Goal: Task Accomplishment & Management: Manage account settings

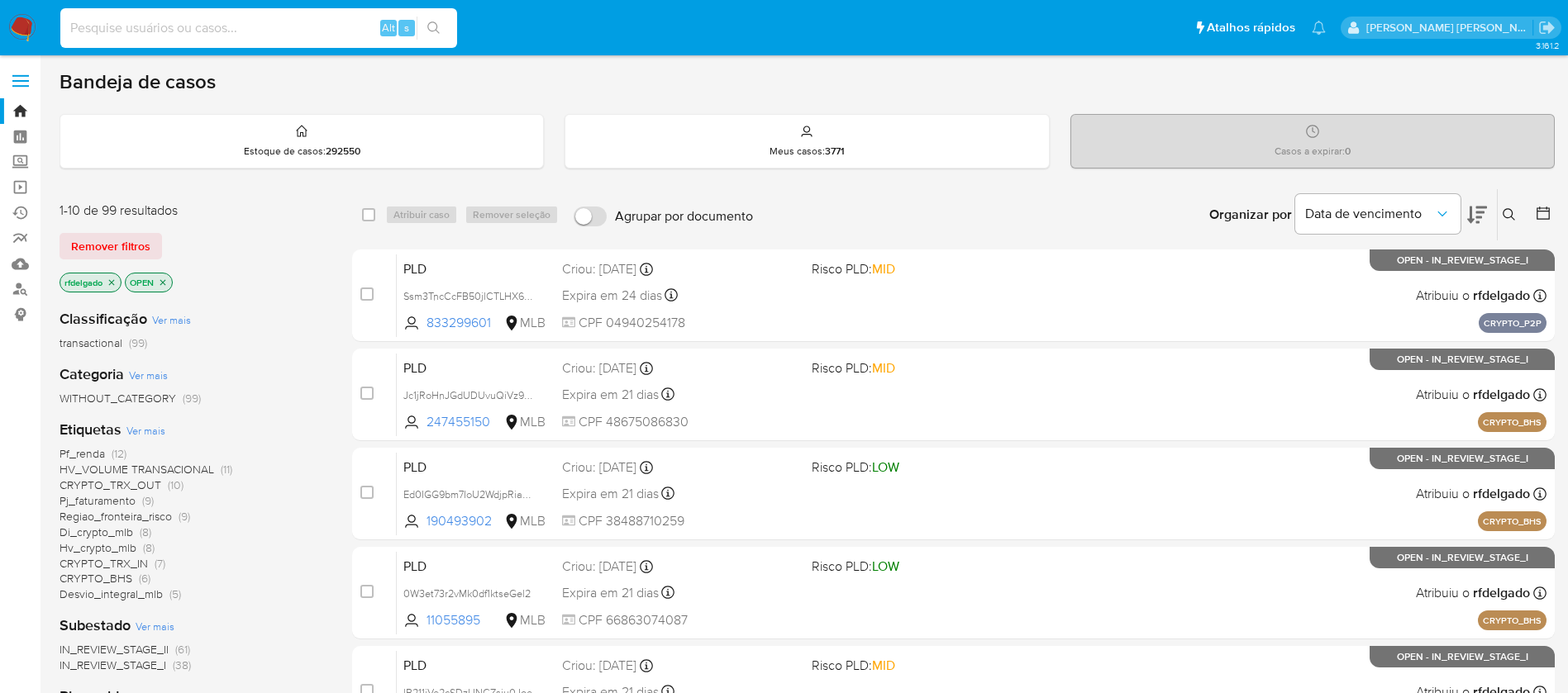
click at [206, 27] on input at bounding box center [259, 28] width 396 height 21
paste input "42lJigDtkopJk5BgOg7XUfoO"
type input "42lJigDtkopJk5BgOg7XUfoO"
click at [426, 23] on button "search-icon" at bounding box center [434, 28] width 34 height 23
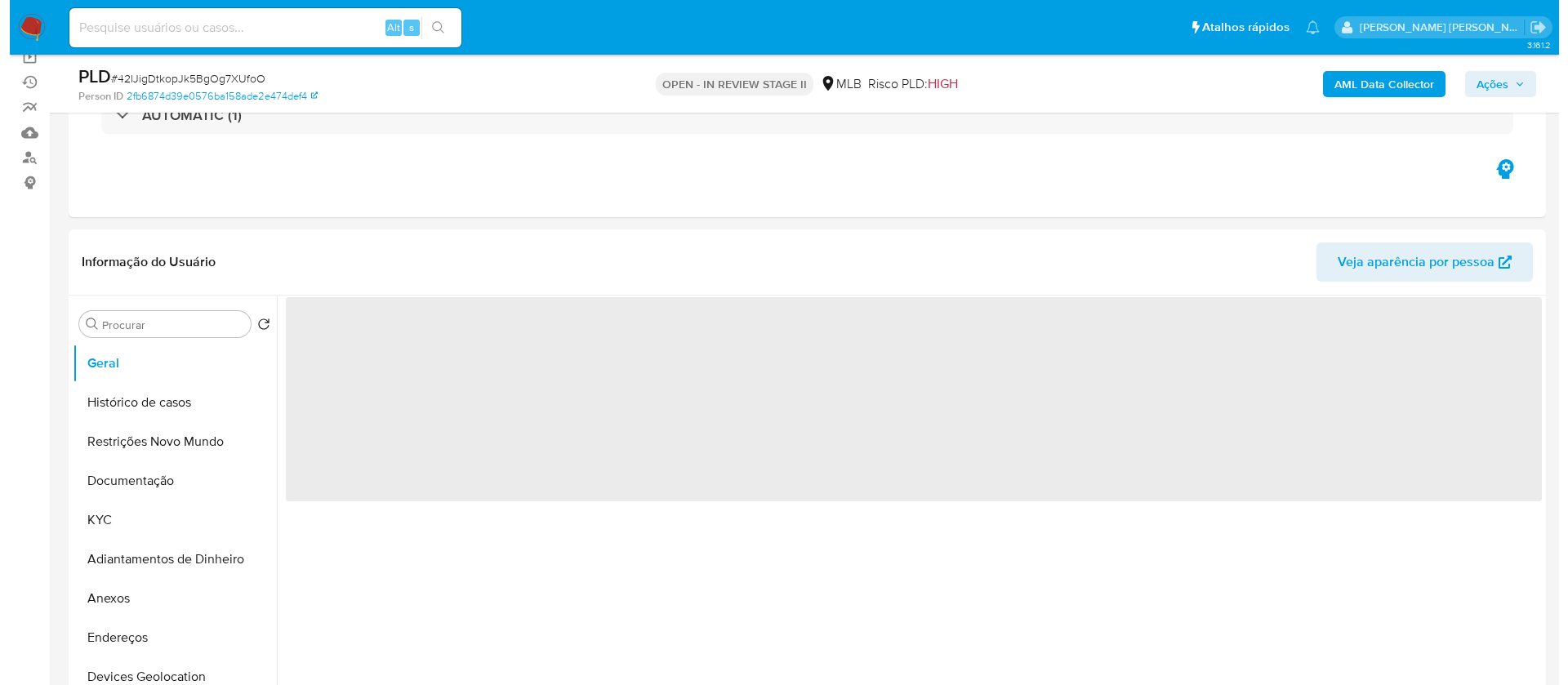
scroll to position [245, 0]
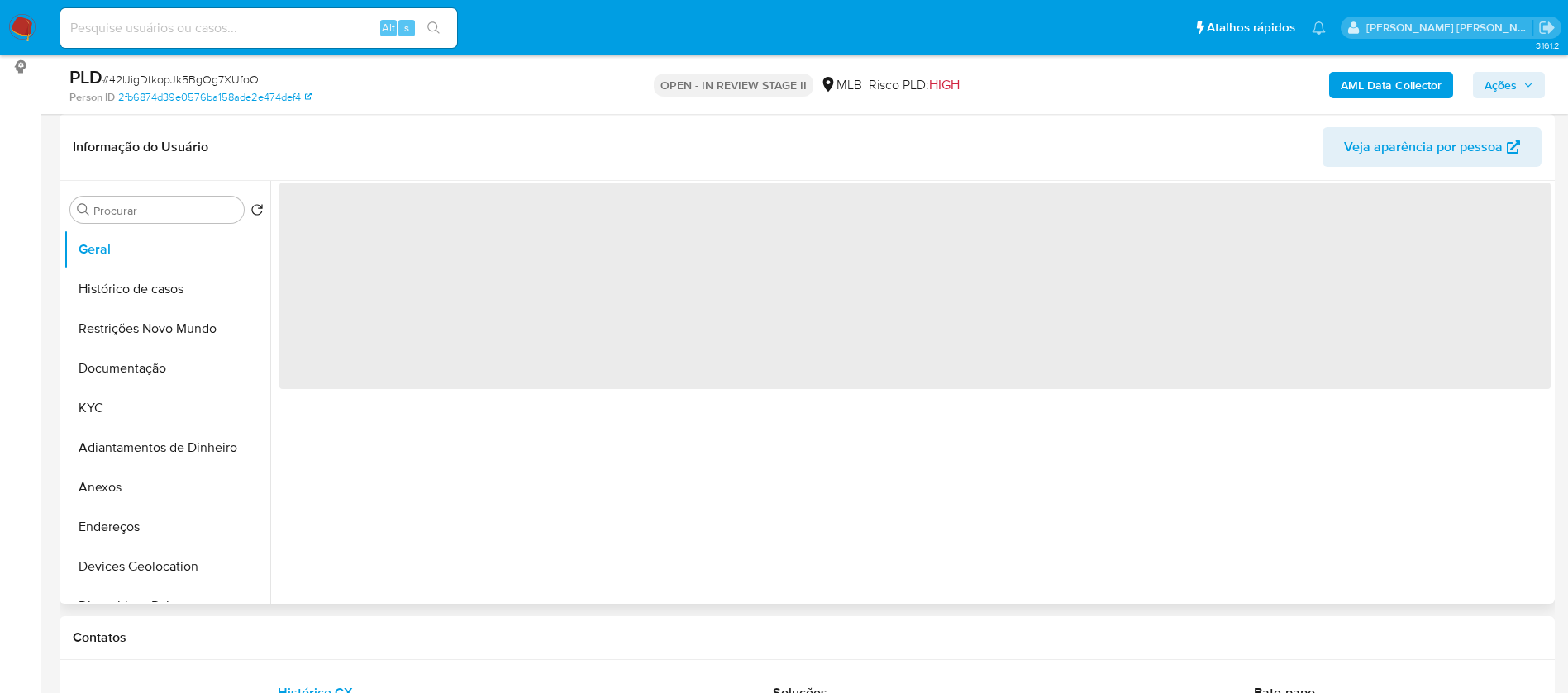
select select "10"
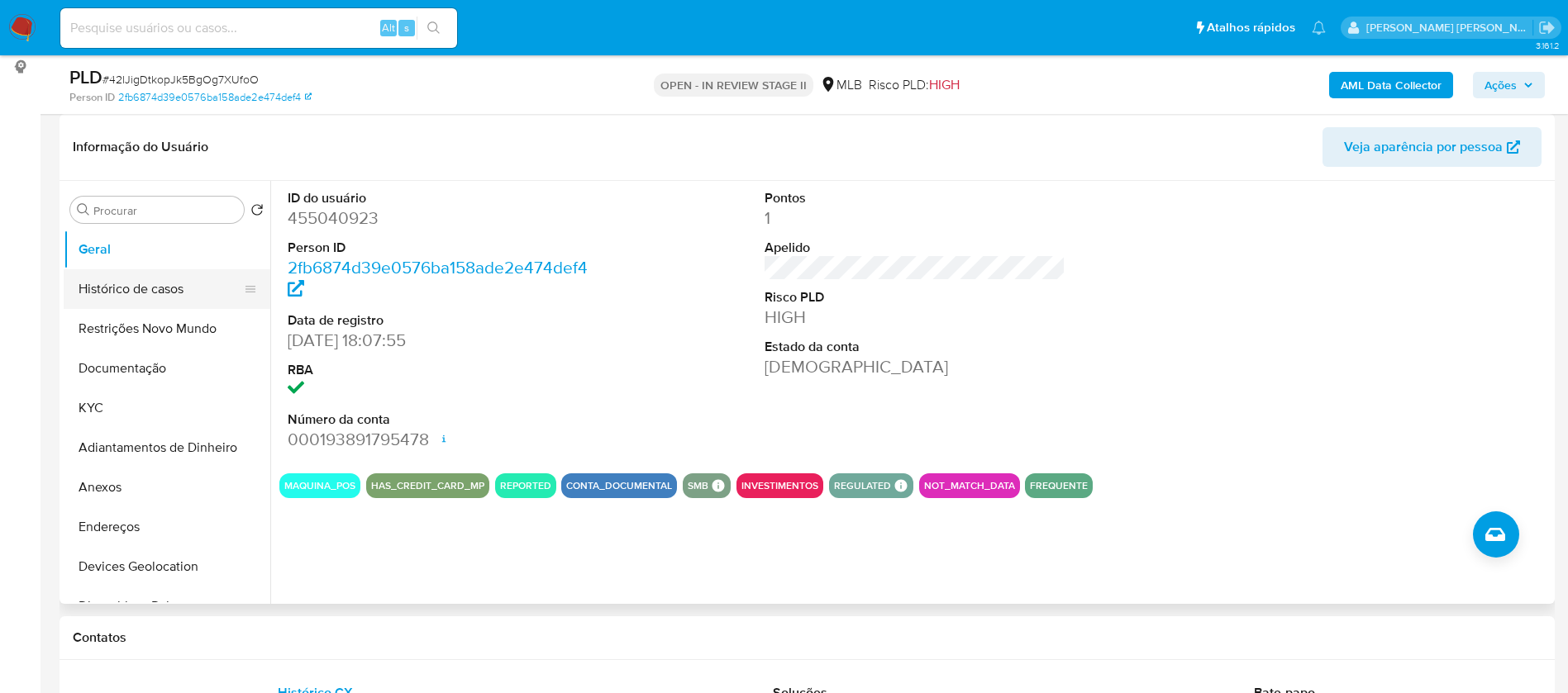
click at [113, 292] on button "Histórico de casos" at bounding box center [160, 289] width 194 height 40
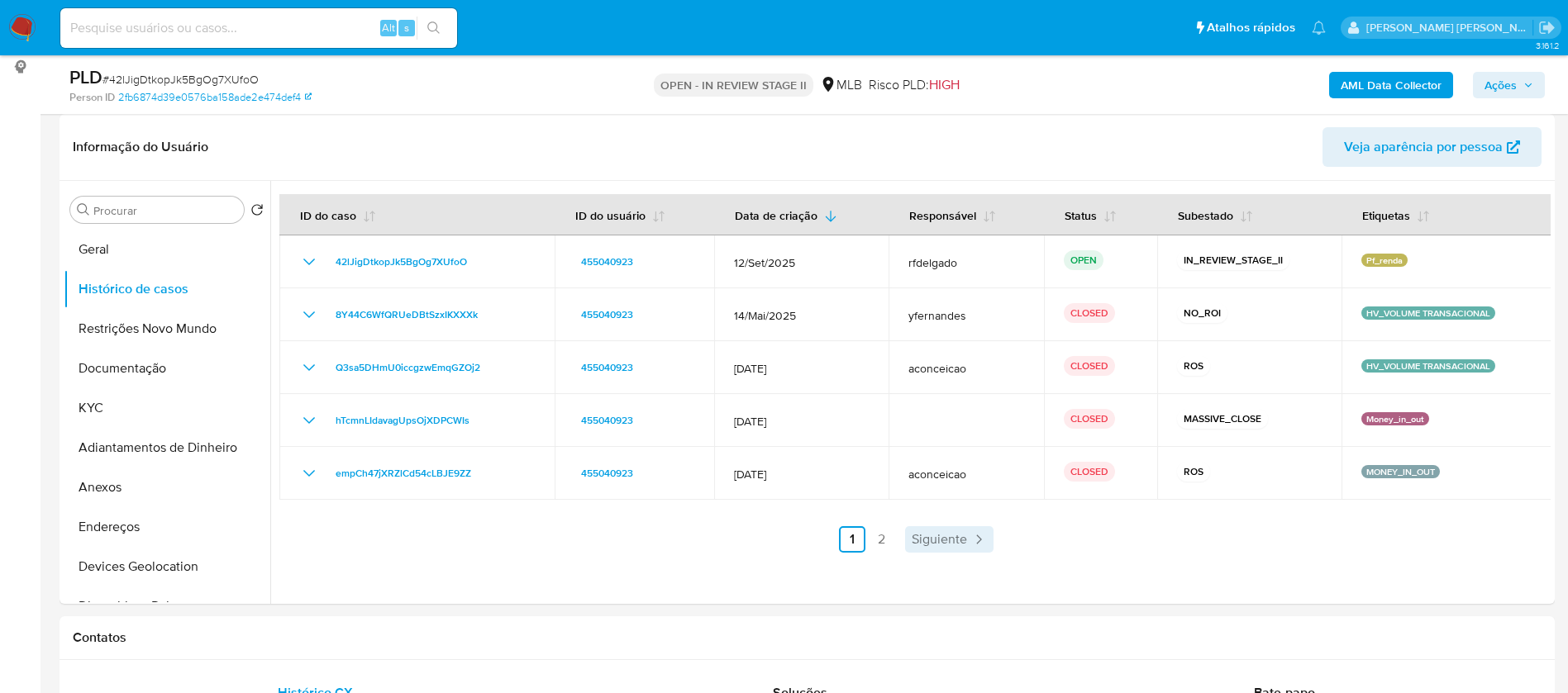
click at [931, 535] on span "Siguiente" at bounding box center [940, 540] width 56 height 13
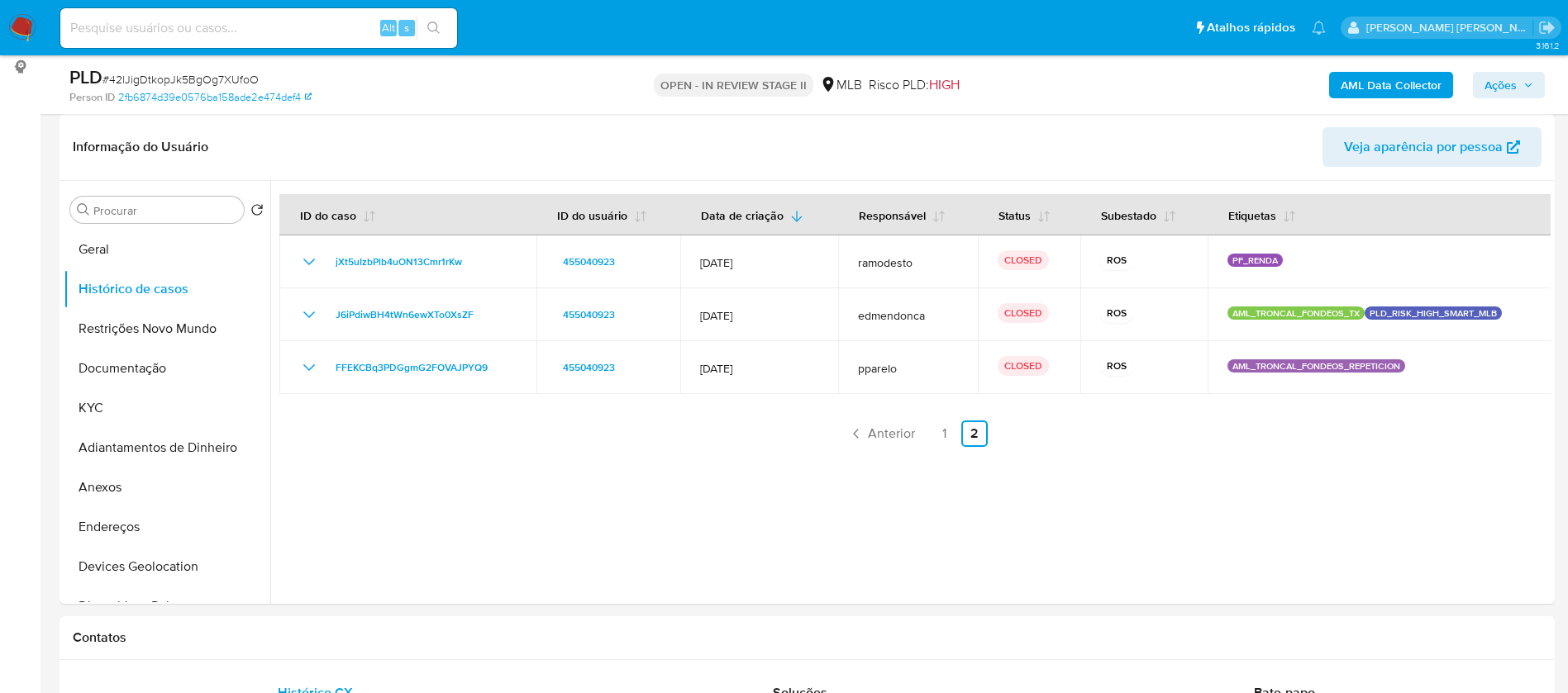
click at [939, 429] on link "1" at bounding box center [945, 433] width 26 height 26
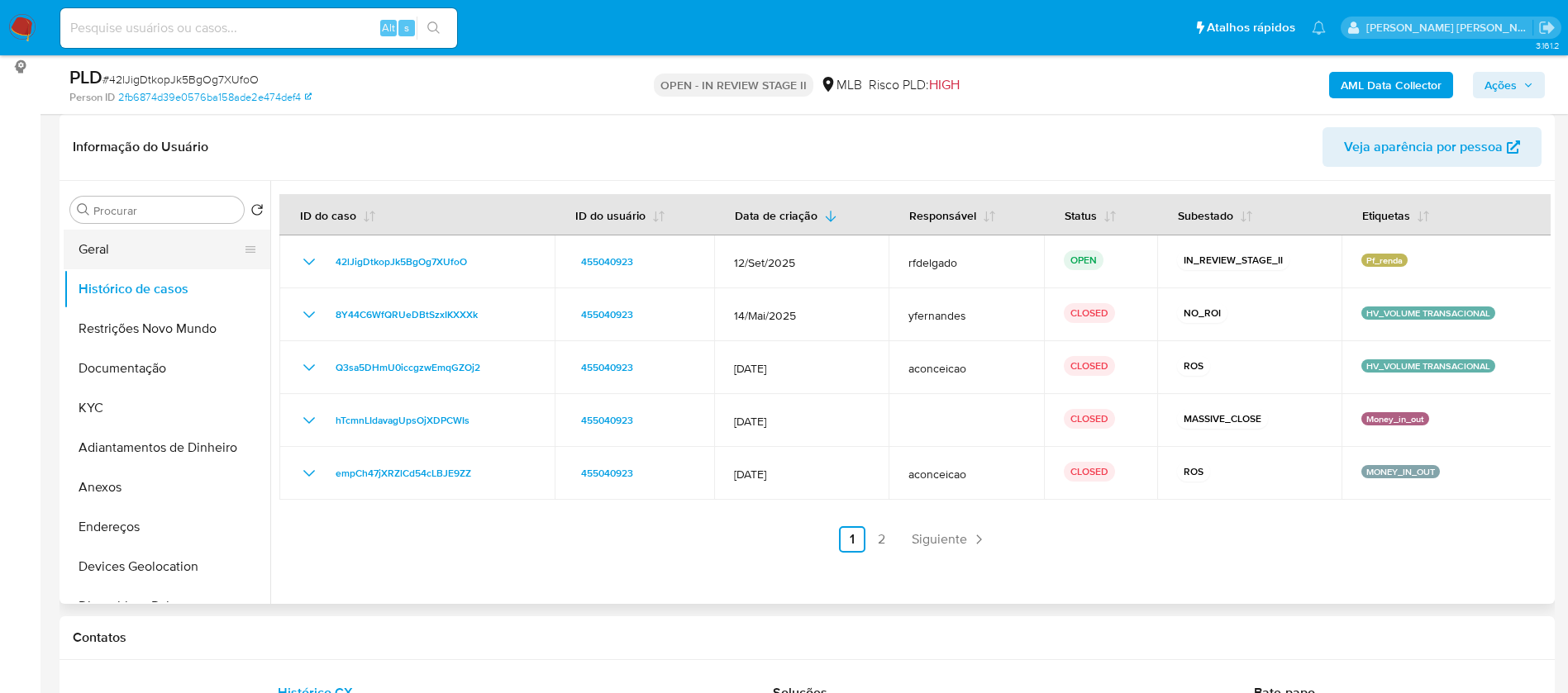
click at [95, 250] on button "Geral" at bounding box center [160, 249] width 194 height 40
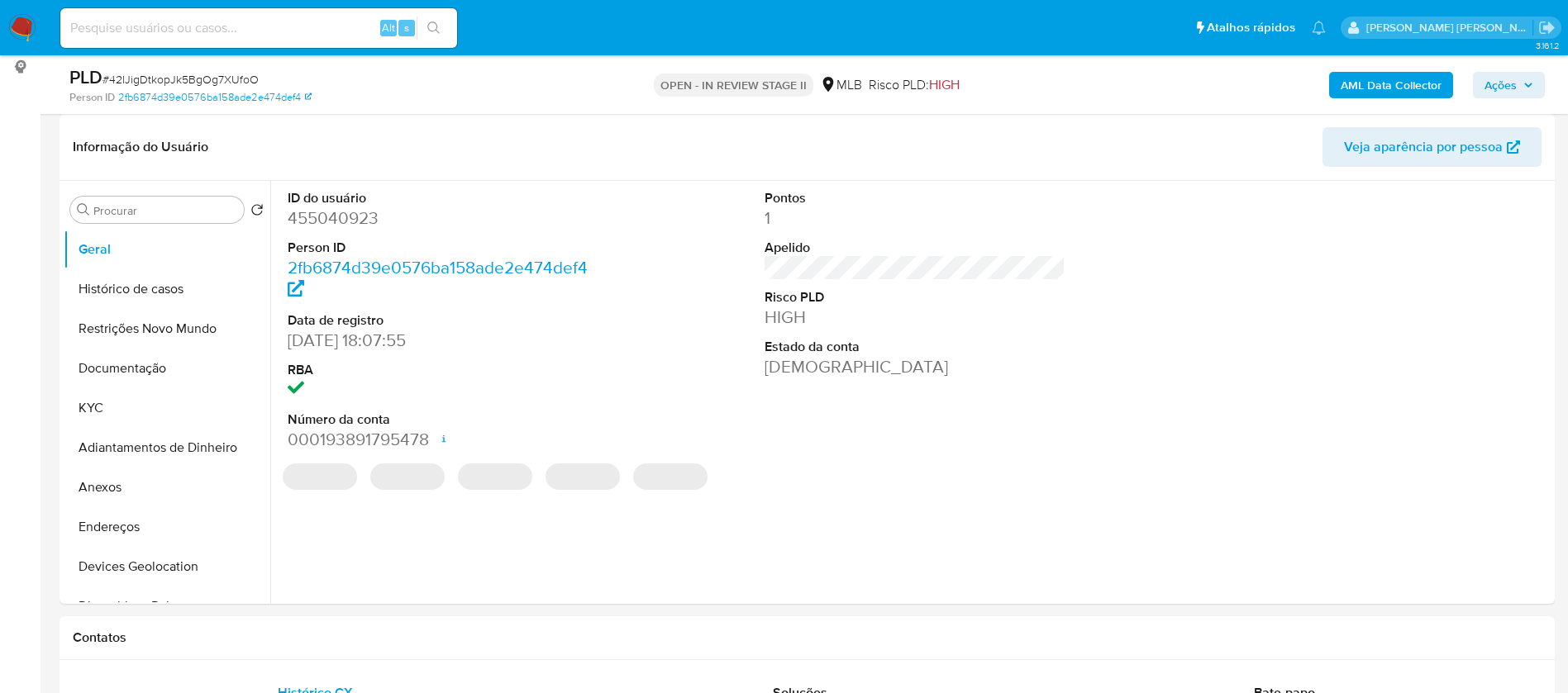
click at [347, 218] on dd "455040923" at bounding box center [438, 218] width 302 height 23
copy dd "455040923"
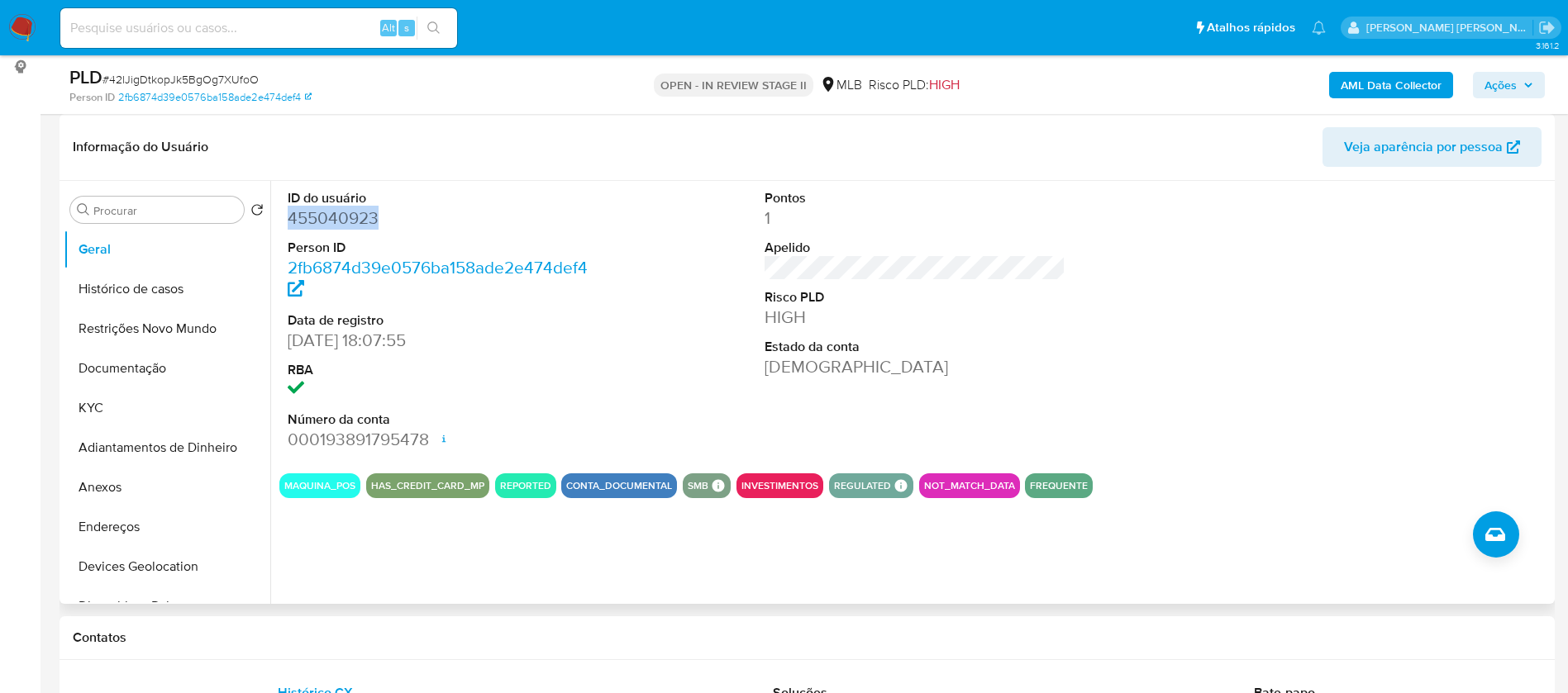
click at [319, 226] on dd "455040923" at bounding box center [438, 218] width 302 height 23
click at [319, 225] on dd "455040923" at bounding box center [438, 218] width 302 height 23
copy dd "455040923"
click at [145, 365] on button "Documentação" at bounding box center [160, 368] width 194 height 40
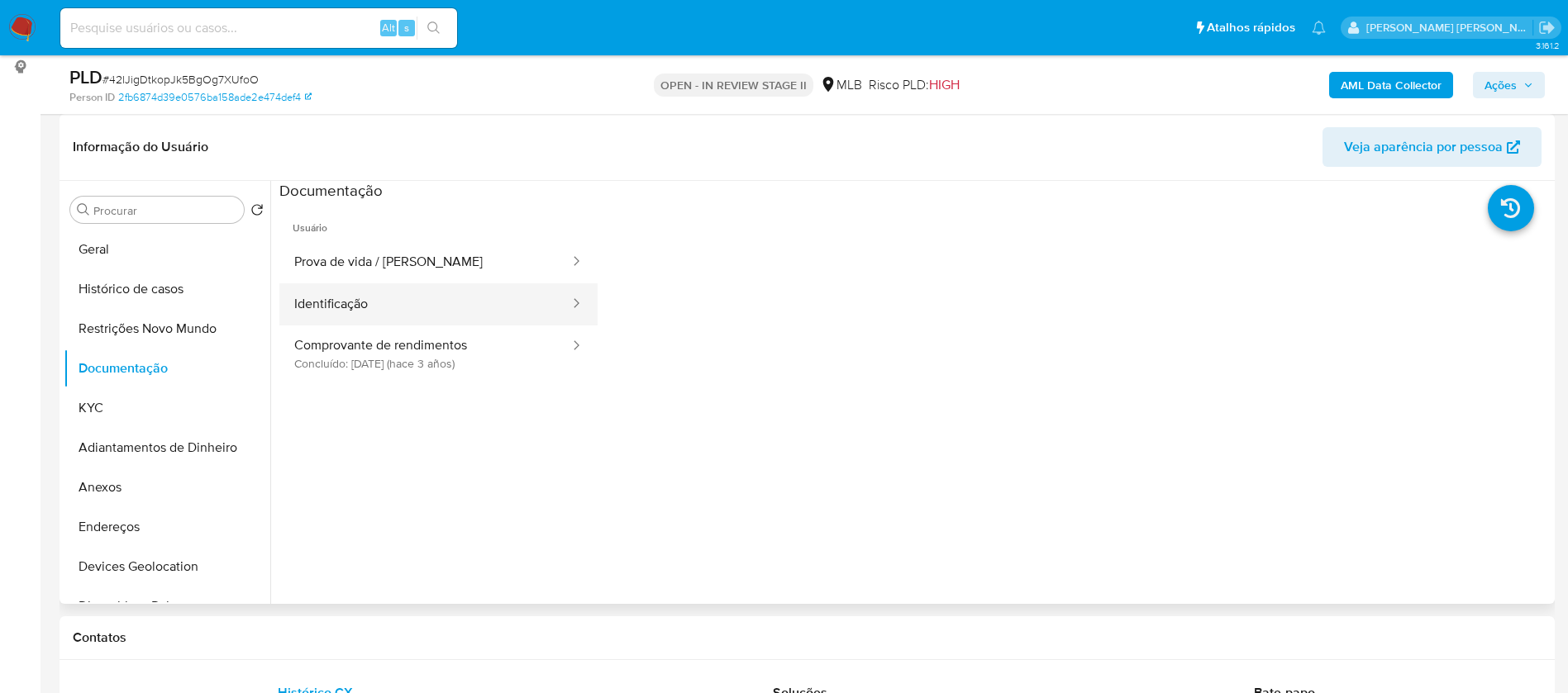
click at [410, 303] on button "Identificação" at bounding box center [425, 304] width 292 height 42
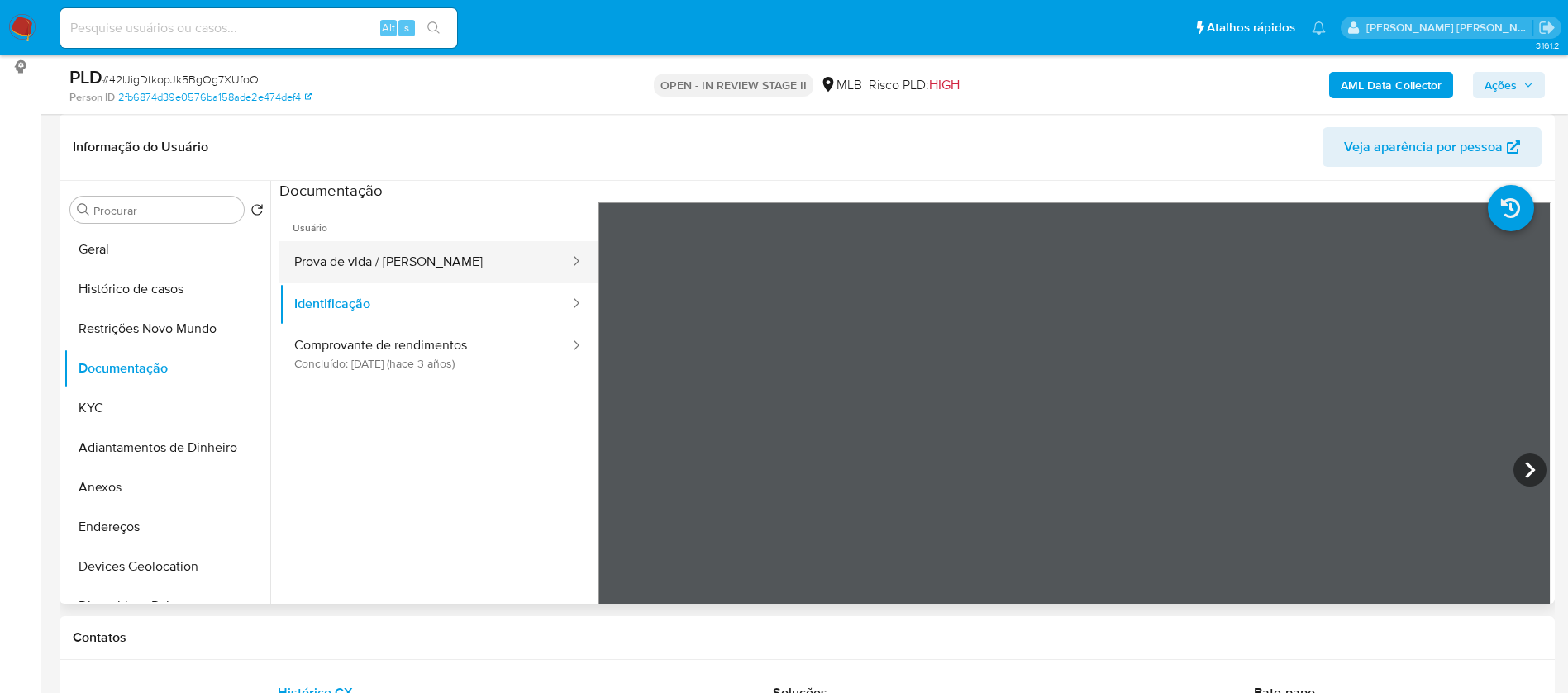
click at [447, 260] on button "Prova de vida / [PERSON_NAME]" at bounding box center [425, 261] width 292 height 42
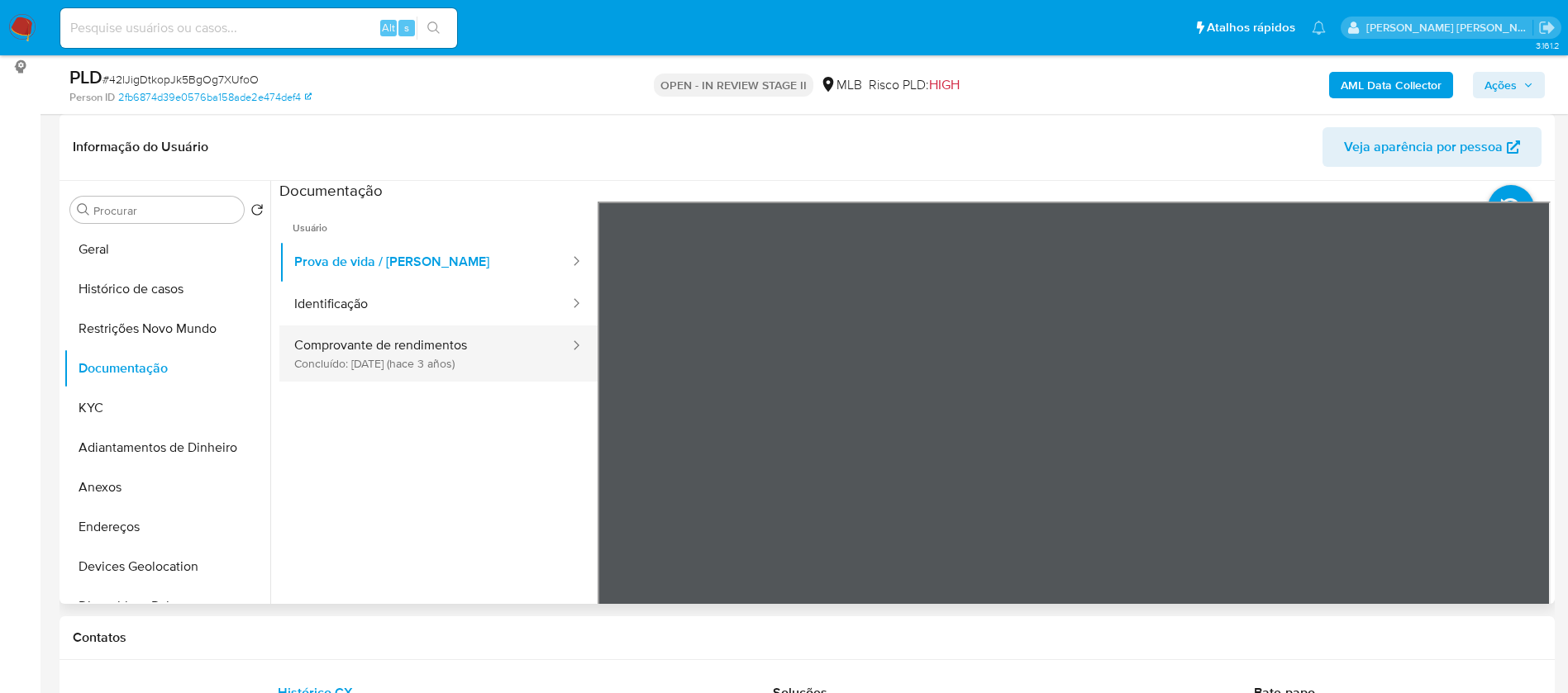
click at [443, 335] on button "Comprovante de rendimentos Concluído: 28/07/2022 (hace 3 años)" at bounding box center [425, 353] width 292 height 56
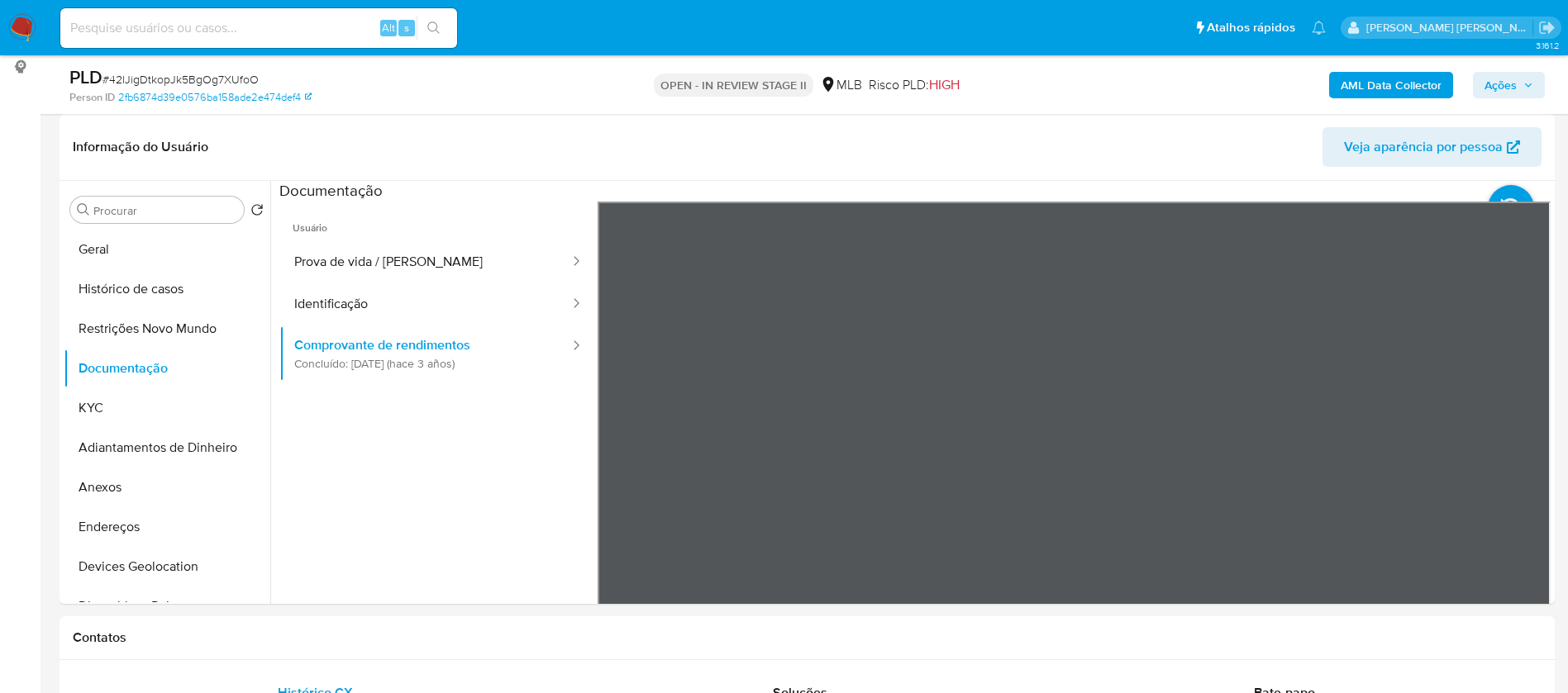
click at [112, 403] on button "KYC" at bounding box center [160, 407] width 194 height 40
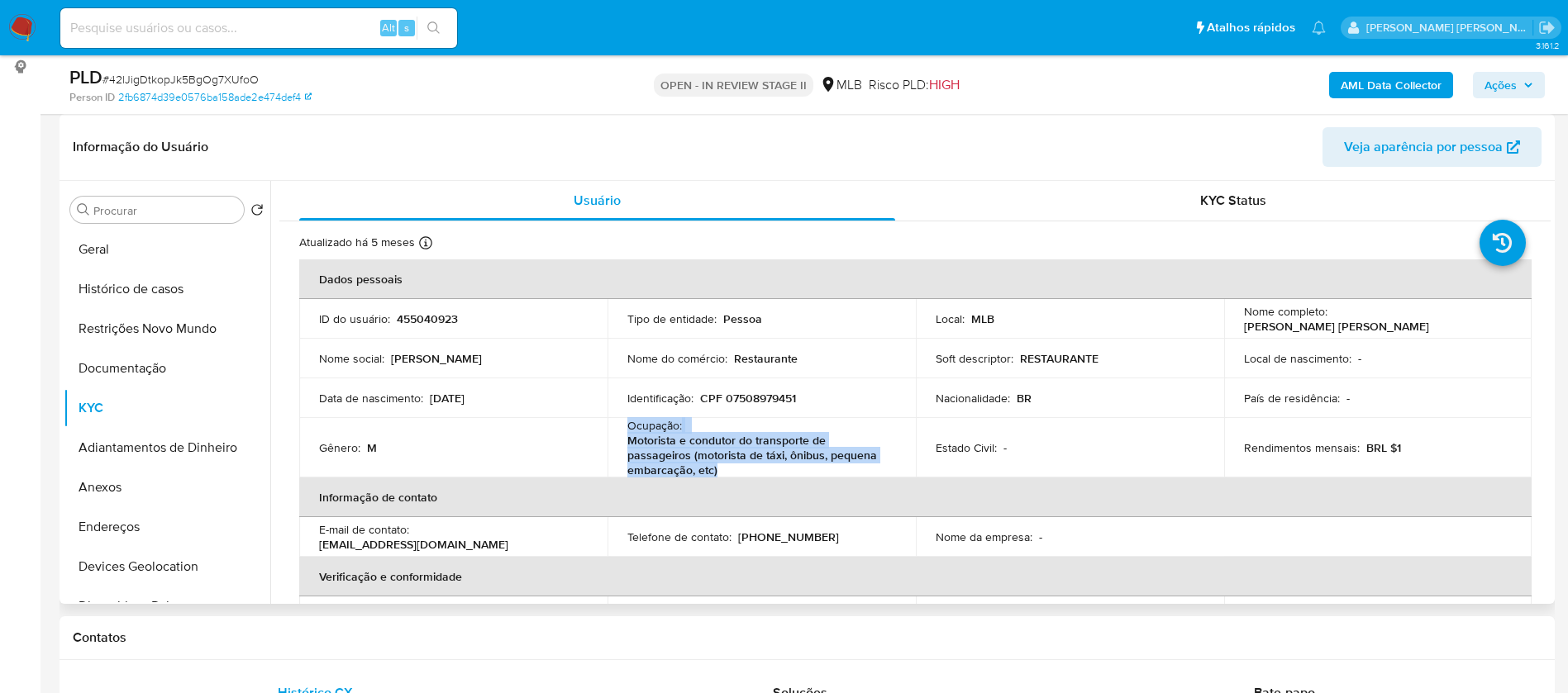
drag, startPoint x: 619, startPoint y: 428, endPoint x: 714, endPoint y: 469, distance: 103.5
click at [714, 469] on td "Ocupação : Motorista e condutor do transporte de passageiros (motorista de táxi…" at bounding box center [761, 447] width 308 height 60
copy div "Ocupação : Motorista e condutor do transporte de passageiros (motorista de táxi…"
click at [1398, 85] on b "AML Data Collector" at bounding box center [1391, 85] width 101 height 26
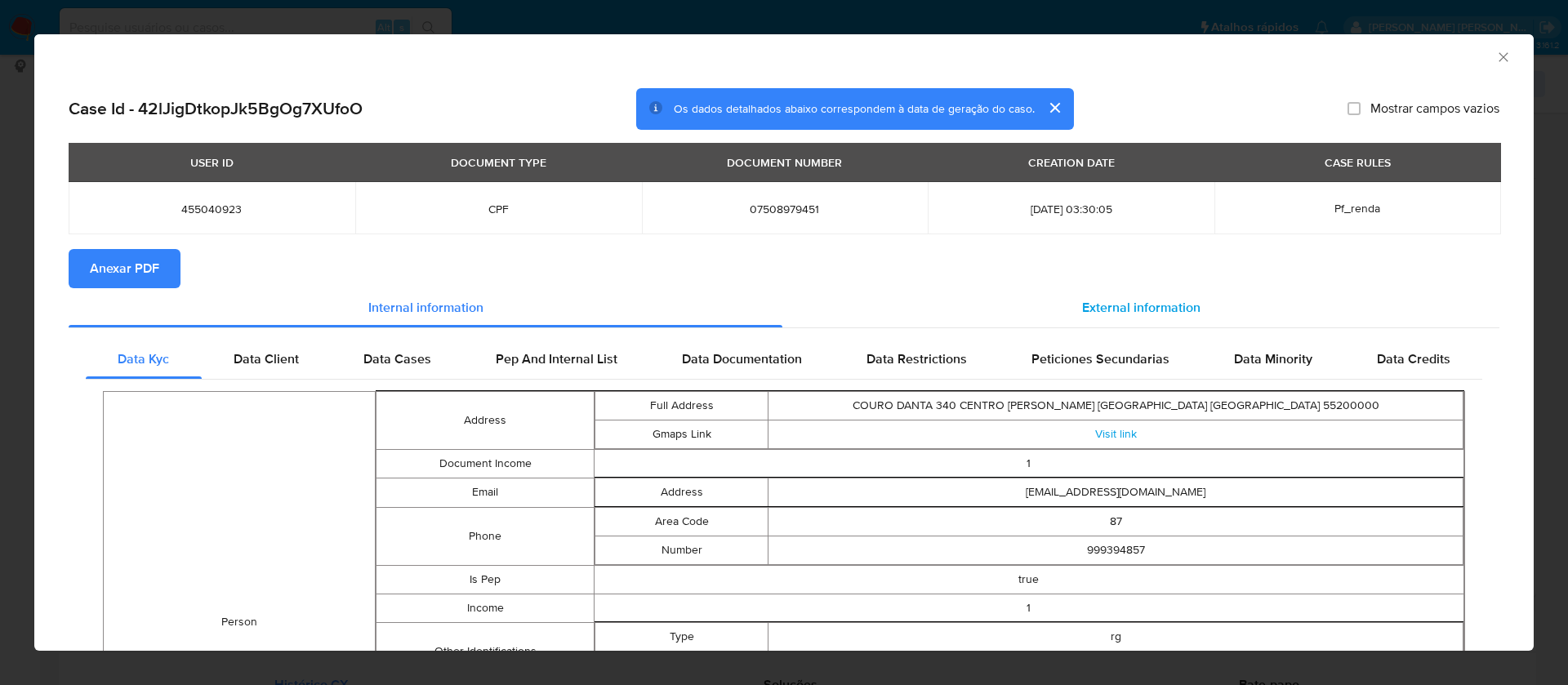
click at [1140, 305] on span "External information" at bounding box center [1141, 307] width 119 height 18
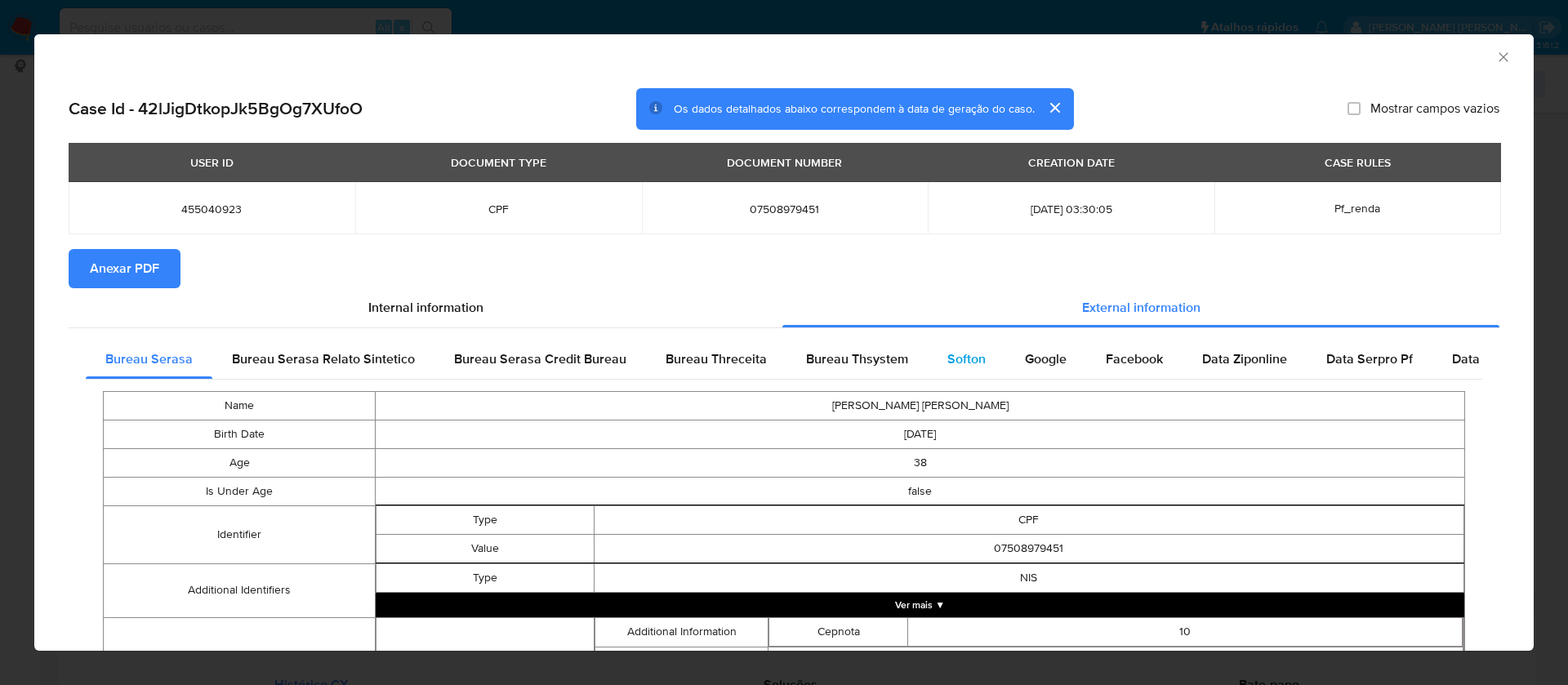
click at [950, 353] on span "Softon" at bounding box center [967, 359] width 39 height 18
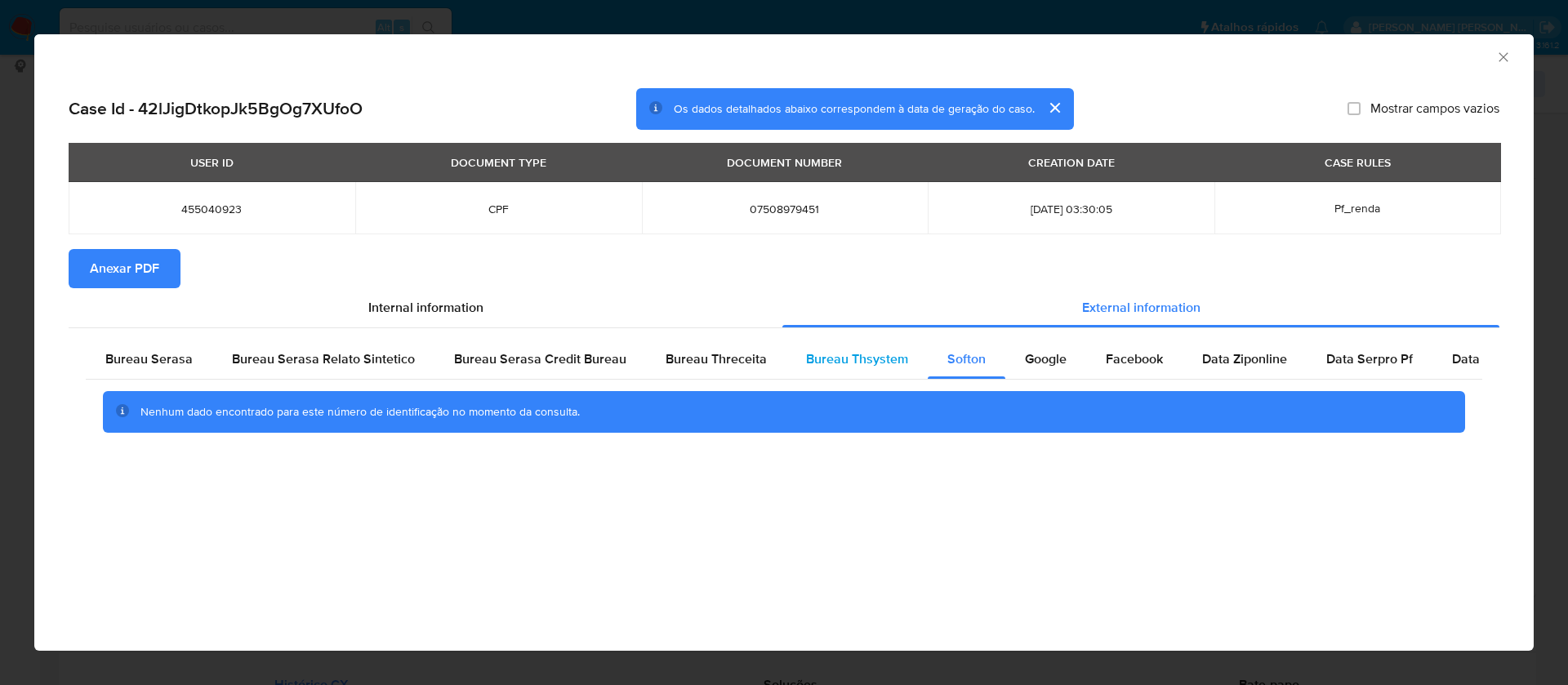
click at [845, 350] on span "Bureau Thsystem" at bounding box center [857, 359] width 102 height 18
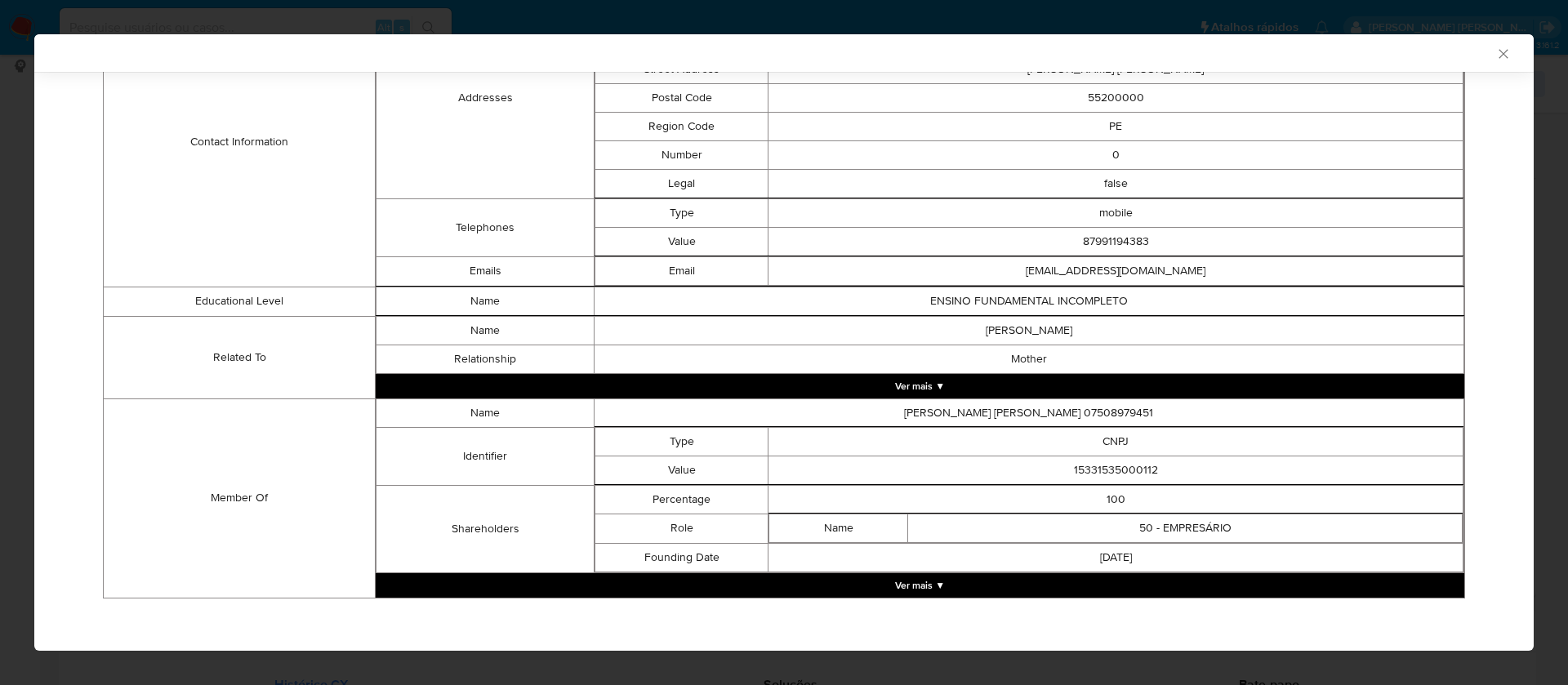
scroll to position [736, 0]
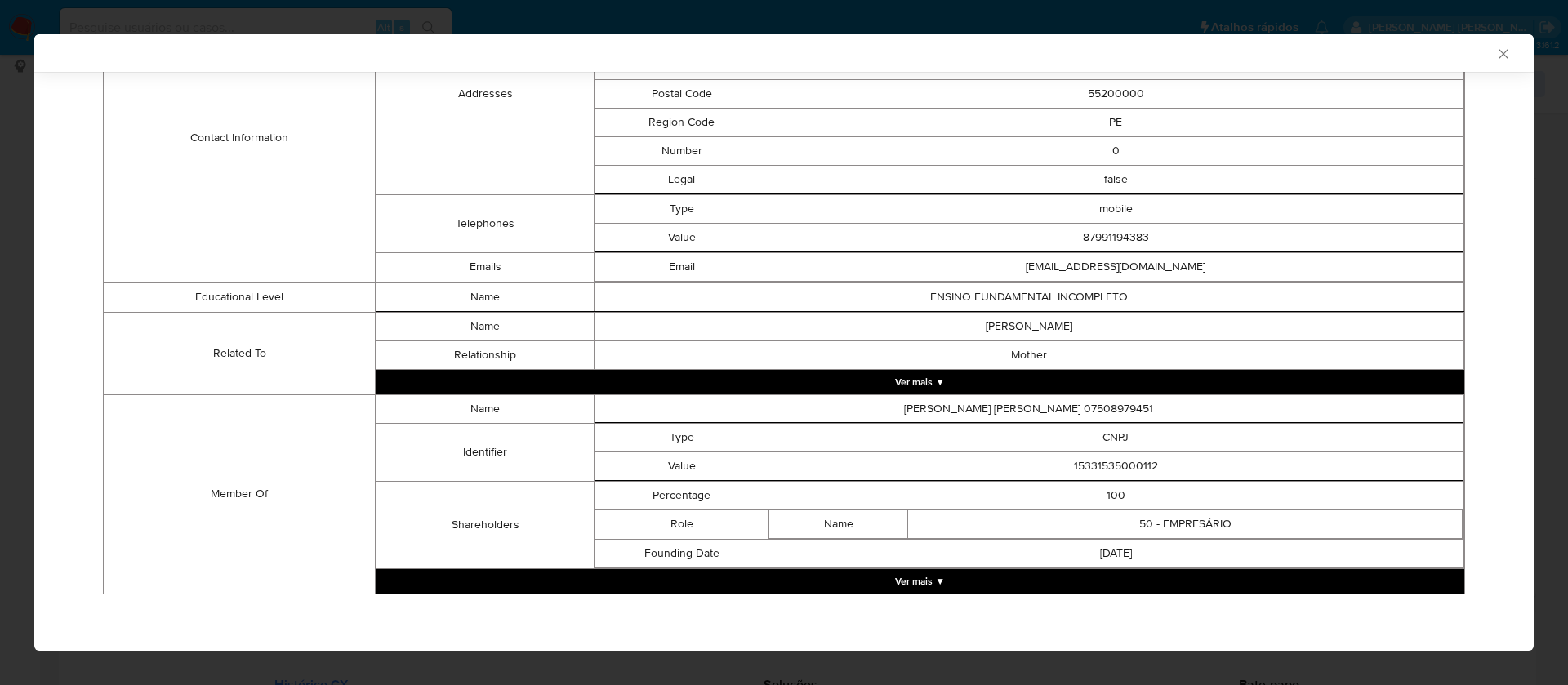
click at [1091, 465] on td "15331535000112" at bounding box center [1116, 465] width 695 height 29
copy td "15331535000112"
click at [926, 574] on button "Ver mais ▼" at bounding box center [921, 581] width 1089 height 25
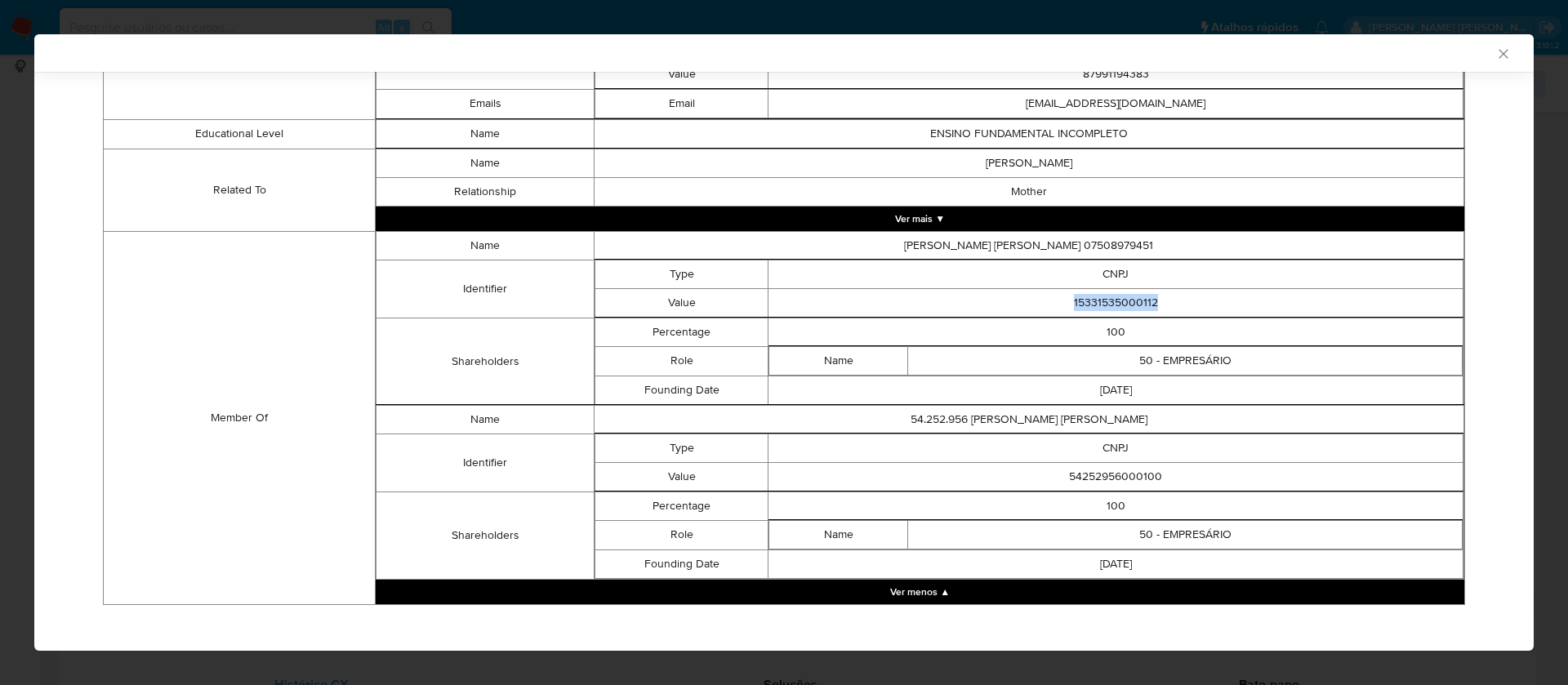
scroll to position [910, 0]
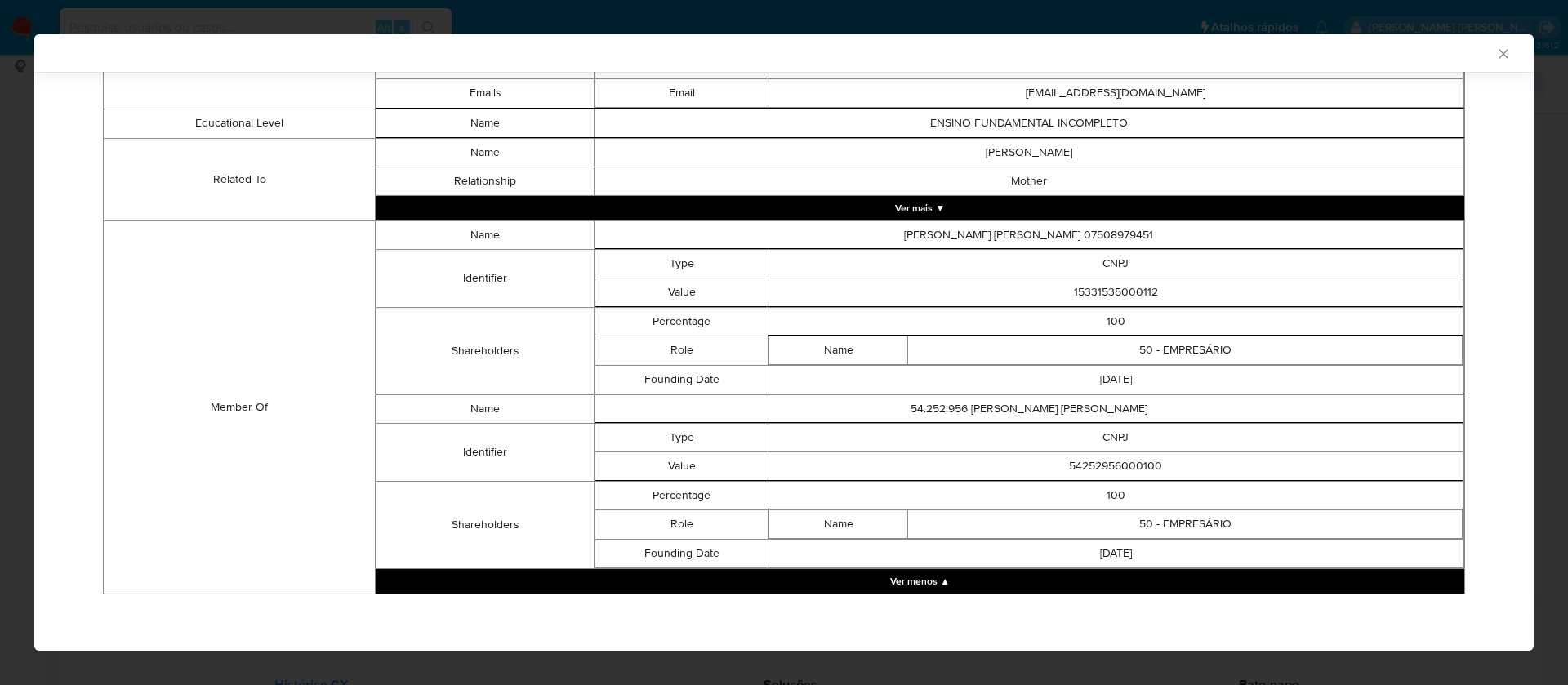
click at [1099, 473] on td "54252956000100" at bounding box center [1116, 465] width 695 height 29
copy td "54252956000100"
click at [1100, 406] on td "54.252.956 MARCIO JOSE LEITE SANTIAGO" at bounding box center [1029, 408] width 870 height 29
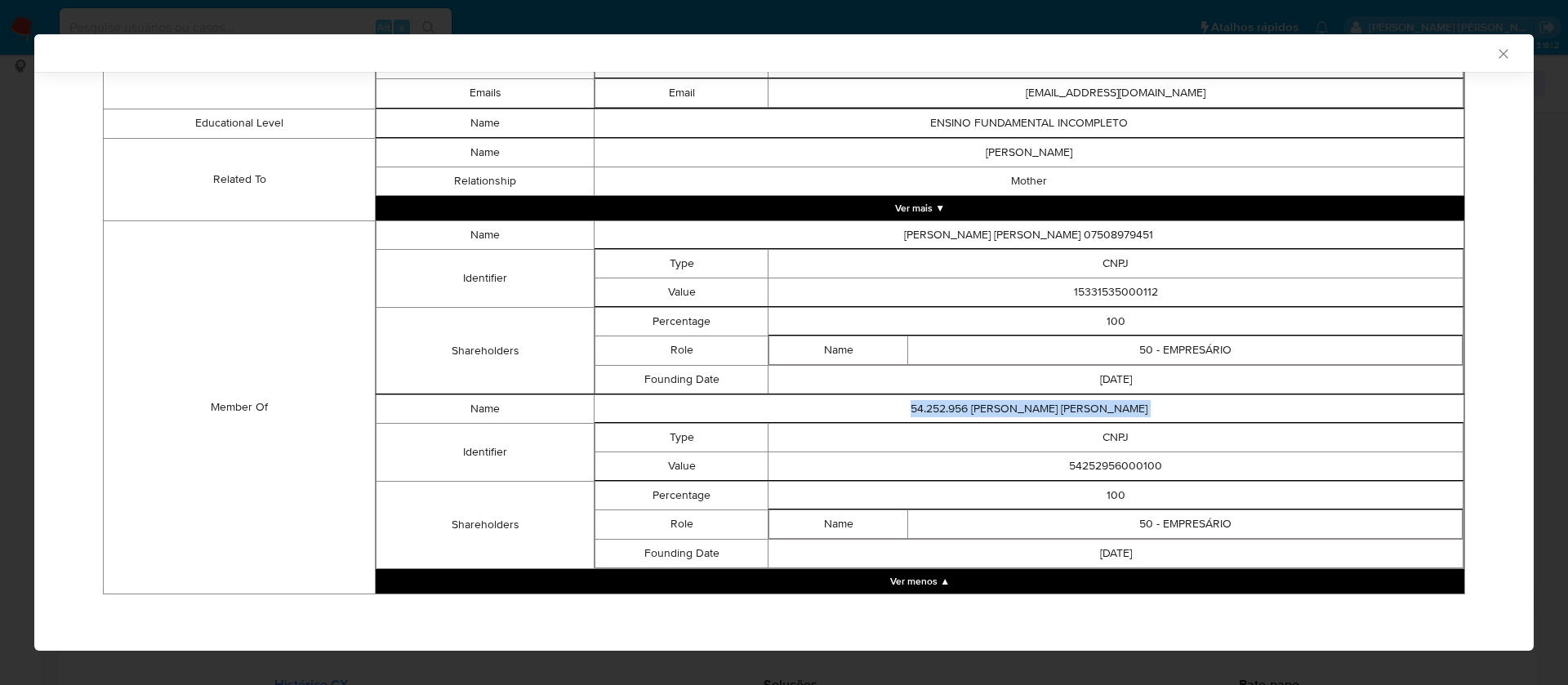
click at [1100, 406] on td "54.252.956 MARCIO JOSE LEITE SANTIAGO" at bounding box center [1029, 408] width 870 height 29
copy td "54.252.956 MARCIO JOSE LEITE SANTIAGO"
click at [1133, 466] on td "54252956000100" at bounding box center [1116, 465] width 695 height 29
click at [1133, 465] on td "54252956000100" at bounding box center [1116, 465] width 695 height 29
copy td "54252956000100"
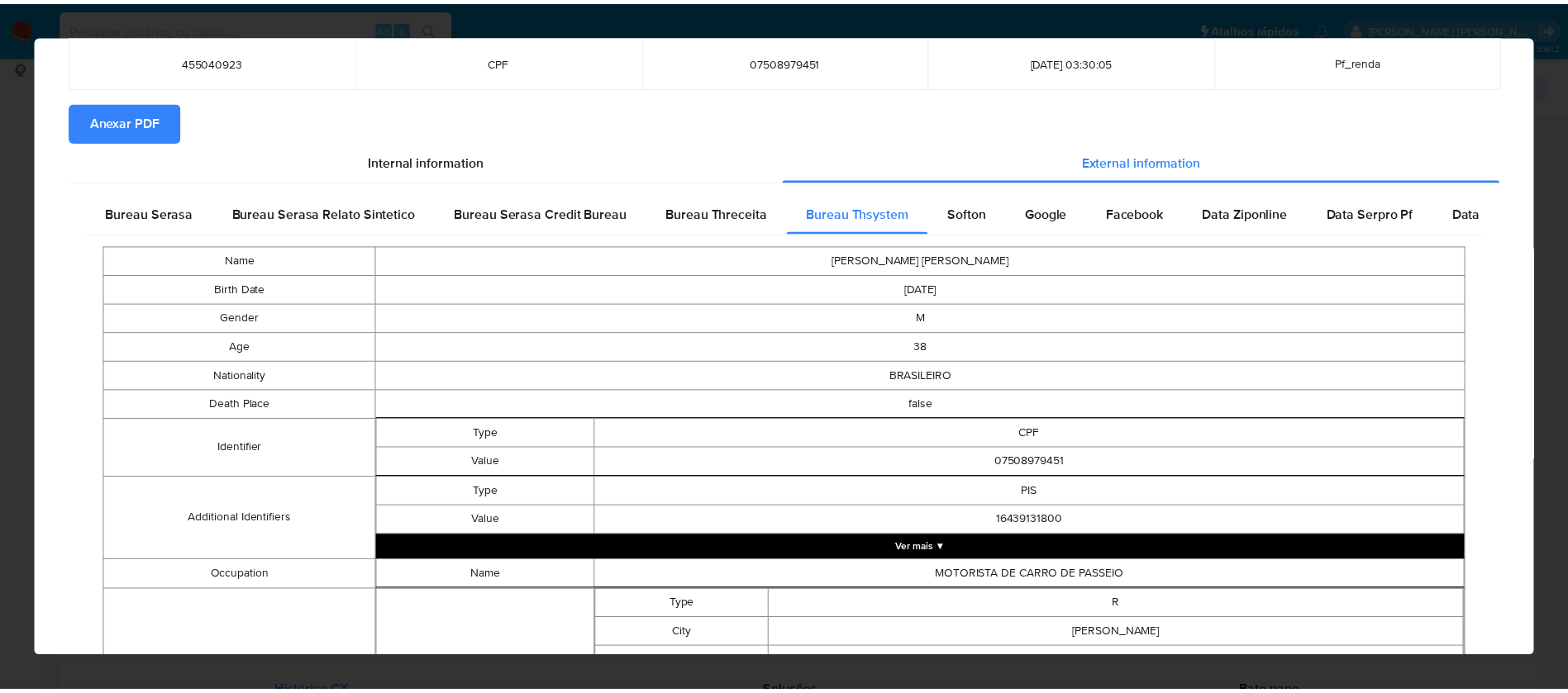
scroll to position [0, 0]
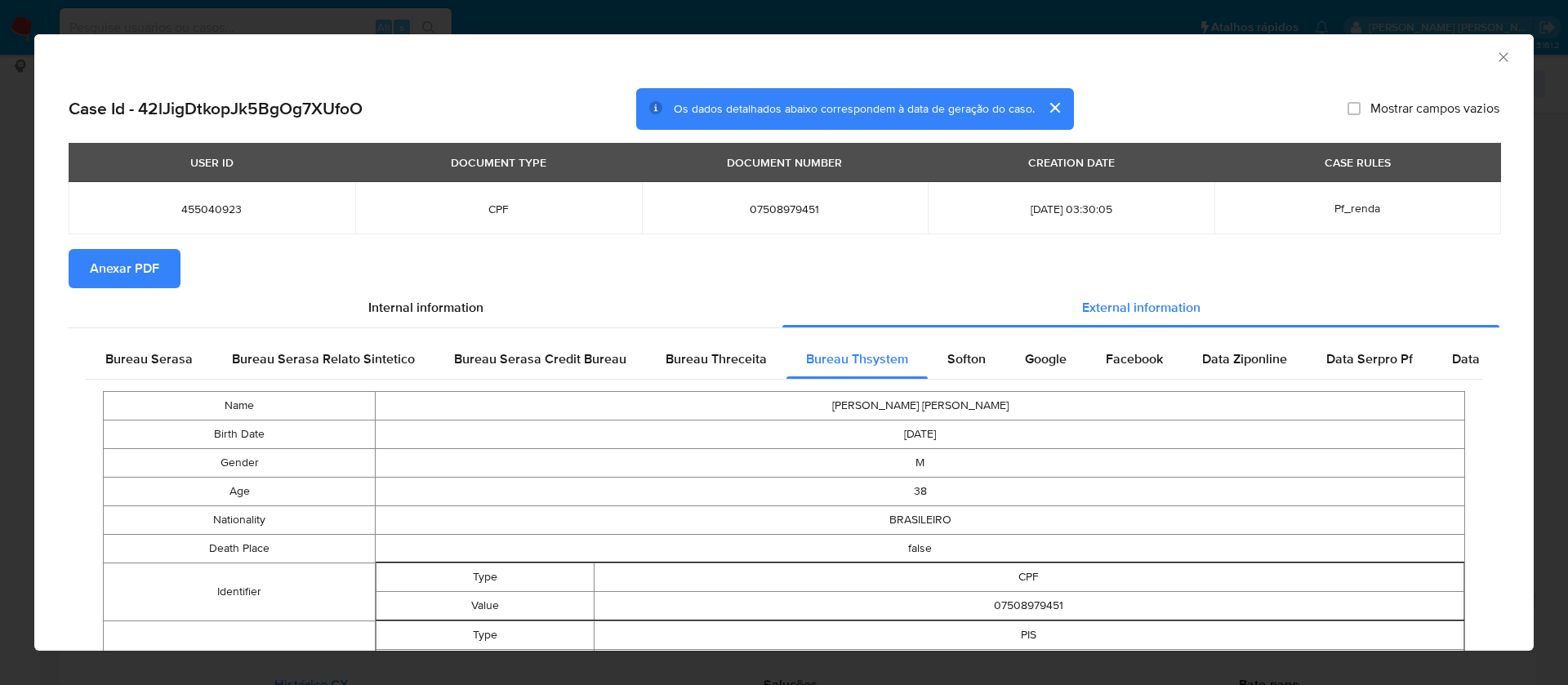
click at [149, 274] on span "Anexar PDF" at bounding box center [125, 268] width 70 height 36
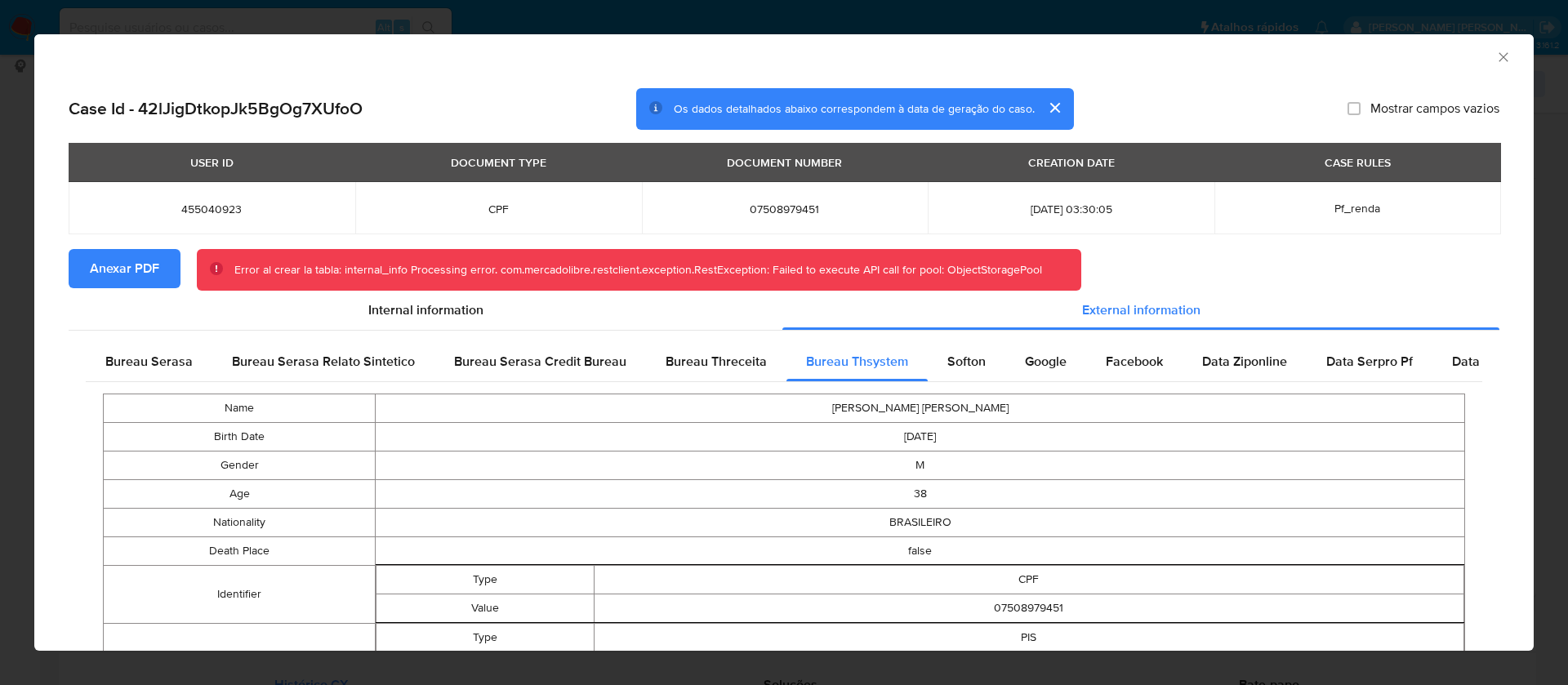
click at [151, 258] on span "Anexar PDF" at bounding box center [125, 268] width 70 height 36
click at [1495, 53] on icon "Fechar a janela" at bounding box center [1504, 57] width 17 height 17
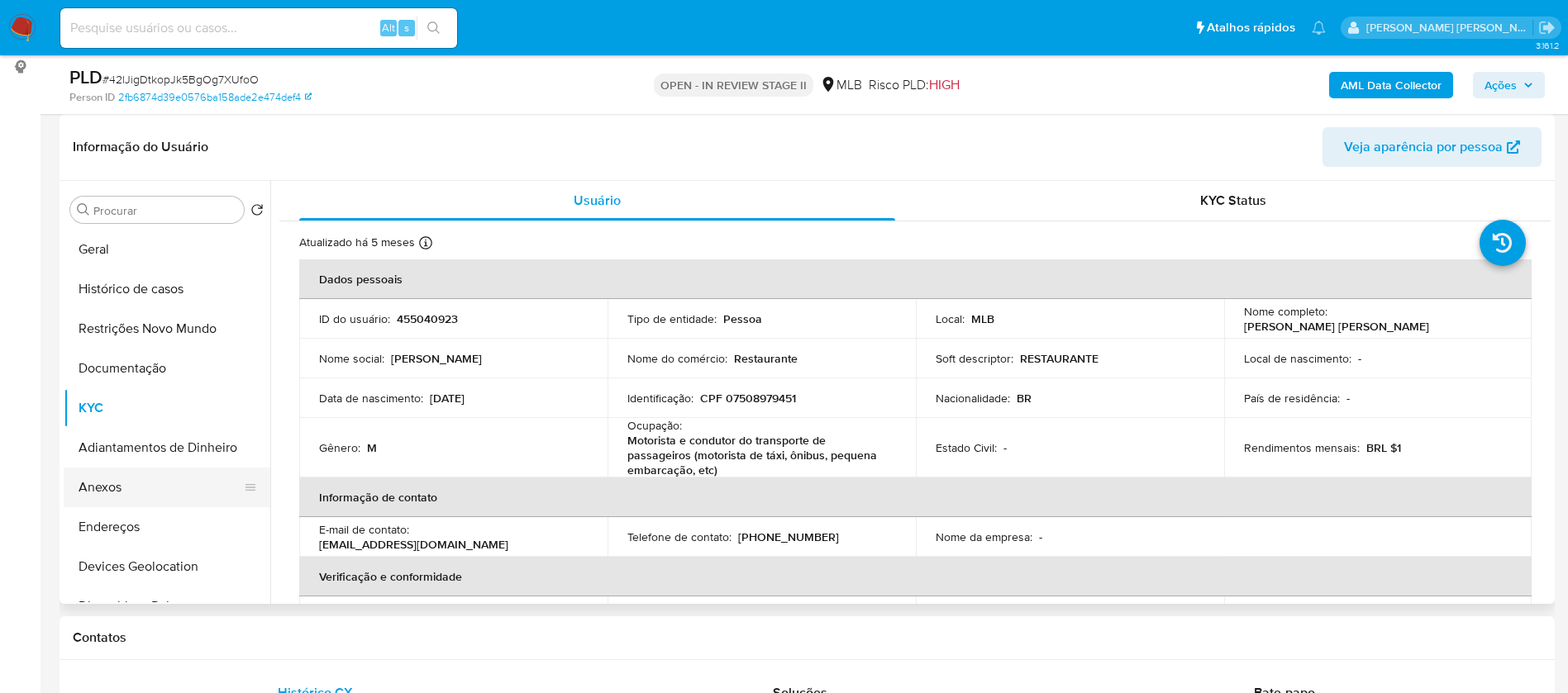
click at [154, 477] on button "Anexos" at bounding box center [160, 487] width 194 height 40
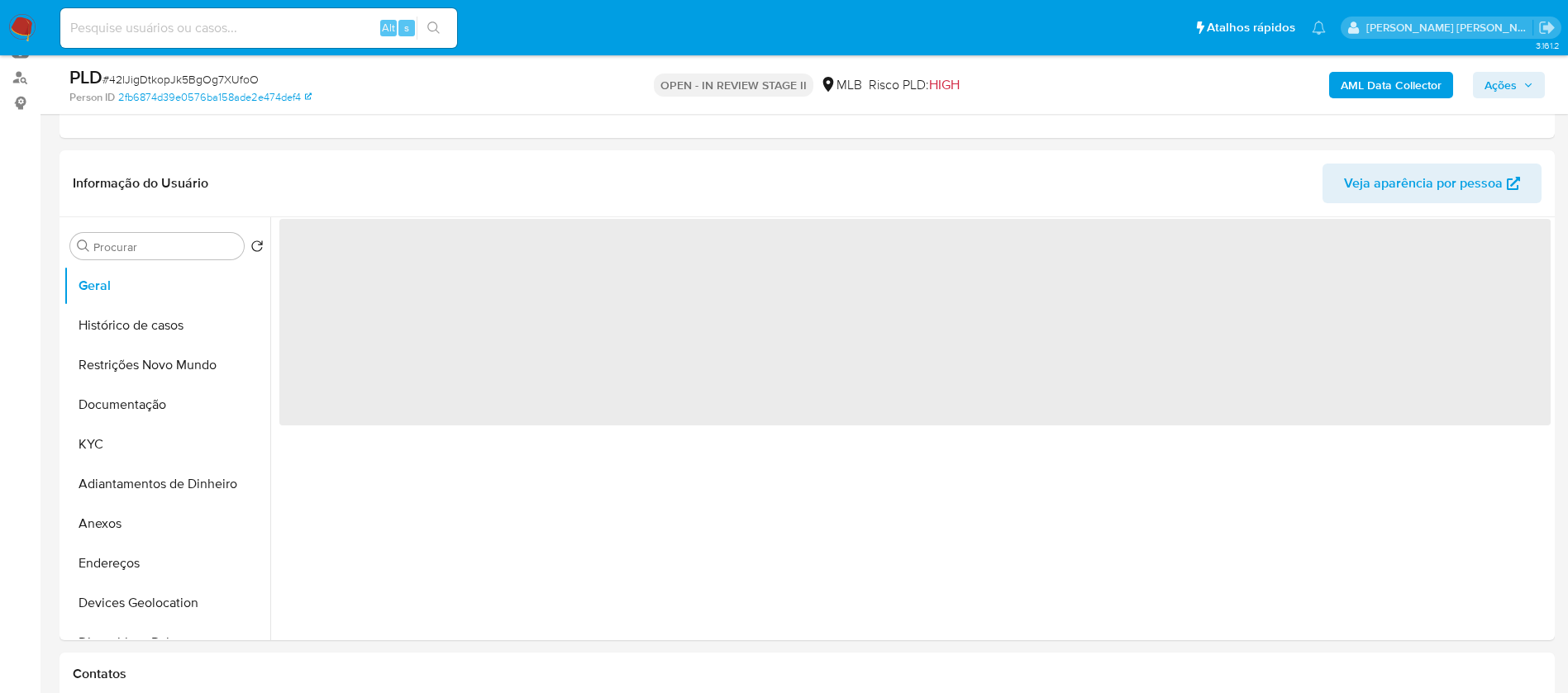
scroll to position [247, 0]
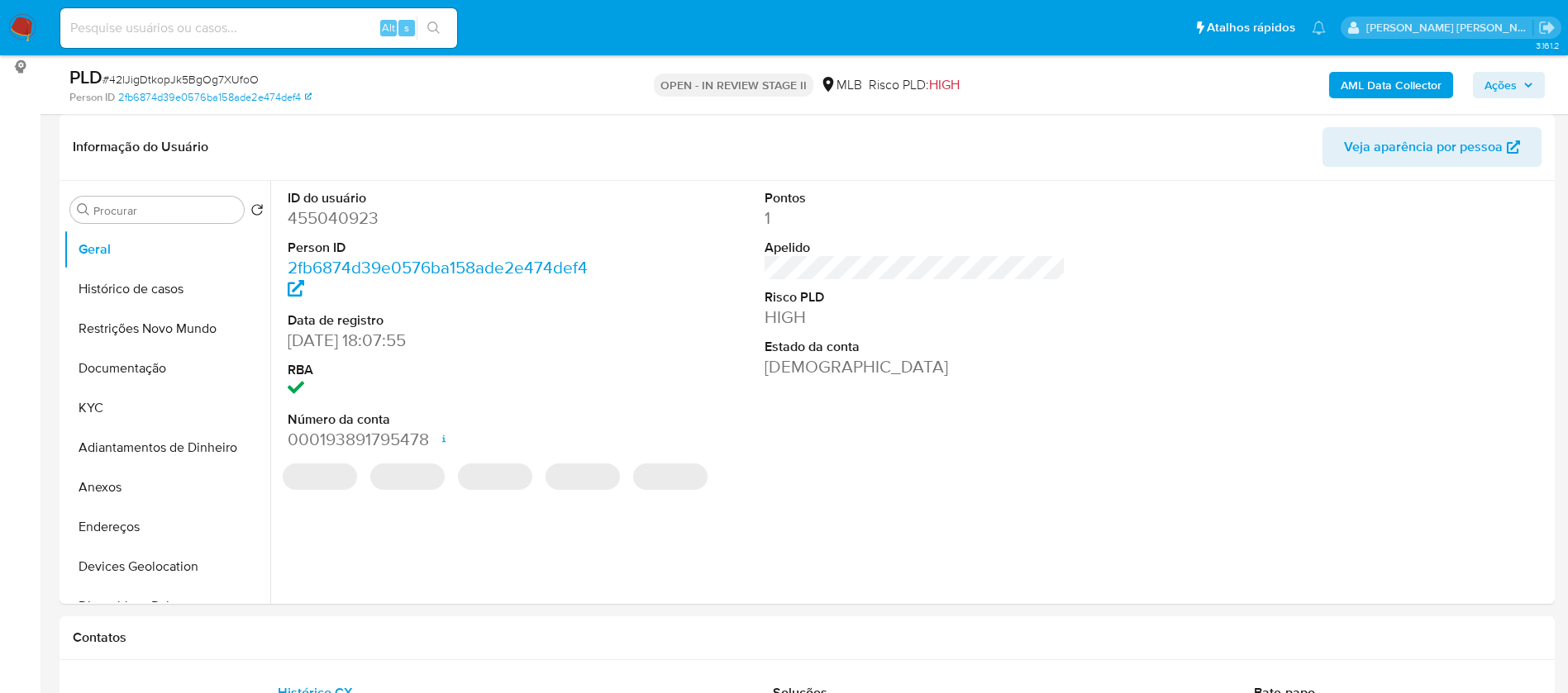
select select "10"
click at [137, 479] on button "Anexos" at bounding box center [160, 487] width 194 height 40
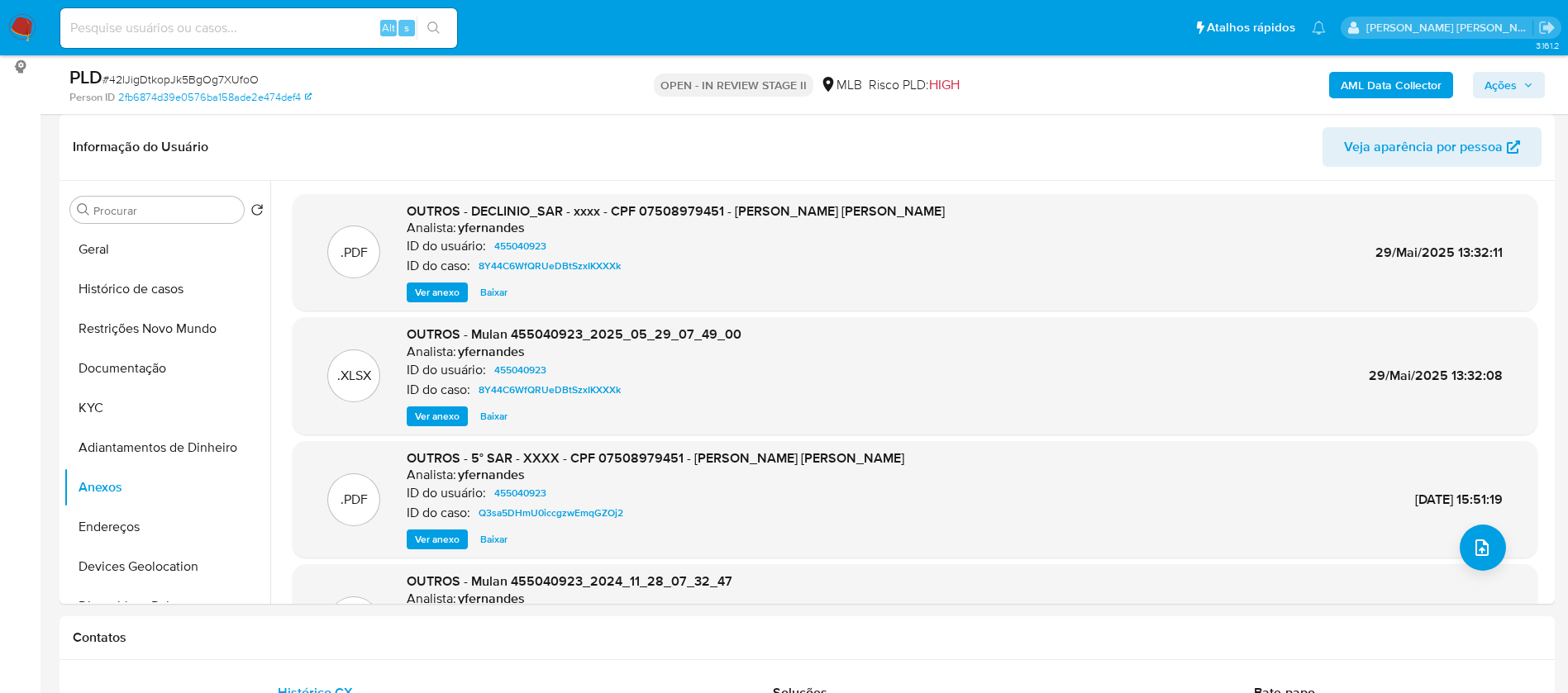
click at [1403, 82] on b "AML Data Collector" at bounding box center [1391, 85] width 101 height 26
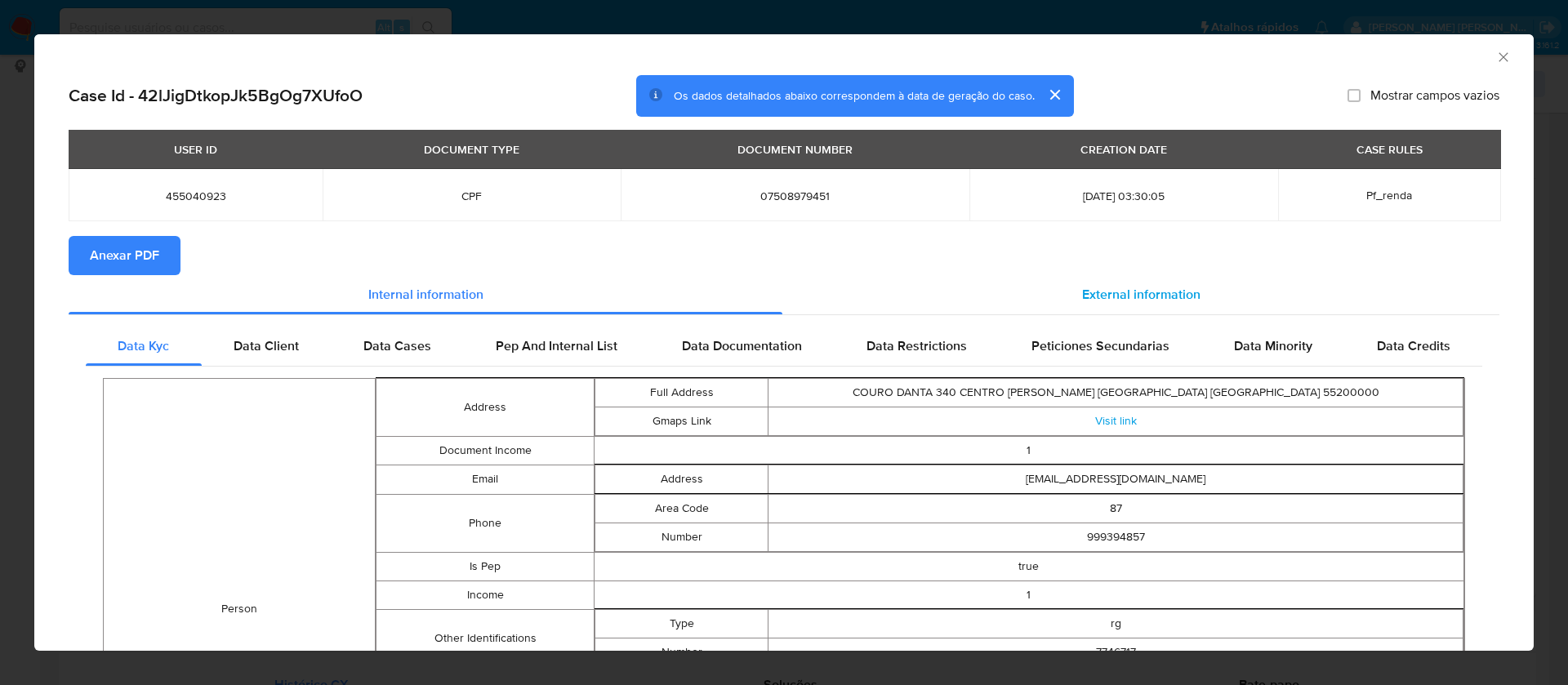
click at [1107, 295] on span "External information" at bounding box center [1141, 294] width 119 height 18
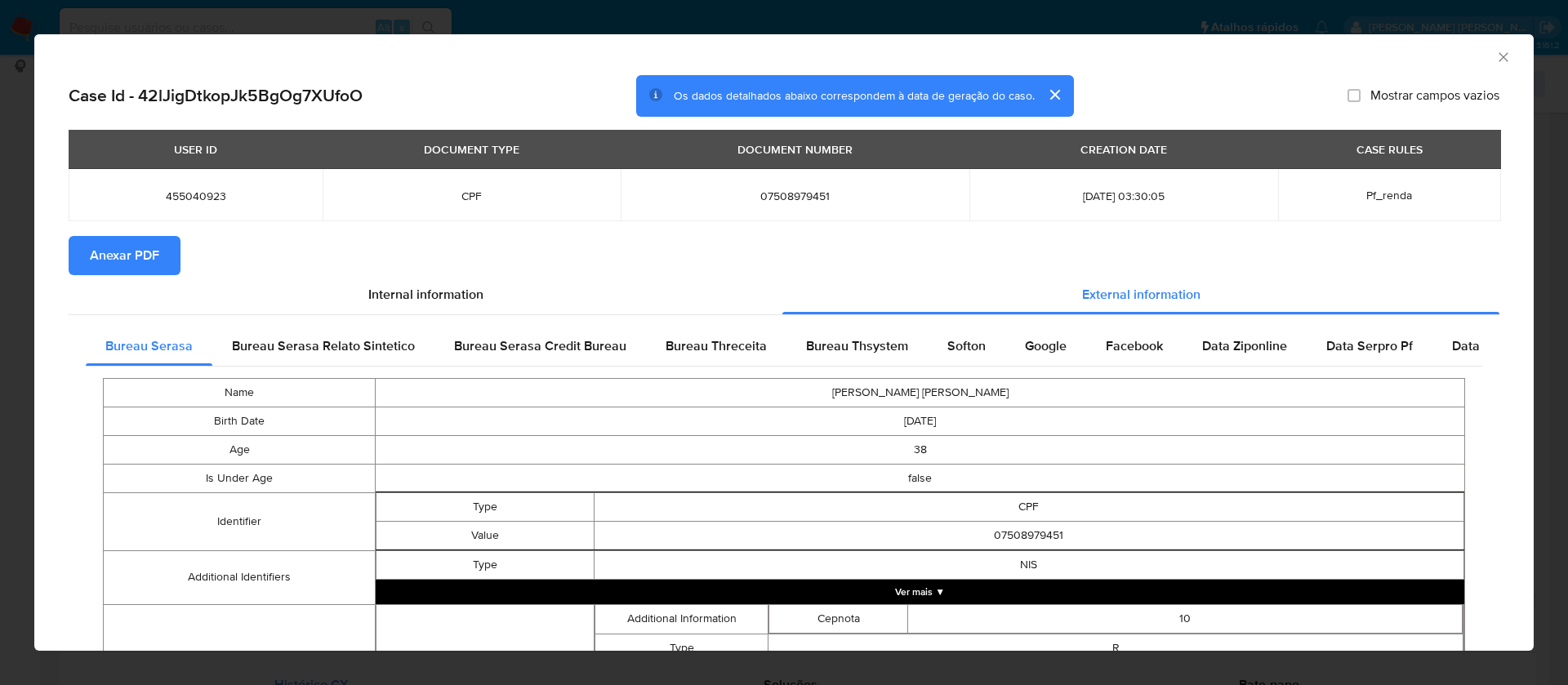
click at [129, 259] on span "Anexar PDF" at bounding box center [125, 255] width 70 height 36
click at [1495, 51] on icon "Fechar a janela" at bounding box center [1504, 57] width 17 height 17
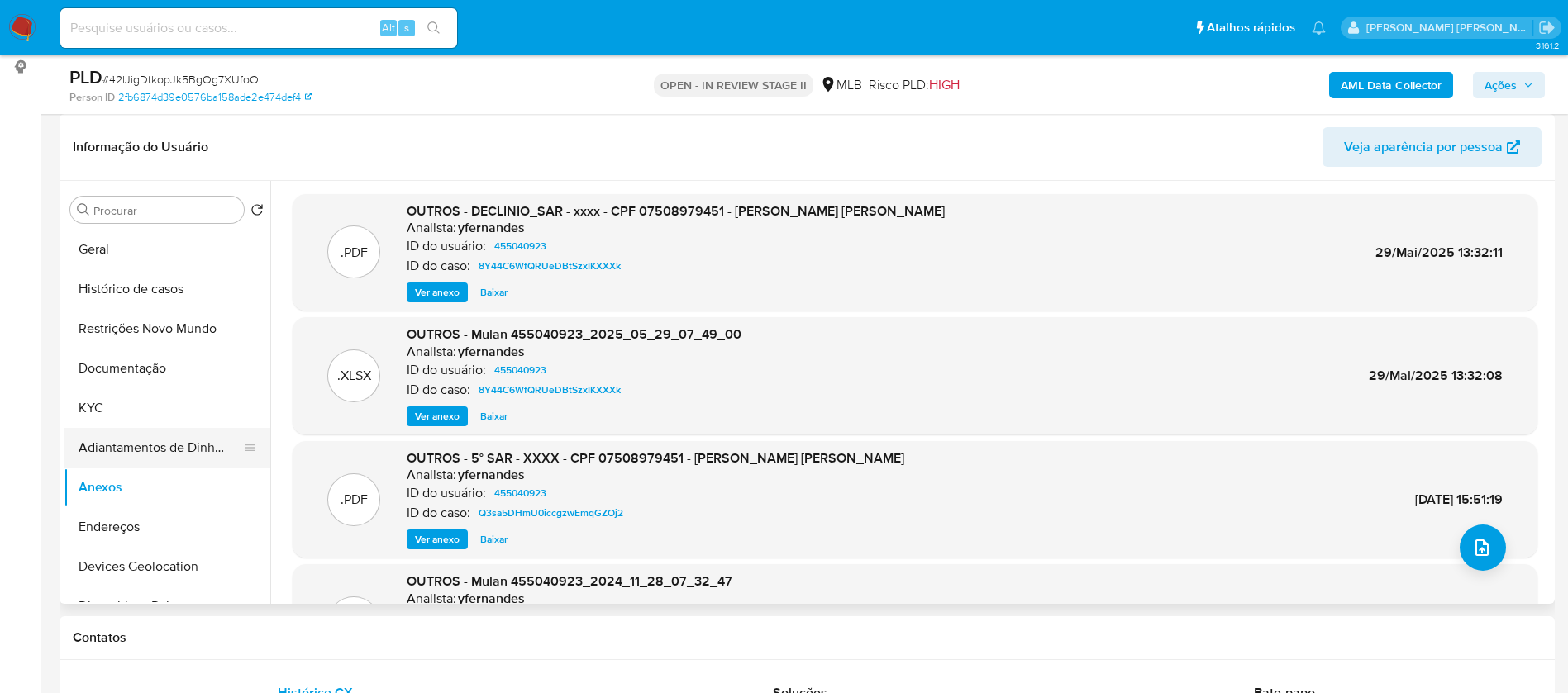
click at [143, 445] on button "Adiantamentos de Dinheiro" at bounding box center [160, 447] width 194 height 40
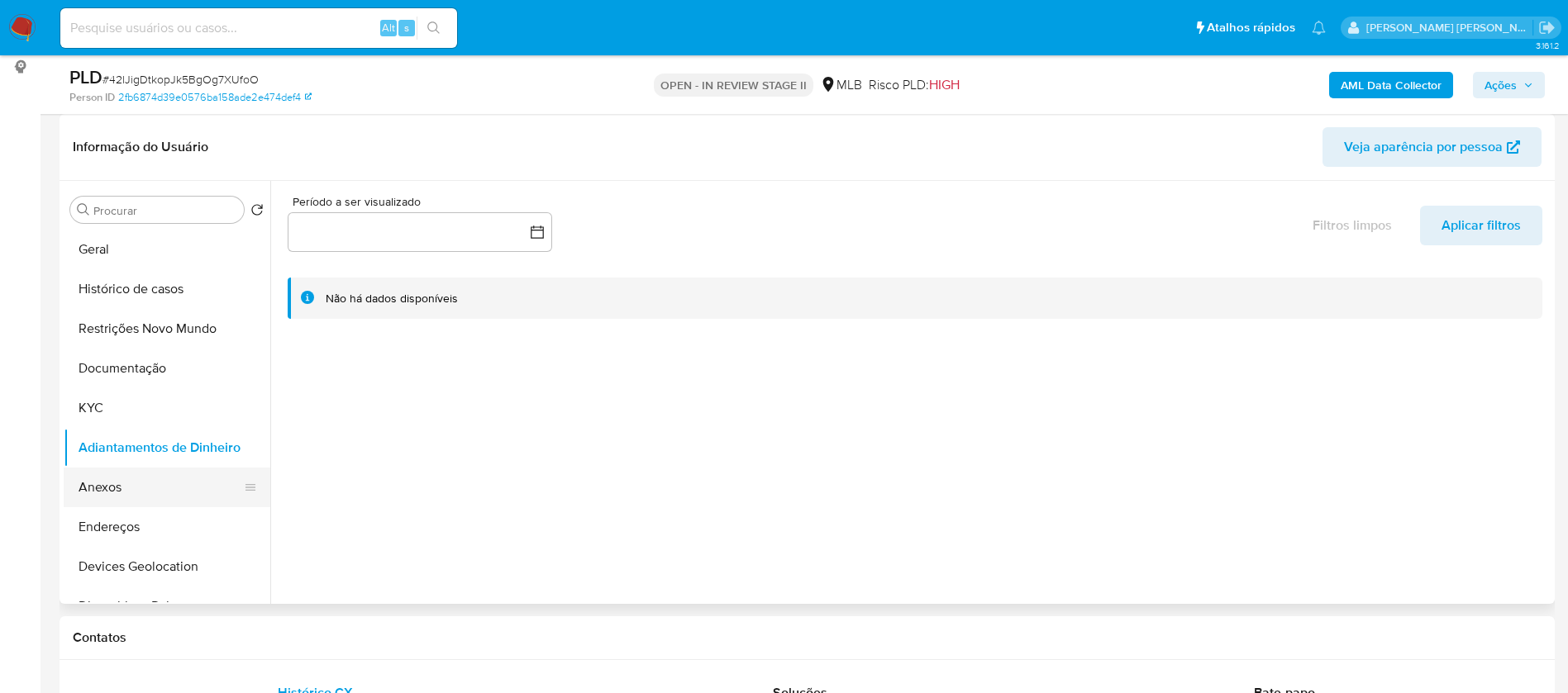
click at [139, 501] on button "Anexos" at bounding box center [160, 487] width 194 height 40
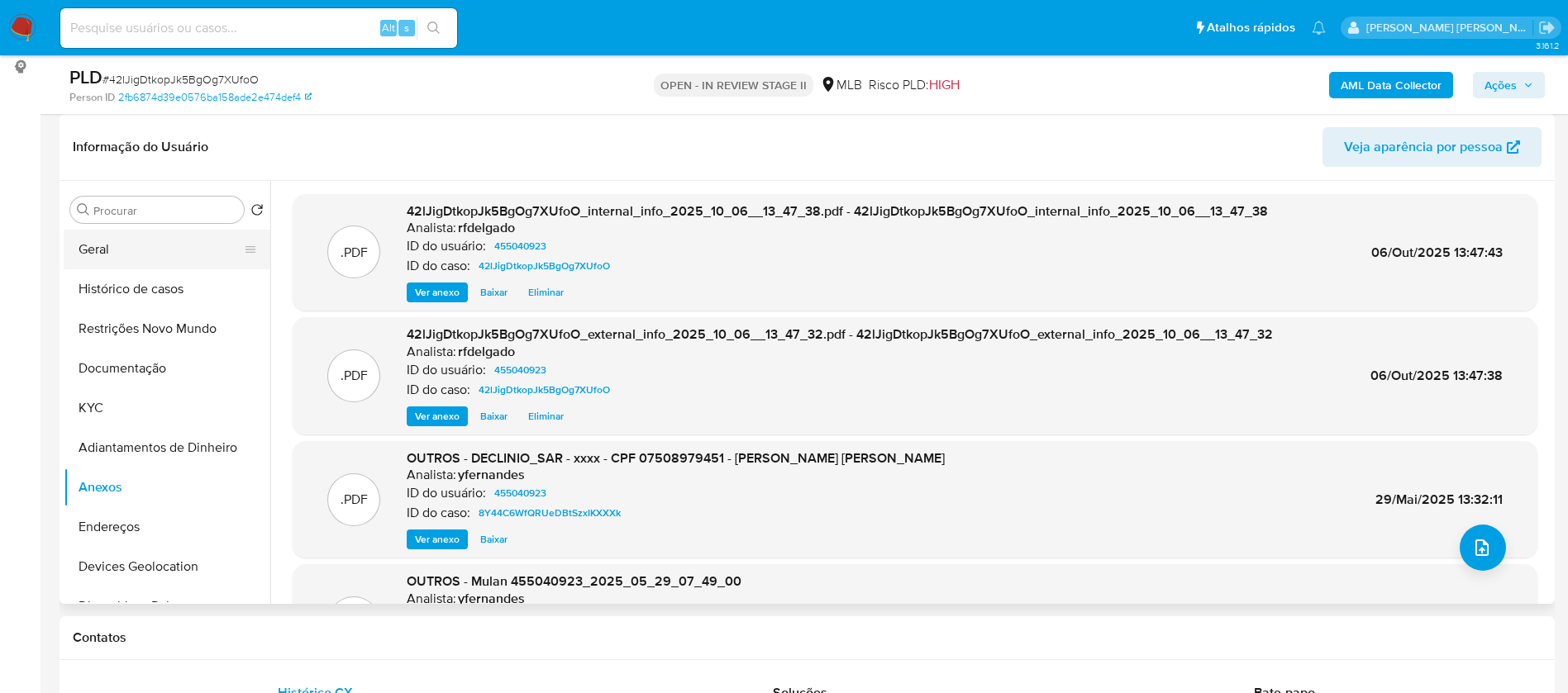
click at [100, 262] on button "Geral" at bounding box center [160, 249] width 194 height 40
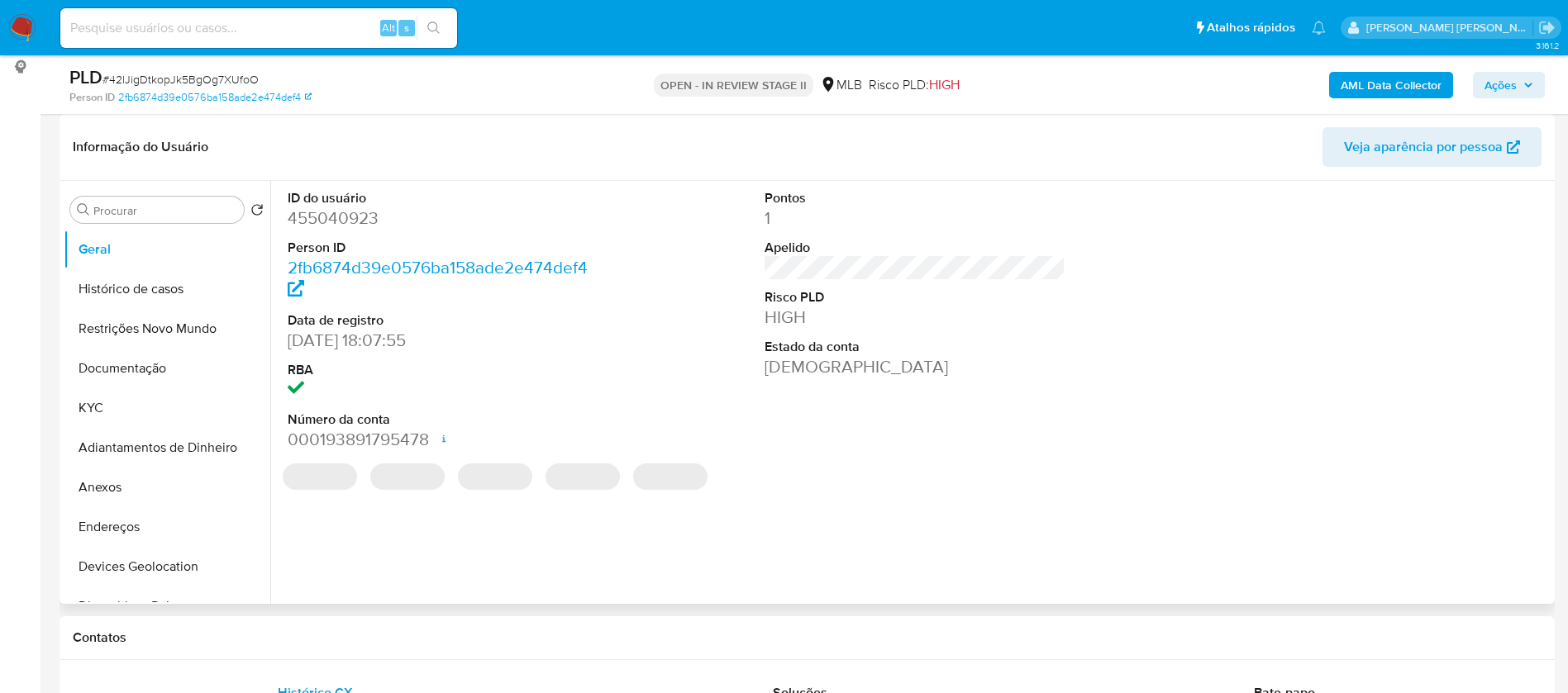
click at [361, 220] on dd "455040923" at bounding box center [438, 218] width 302 height 23
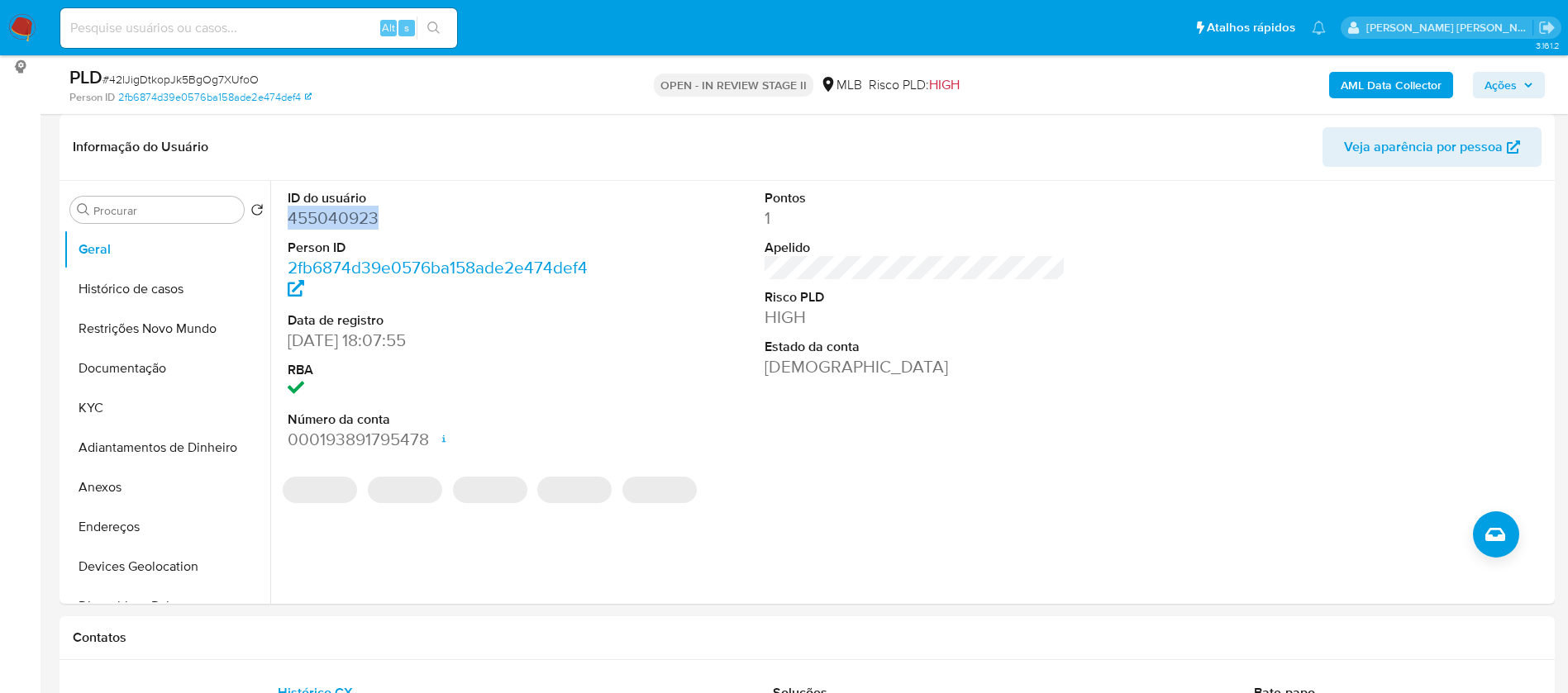
copy dd "455040923"
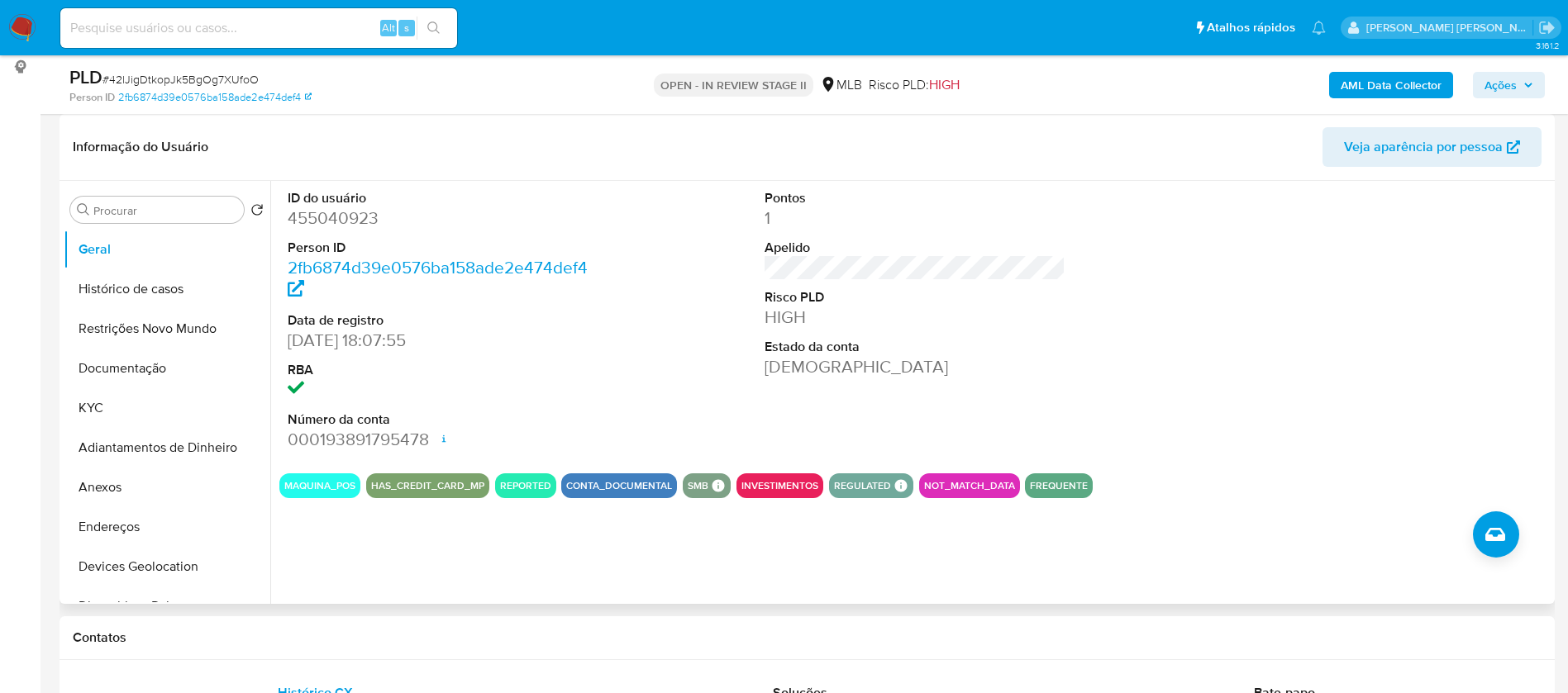
click at [702, 344] on div "ID do usuário 455040923 Person ID 2fb6874d39e0576ba158ade2e474def4 Data de regi…" at bounding box center [915, 321] width 1271 height 279
click at [165, 393] on button "KYC" at bounding box center [160, 407] width 194 height 40
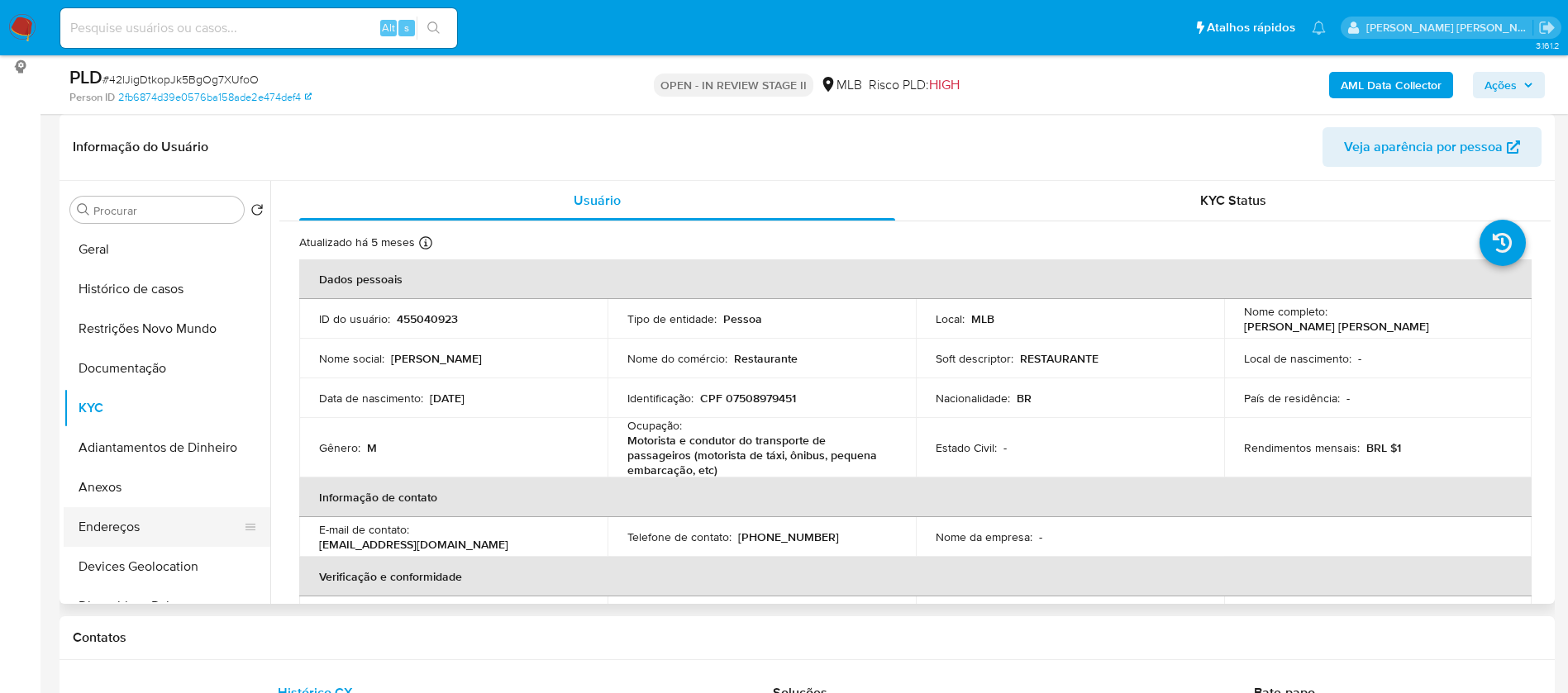
click at [126, 519] on button "Endereços" at bounding box center [160, 526] width 194 height 40
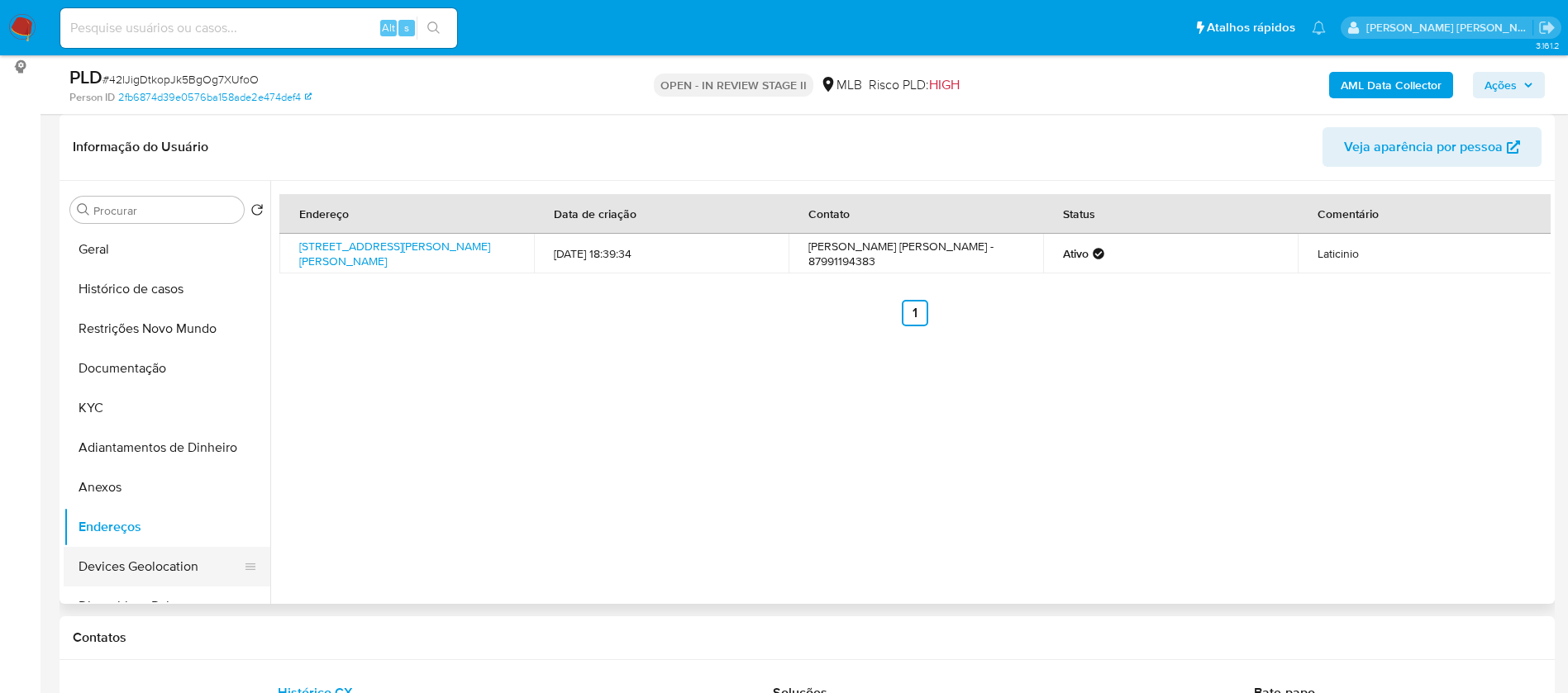
click at [152, 562] on button "Devices Geolocation" at bounding box center [160, 566] width 194 height 40
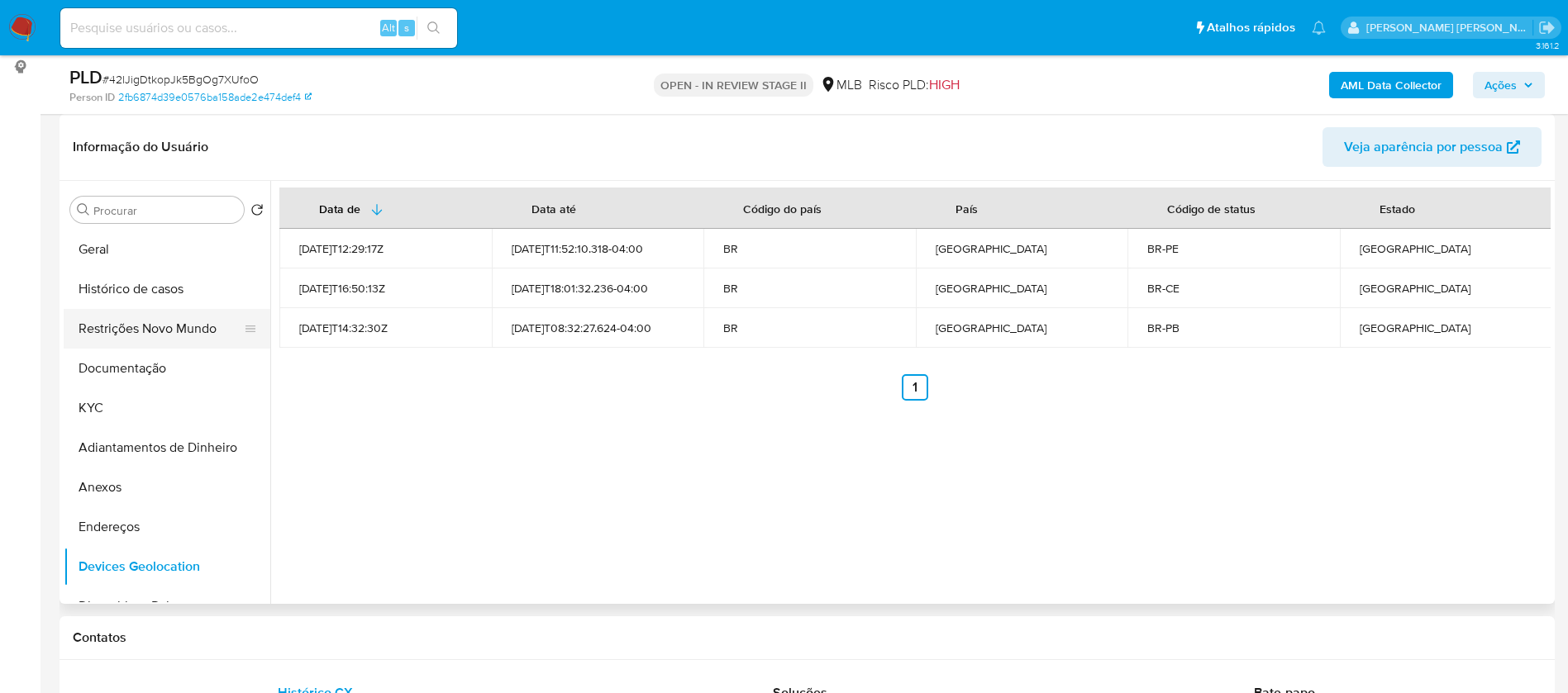
click at [152, 334] on button "Restrições Novo Mundo" at bounding box center [160, 328] width 194 height 40
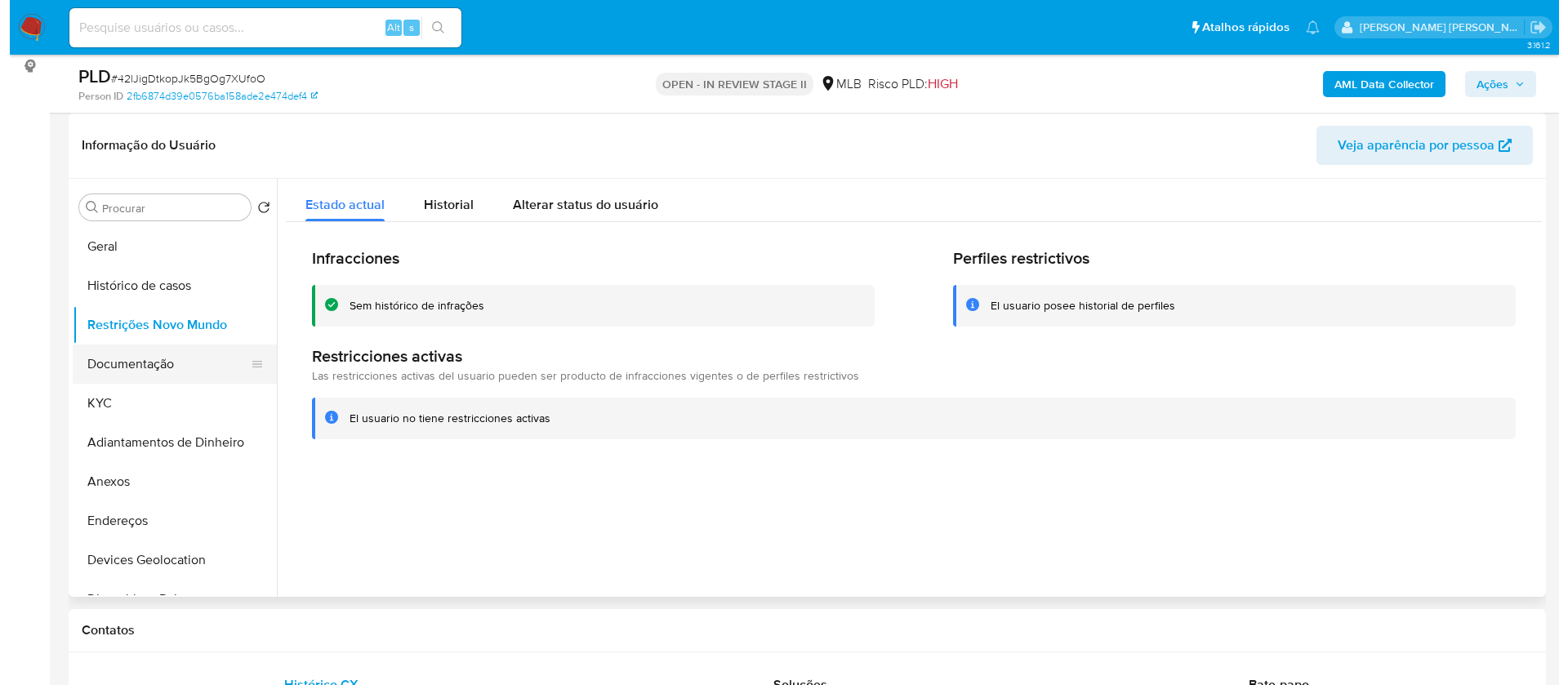
scroll to position [122, 0]
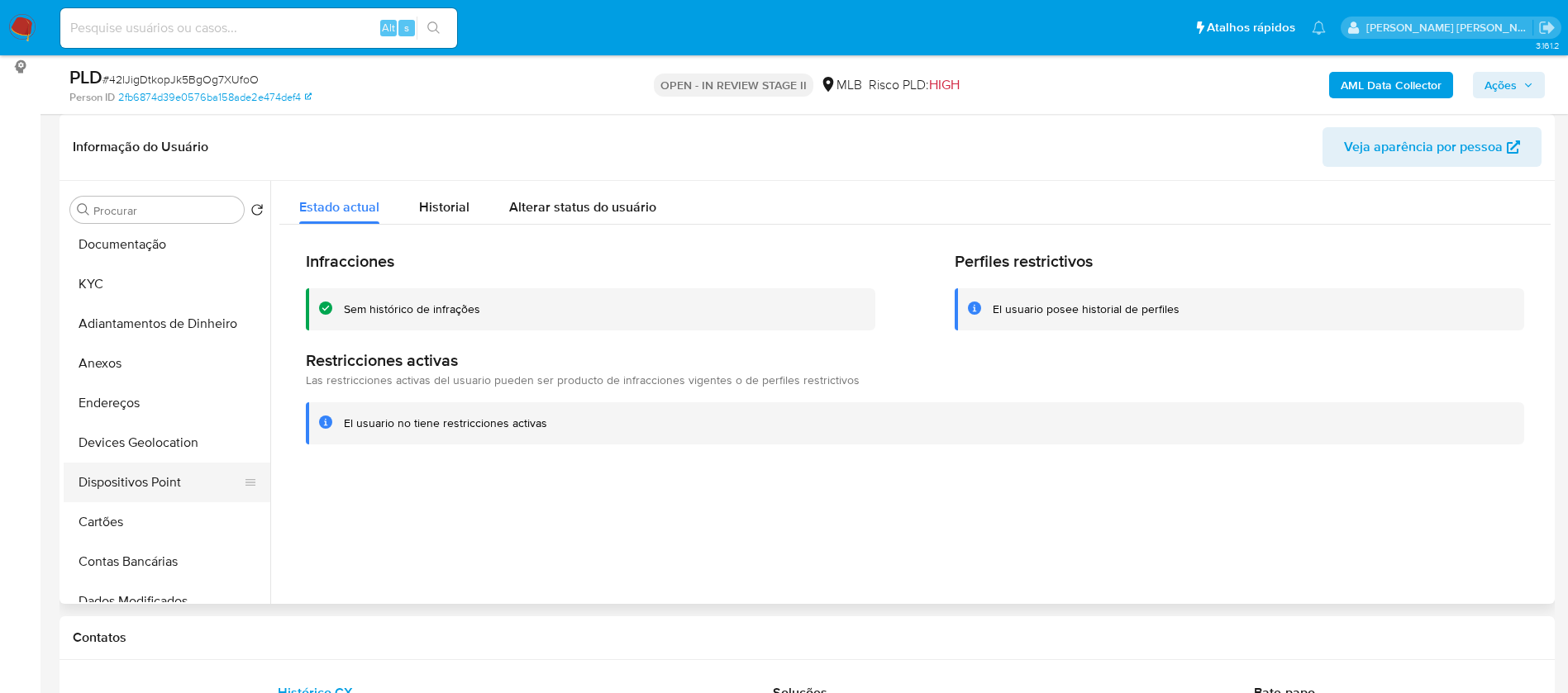
click at [182, 494] on button "Dispositivos Point" at bounding box center [160, 482] width 194 height 40
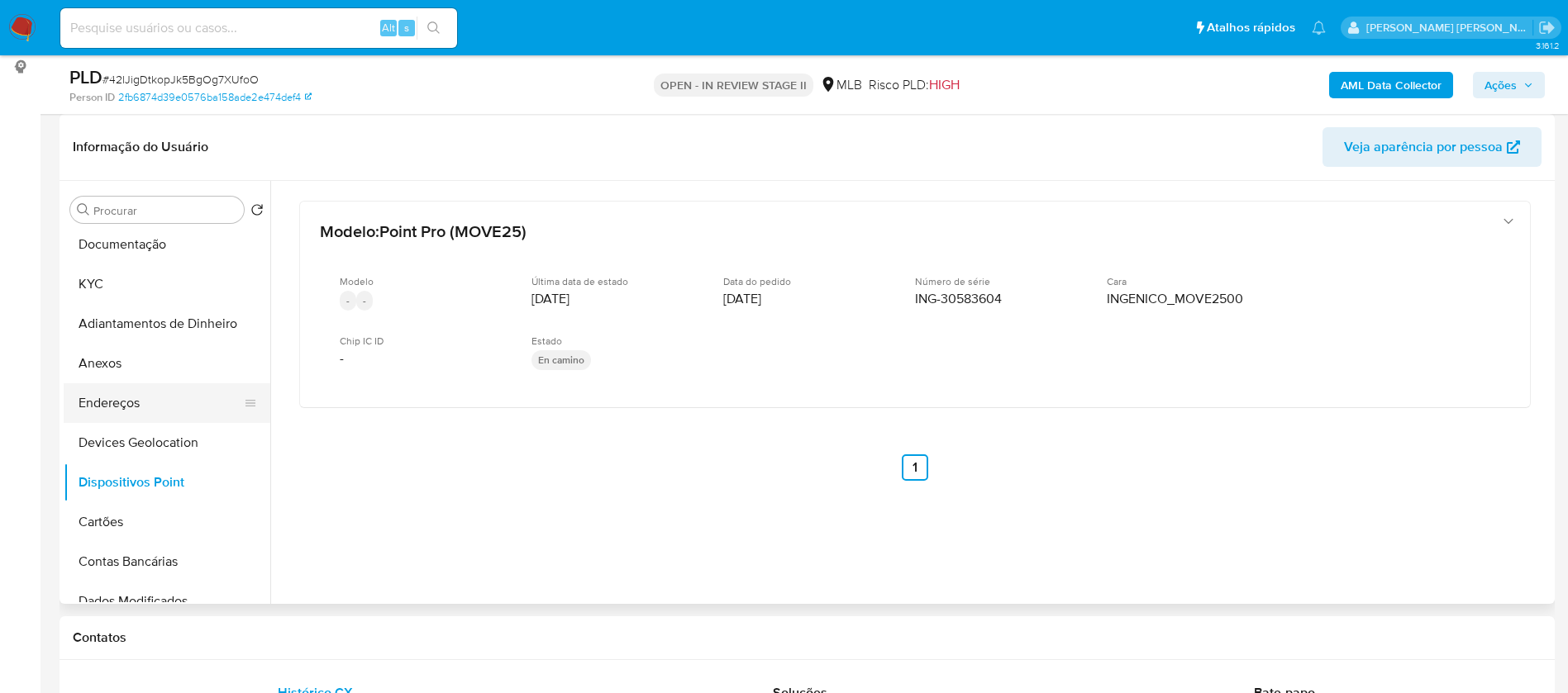
click at [113, 405] on button "Endereços" at bounding box center [160, 403] width 194 height 40
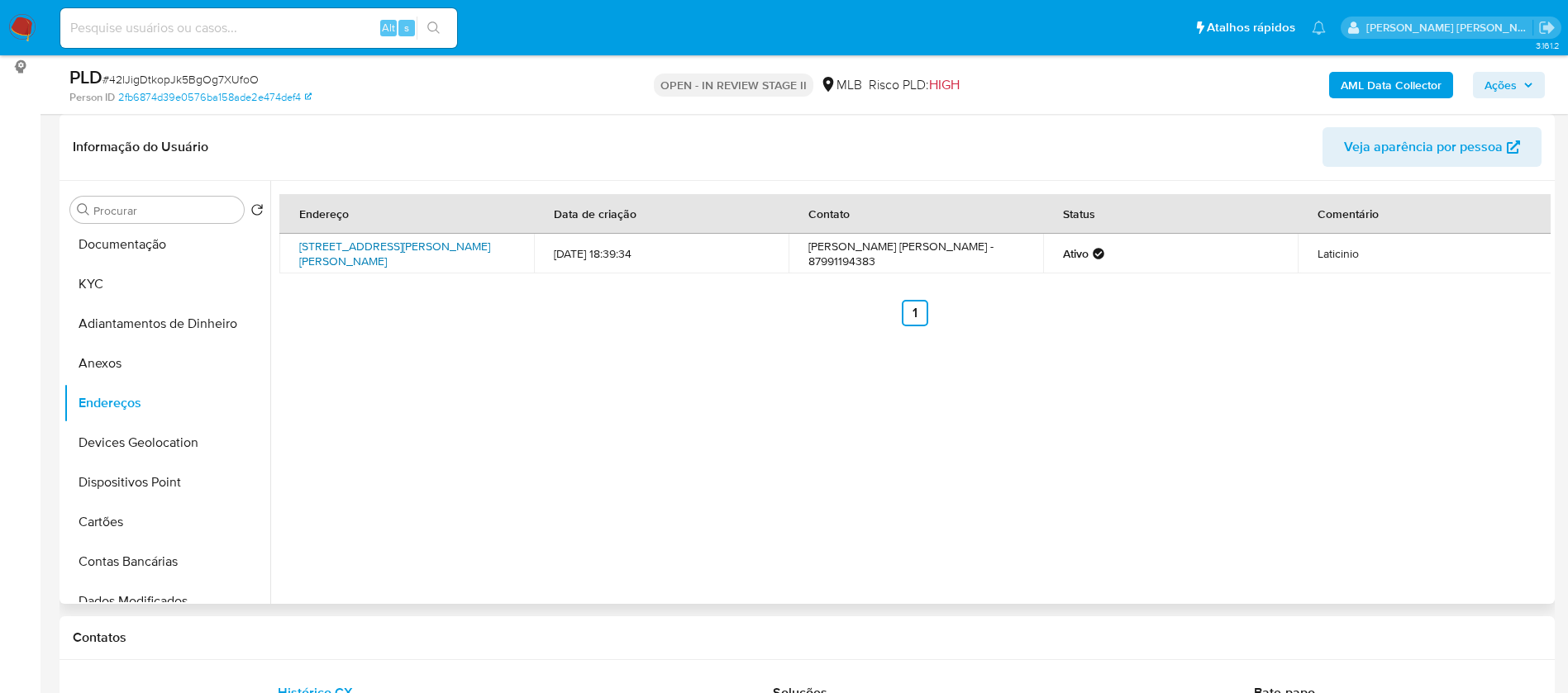
click at [377, 249] on link "Rua Petrônio Tenório De Moura 137, Pesqueira, Pernambuco, 55200000, Brasil 137" at bounding box center [395, 254] width 191 height 32
click at [122, 368] on button "Anexos" at bounding box center [160, 364] width 194 height 40
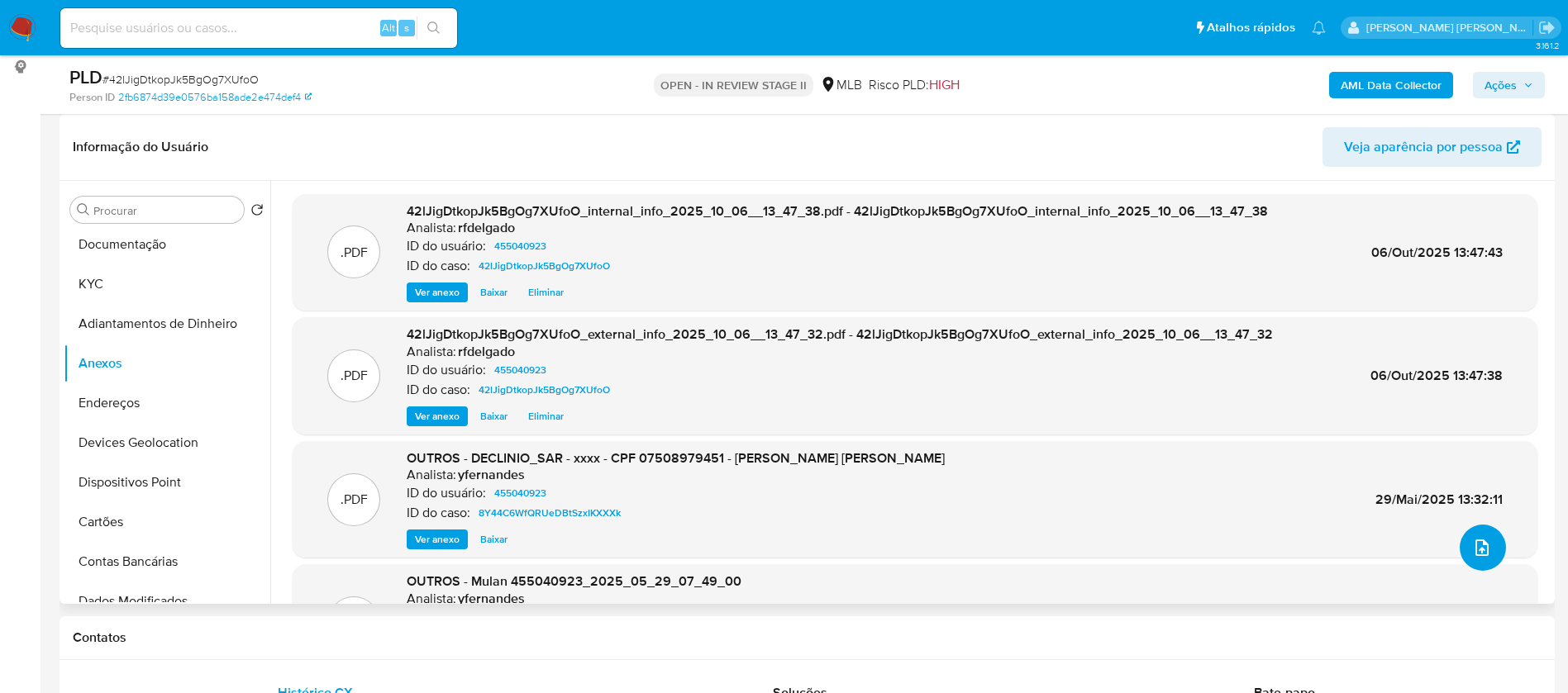
click at [1483, 557] on span "upload-file" at bounding box center [1481, 547] width 20 height 20
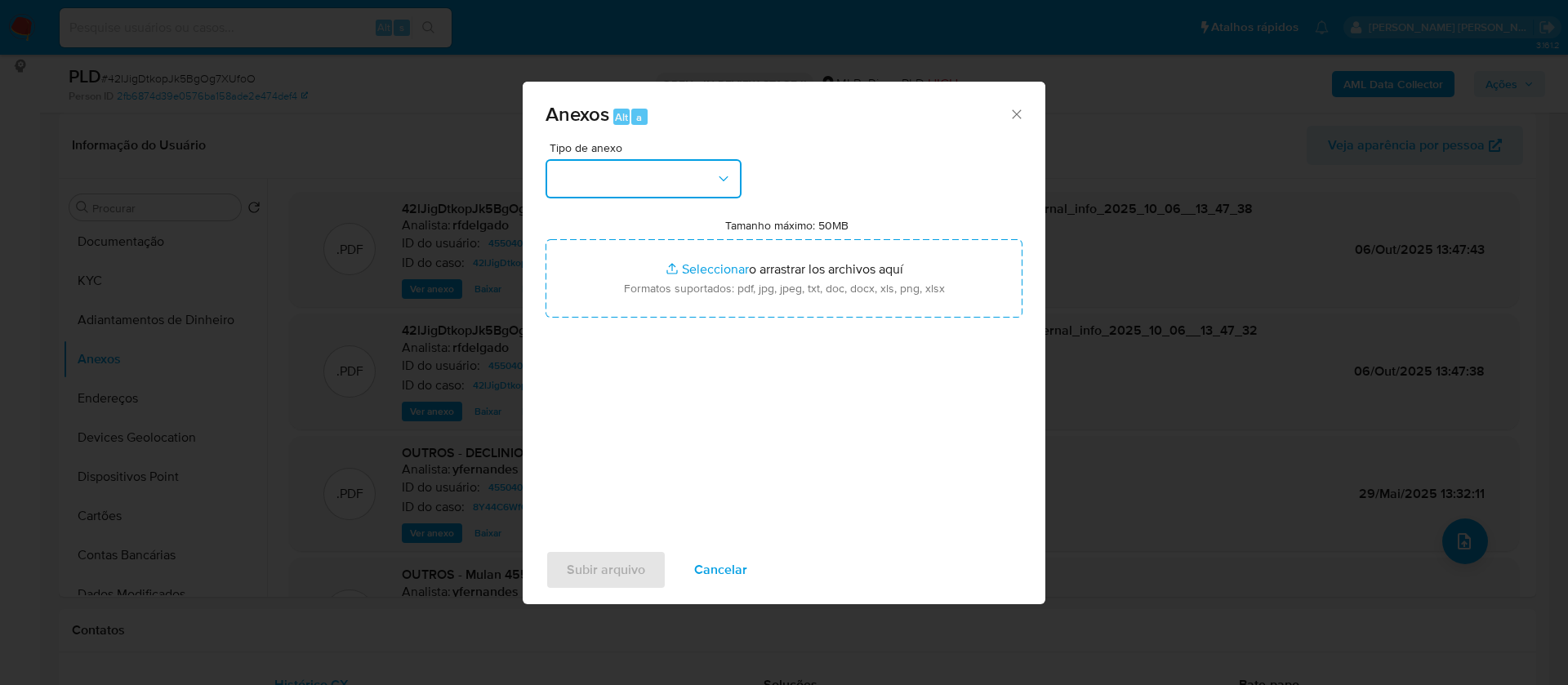
click at [640, 182] on button "button" at bounding box center [643, 178] width 196 height 40
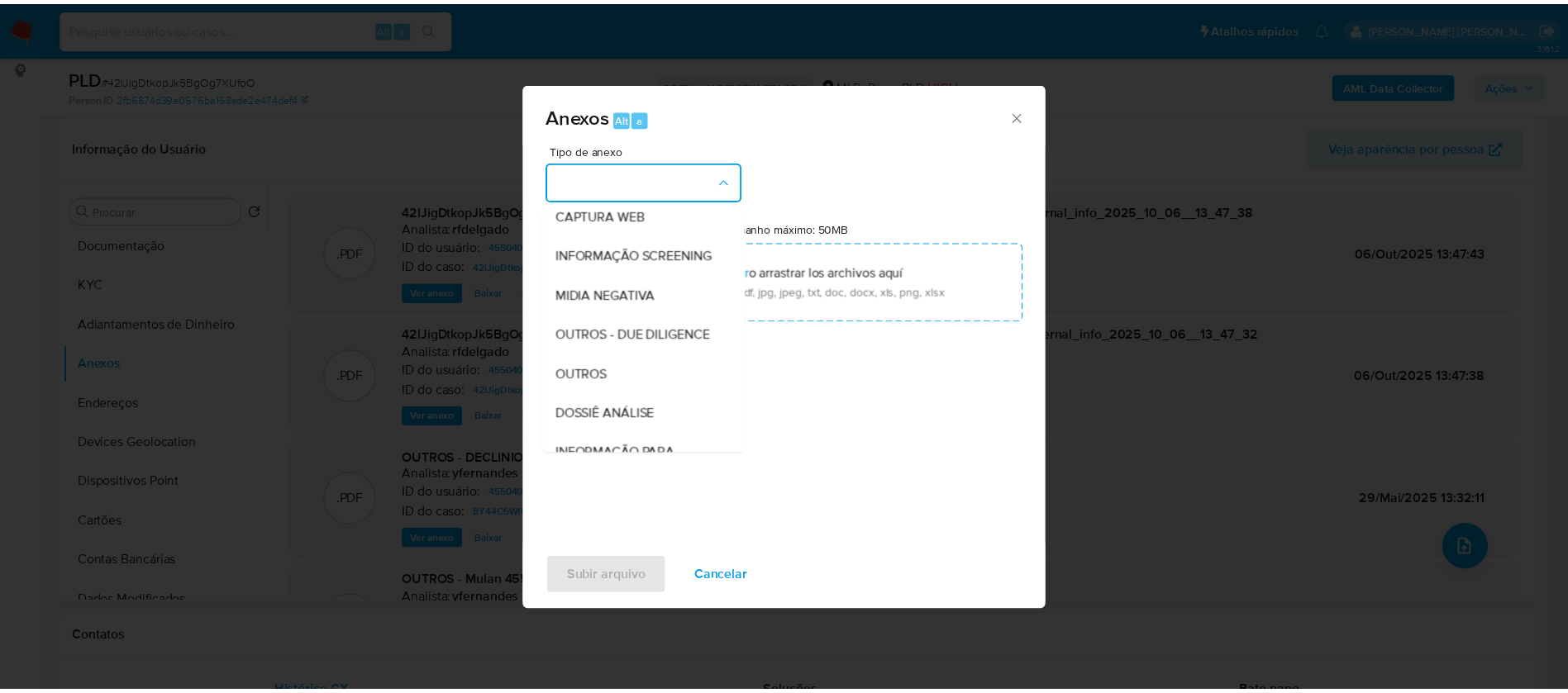
scroll to position [247, 0]
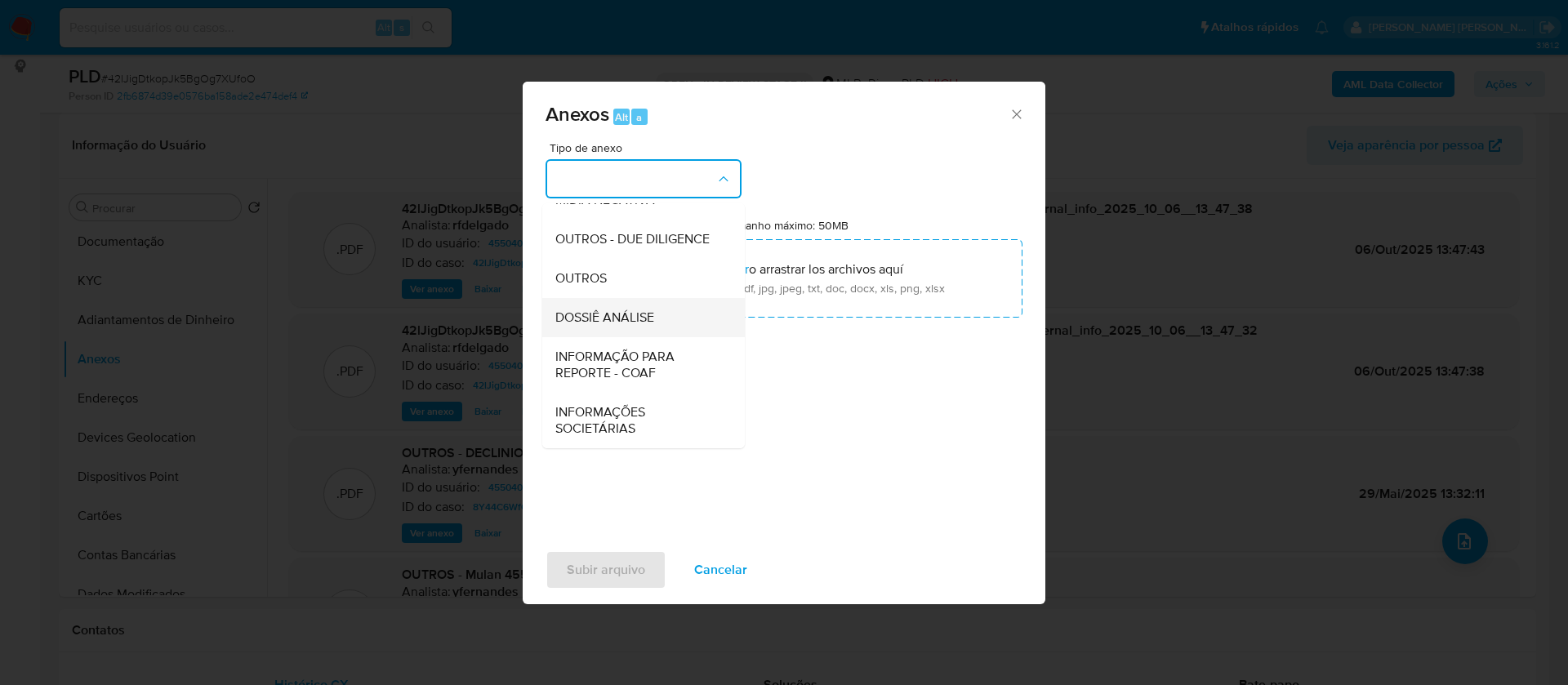
click at [649, 325] on span "DOSSIÊ ANÁLISE" at bounding box center [604, 318] width 98 height 17
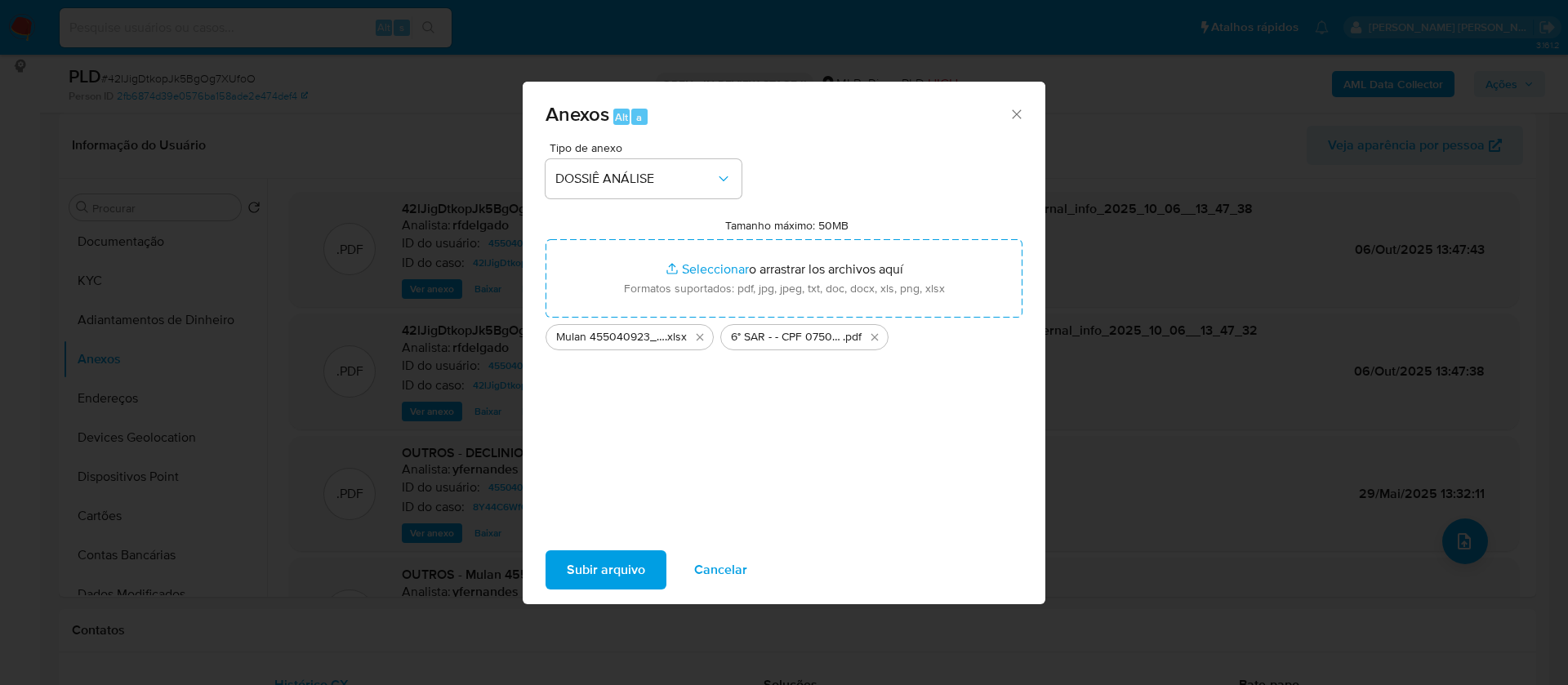
click at [636, 563] on span "Subir arquivo" at bounding box center [605, 569] width 78 height 36
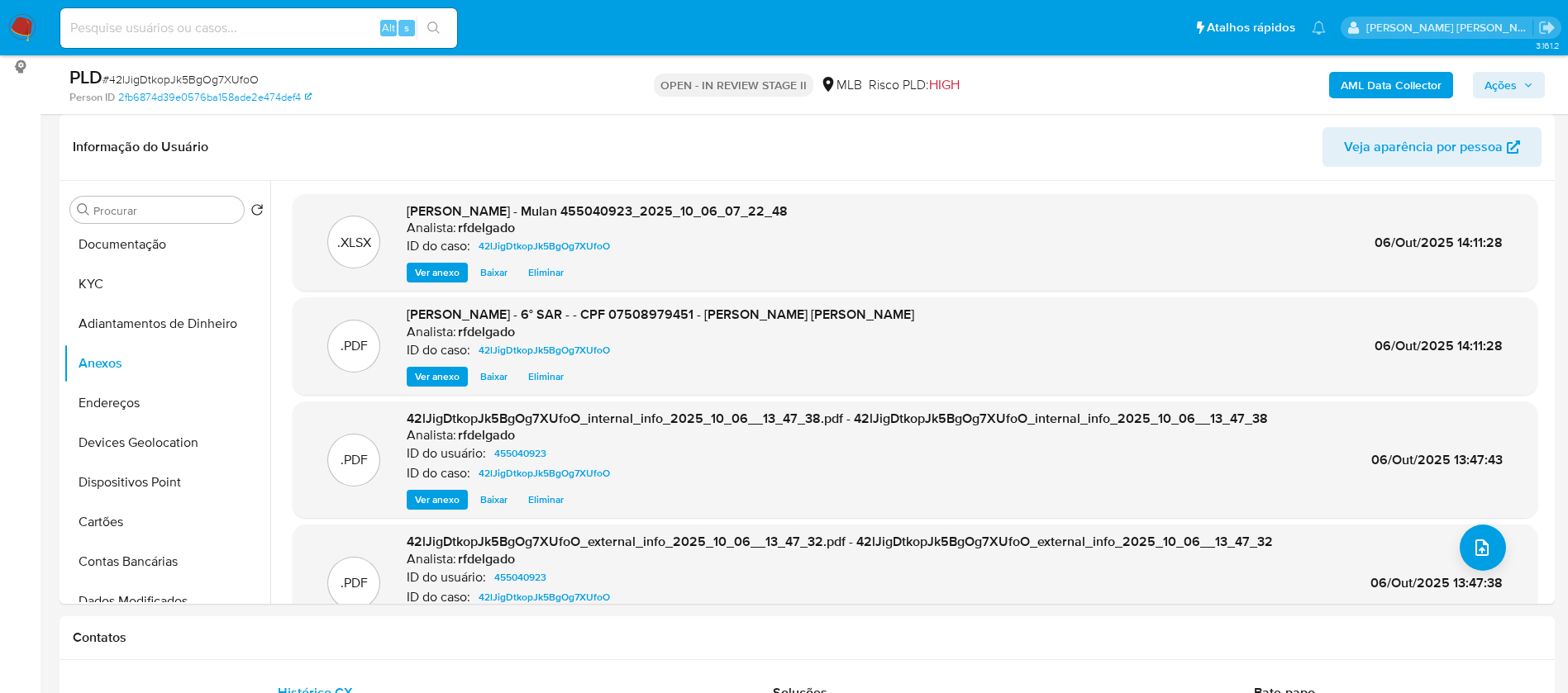
click at [1514, 90] on span "Ações" at bounding box center [1500, 85] width 33 height 26
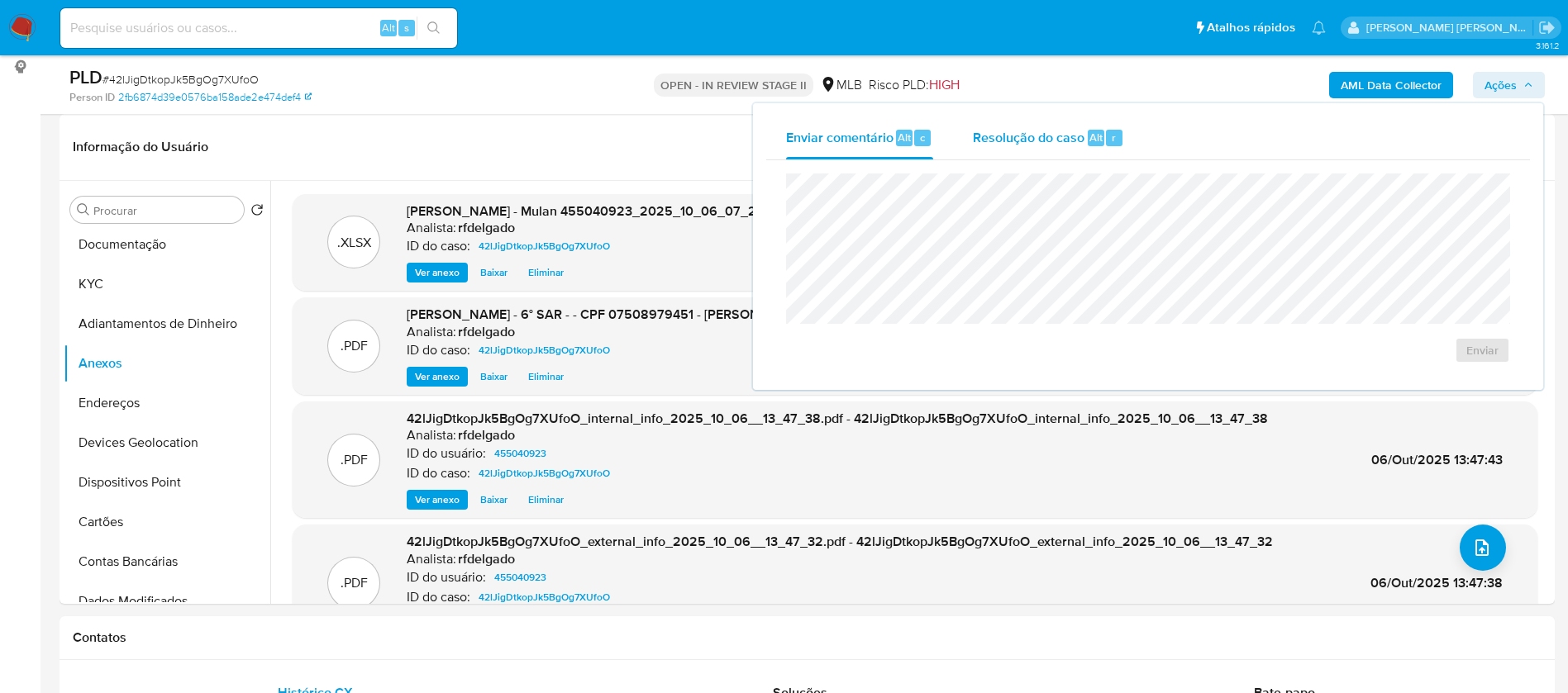
click at [1106, 144] on div "r" at bounding box center [1114, 138] width 17 height 17
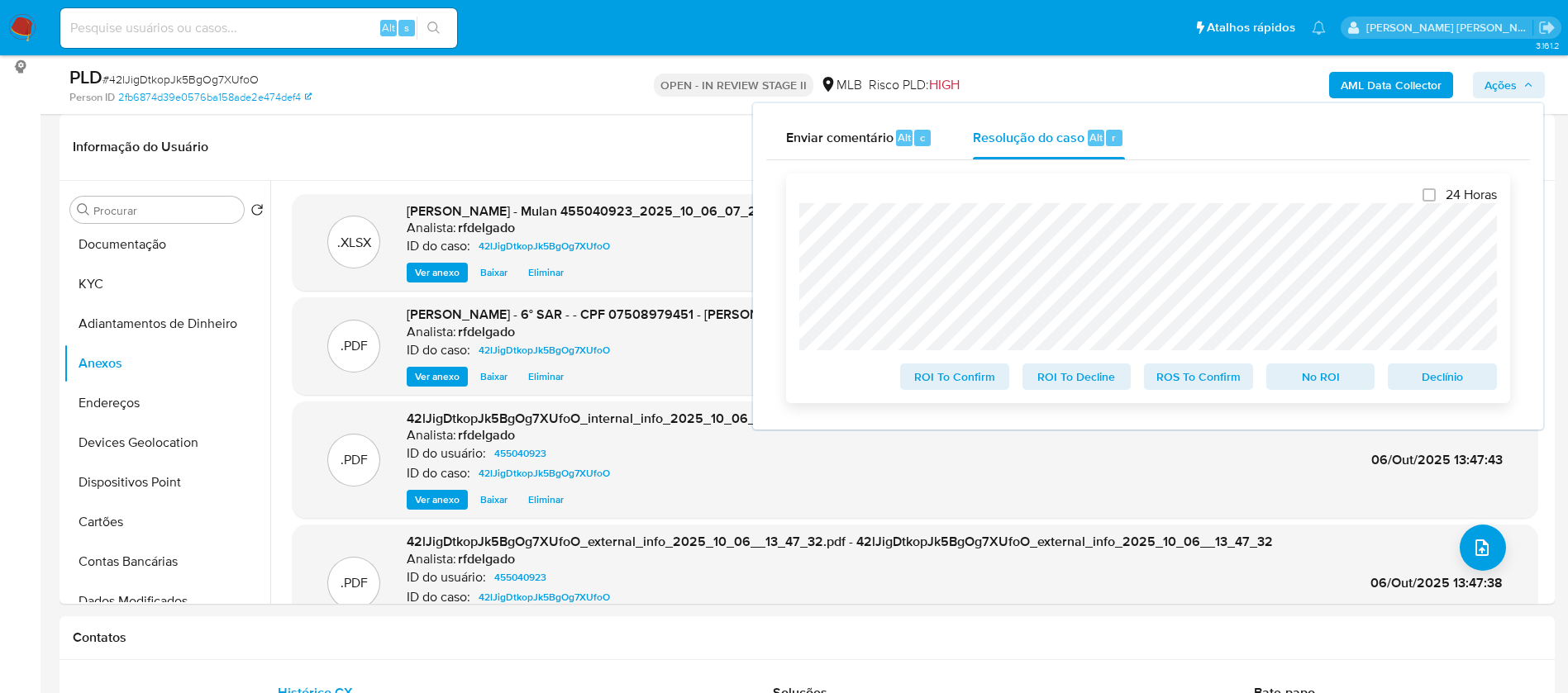
click at [1467, 386] on span "Declínio" at bounding box center [1442, 377] width 86 height 23
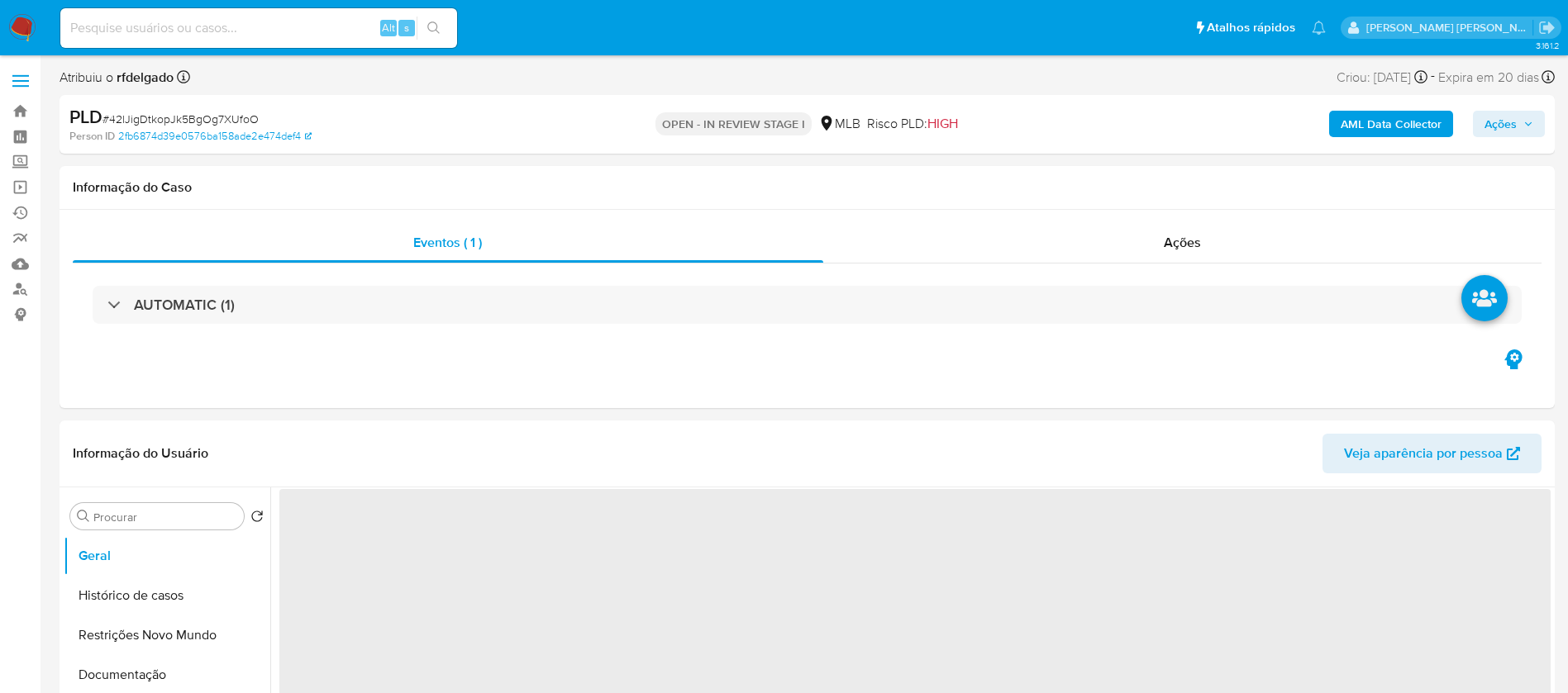
click at [1530, 127] on icon "button" at bounding box center [1528, 124] width 10 height 10
select select "10"
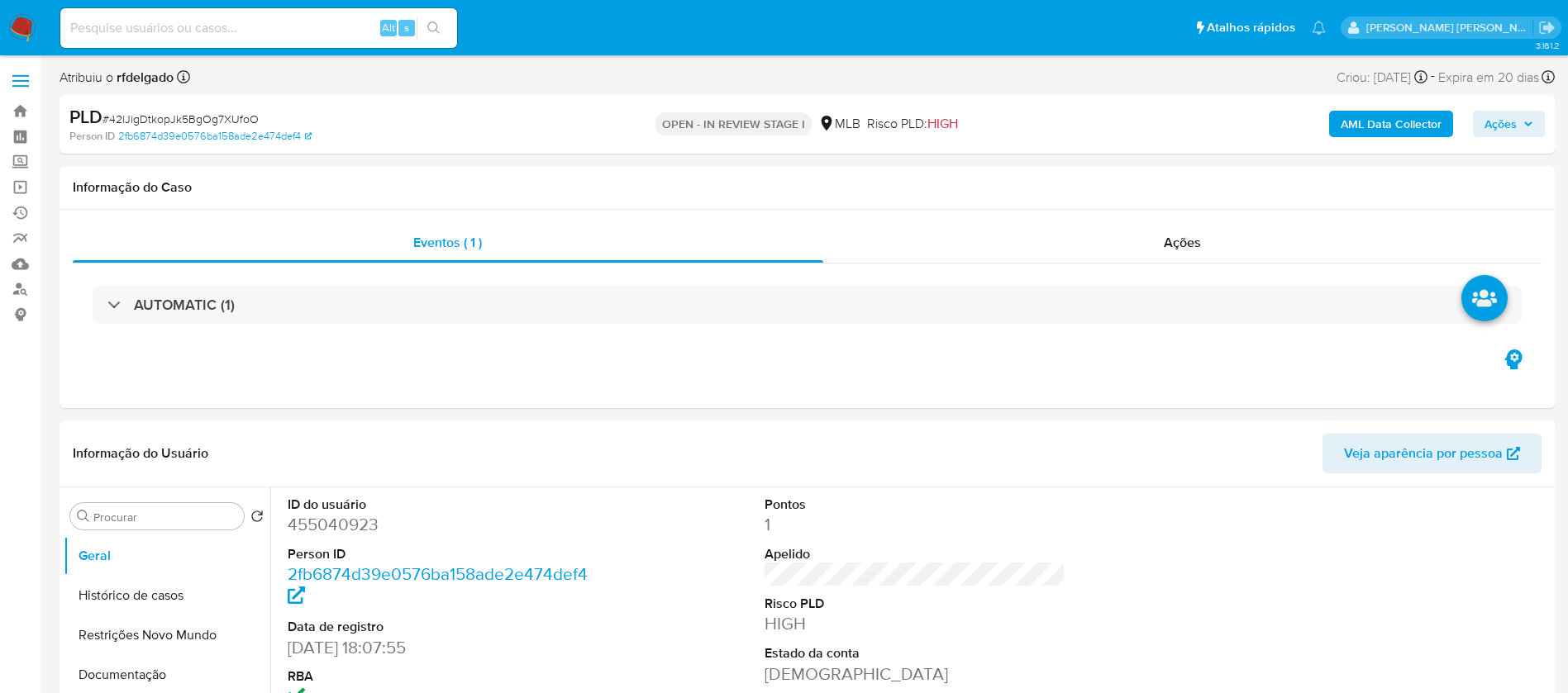
click at [1519, 117] on span "Ações" at bounding box center [1508, 124] width 48 height 23
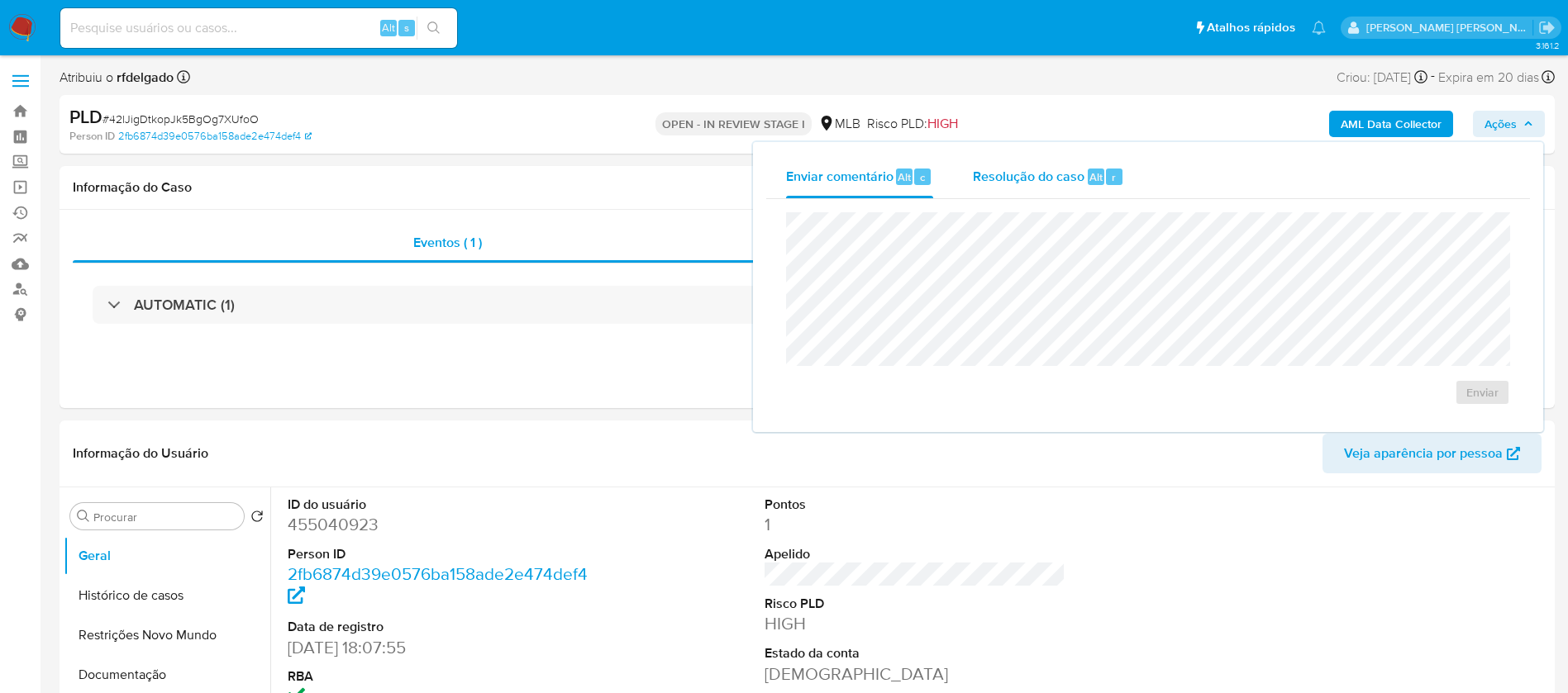
click at [1051, 181] on span "Resolução do caso" at bounding box center [1028, 176] width 112 height 19
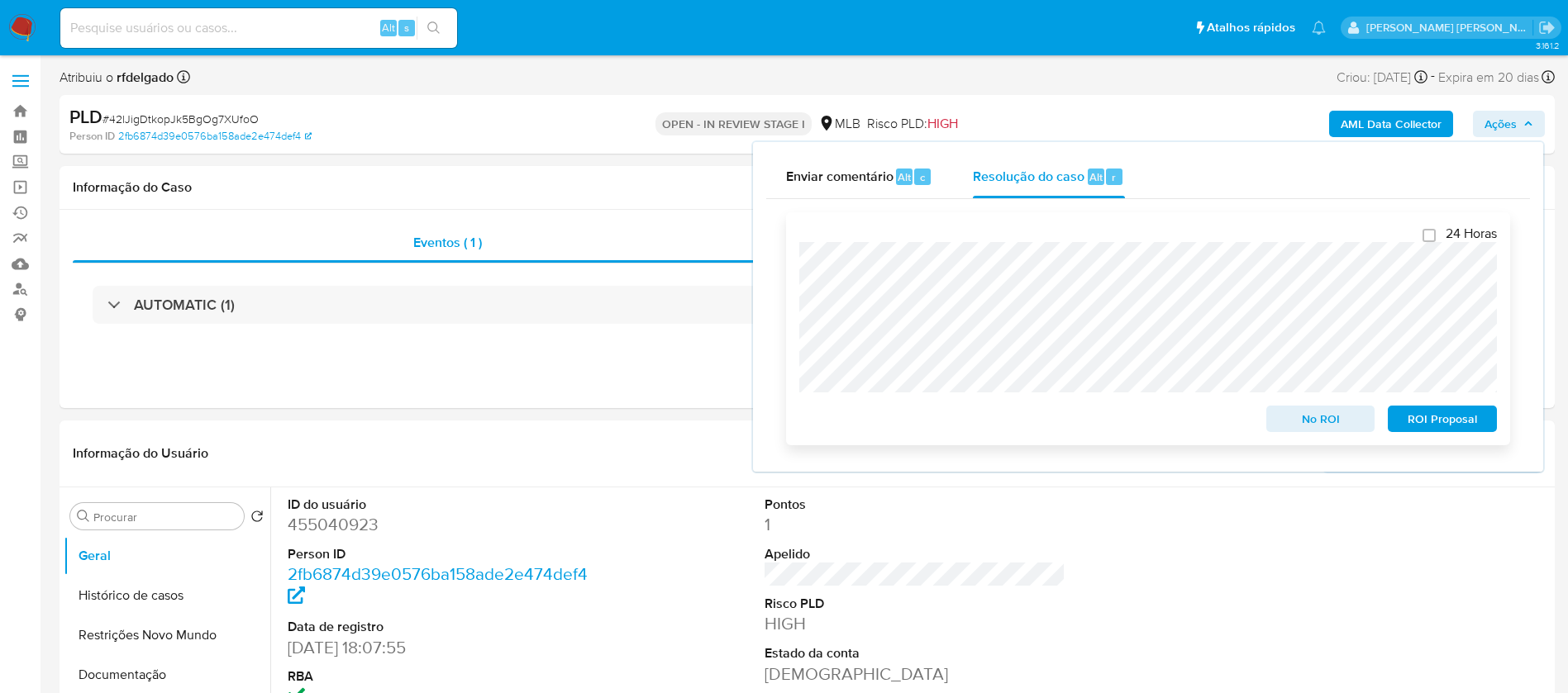
click at [1417, 431] on span "ROI Proposal" at bounding box center [1442, 419] width 86 height 23
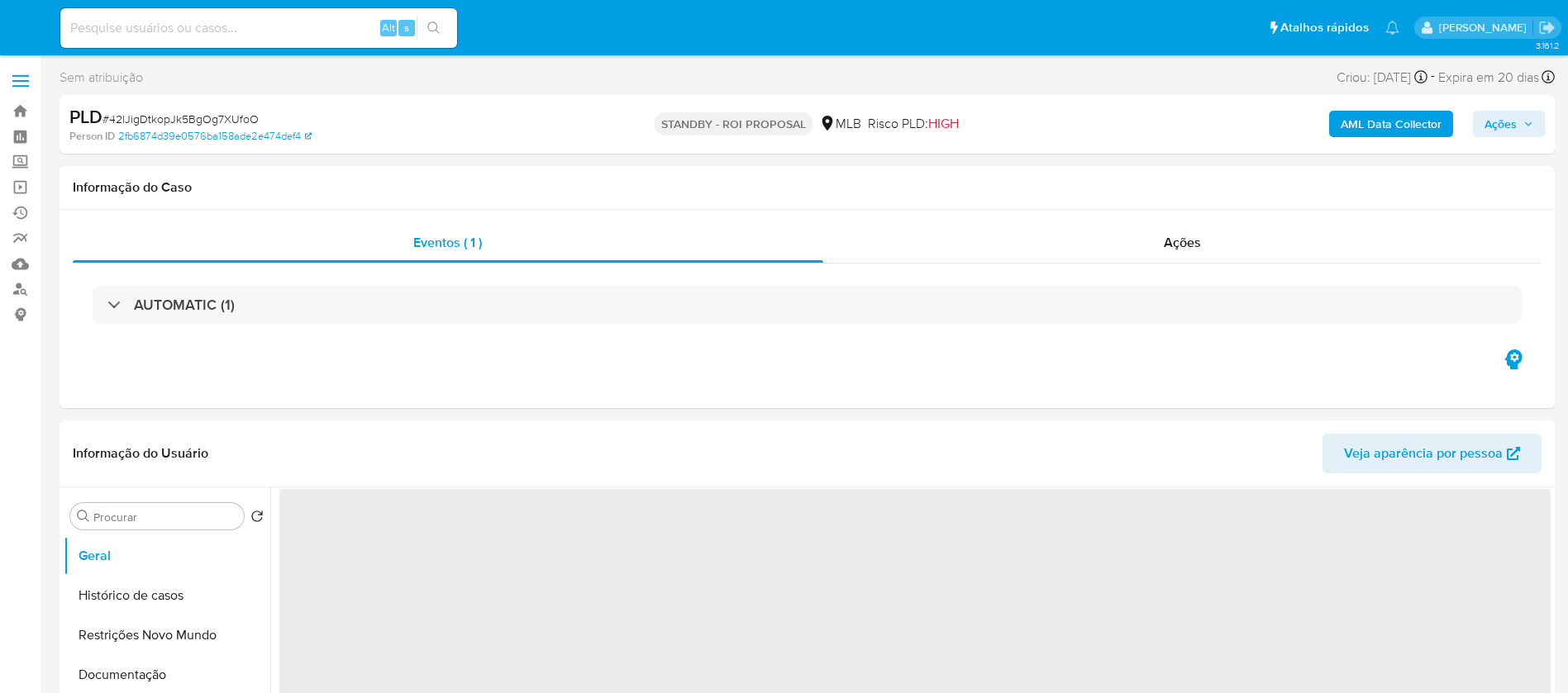
select select "10"
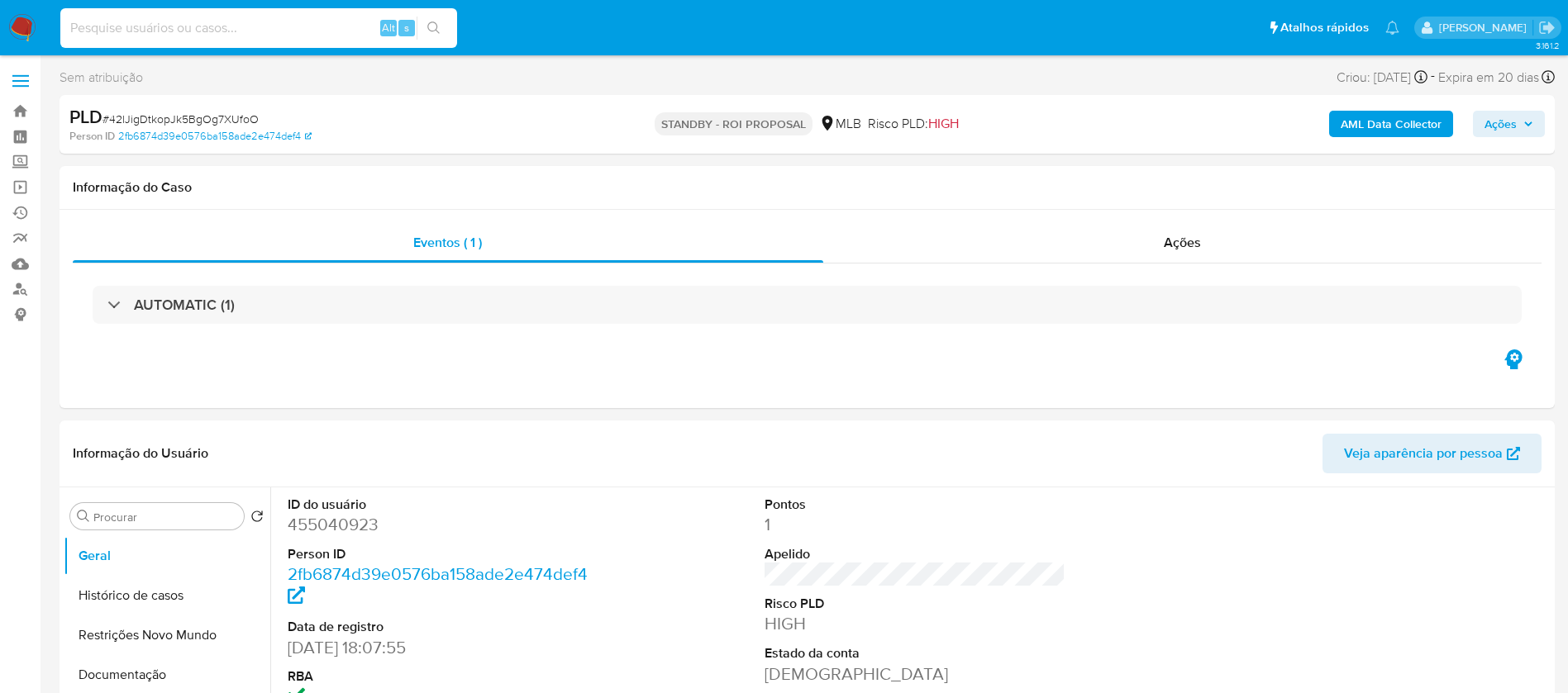
click at [198, 36] on input at bounding box center [259, 28] width 396 height 21
paste input "O3sI6YF3NIKUnDE6lK4XLfYb"
type input "O3sI6YF3NIKUnDE6lK4XLfYb"
click at [438, 21] on icon "search-icon" at bounding box center [434, 28] width 13 height 13
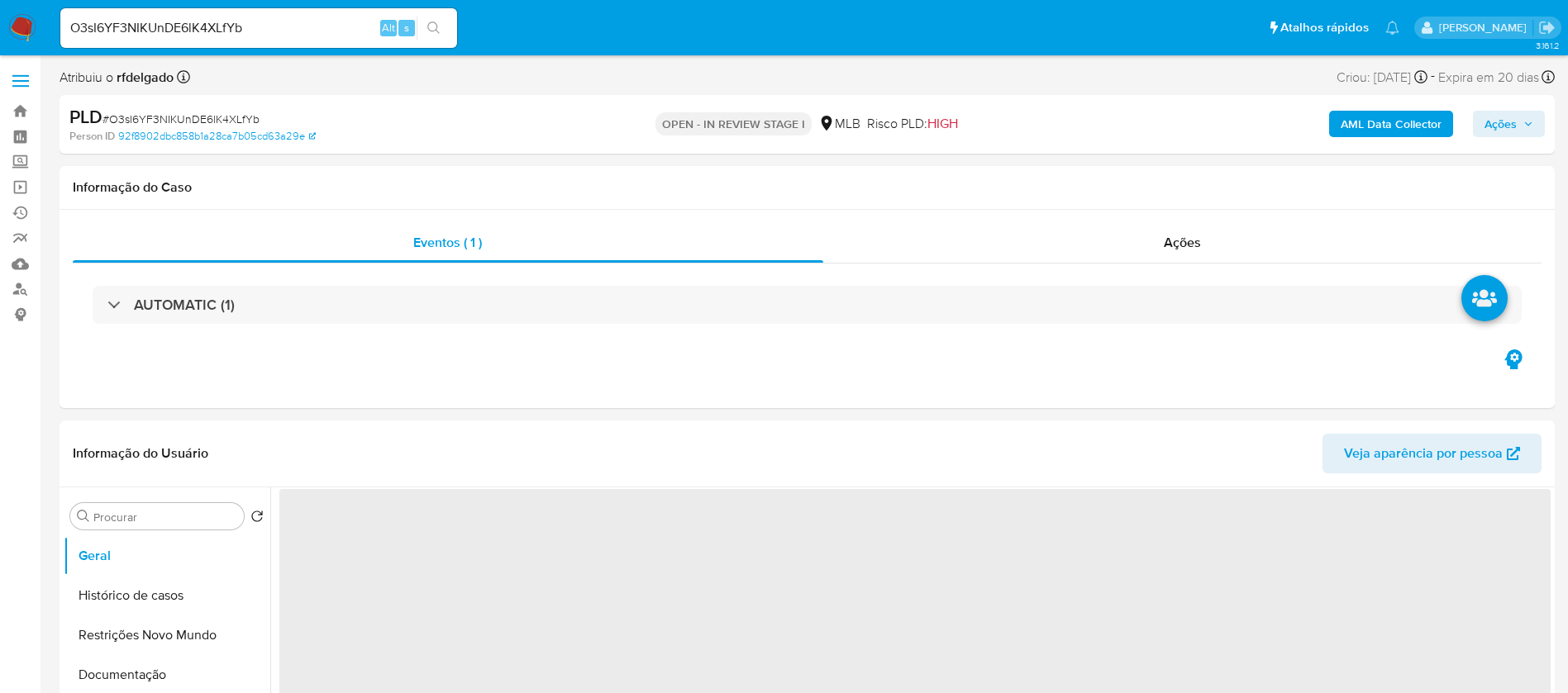
select select "10"
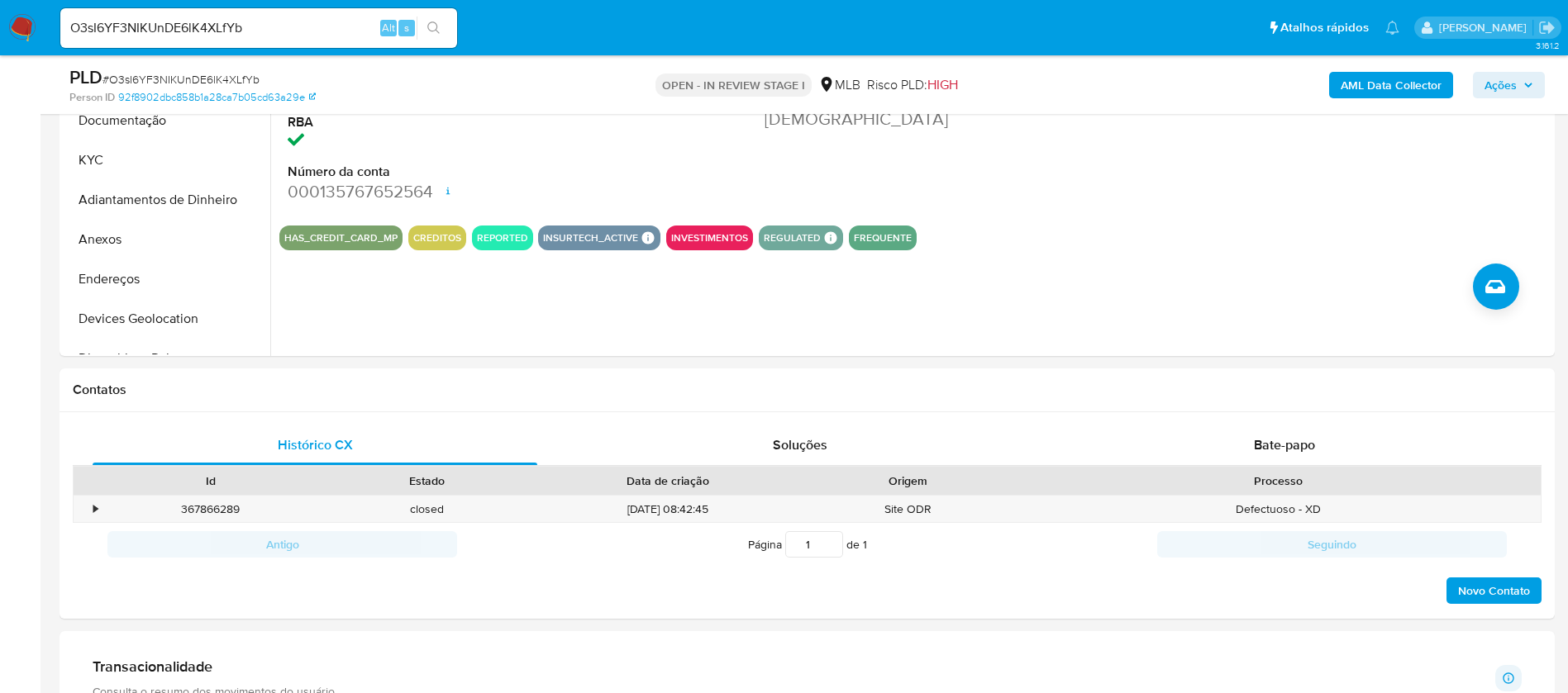
scroll to position [372, 0]
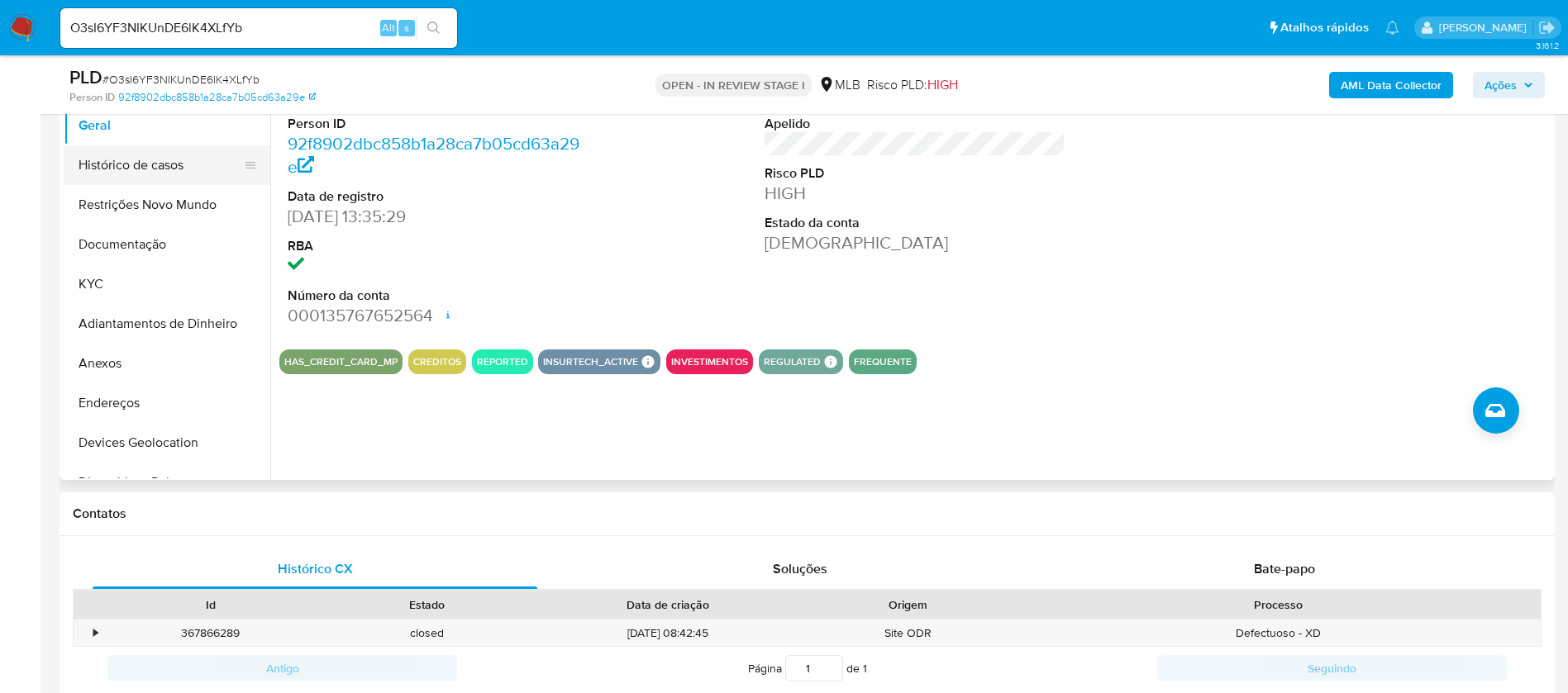
click at [89, 171] on button "Histórico de casos" at bounding box center [160, 165] width 194 height 40
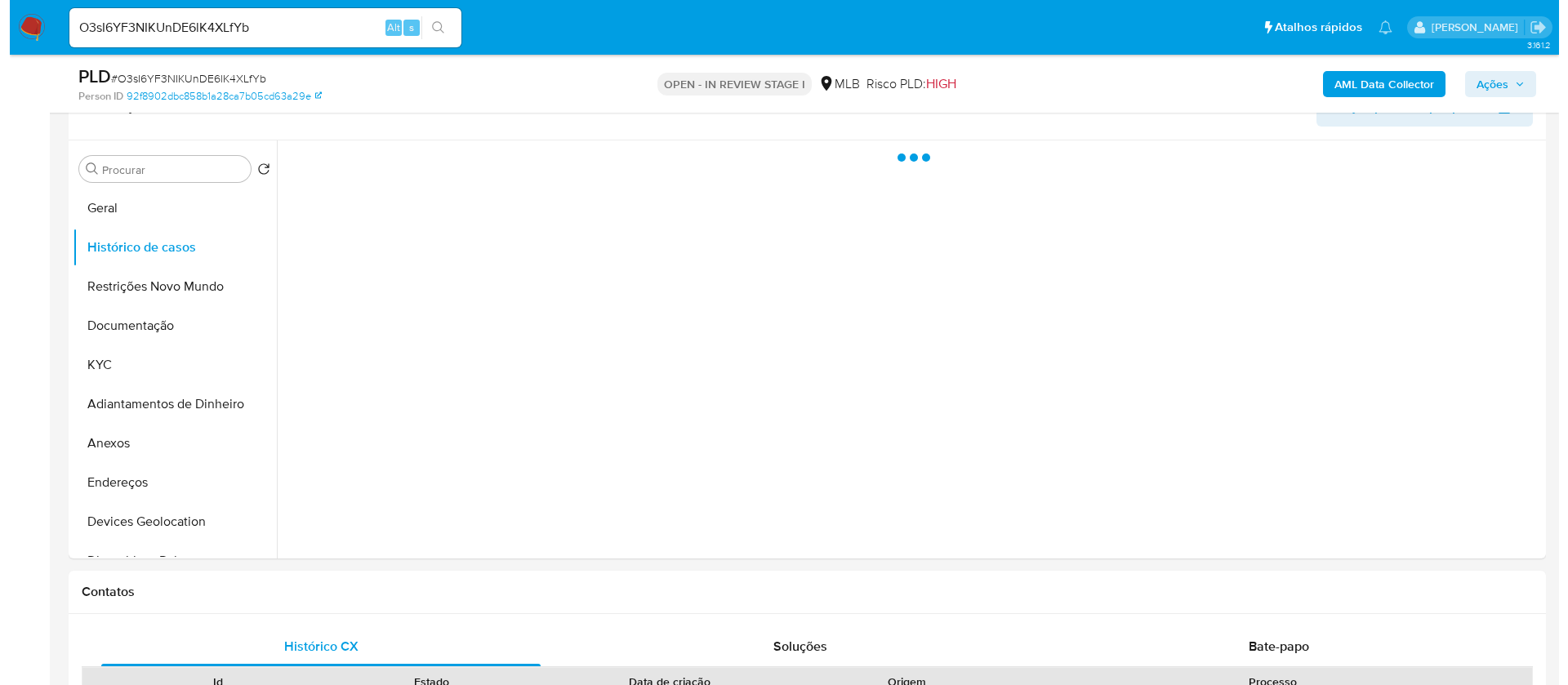
scroll to position [245, 0]
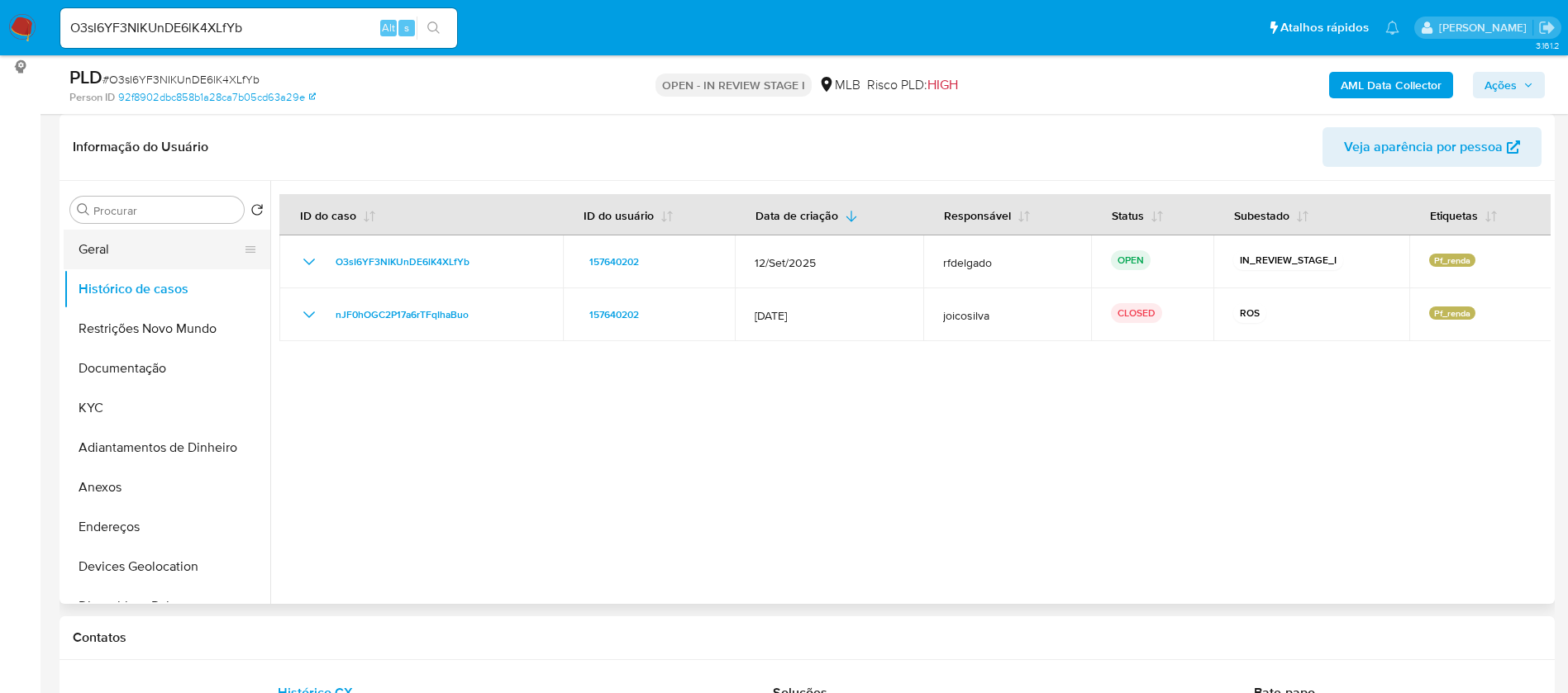
click at [152, 245] on button "Geral" at bounding box center [160, 249] width 194 height 40
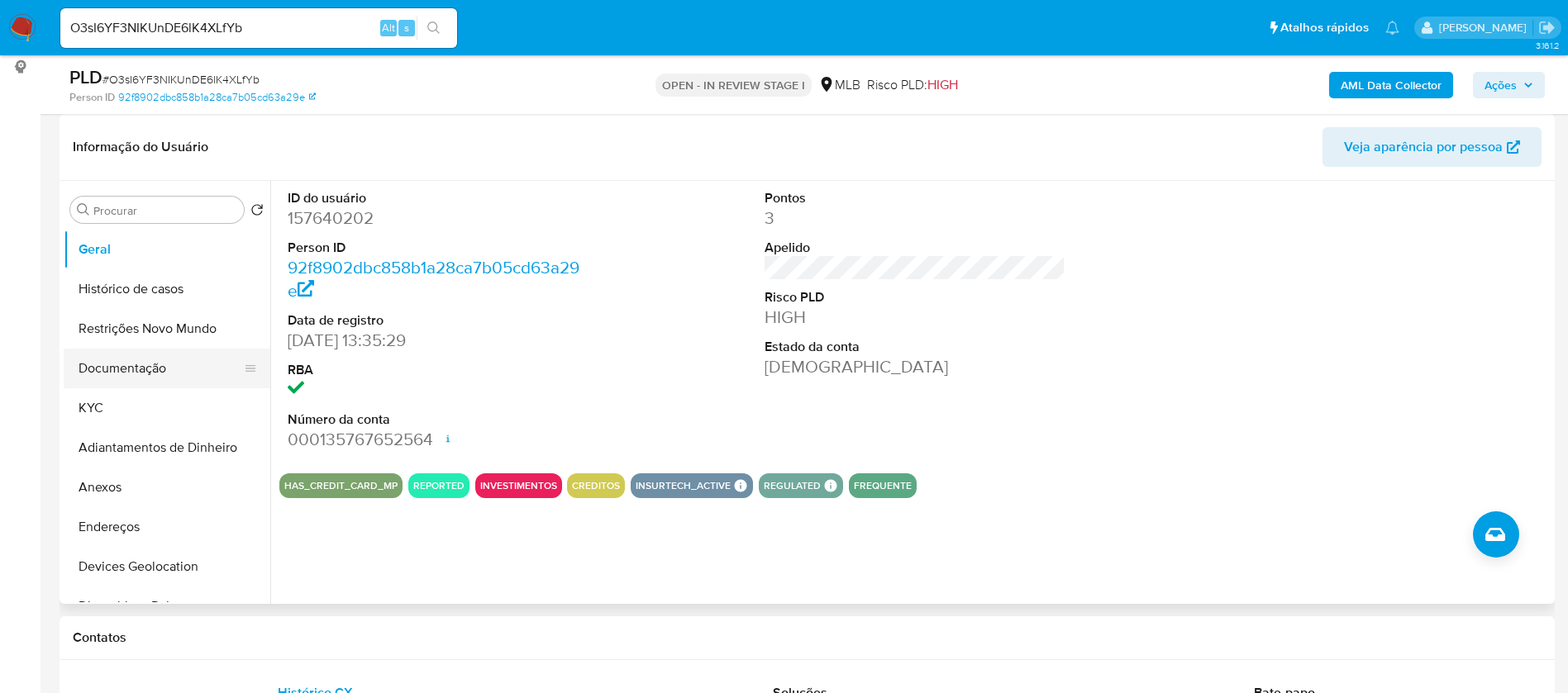
drag, startPoint x: 100, startPoint y: 409, endPoint x: 107, endPoint y: 385, distance: 25.0
click at [100, 408] on button "KYC" at bounding box center [167, 407] width 207 height 40
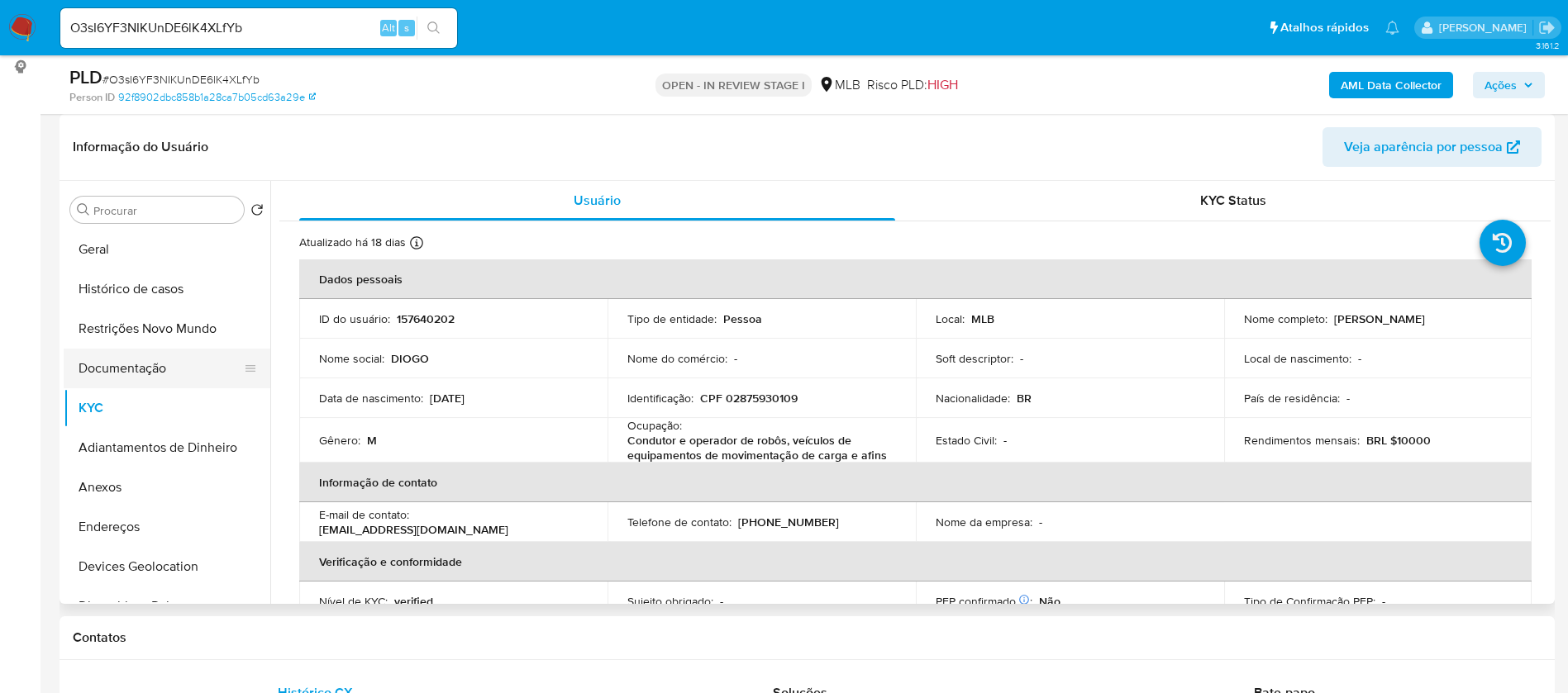
click at [167, 366] on button "Documentação" at bounding box center [160, 368] width 194 height 40
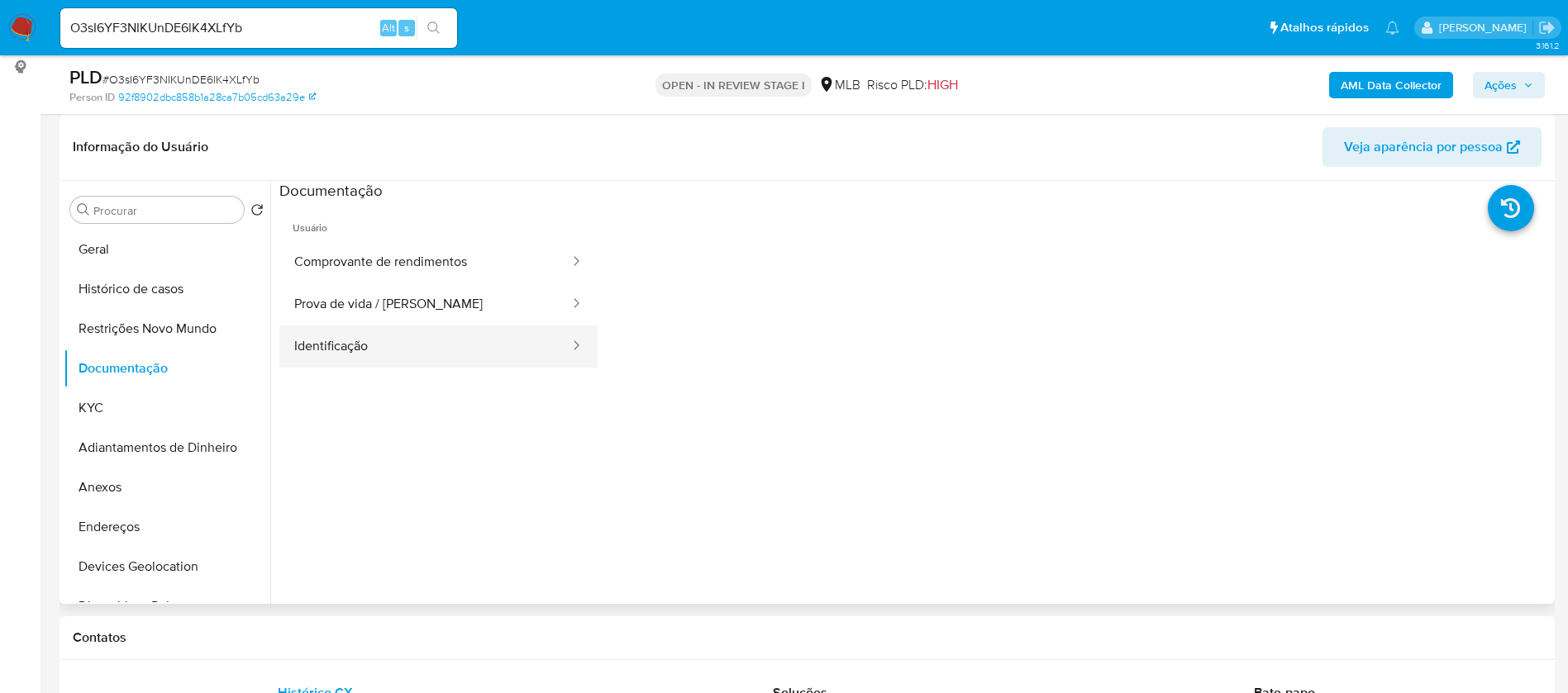
click at [375, 343] on button "Identificação" at bounding box center [425, 346] width 292 height 42
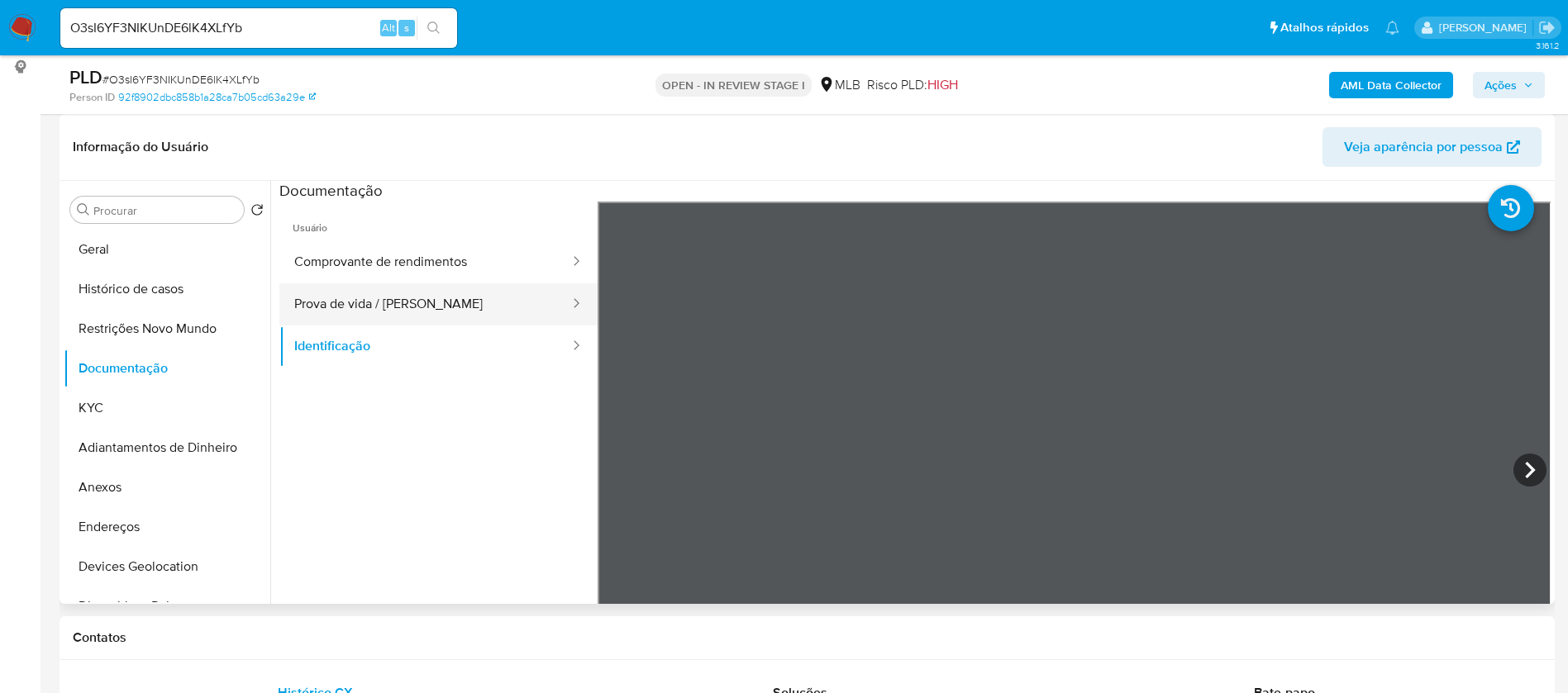
click at [414, 300] on button "Prova de vida / Selfie" at bounding box center [425, 304] width 292 height 42
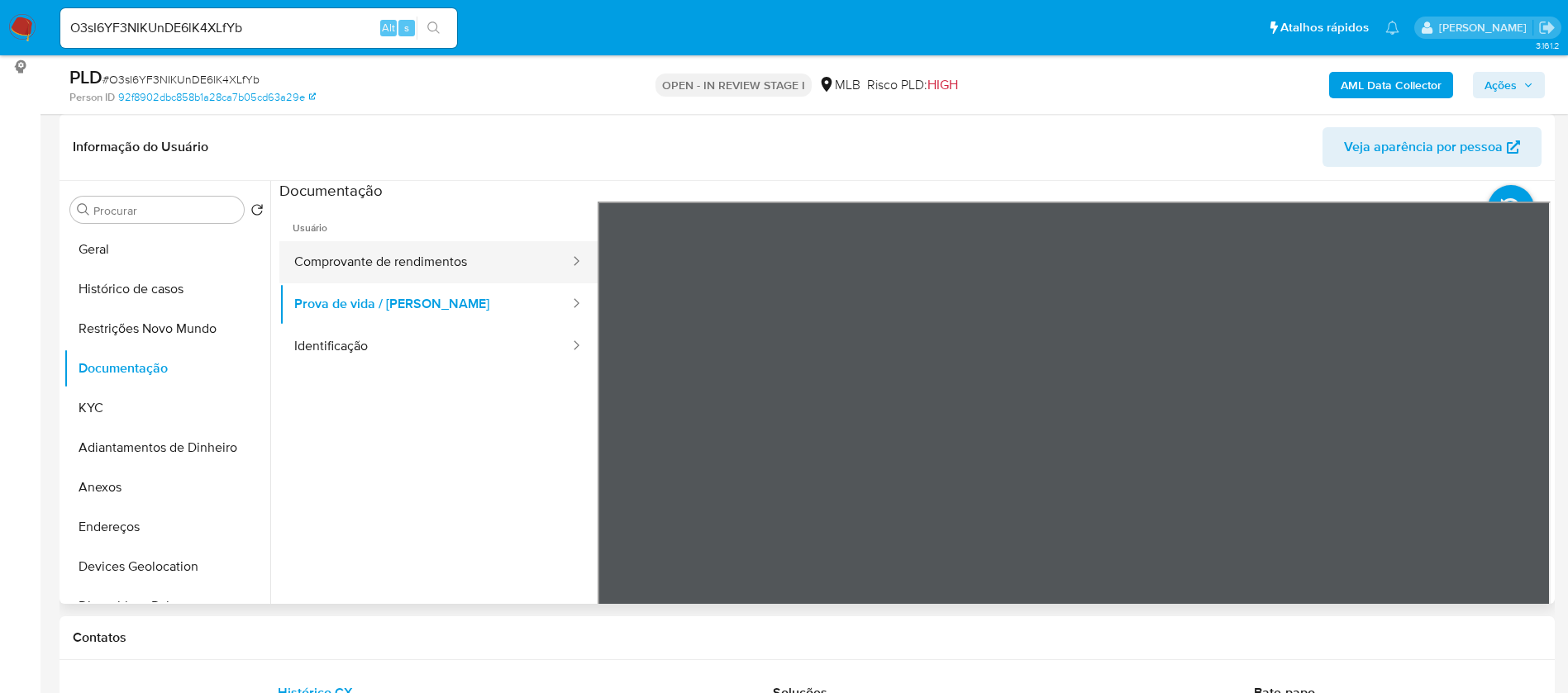
click at [448, 247] on button "Comprovante de rendimentos" at bounding box center [425, 261] width 292 height 42
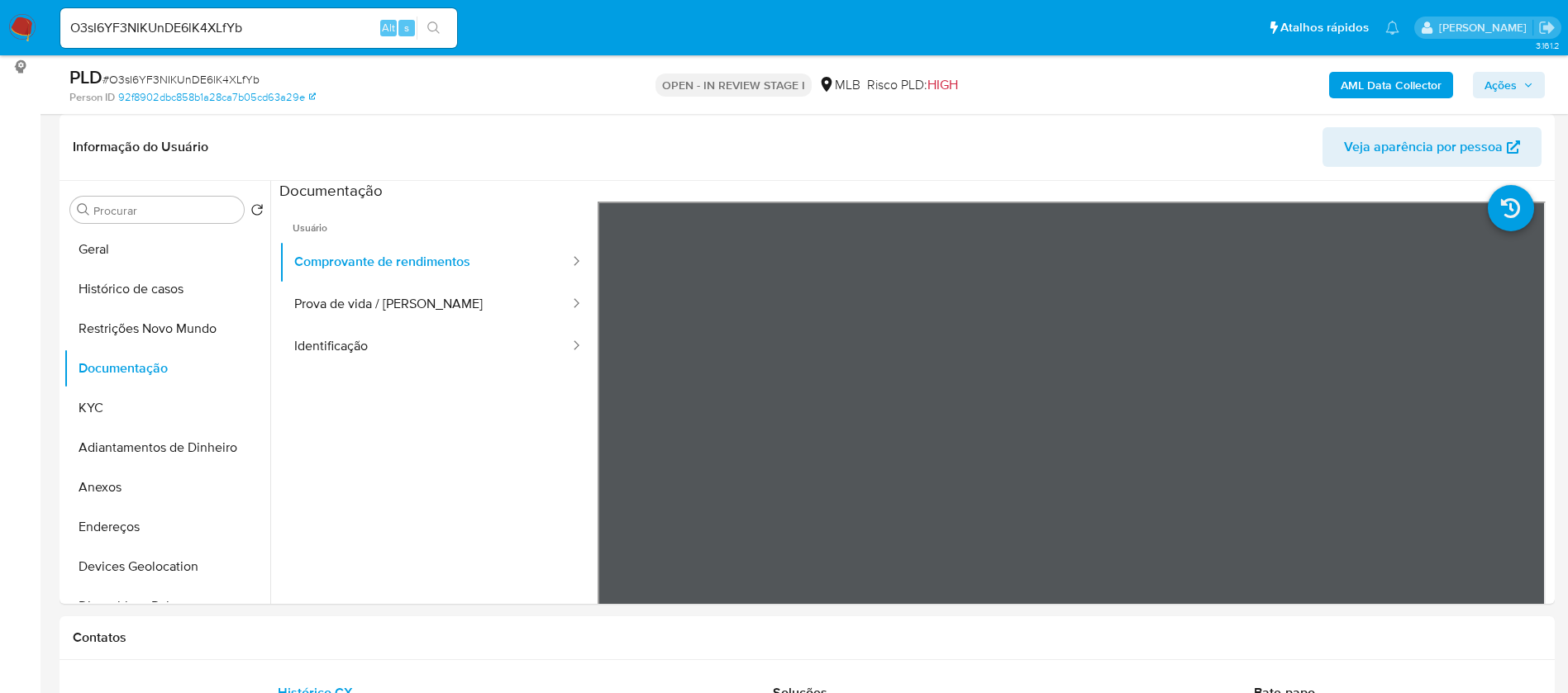
click at [1396, 86] on b "AML Data Collector" at bounding box center [1391, 85] width 101 height 26
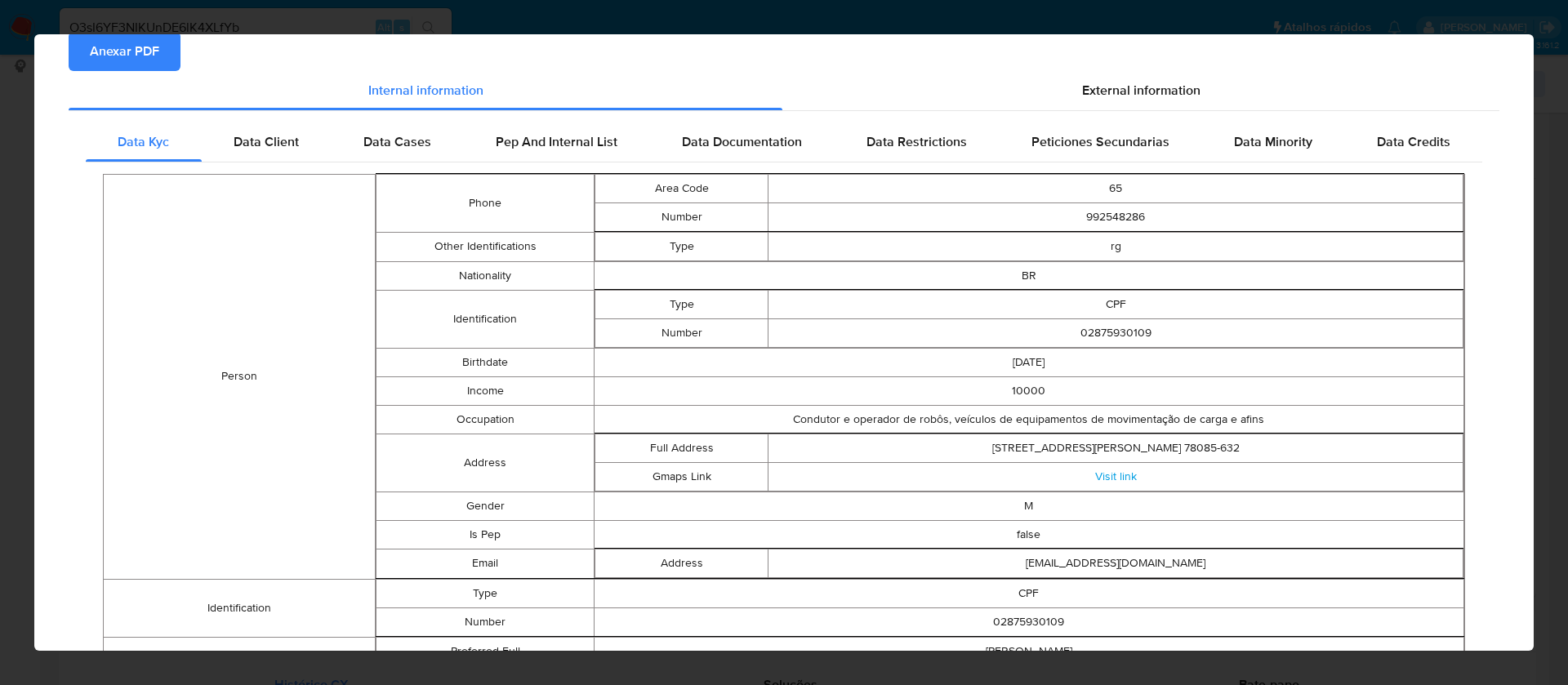
scroll to position [0, 0]
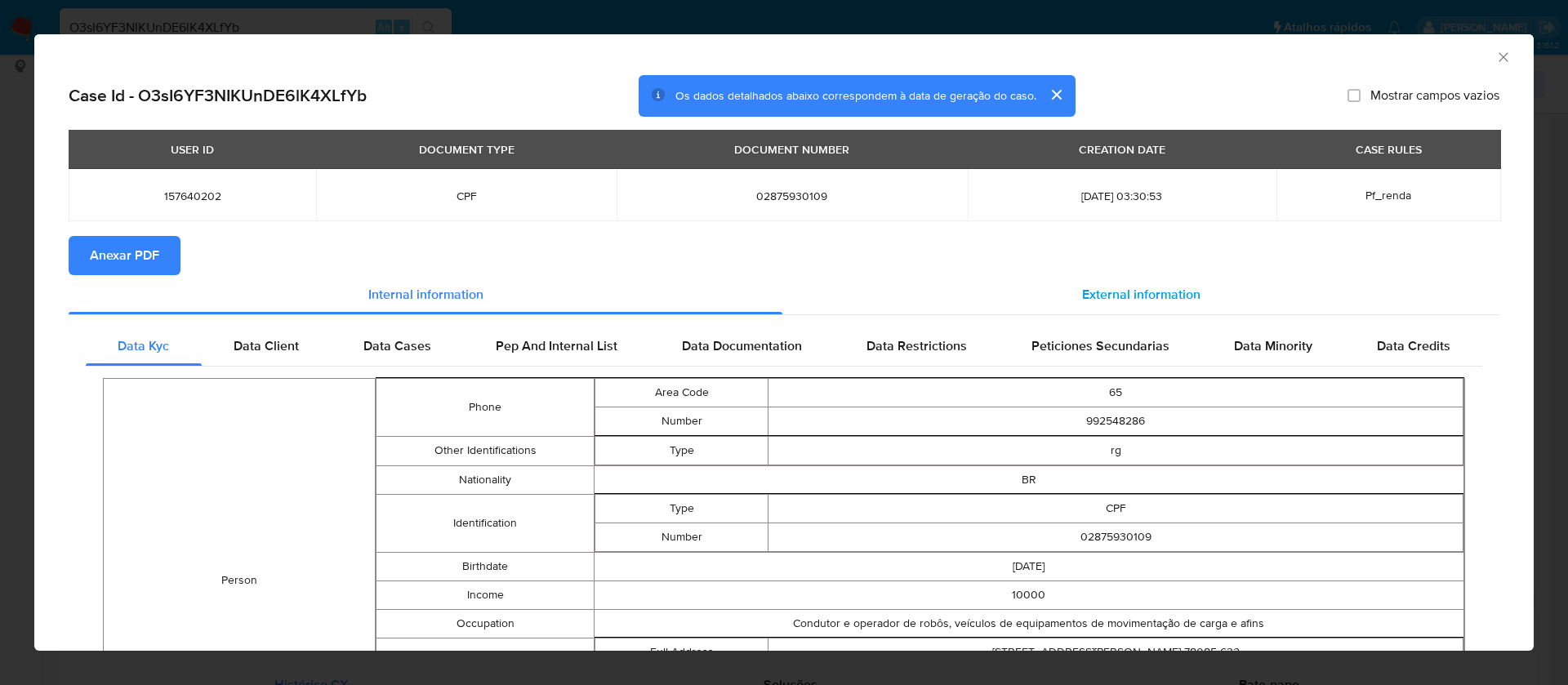
click at [1082, 299] on span "External information" at bounding box center [1141, 294] width 119 height 18
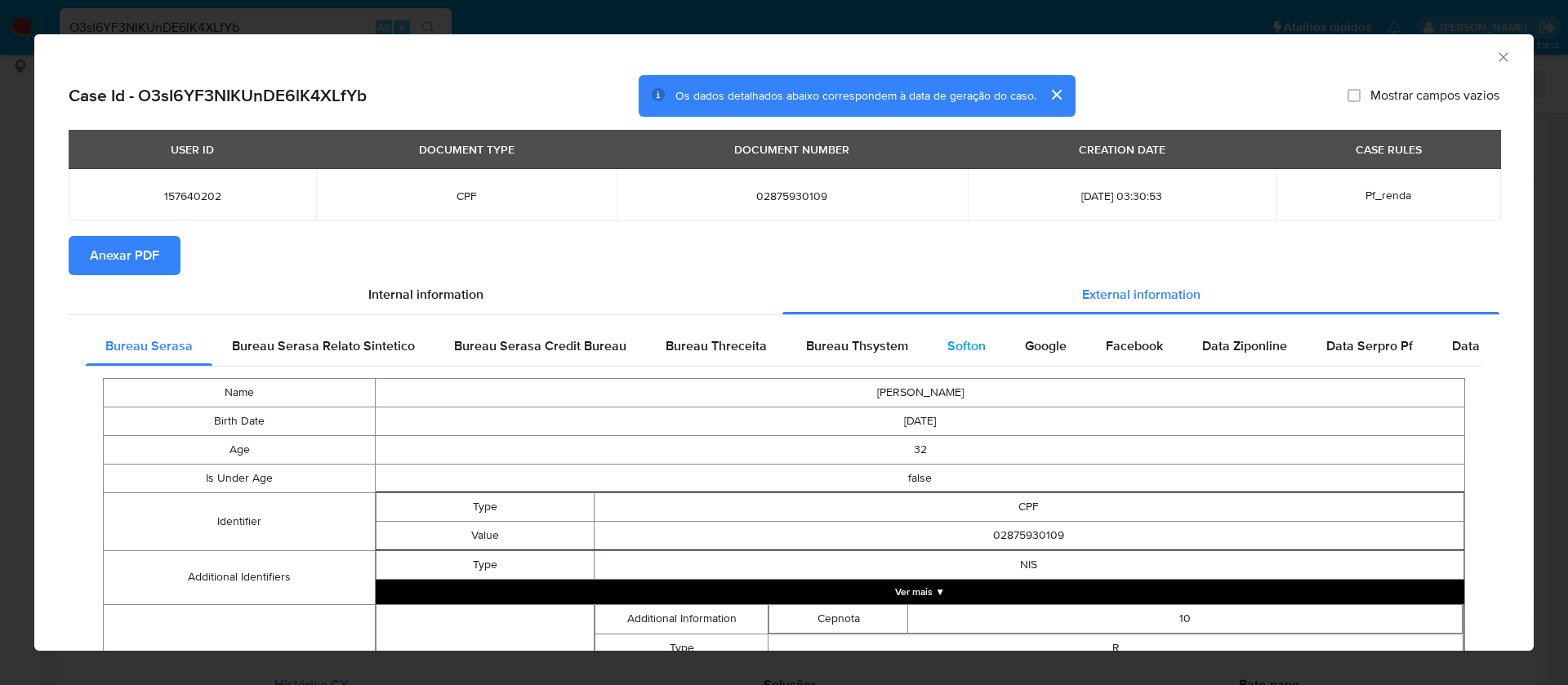
click at [960, 340] on span "Softon" at bounding box center [967, 346] width 39 height 18
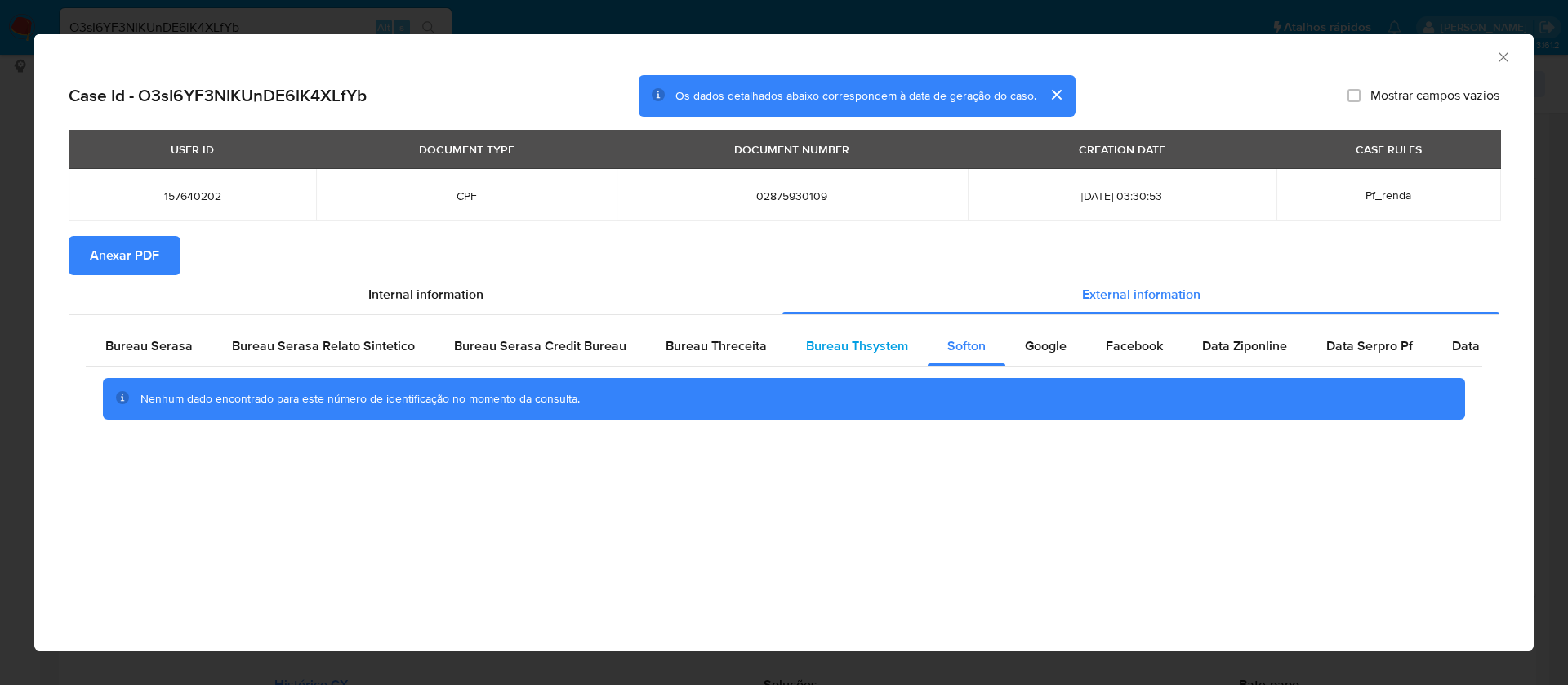
click at [863, 340] on span "Bureau Thsystem" at bounding box center [857, 346] width 102 height 18
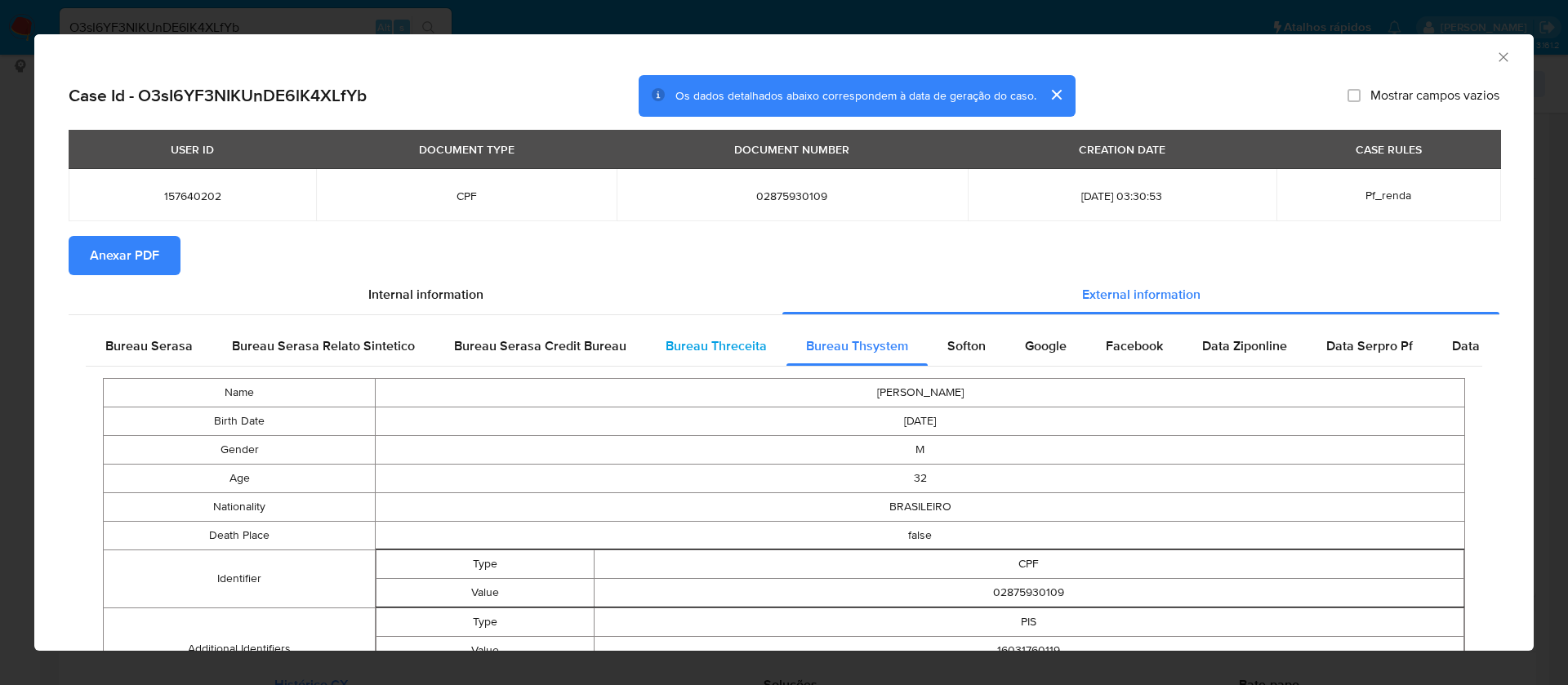
click at [720, 345] on span "Bureau Threceita" at bounding box center [716, 346] width 101 height 18
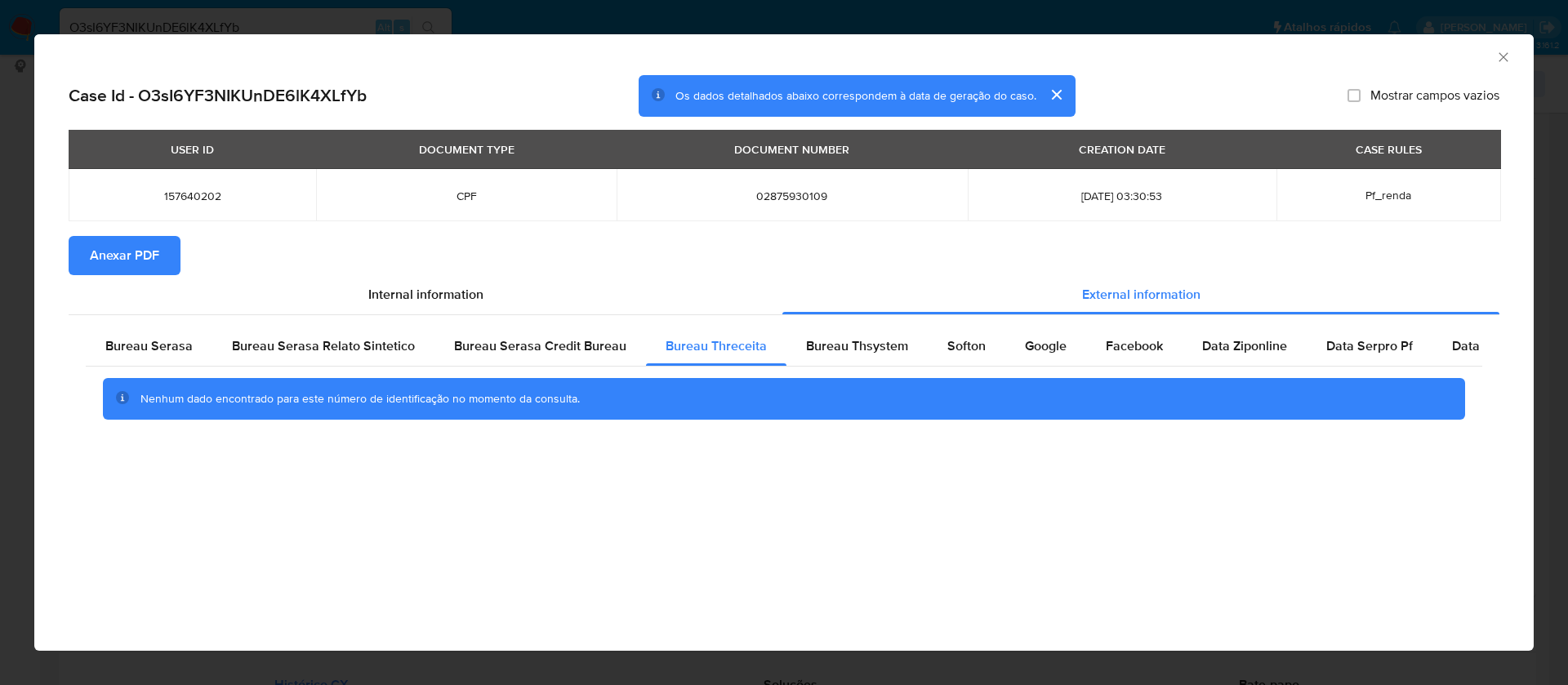
click at [118, 263] on span "Anexar PDF" at bounding box center [125, 255] width 70 height 36
click at [1498, 52] on icon "Fechar a janela" at bounding box center [1504, 57] width 17 height 17
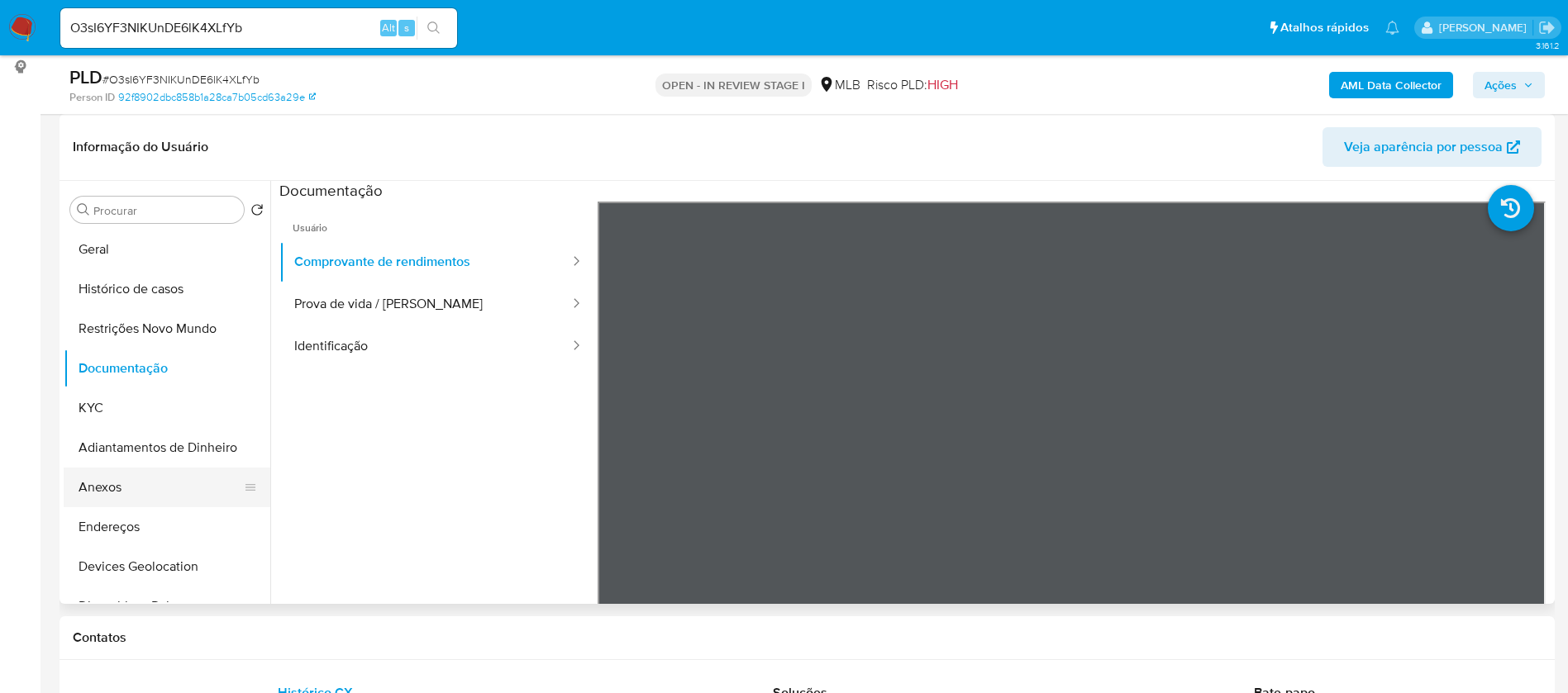
click at [154, 482] on button "Anexos" at bounding box center [160, 487] width 194 height 40
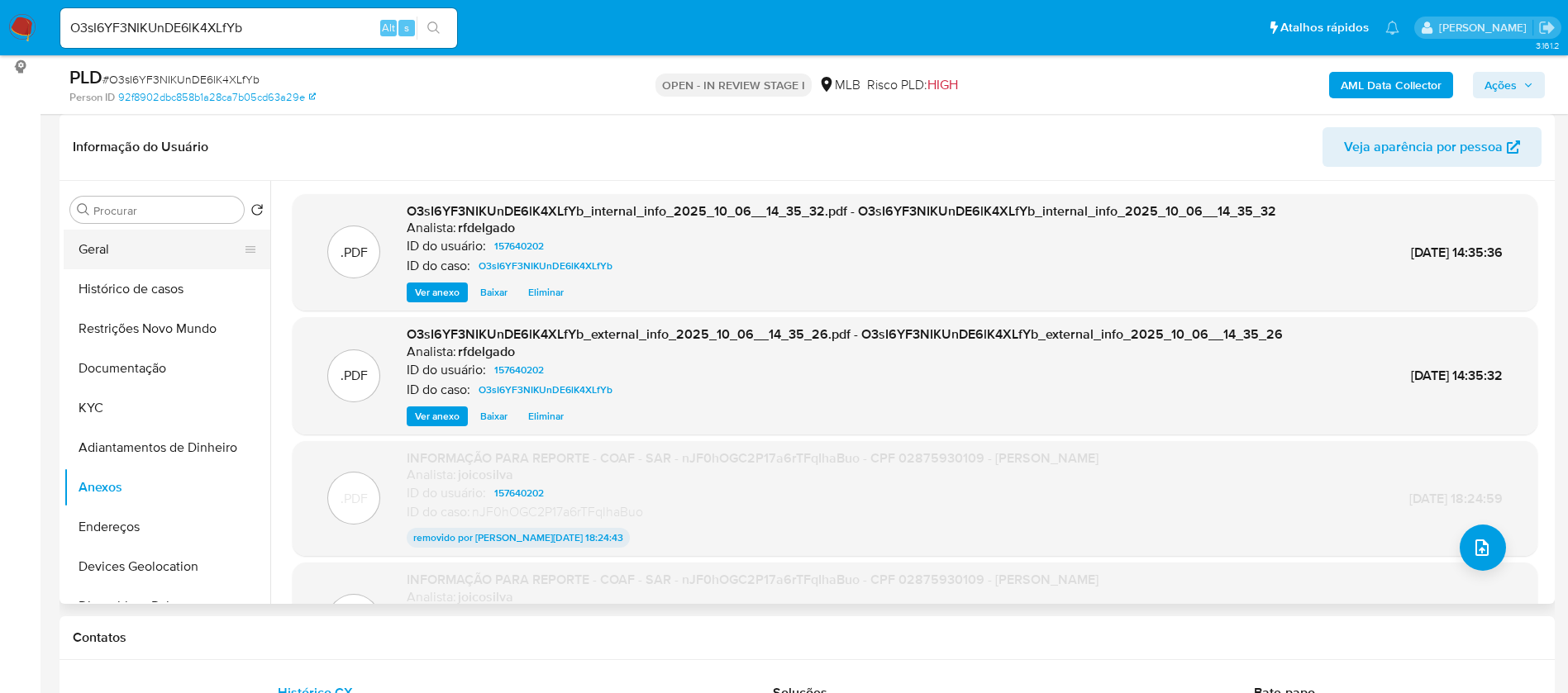
click at [129, 255] on button "Geral" at bounding box center [160, 249] width 194 height 40
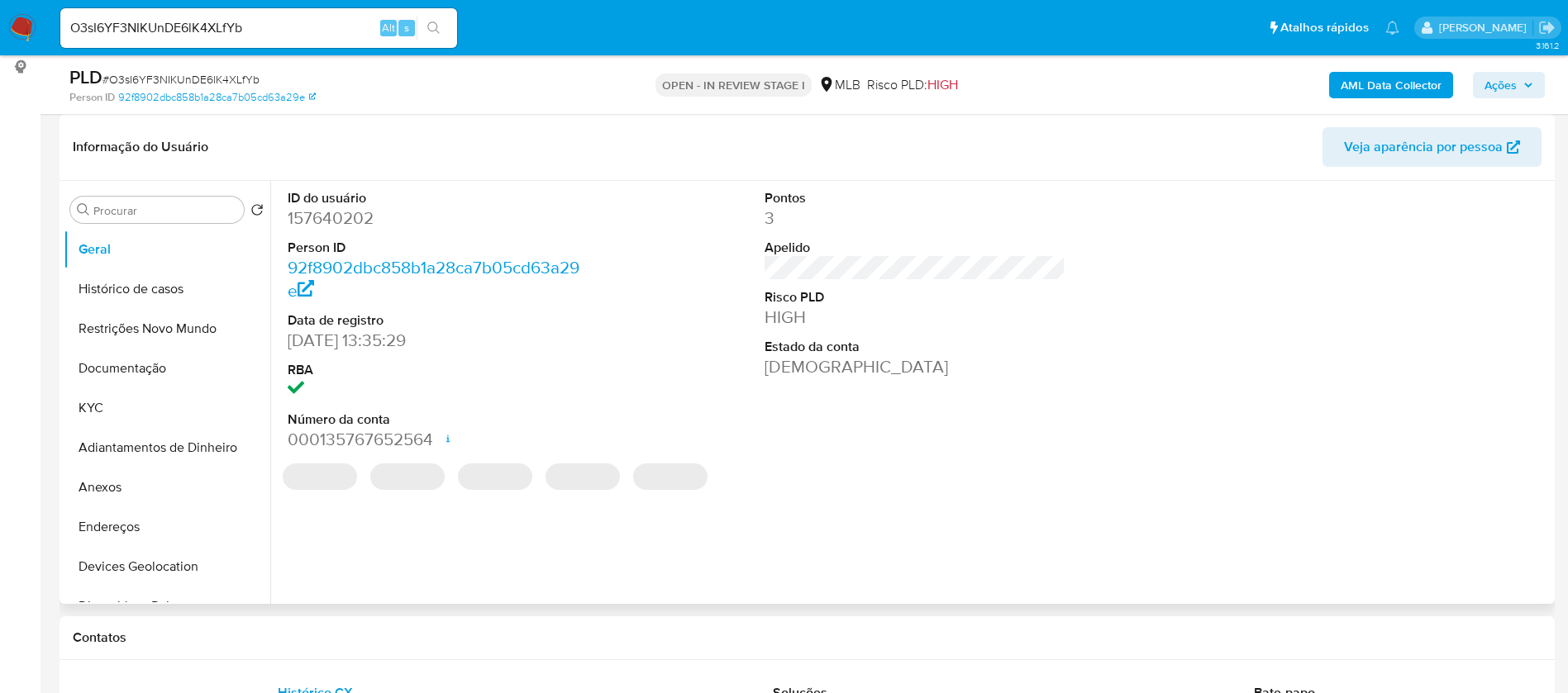
click at [356, 222] on dd "157640202" at bounding box center [438, 218] width 302 height 23
copy dd "157640202"
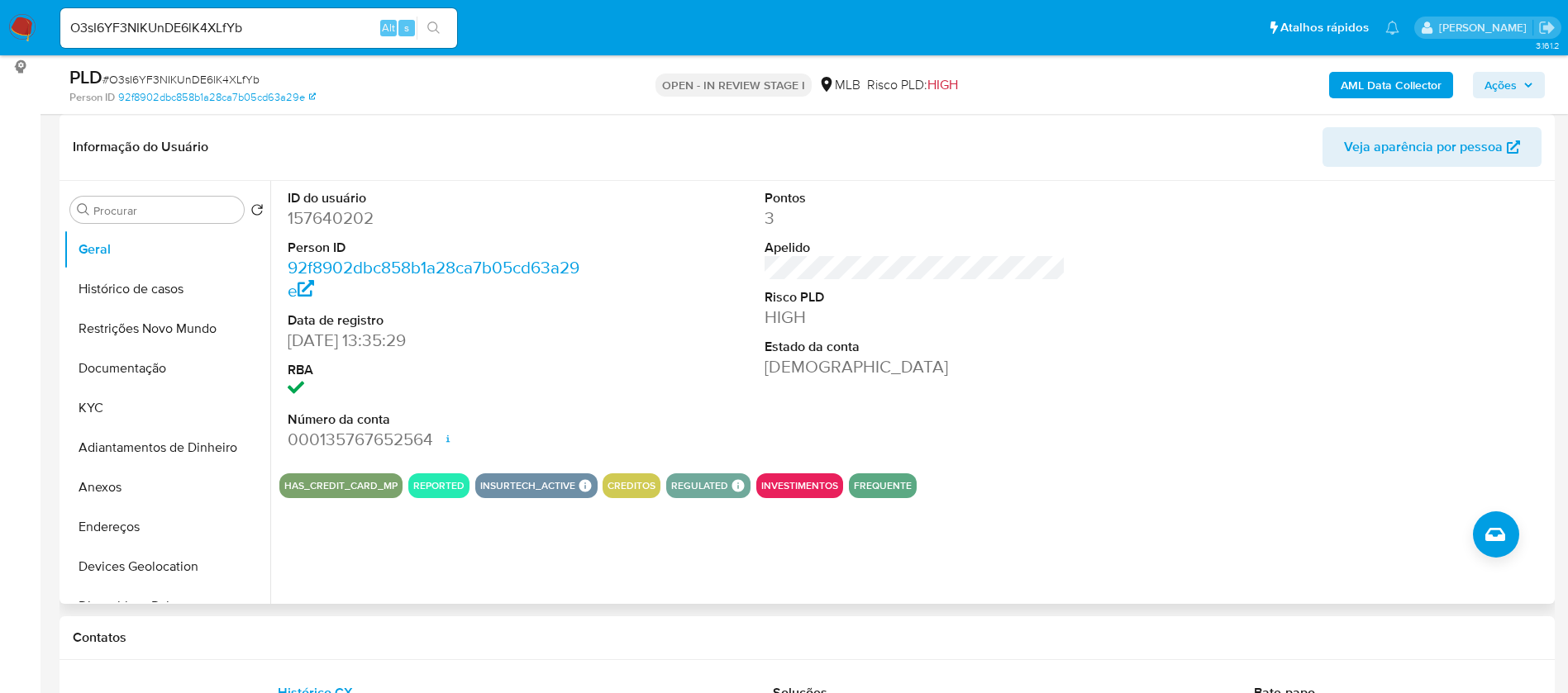
click at [1087, 452] on div "ID do usuário 157640202 Person ID 92f8902dbc858b1a28ca7b05cd63a29e Data de regi…" at bounding box center [915, 321] width 1271 height 279
click at [83, 402] on button "KYC" at bounding box center [160, 407] width 194 height 40
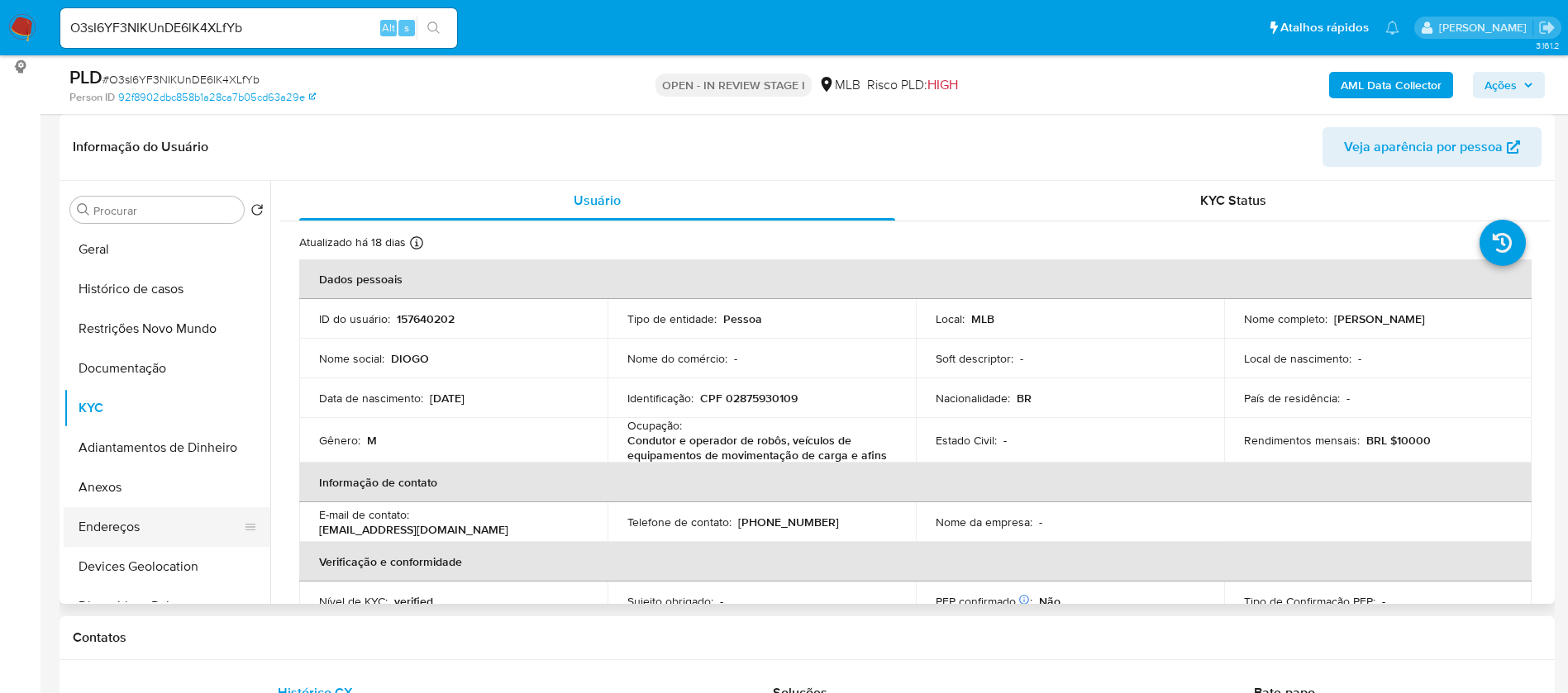
click at [160, 521] on button "Endereços" at bounding box center [160, 526] width 194 height 40
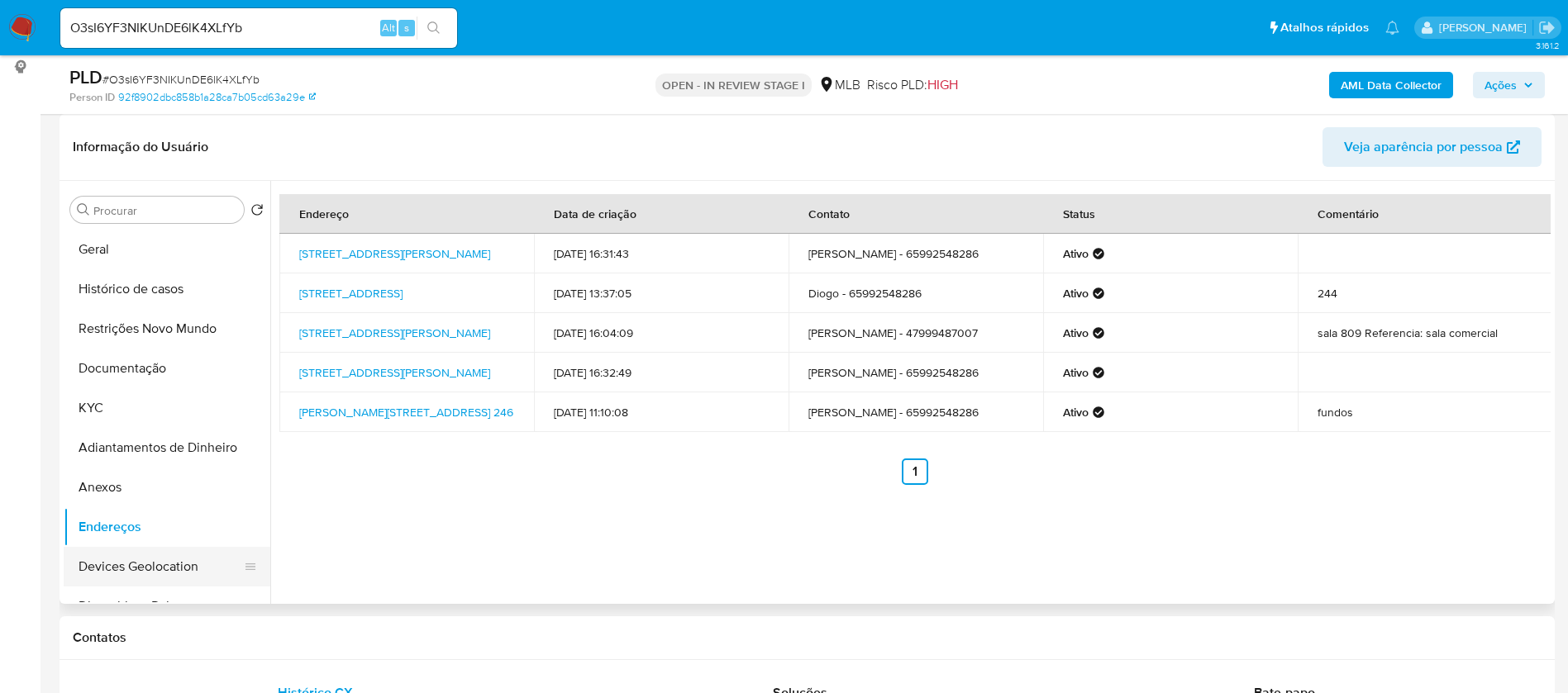
click at [127, 574] on button "Devices Geolocation" at bounding box center [160, 566] width 194 height 40
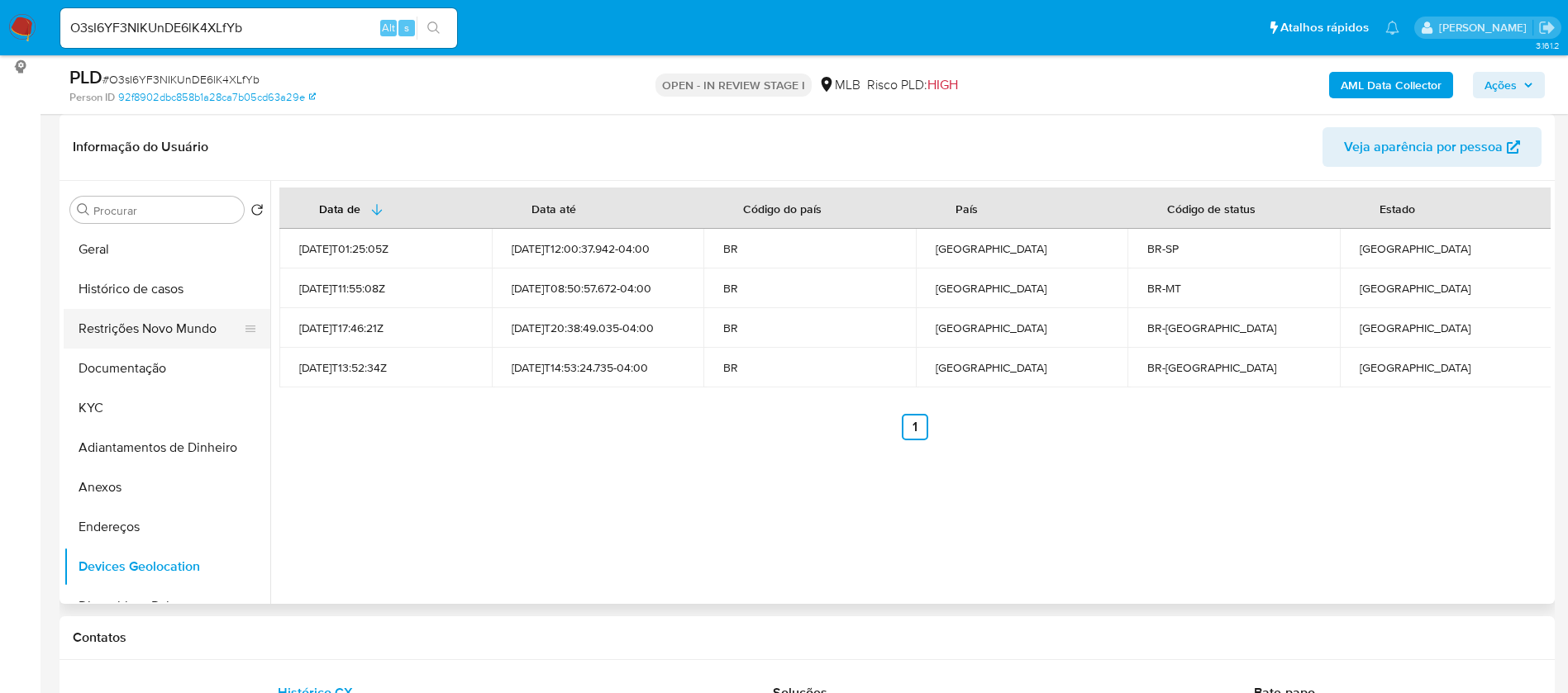
click at [152, 311] on button "Restrições Novo Mundo" at bounding box center [160, 328] width 194 height 40
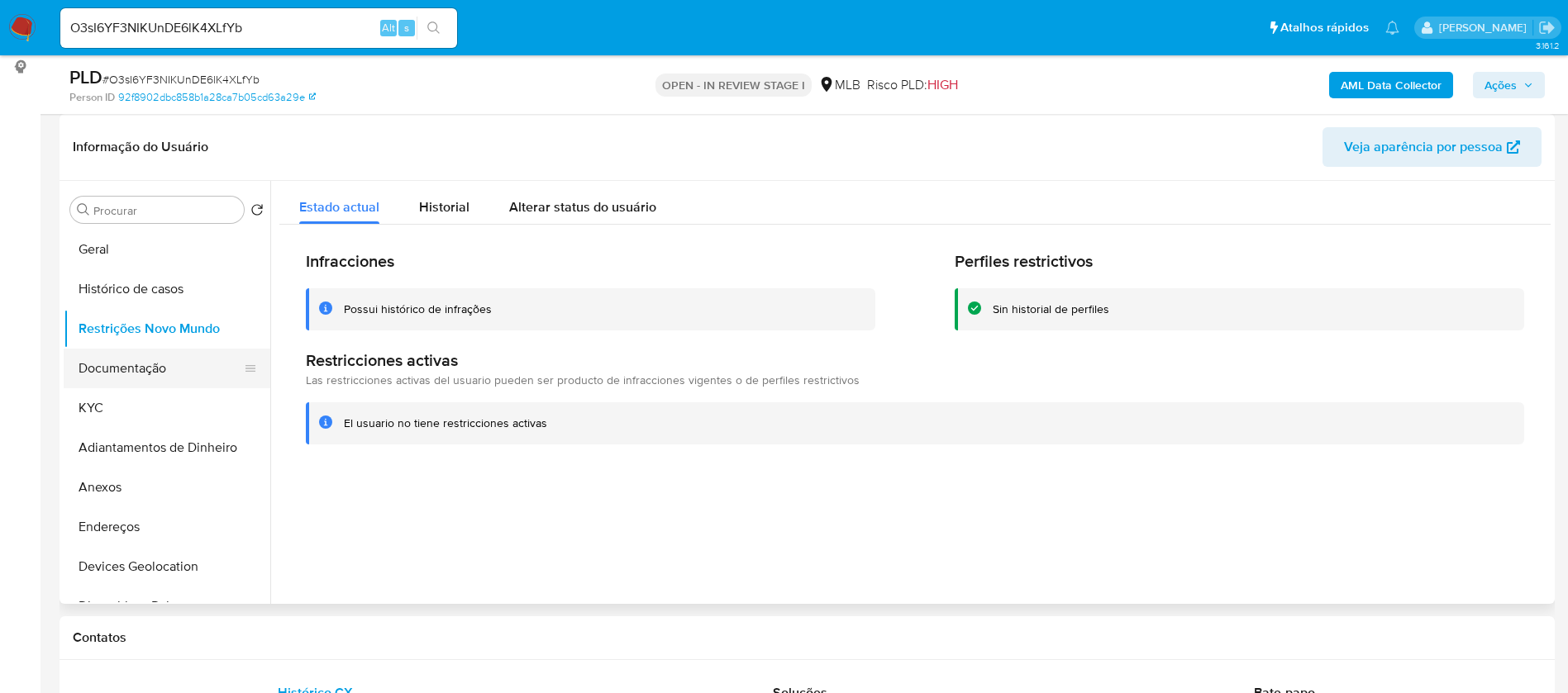
scroll to position [124, 0]
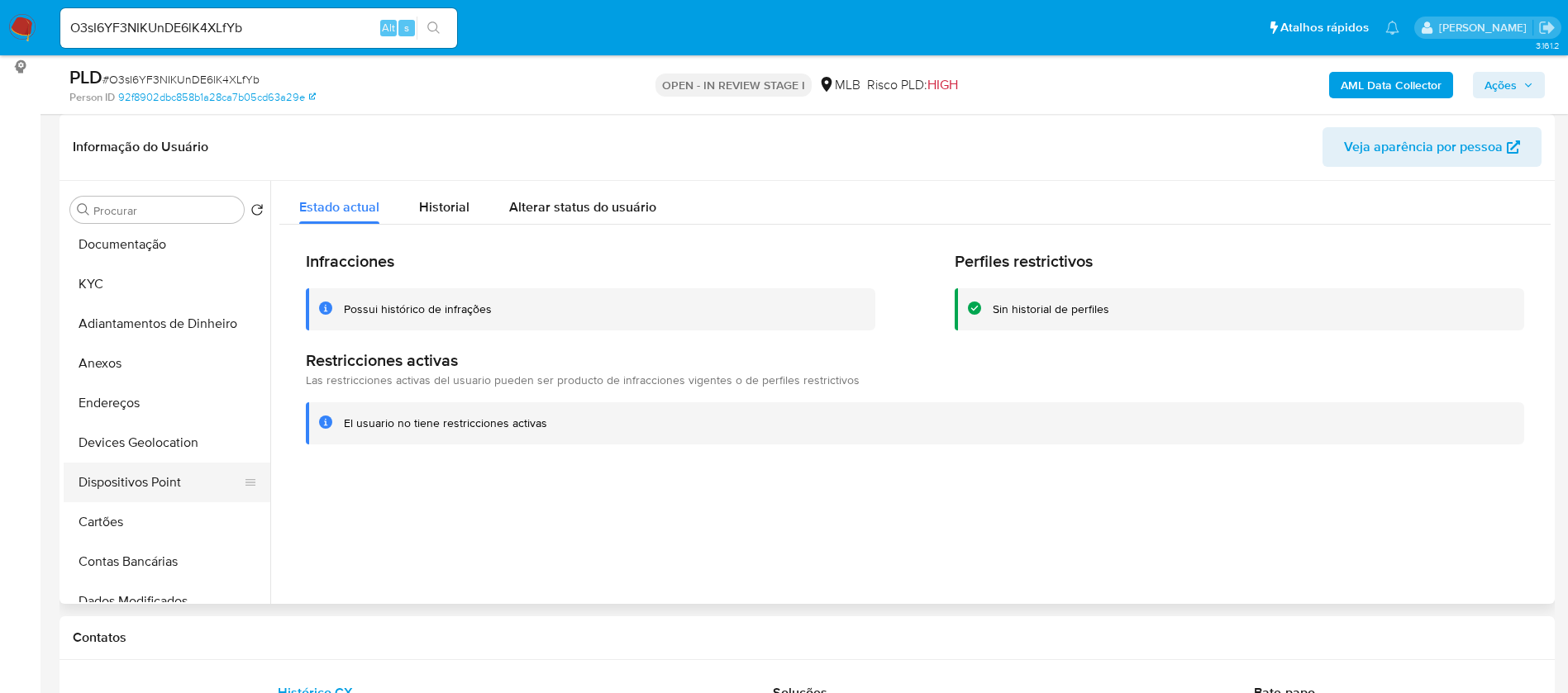
click at [150, 475] on button "Dispositivos Point" at bounding box center [160, 482] width 194 height 40
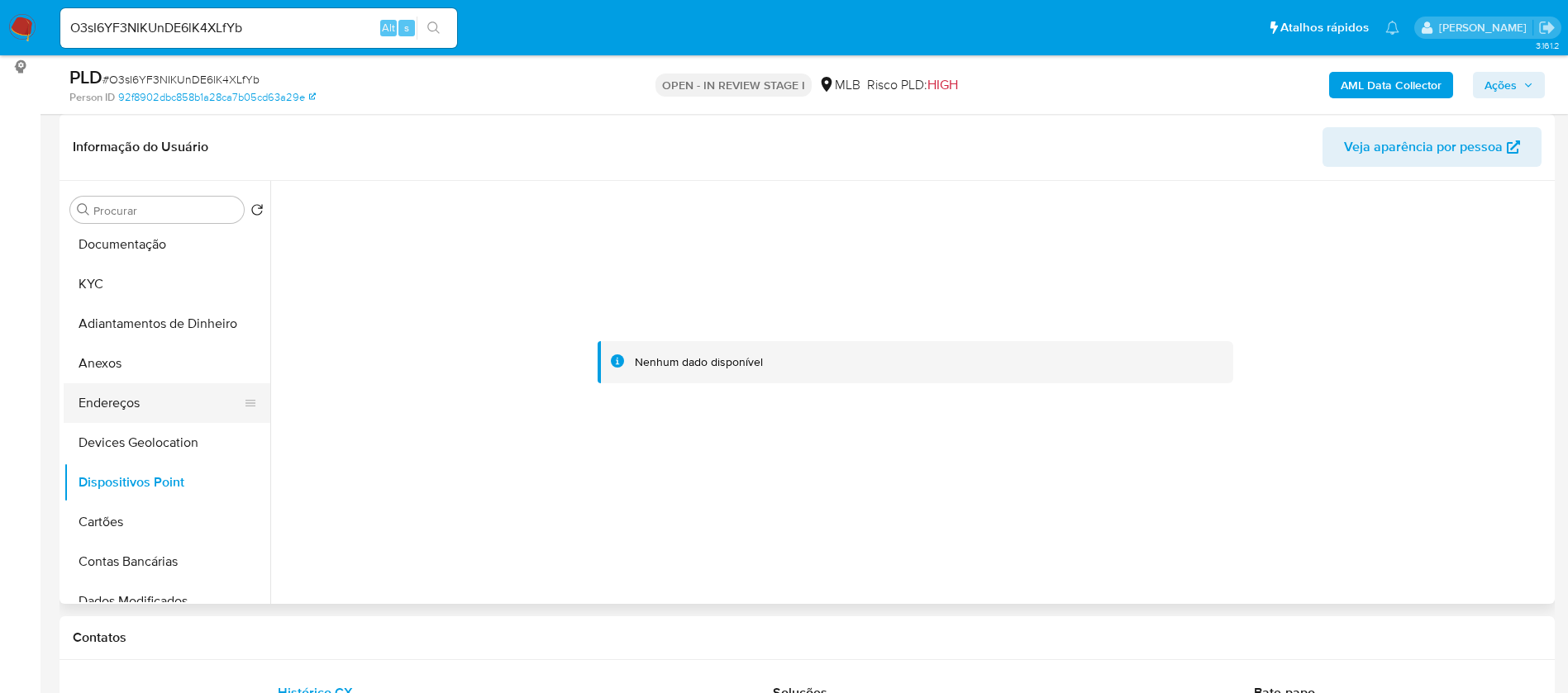
click at [142, 393] on button "Endereços" at bounding box center [160, 403] width 194 height 40
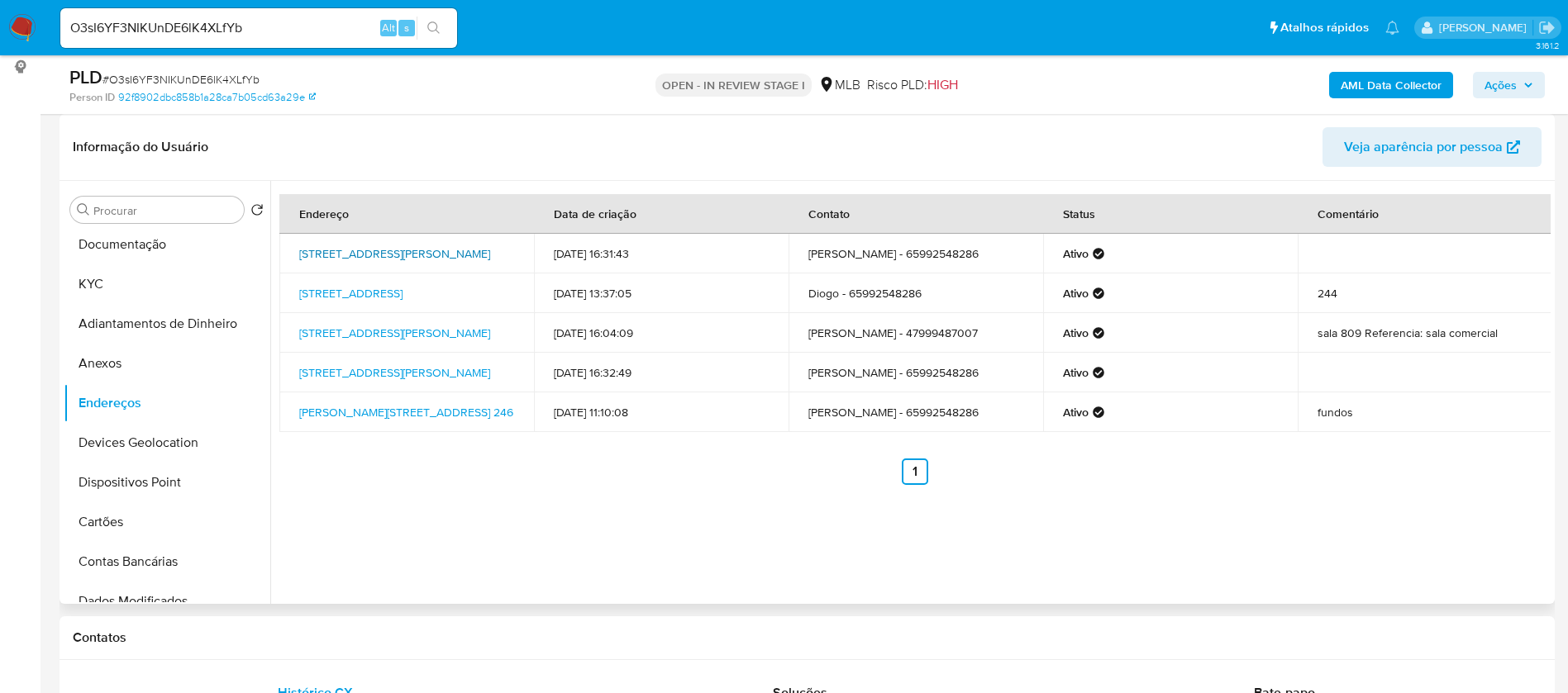
click at [396, 251] on link "Rua Epifânio De Oliveira 54, Cuiabá, Mato Grosso, 78085632, Brasil 54" at bounding box center [395, 254] width 191 height 17
click at [468, 246] on link "Rua Epifânio De Oliveira 54, Cuiabá, Mato Grosso, 78085632, Brasil 54" at bounding box center [395, 254] width 191 height 17
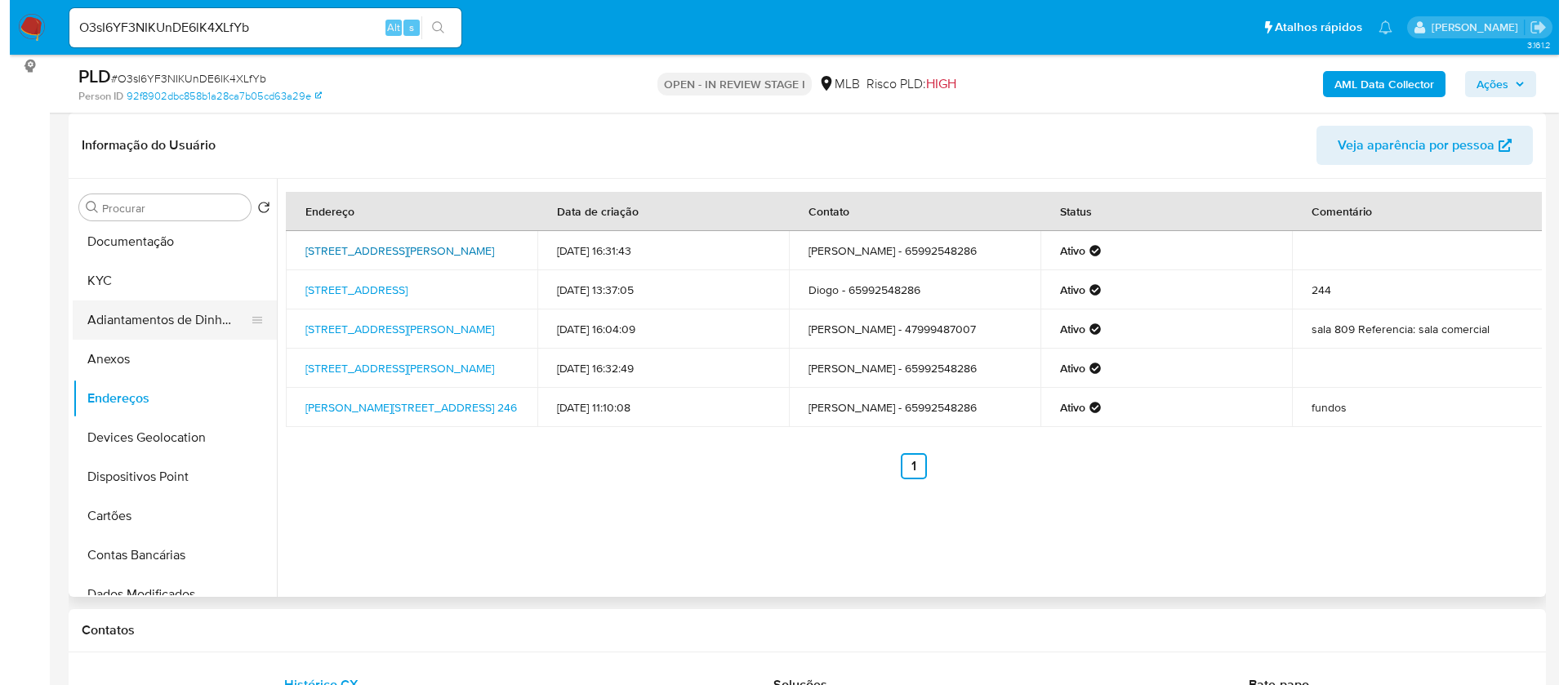
scroll to position [0, 0]
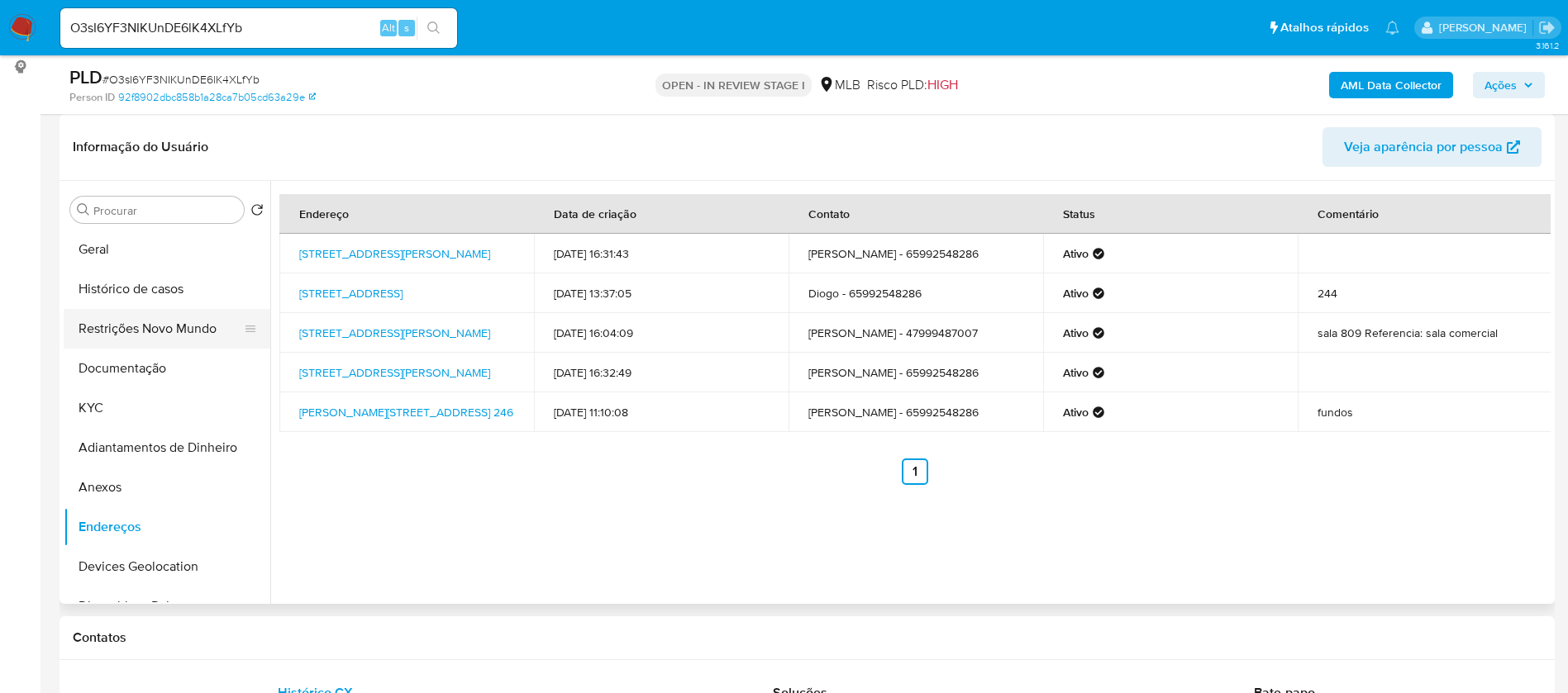
click at [155, 319] on button "Restrições Novo Mundo" at bounding box center [160, 328] width 194 height 40
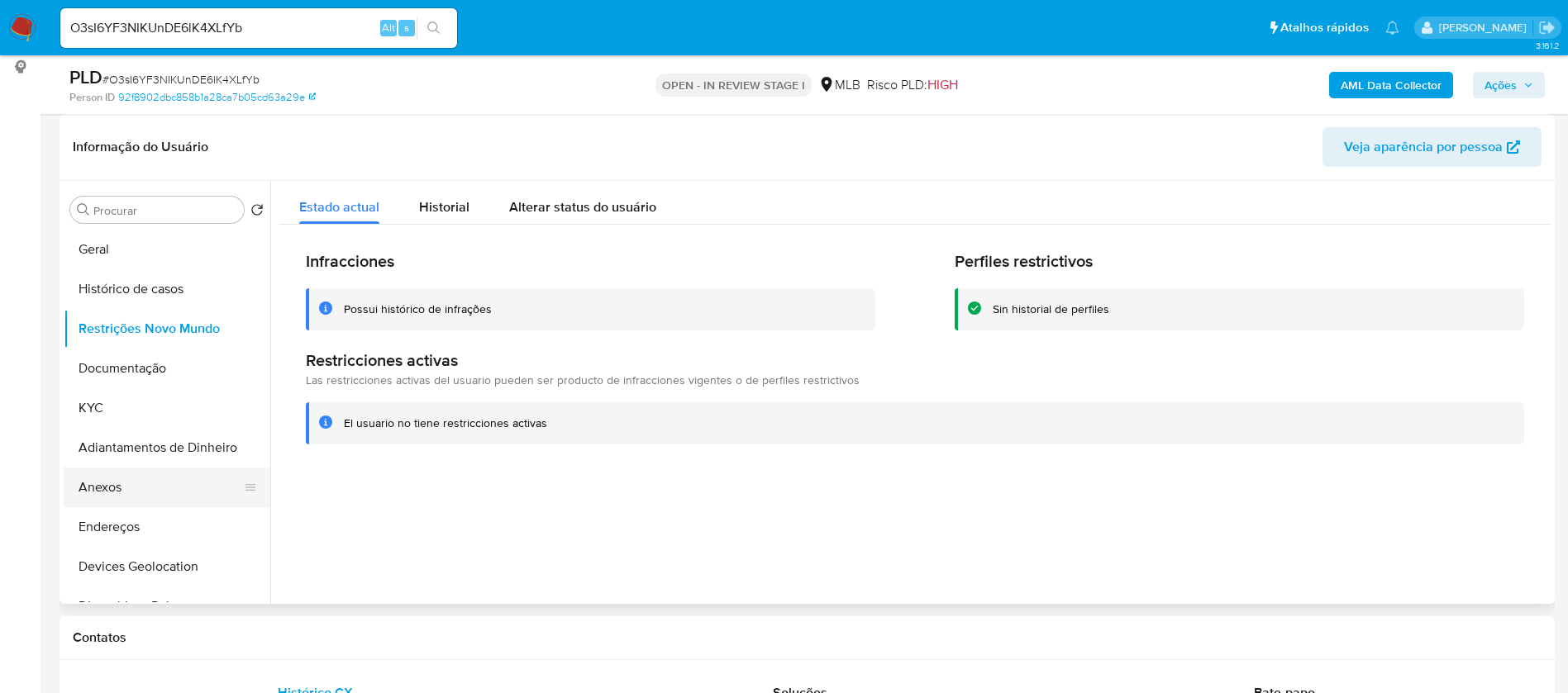
click at [107, 492] on button "Anexos" at bounding box center [160, 487] width 194 height 40
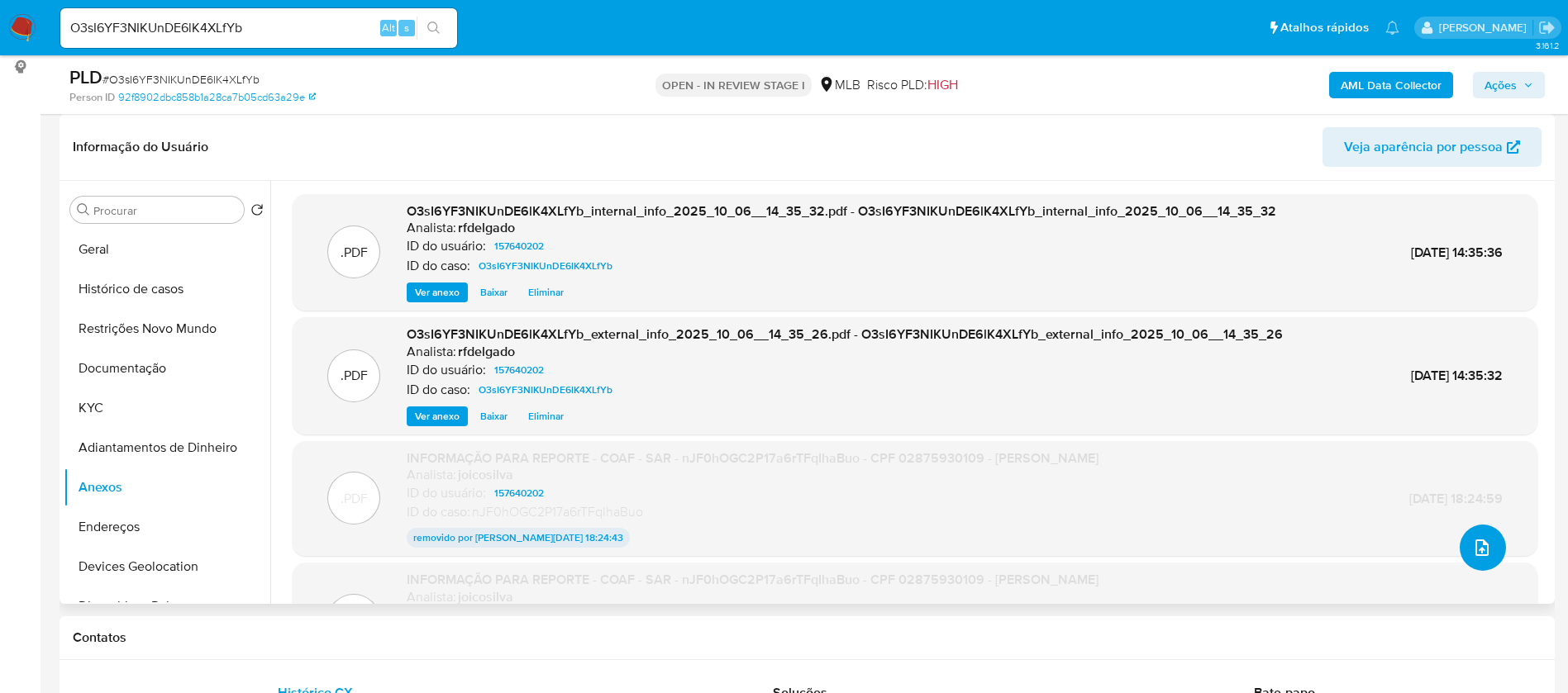
click at [1476, 540] on icon "upload-file" at bounding box center [1482, 548] width 13 height 17
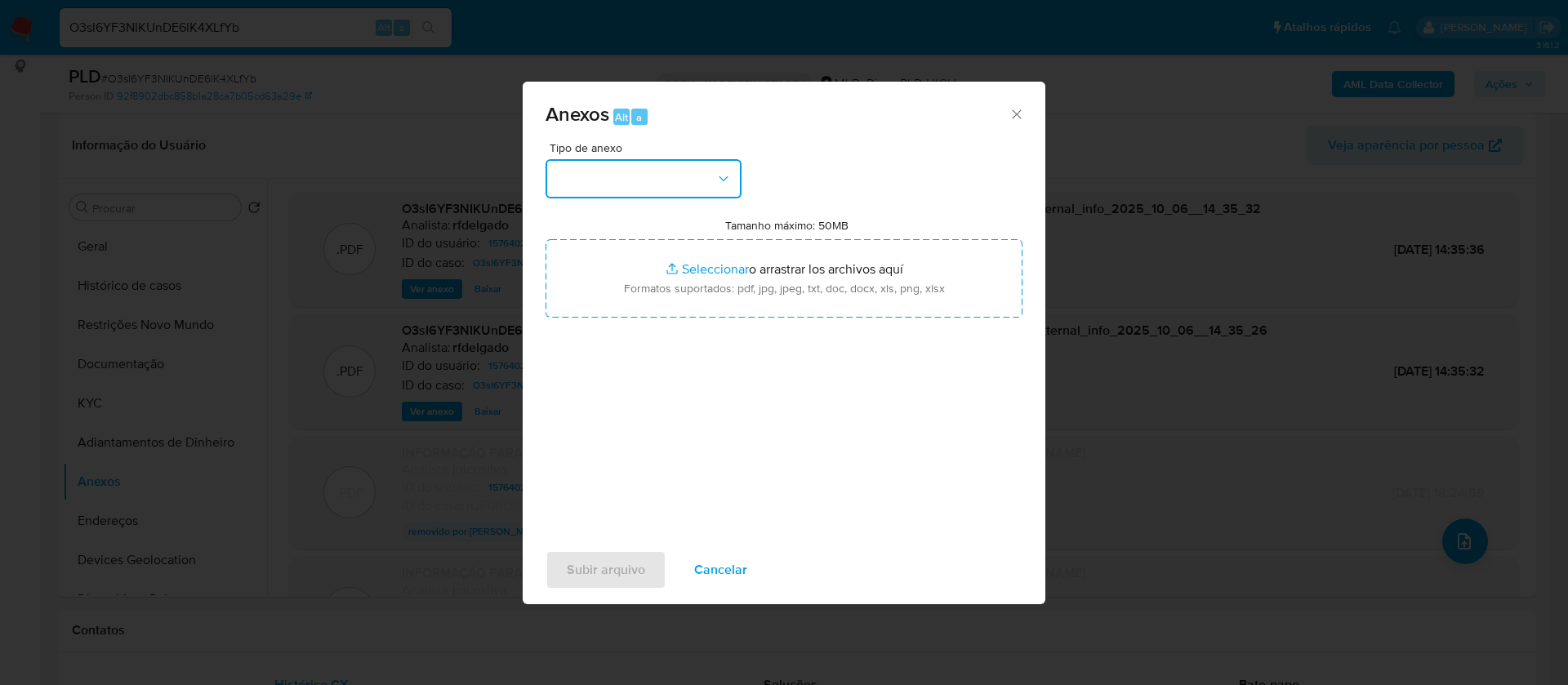
click at [615, 172] on button "button" at bounding box center [643, 178] width 196 height 40
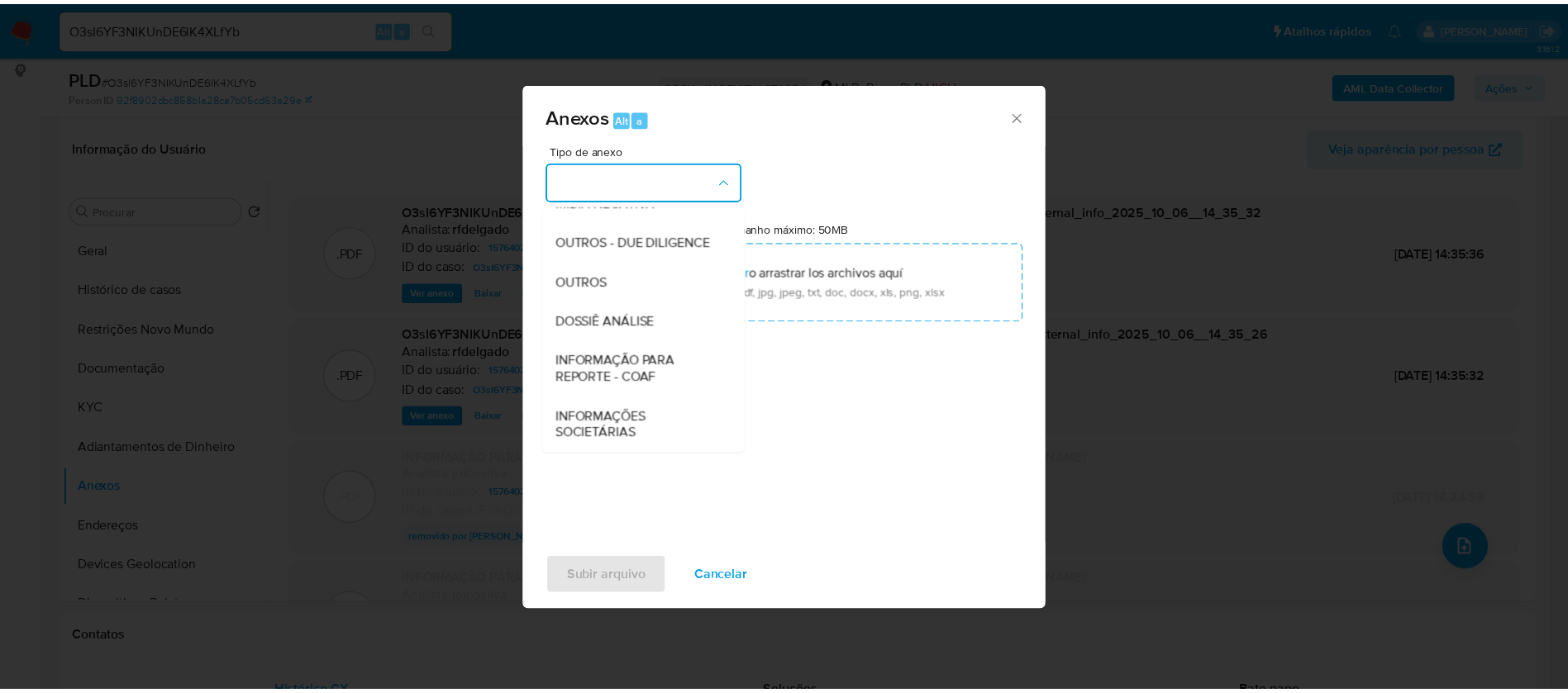
scroll to position [255, 0]
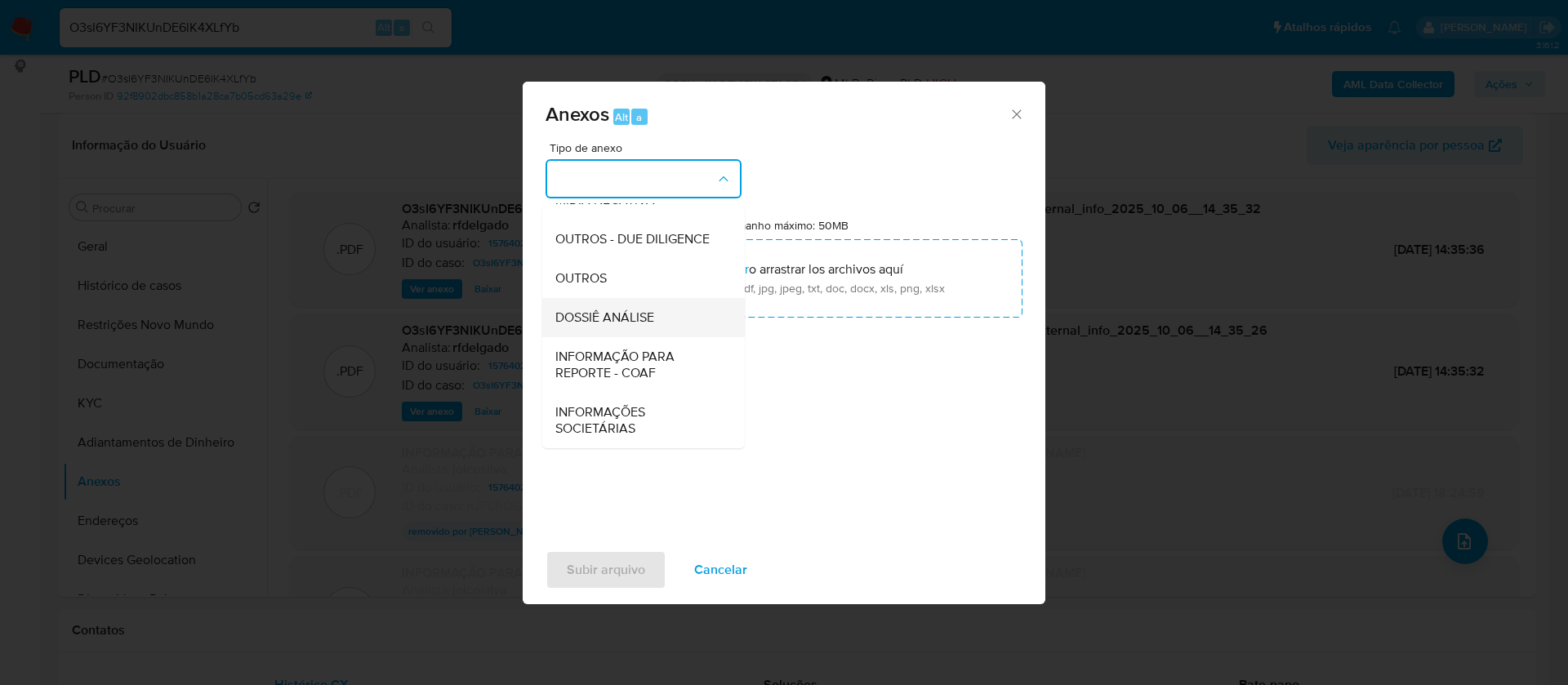
click at [646, 310] on span "DOSSIÊ ANÁLISE" at bounding box center [604, 318] width 98 height 17
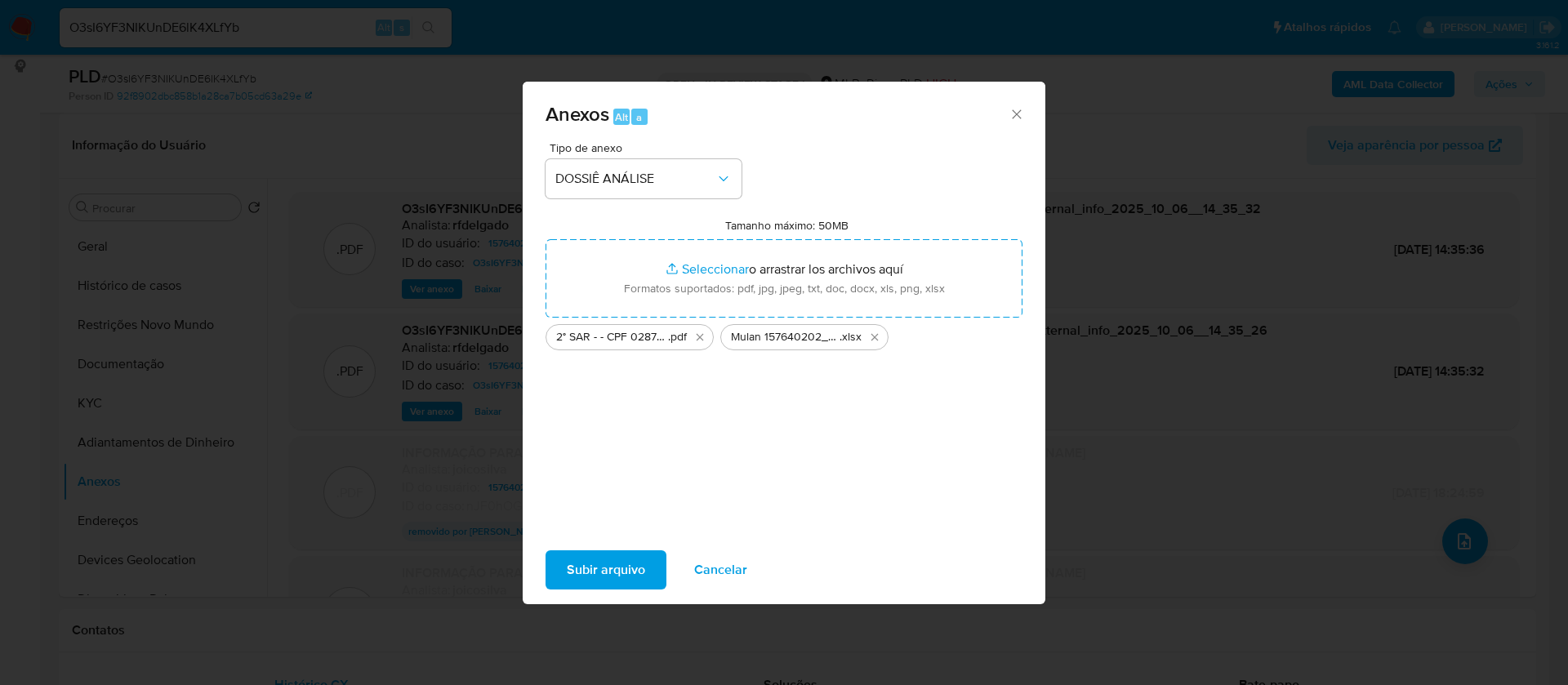
click at [604, 572] on span "Subir arquivo" at bounding box center [605, 569] width 78 height 36
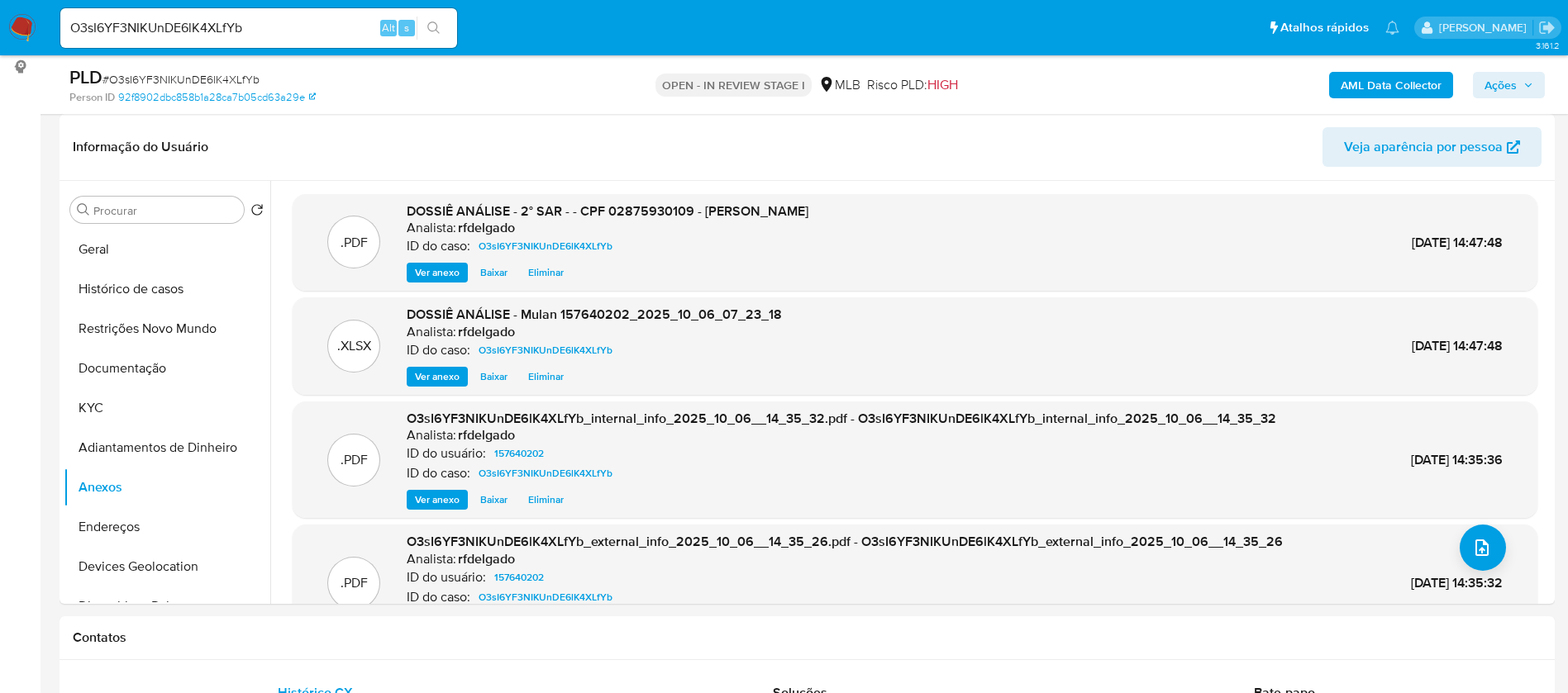
click at [1506, 87] on span "Ações" at bounding box center [1500, 85] width 33 height 26
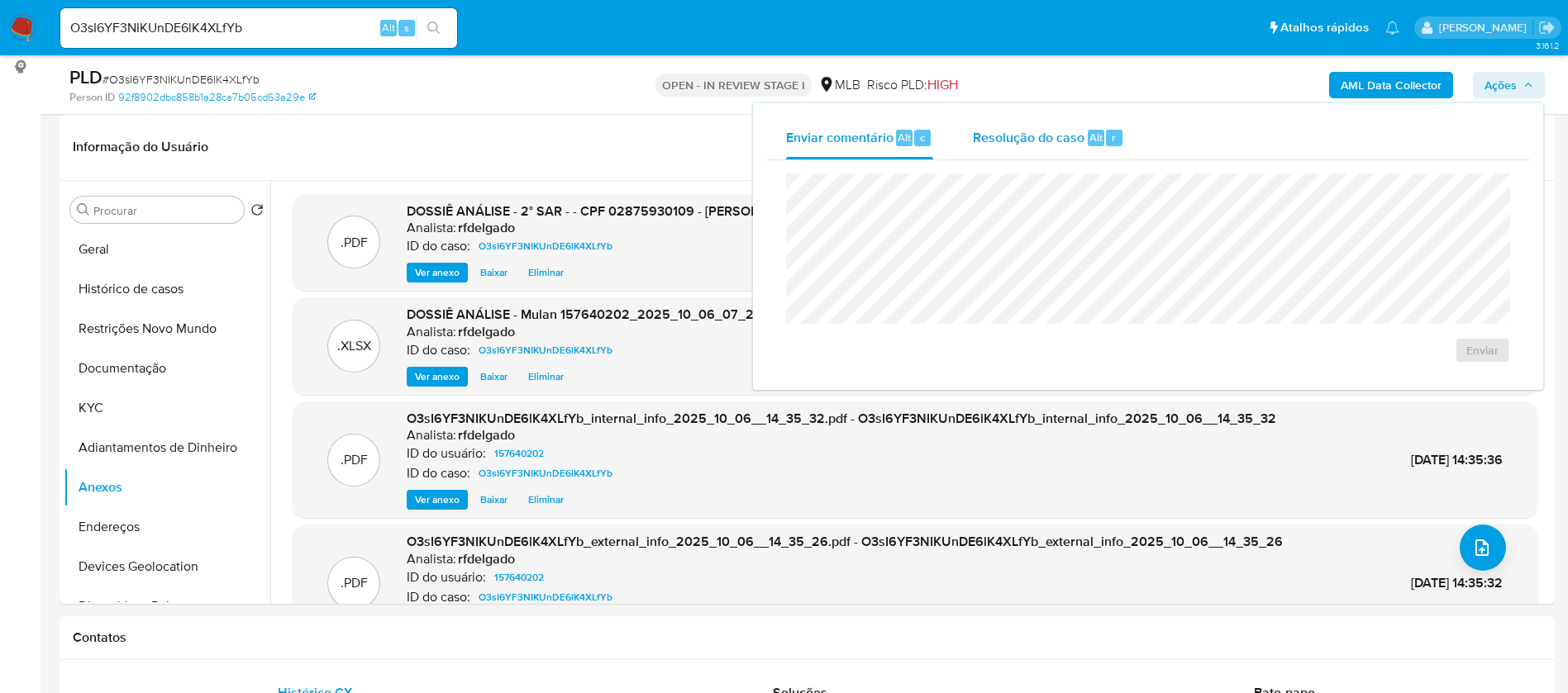
click at [1012, 132] on span "Resolução do caso" at bounding box center [1028, 137] width 112 height 19
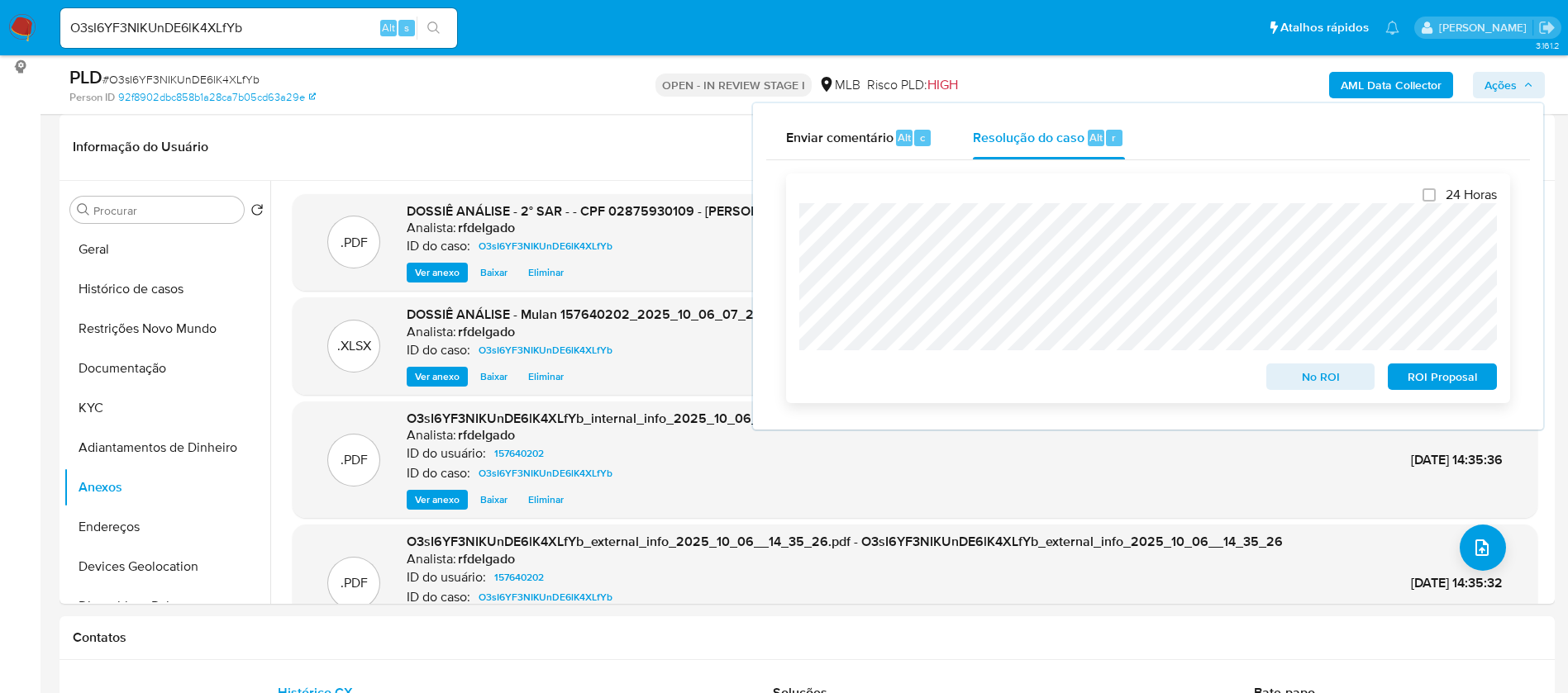
click at [1432, 387] on span "ROI Proposal" at bounding box center [1442, 377] width 86 height 23
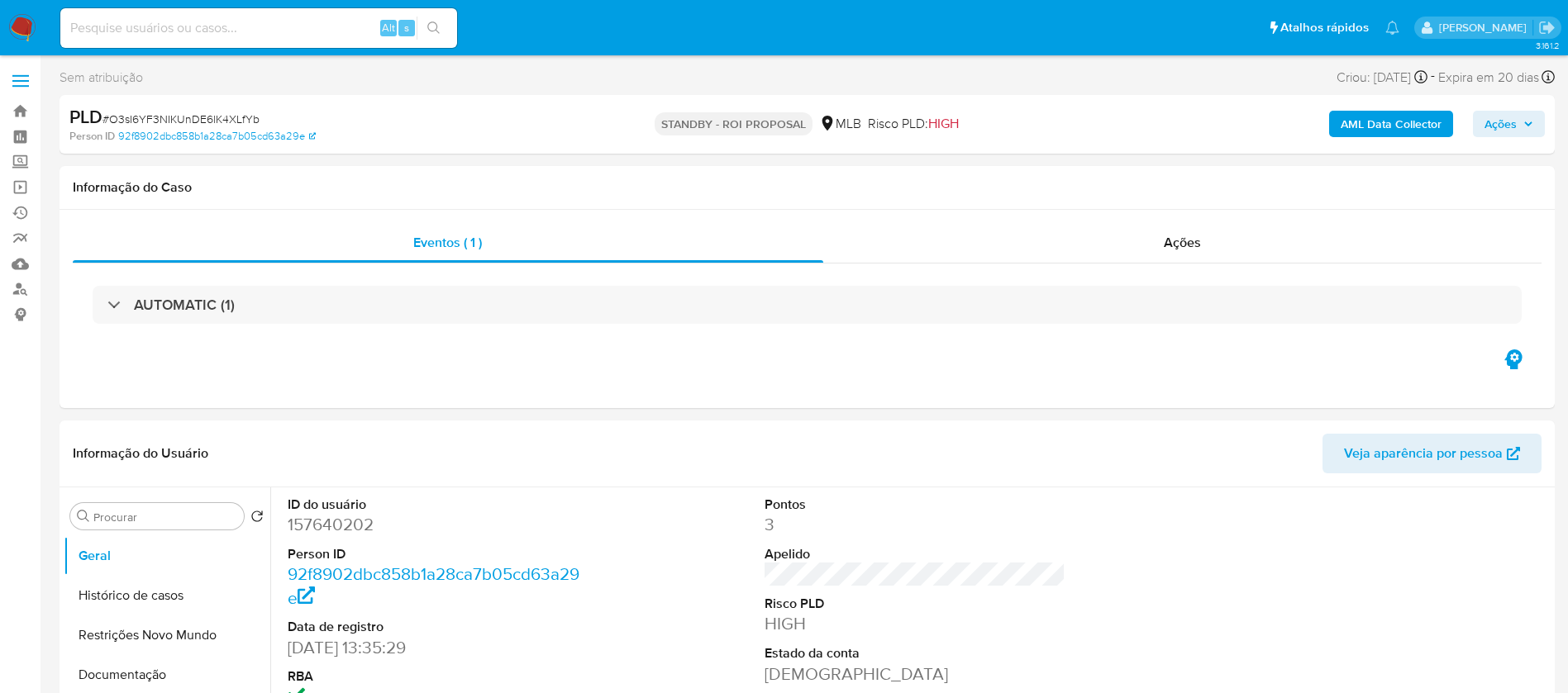
select select "10"
click at [214, 20] on input at bounding box center [259, 28] width 396 height 21
paste input "xNcKMjHrGRD6eNG6E6OrWiKp"
type input "xNcKMjHrGRD6eNG6E6OrWiKp"
click at [433, 33] on icon "search-icon" at bounding box center [434, 28] width 13 height 13
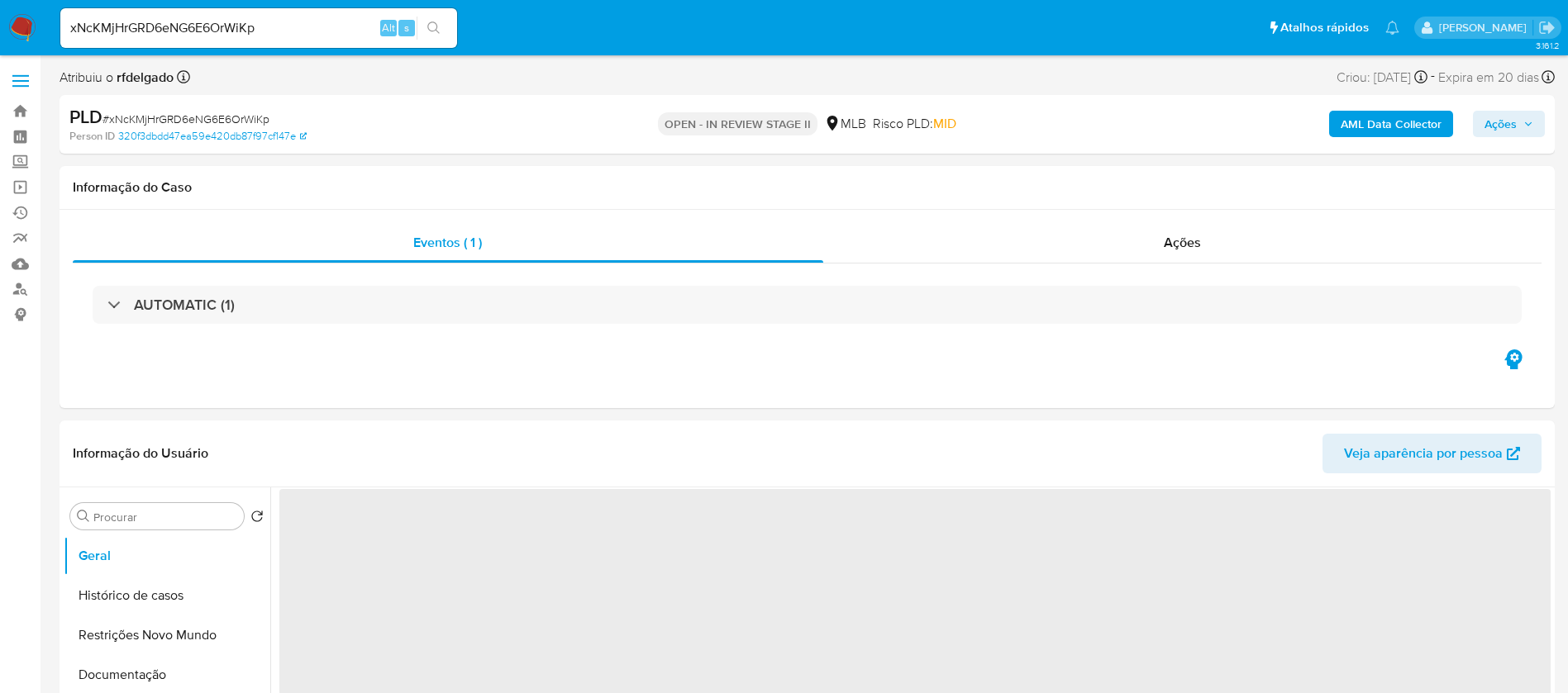
select select "10"
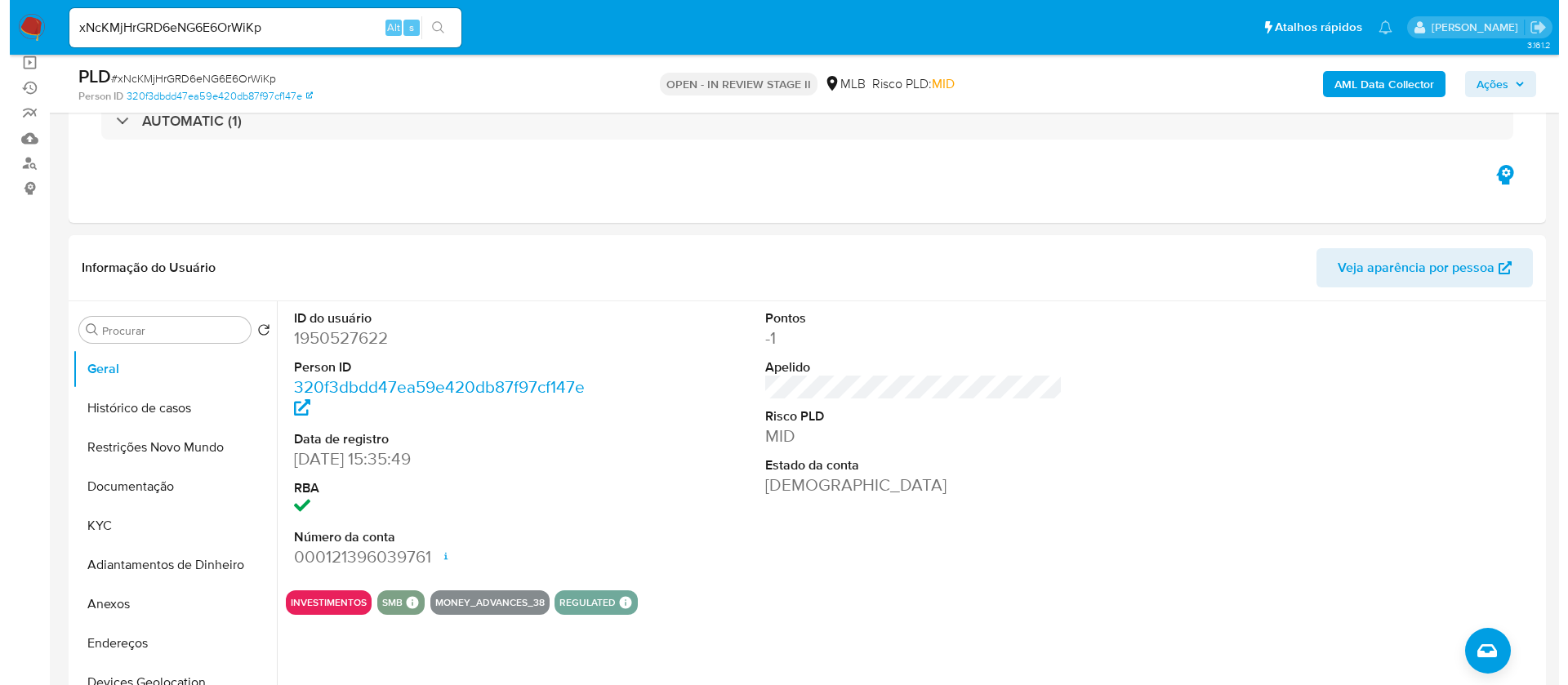
scroll to position [245, 0]
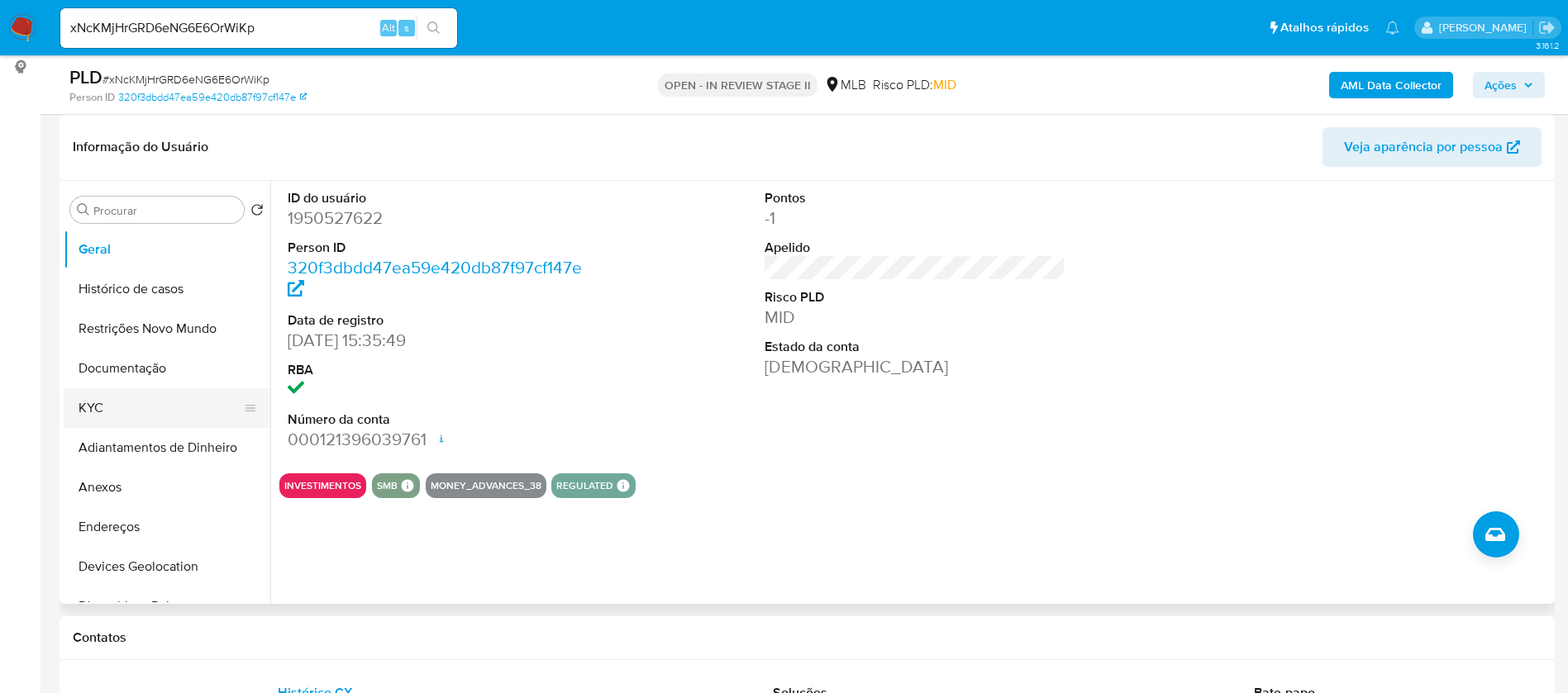
click at [105, 419] on button "KYC" at bounding box center [160, 407] width 194 height 40
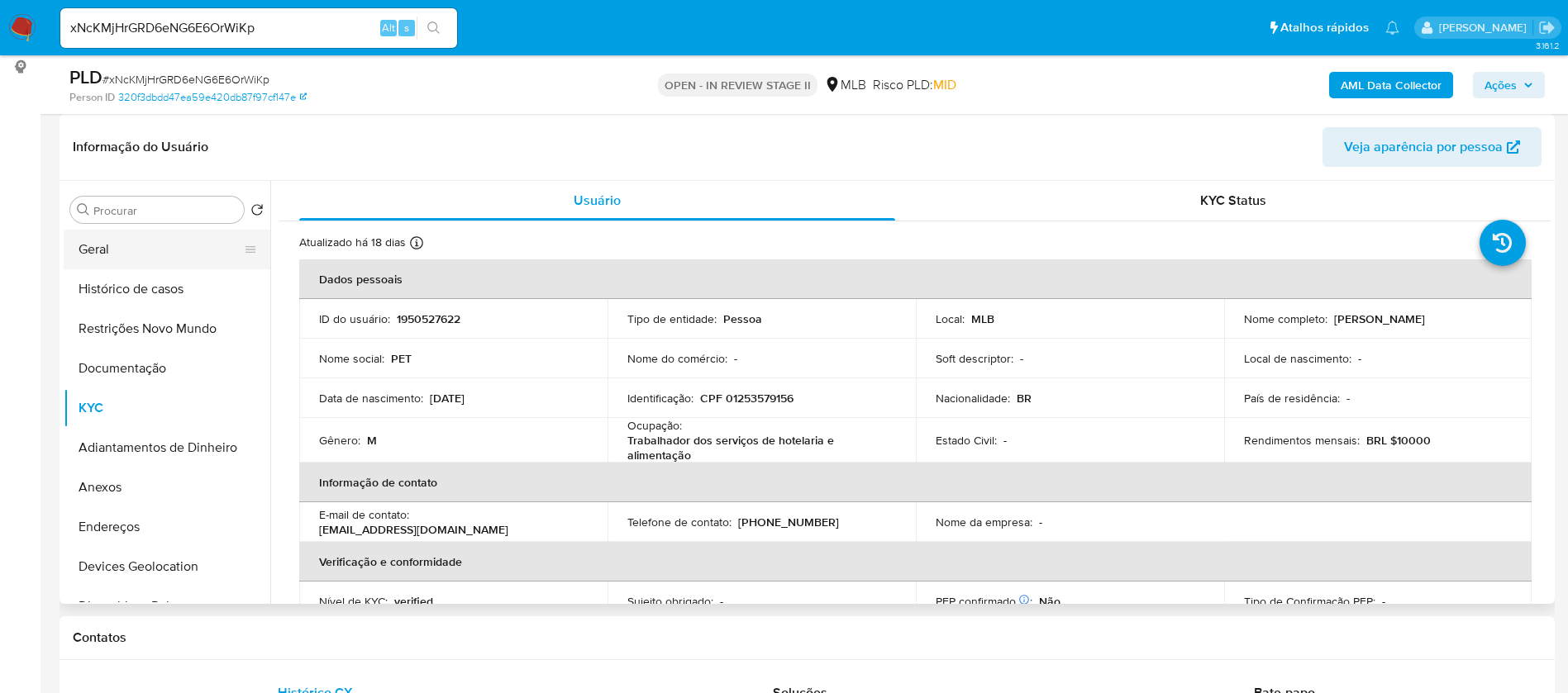
click at [142, 255] on button "Geral" at bounding box center [160, 249] width 194 height 40
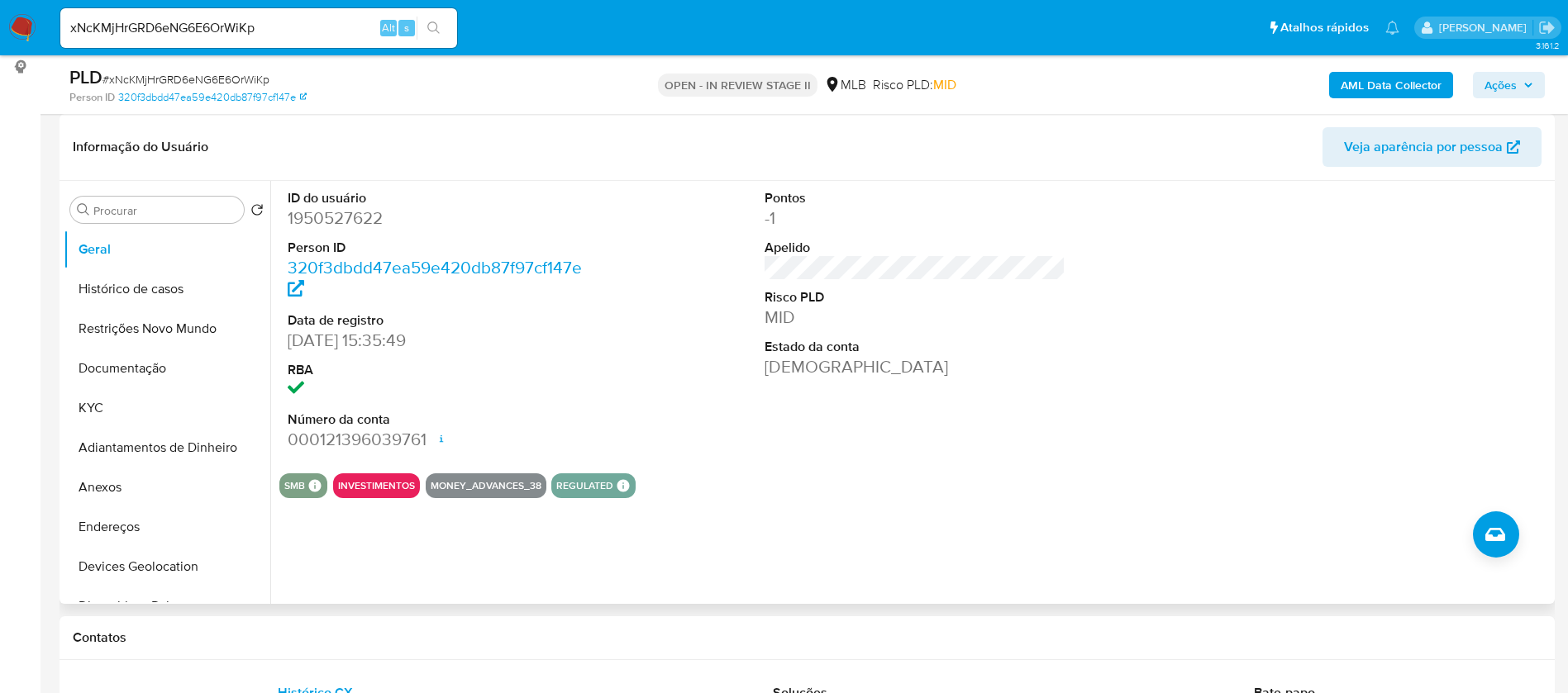
click at [345, 217] on dd "1950527622" at bounding box center [438, 218] width 302 height 23
copy dd "1950527622"
click at [149, 408] on button "KYC" at bounding box center [160, 407] width 194 height 40
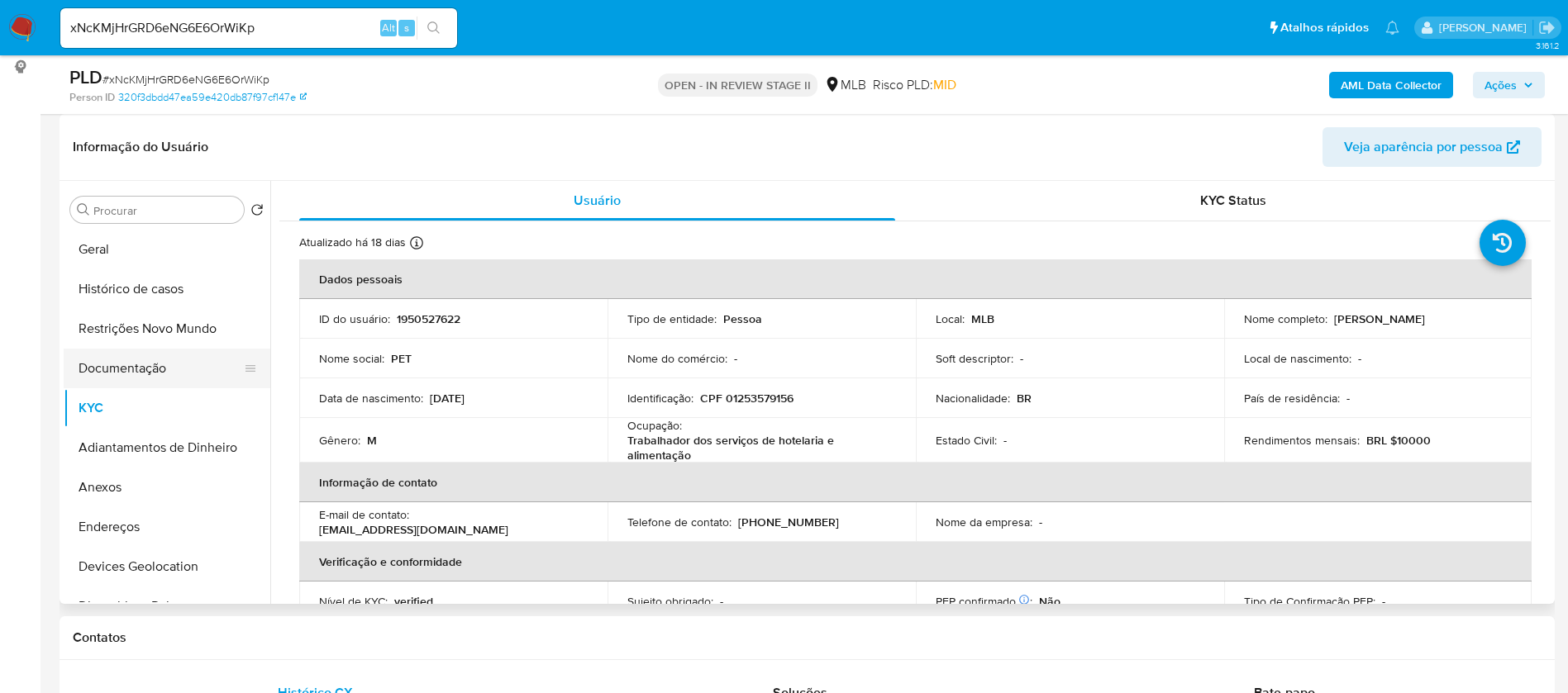
click at [153, 371] on button "Documentação" at bounding box center [160, 368] width 194 height 40
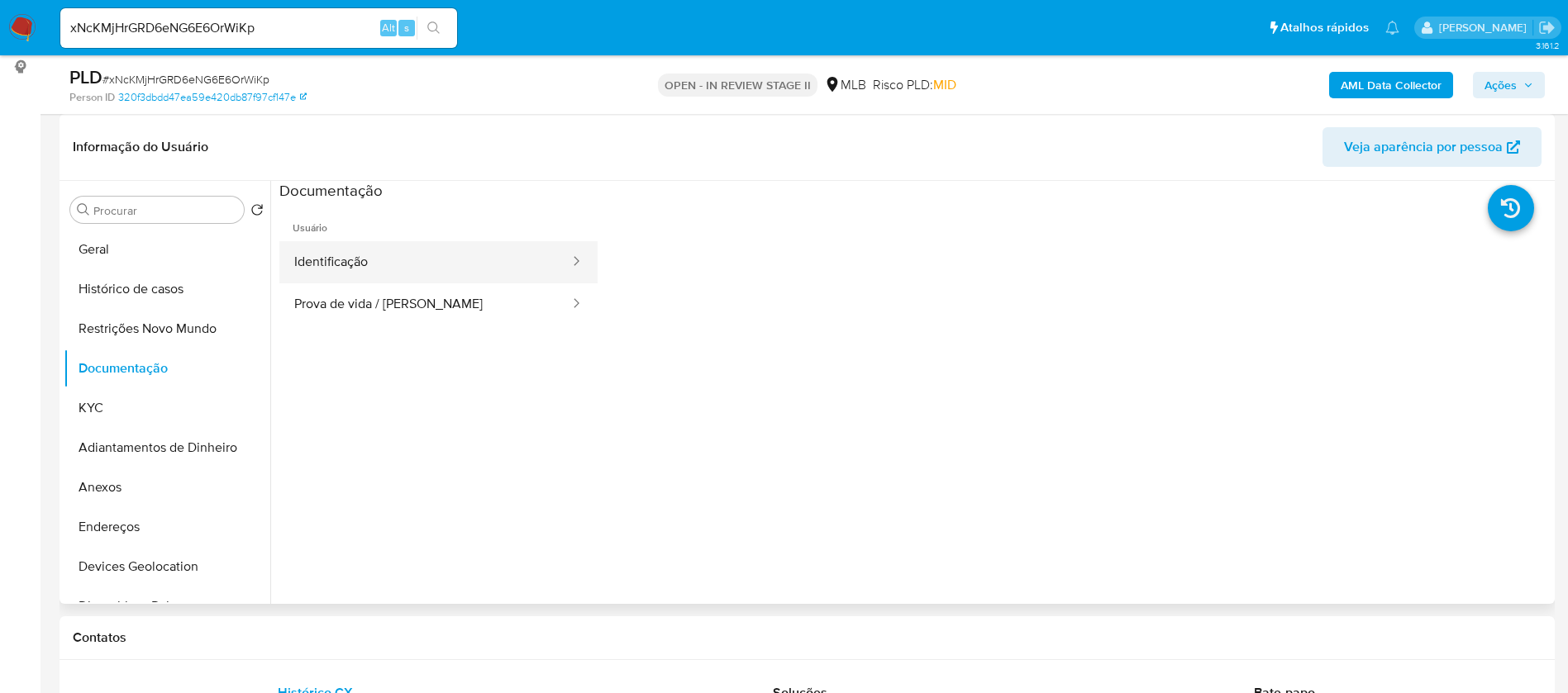
click at [350, 262] on button "Identificação" at bounding box center [425, 261] width 292 height 42
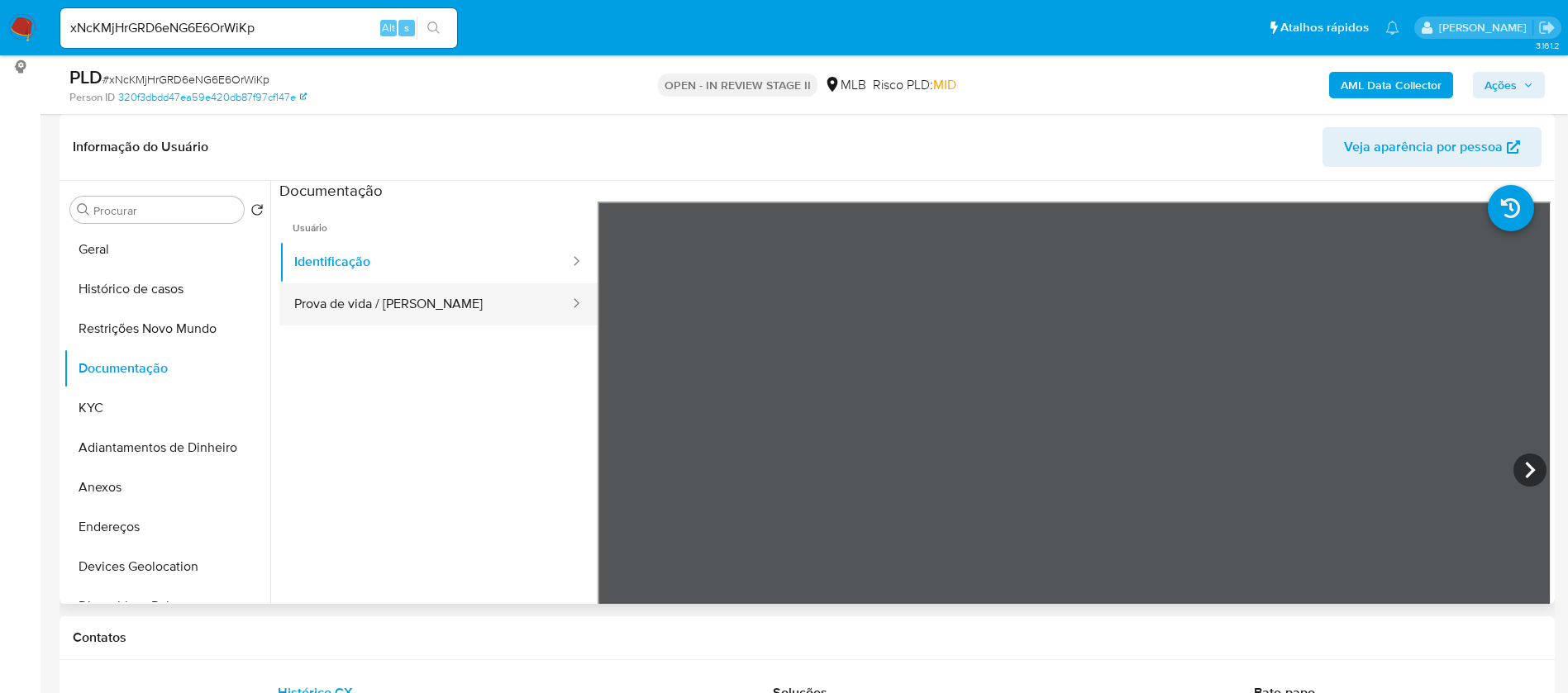
click at [430, 289] on button "Prova de vida / Selfie" at bounding box center [425, 304] width 292 height 42
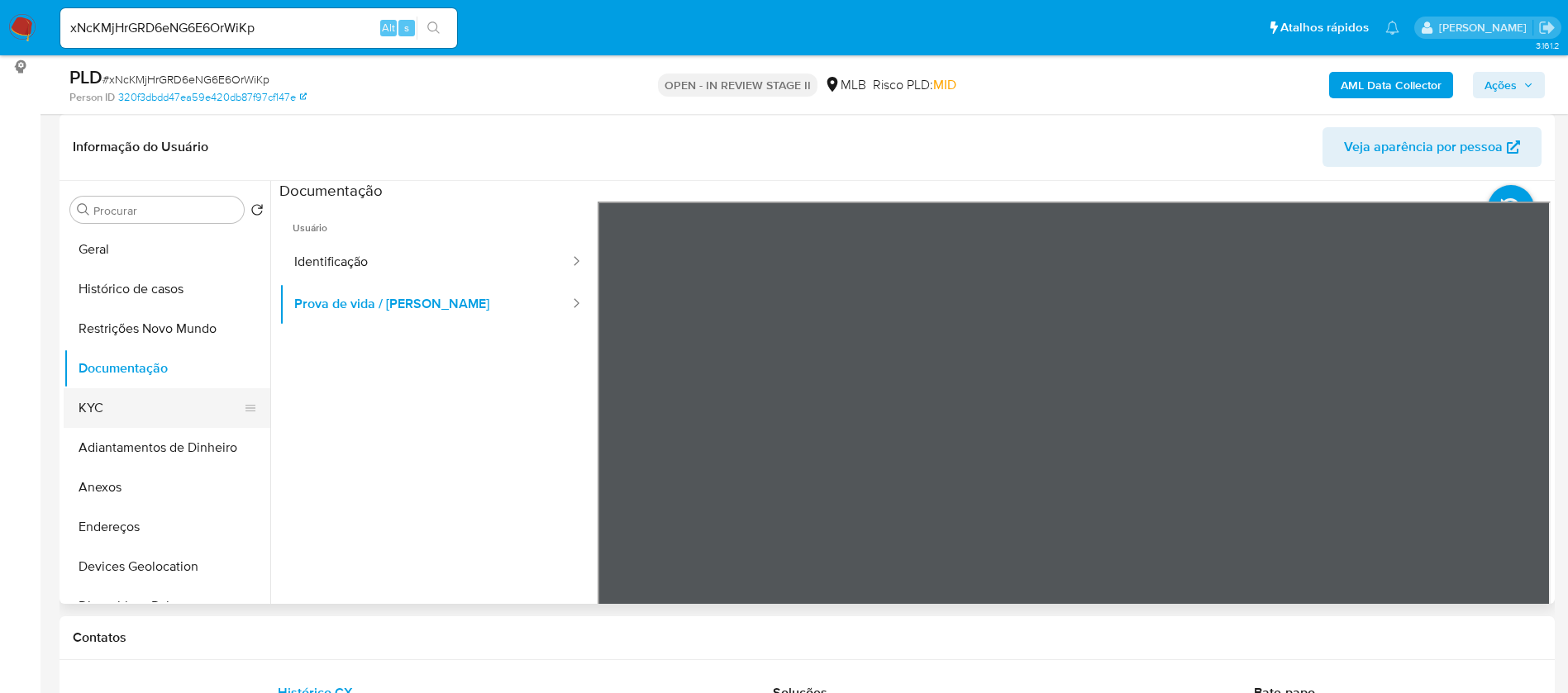
click at [140, 400] on button "KYC" at bounding box center [160, 407] width 194 height 40
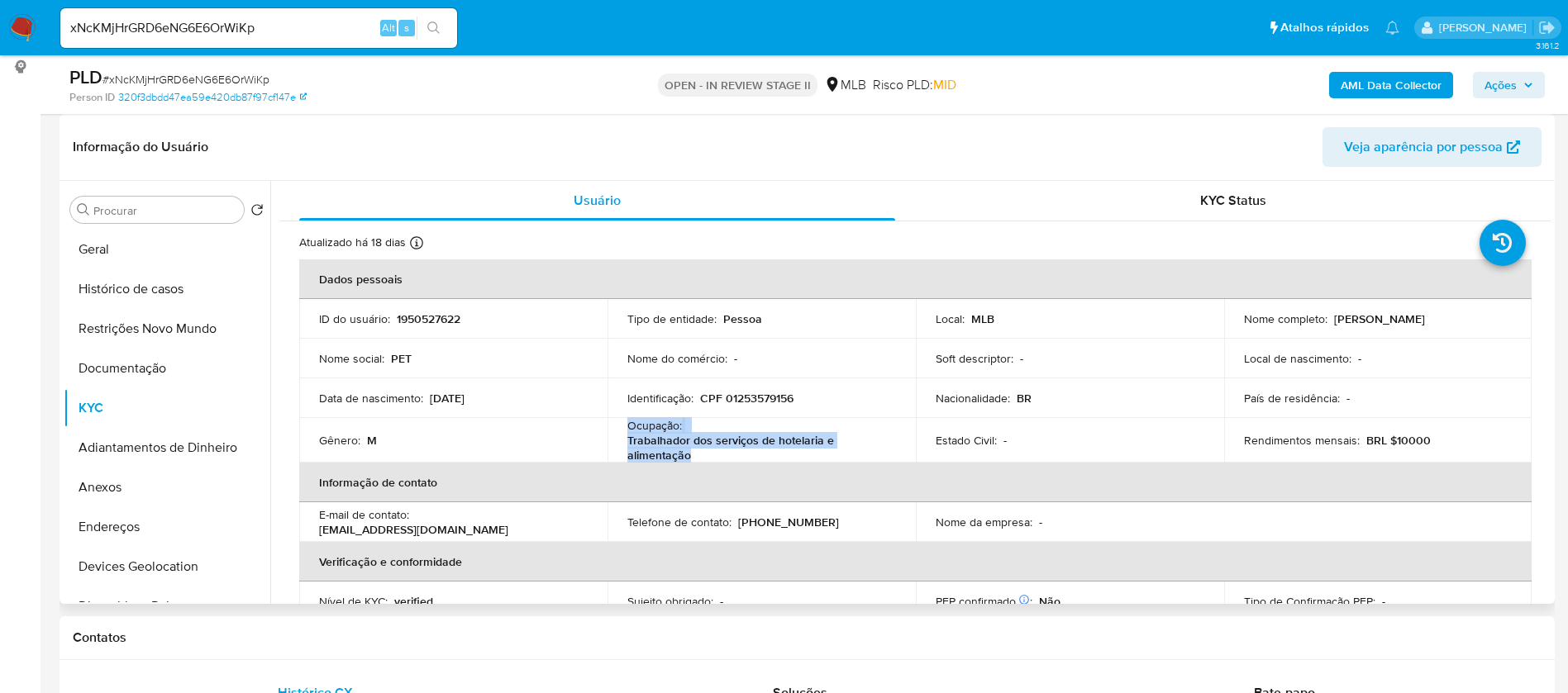
drag, startPoint x: 699, startPoint y: 451, endPoint x: 622, endPoint y: 427, distance: 80.7
click at [622, 427] on td "Ocupação : Trabalhador dos serviços de hotelaria e alimentação" at bounding box center [761, 440] width 308 height 45
copy div "Ocupação : Trabalhador dos serviços de hotelaria e alimentação"
click at [1079, 440] on div "Estado Civil : -" at bounding box center [1070, 440] width 269 height 15
click at [1360, 83] on b "AML Data Collector" at bounding box center [1391, 85] width 101 height 26
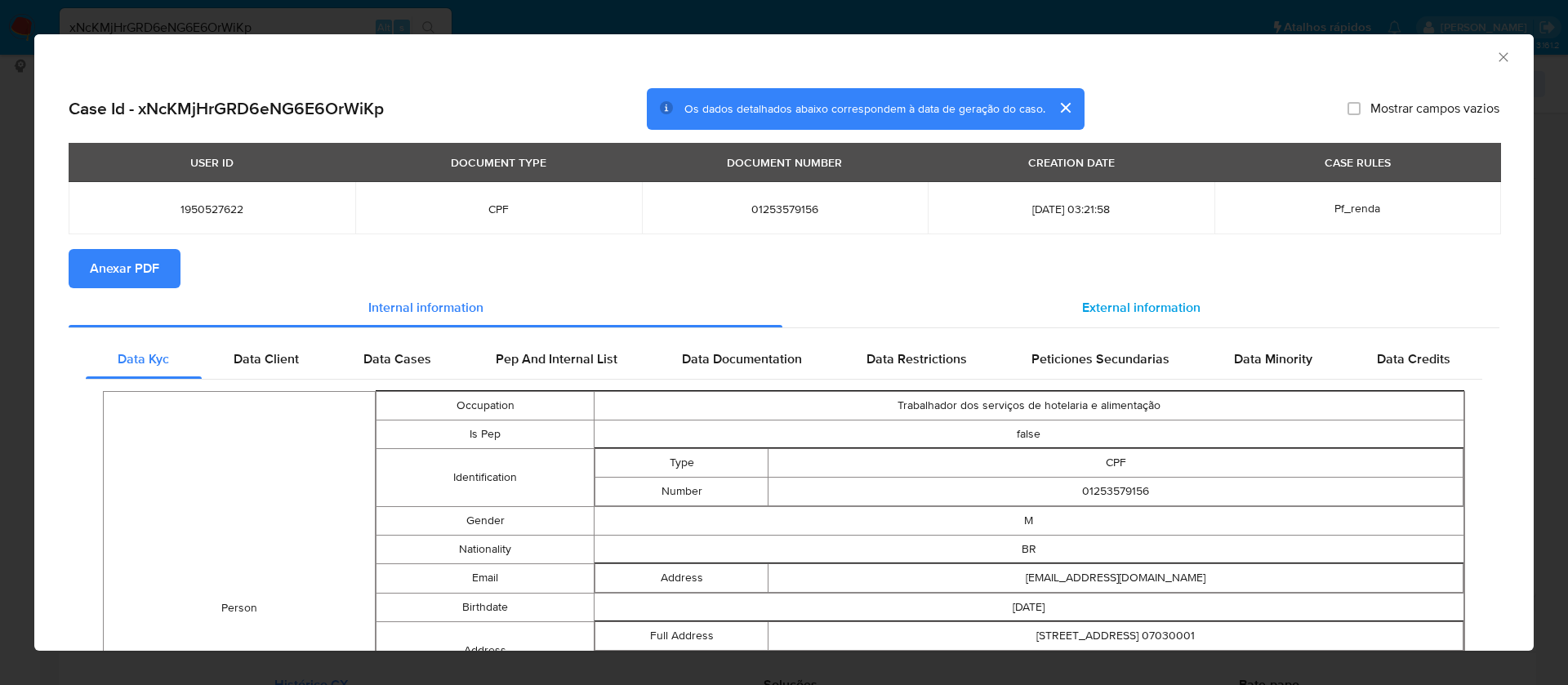
click at [1093, 298] on span "External information" at bounding box center [1141, 307] width 119 height 18
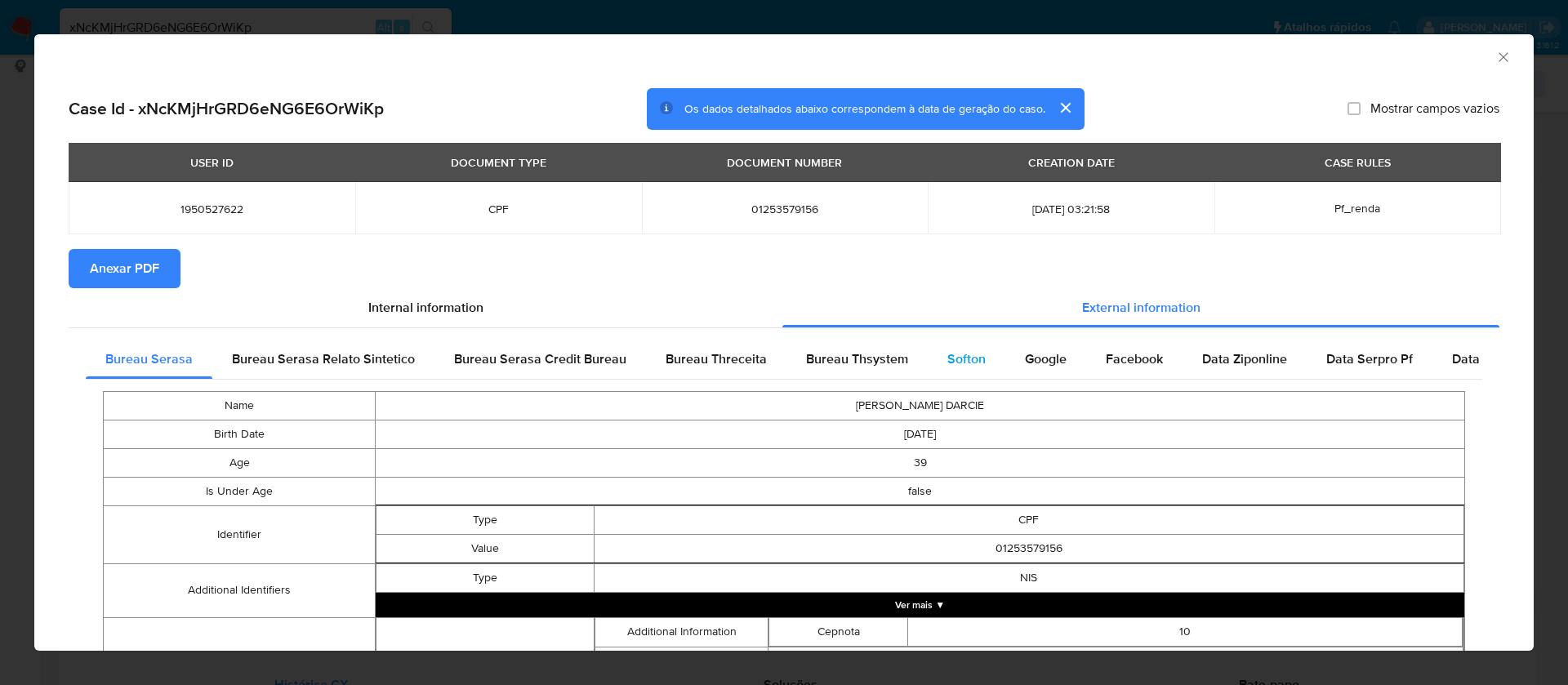
click at [952, 352] on span "Softon" at bounding box center [967, 359] width 39 height 18
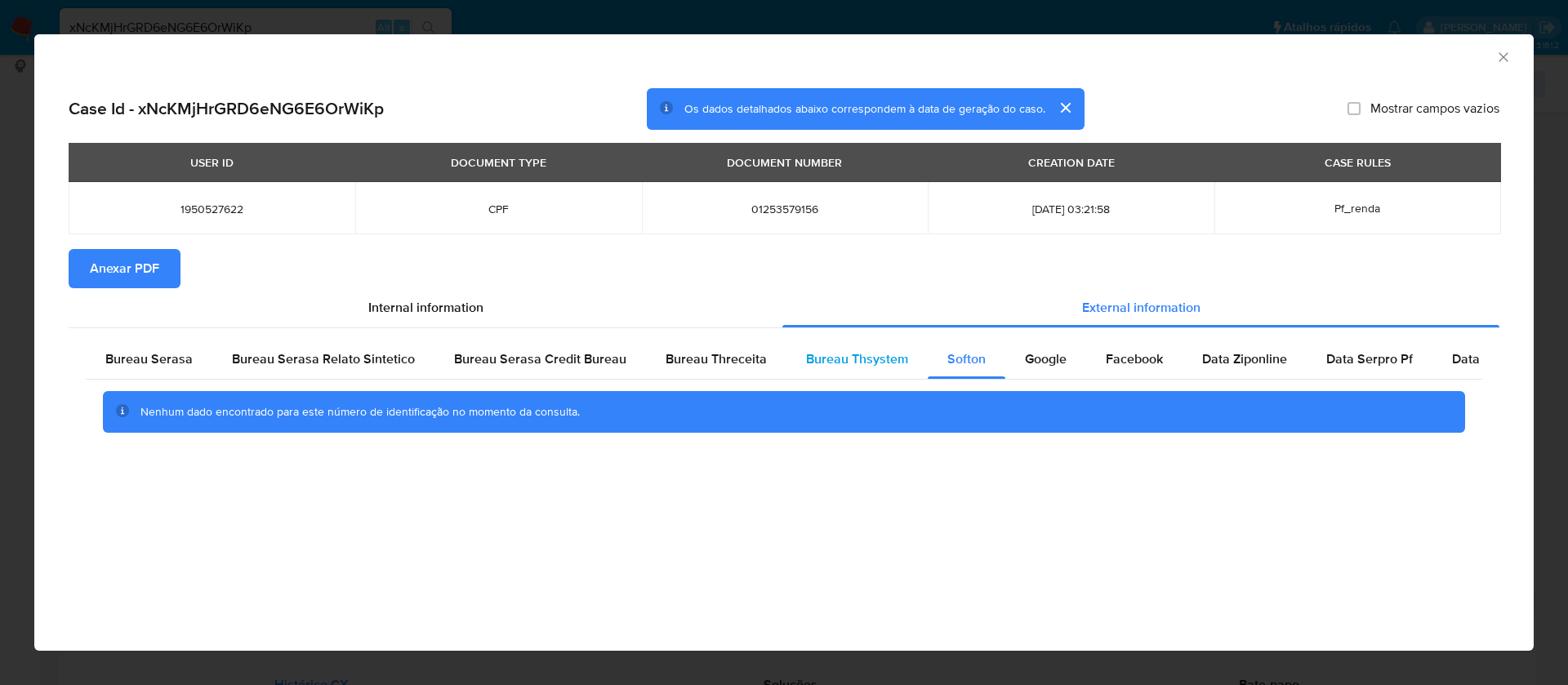
click at [872, 351] on span "Bureau Thsystem" at bounding box center [857, 359] width 102 height 18
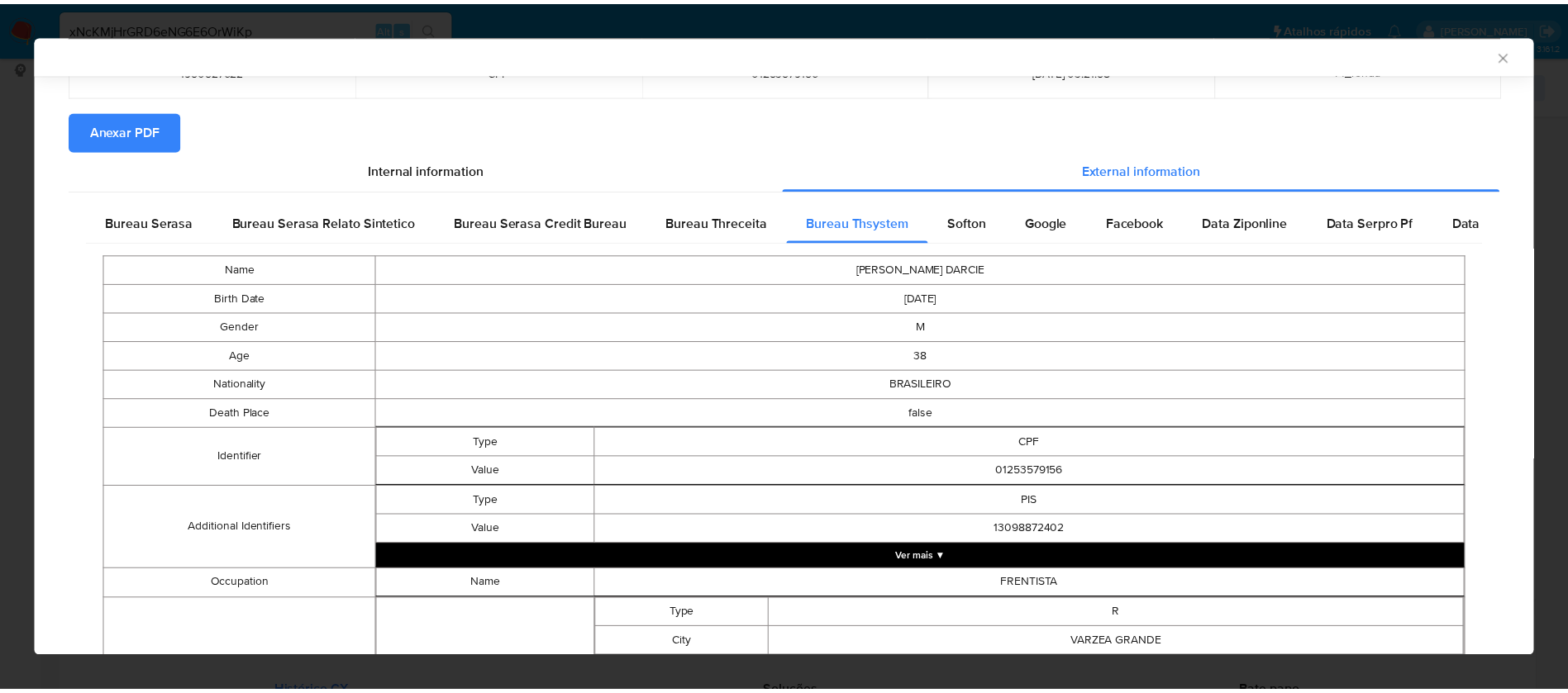
scroll to position [0, 0]
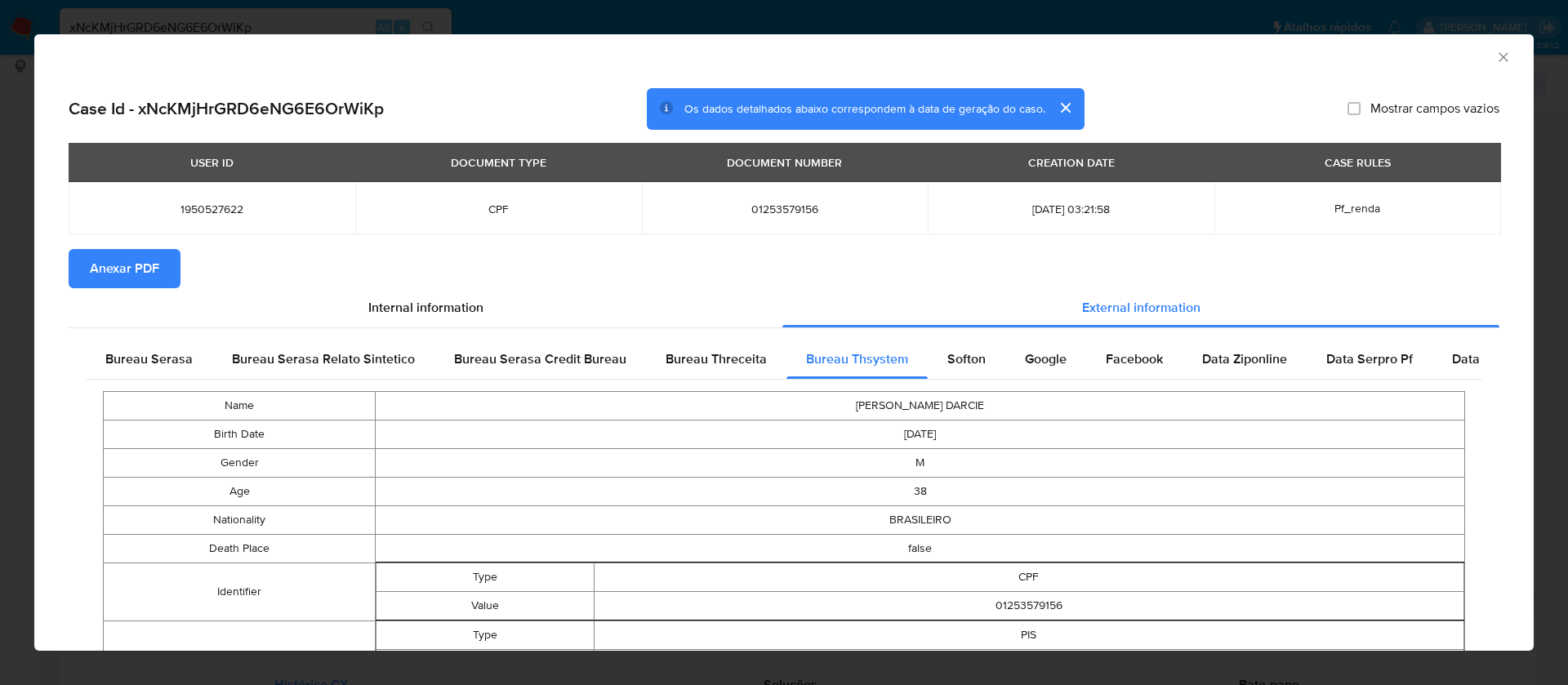
click at [143, 271] on span "Anexar PDF" at bounding box center [125, 268] width 70 height 36
click at [1016, 65] on div "AML Data Collector" at bounding box center [784, 54] width 1500 height 40
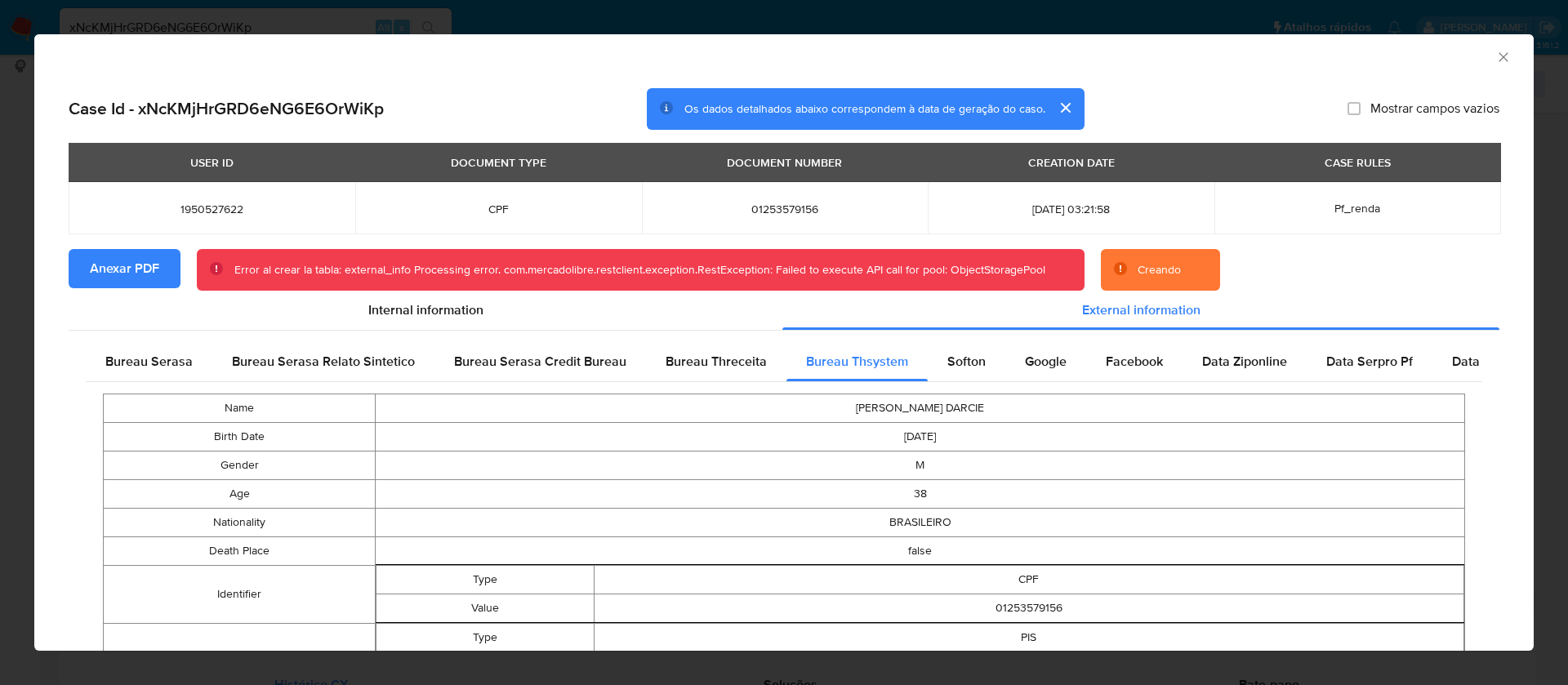
click at [1495, 61] on icon "Fechar a janela" at bounding box center [1504, 57] width 17 height 17
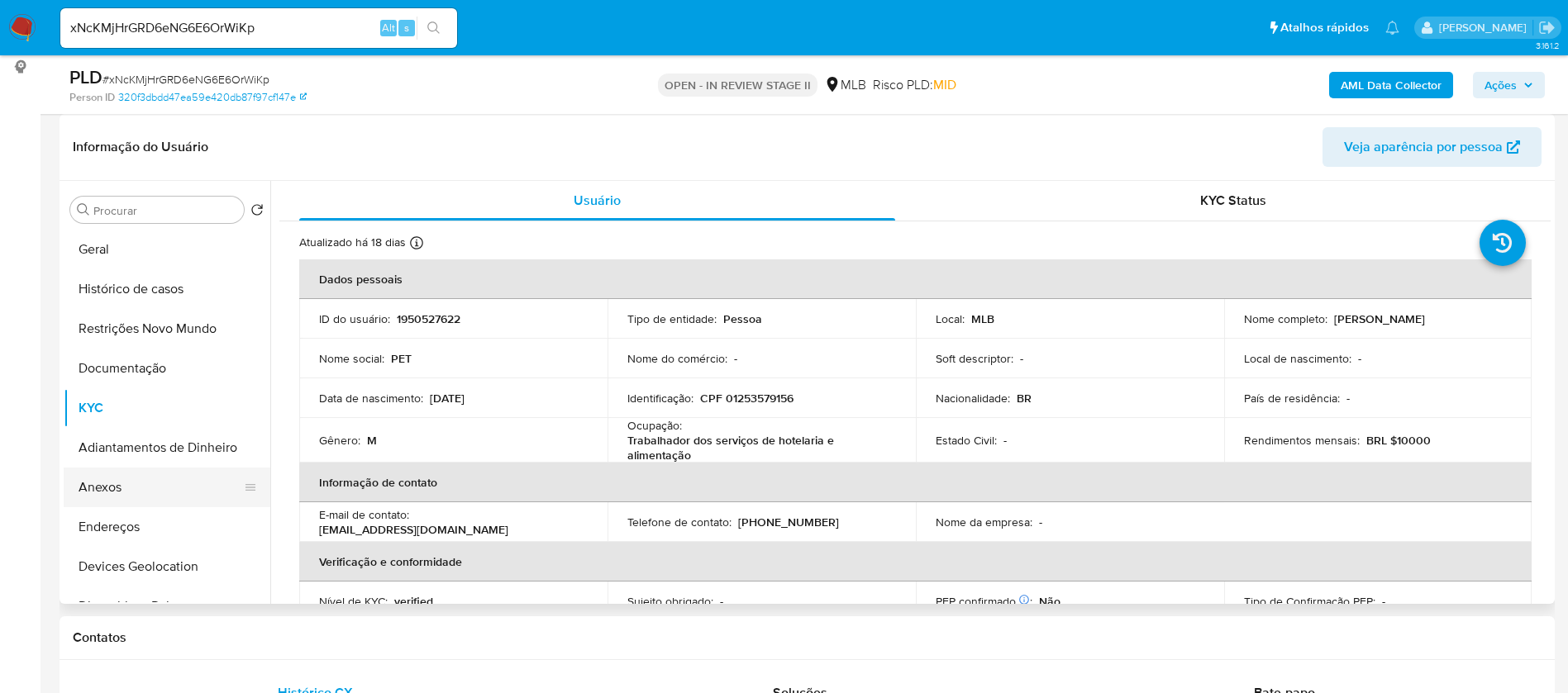
click at [128, 491] on button "Anexos" at bounding box center [160, 487] width 194 height 40
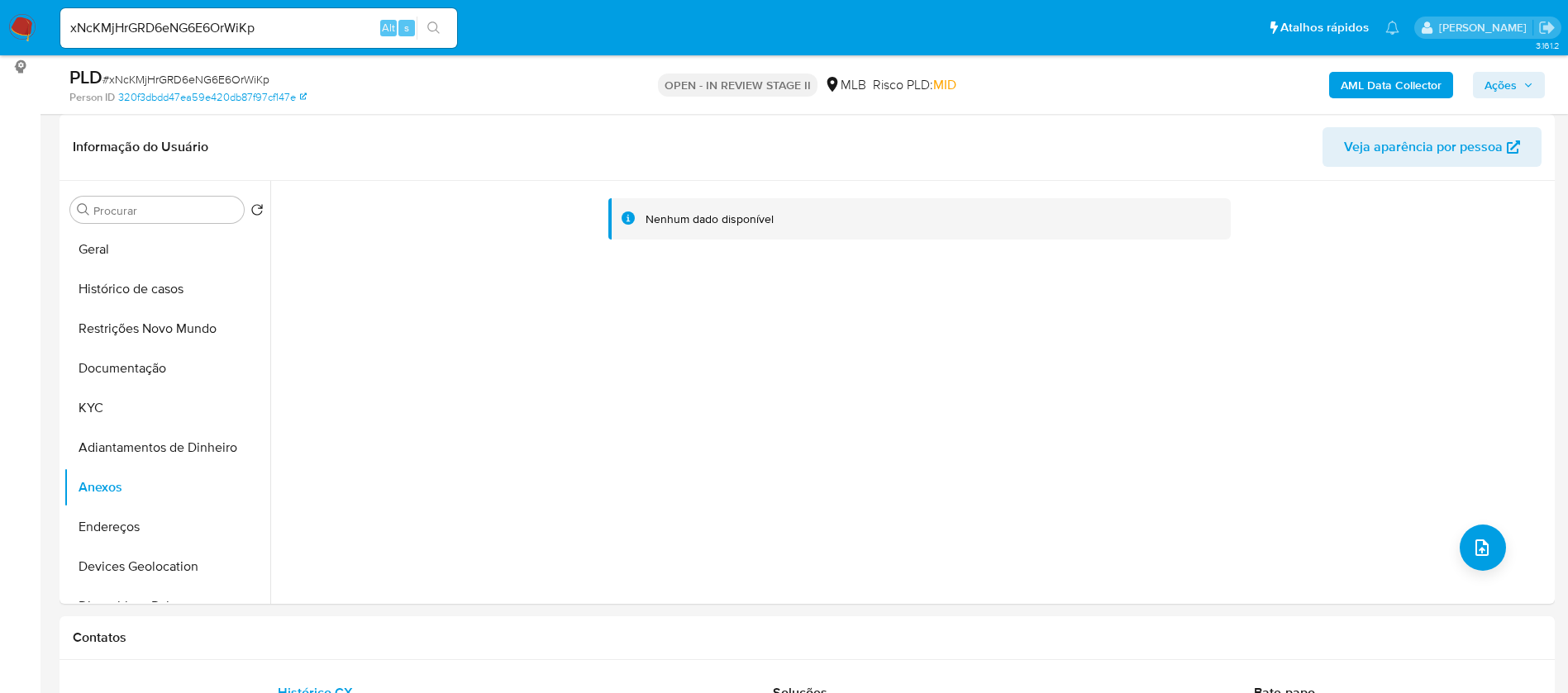
click at [1351, 77] on b "AML Data Collector" at bounding box center [1391, 85] width 101 height 26
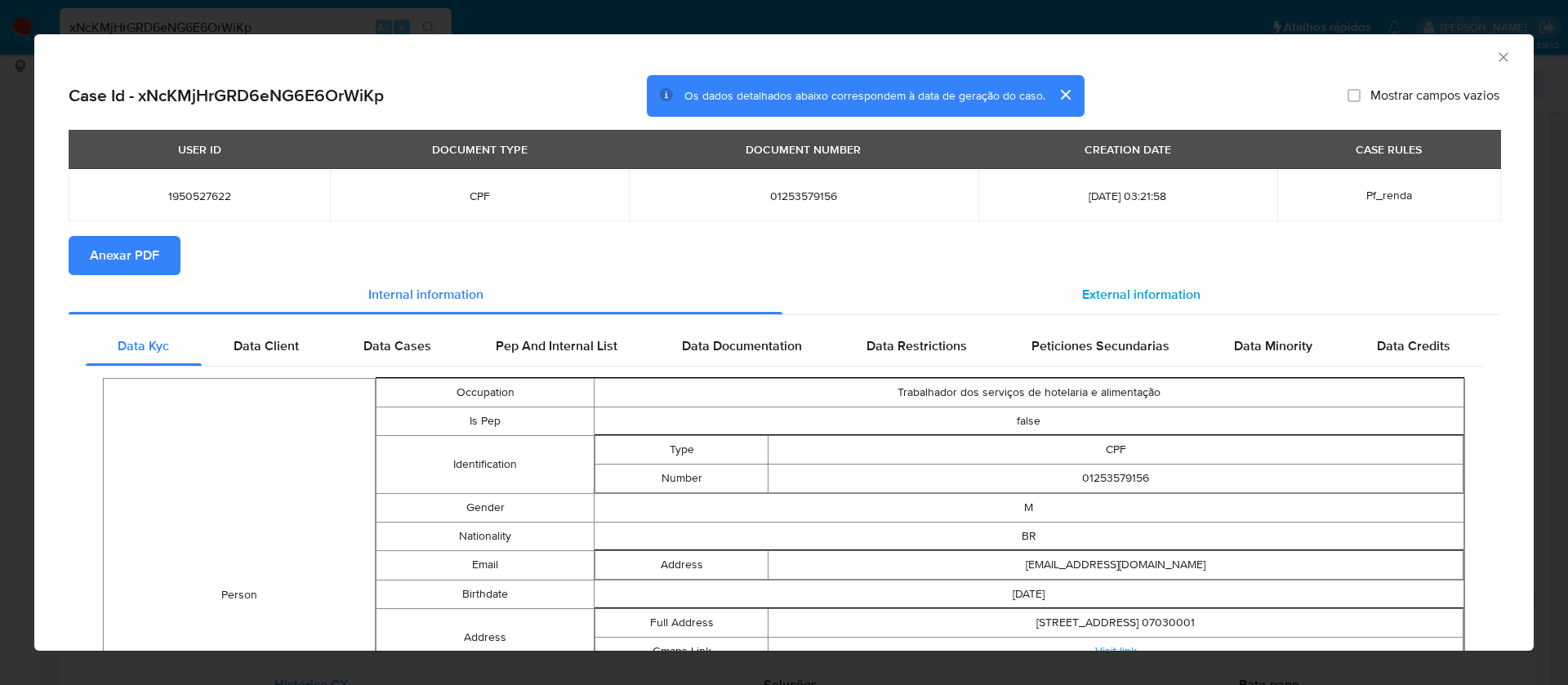
click at [1082, 288] on span "External information" at bounding box center [1141, 294] width 119 height 18
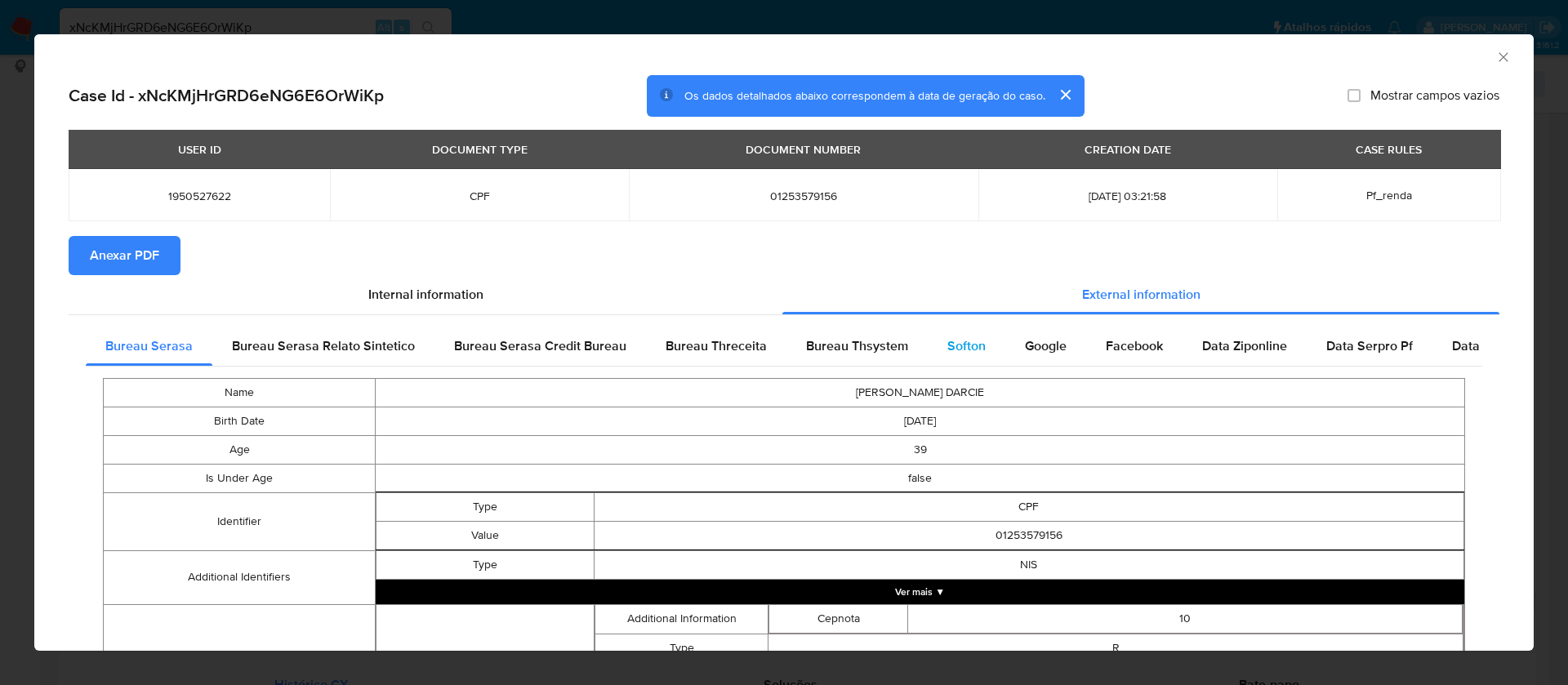
click at [941, 334] on div "Softon" at bounding box center [967, 346] width 77 height 40
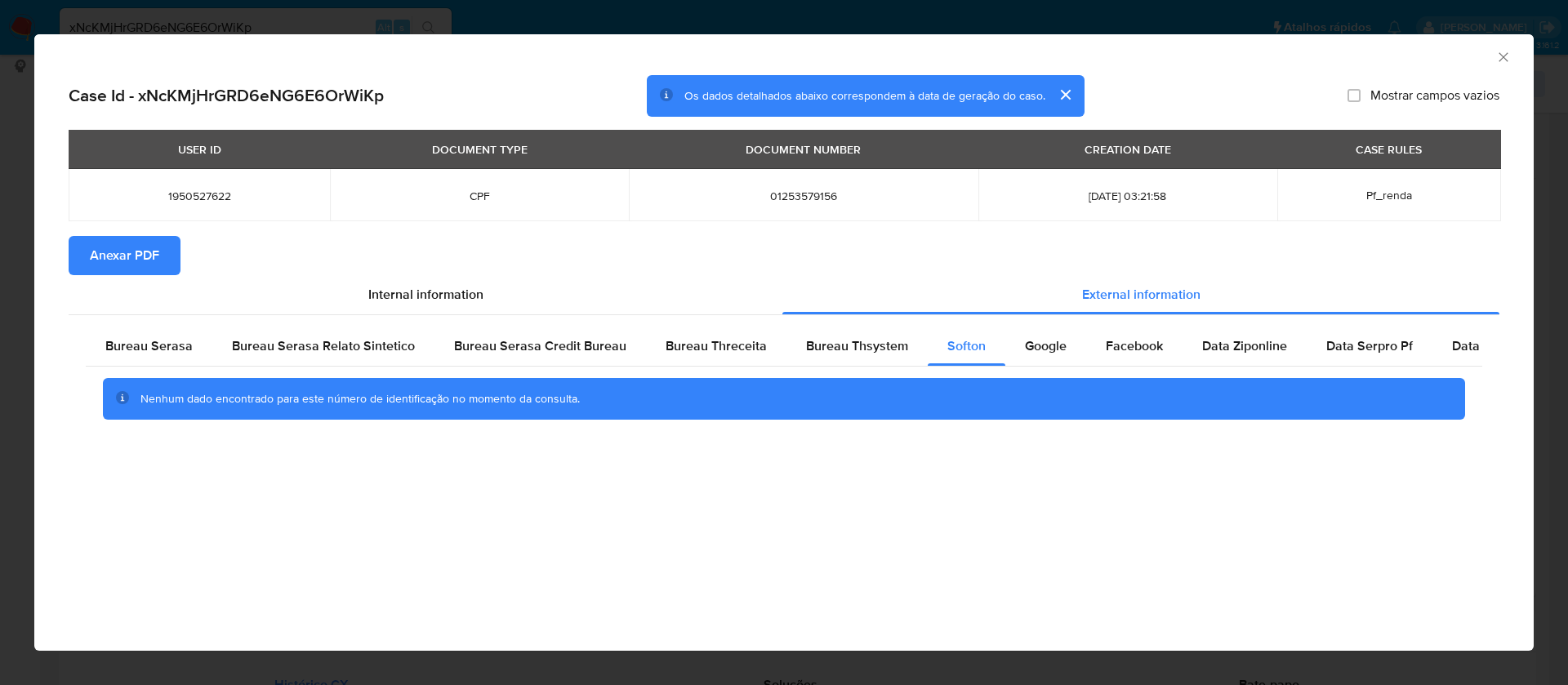
click at [162, 243] on button "Anexar PDF" at bounding box center [125, 256] width 112 height 40
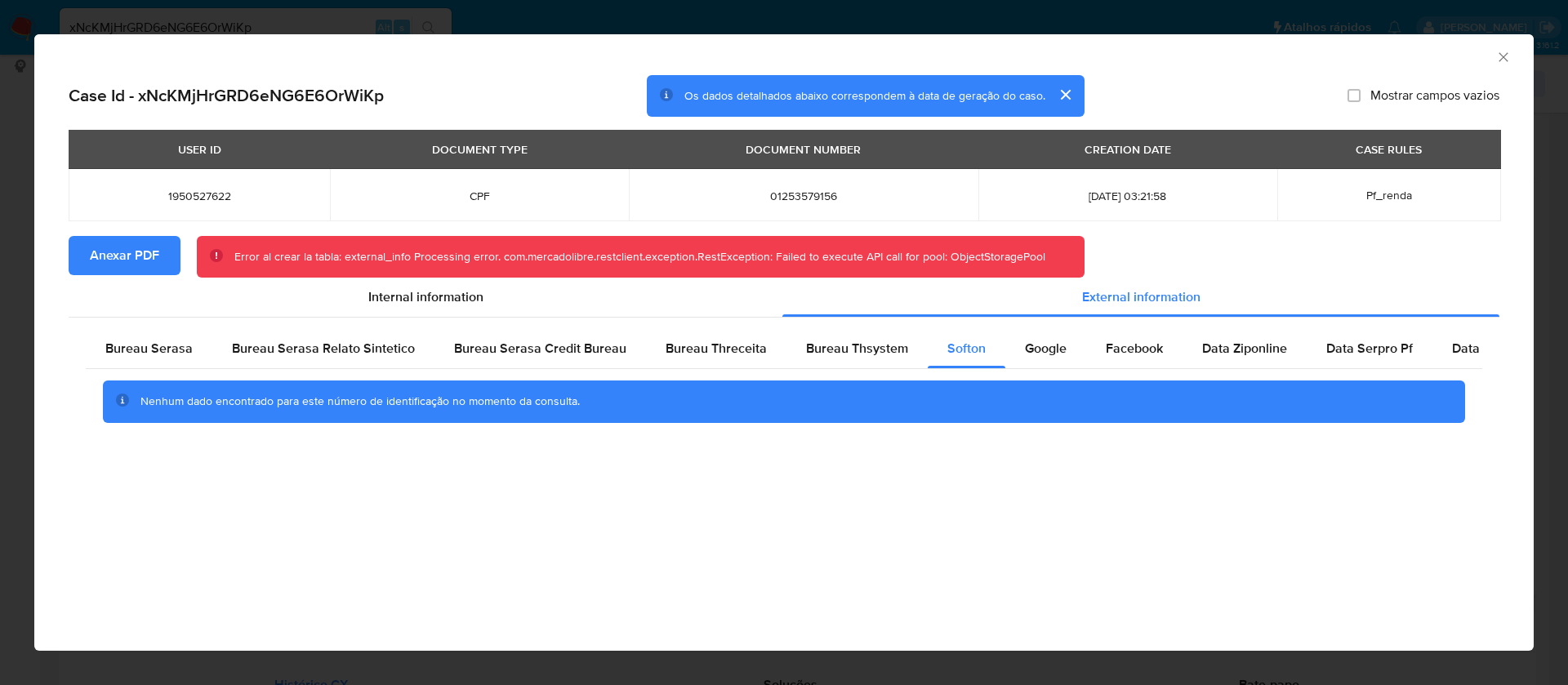
click at [1505, 63] on icon "Fechar a janela" at bounding box center [1504, 57] width 17 height 17
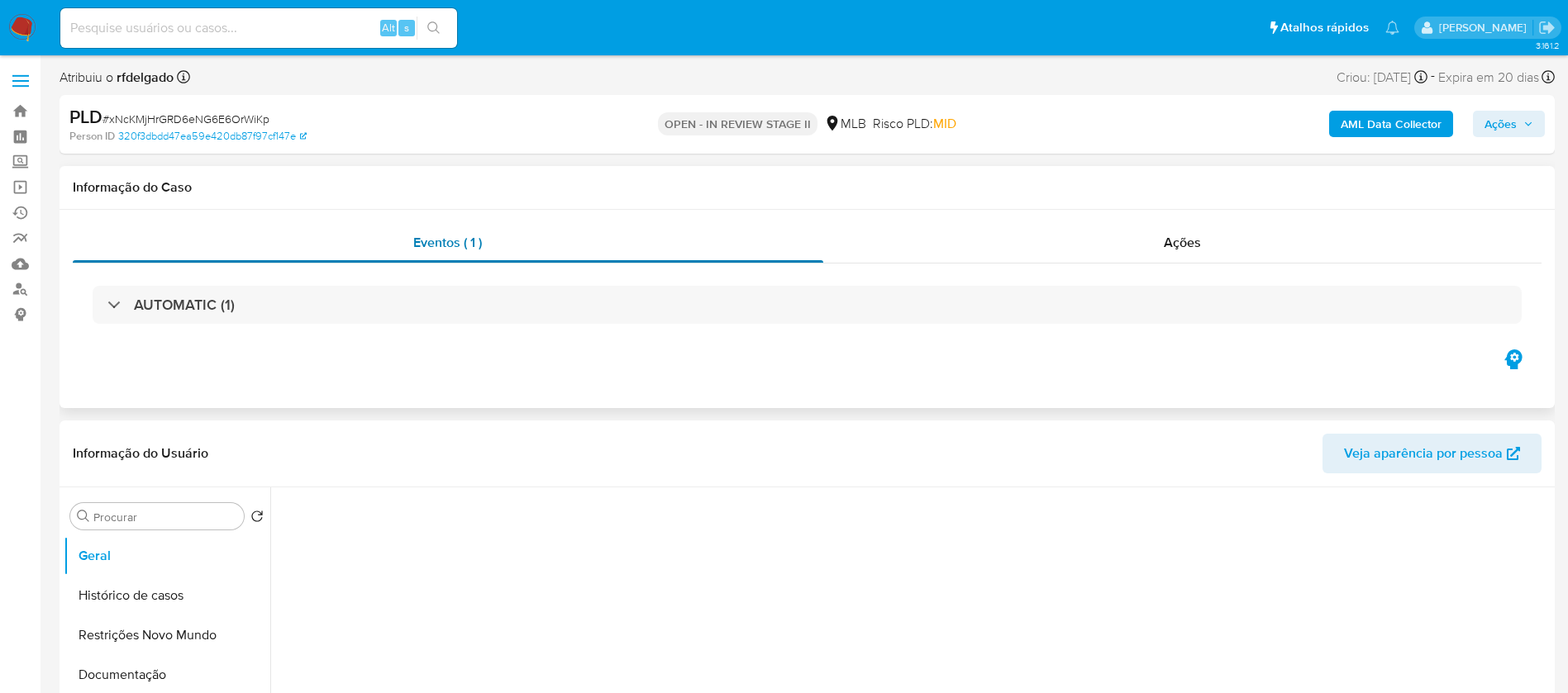
select select "10"
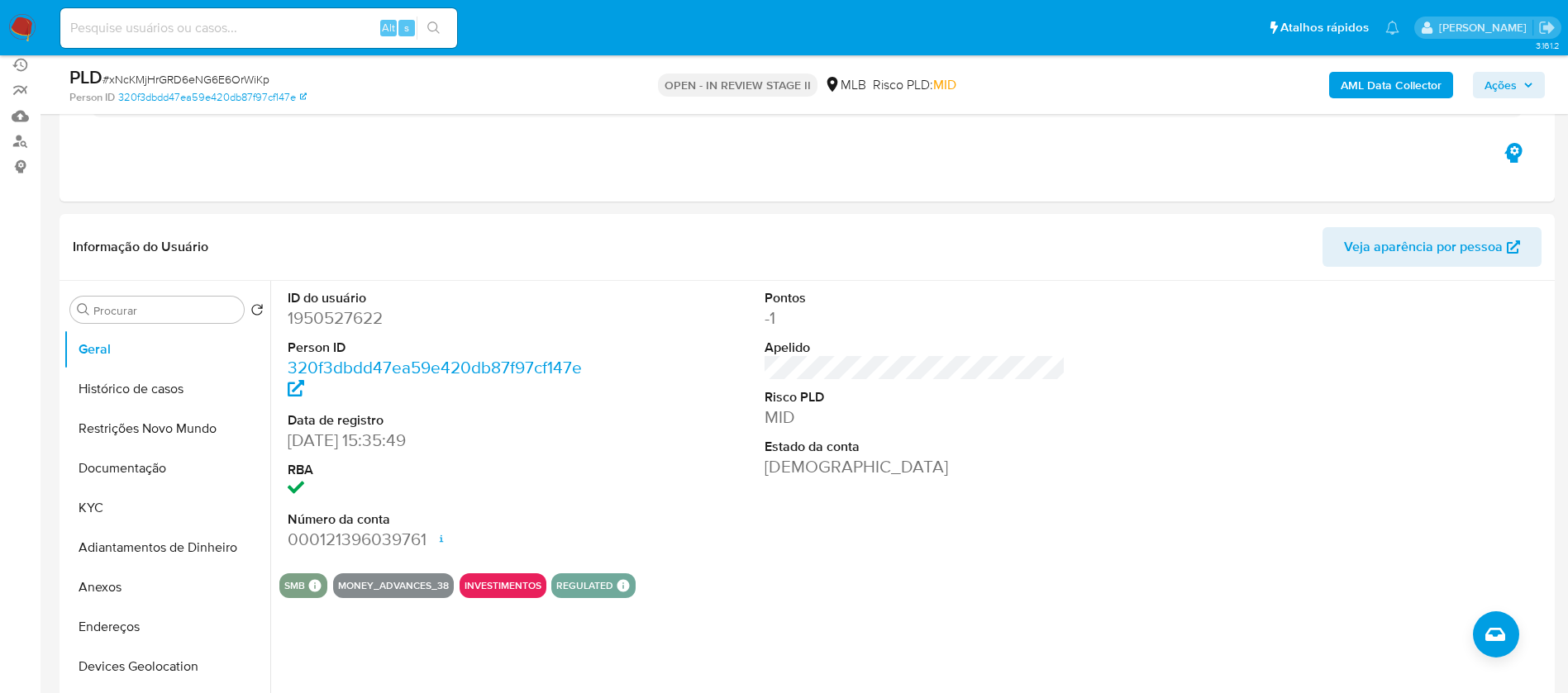
scroll to position [124, 0]
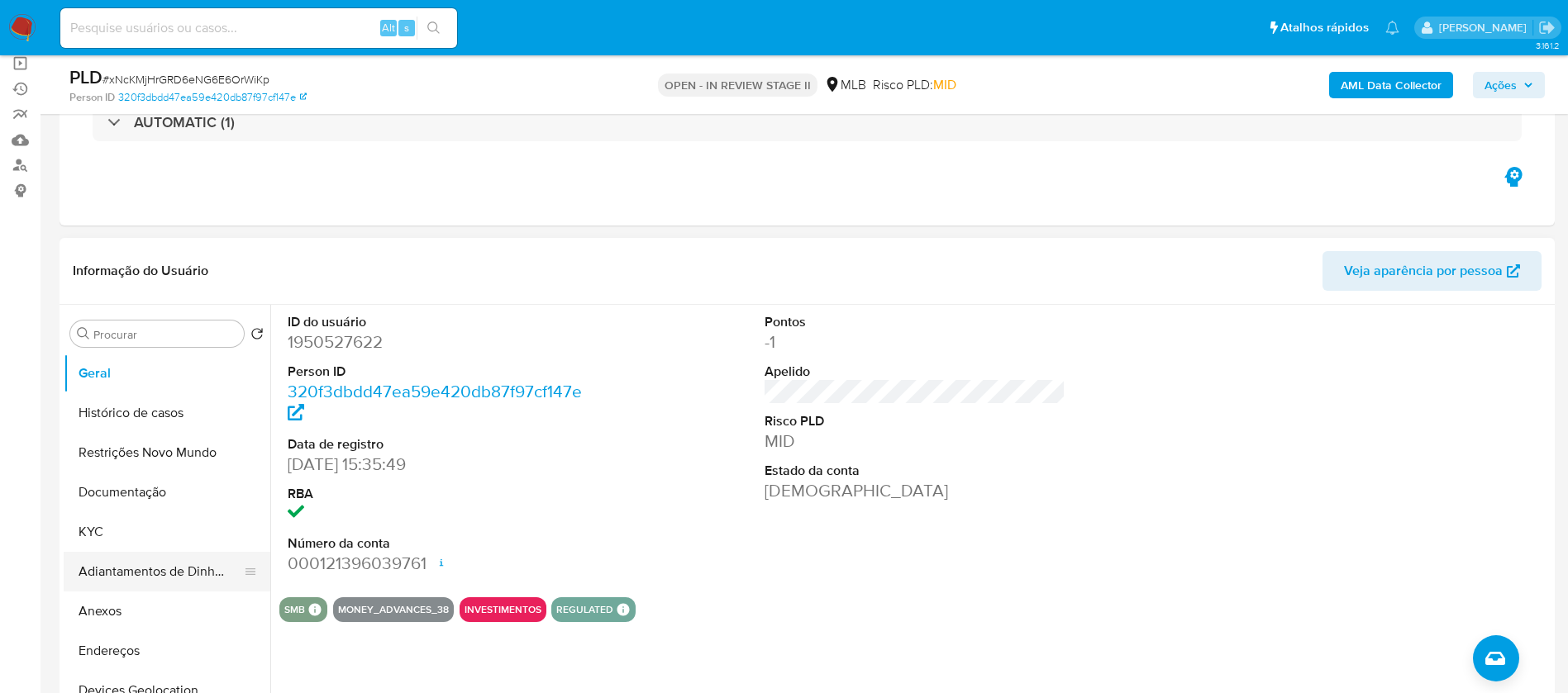
drag, startPoint x: 114, startPoint y: 620, endPoint x: 104, endPoint y: 583, distance: 38.3
click at [114, 620] on button "Anexos" at bounding box center [167, 611] width 207 height 40
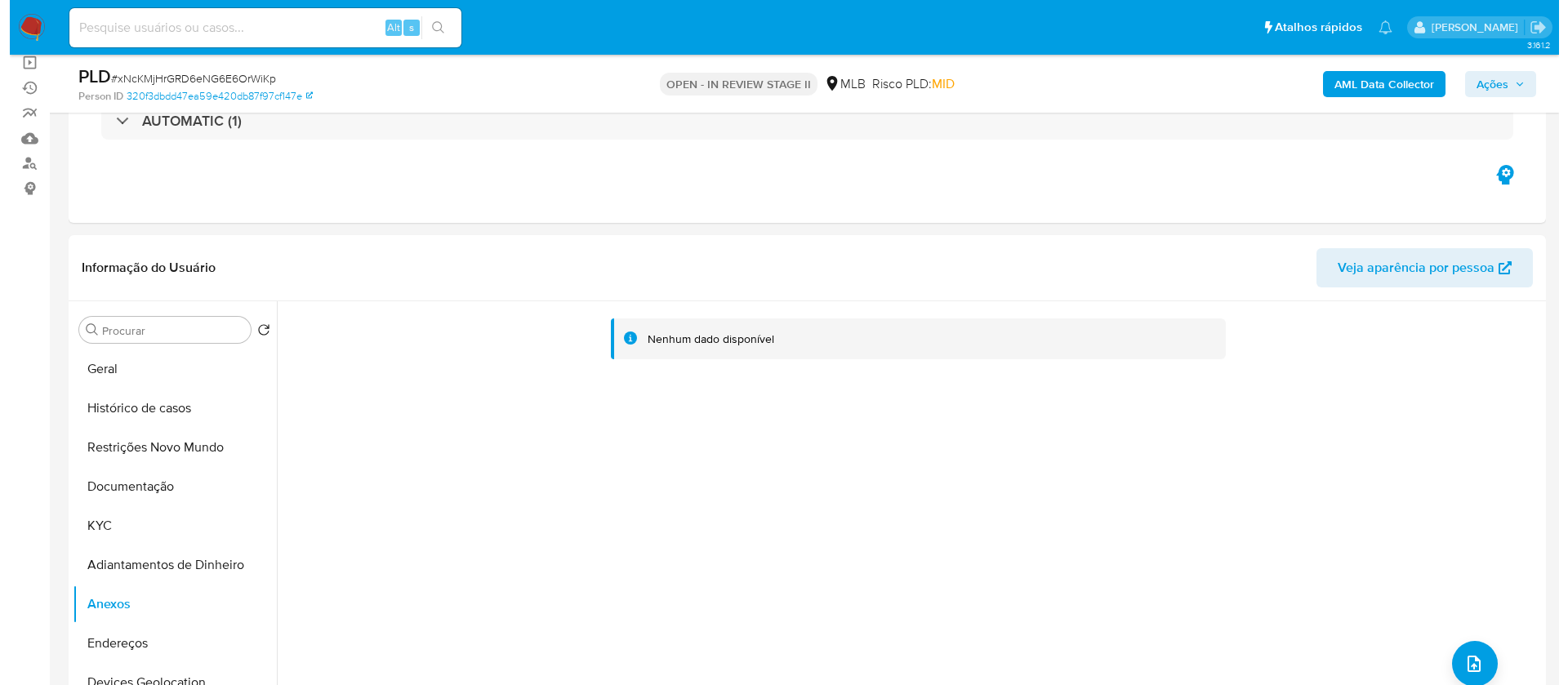
scroll to position [245, 0]
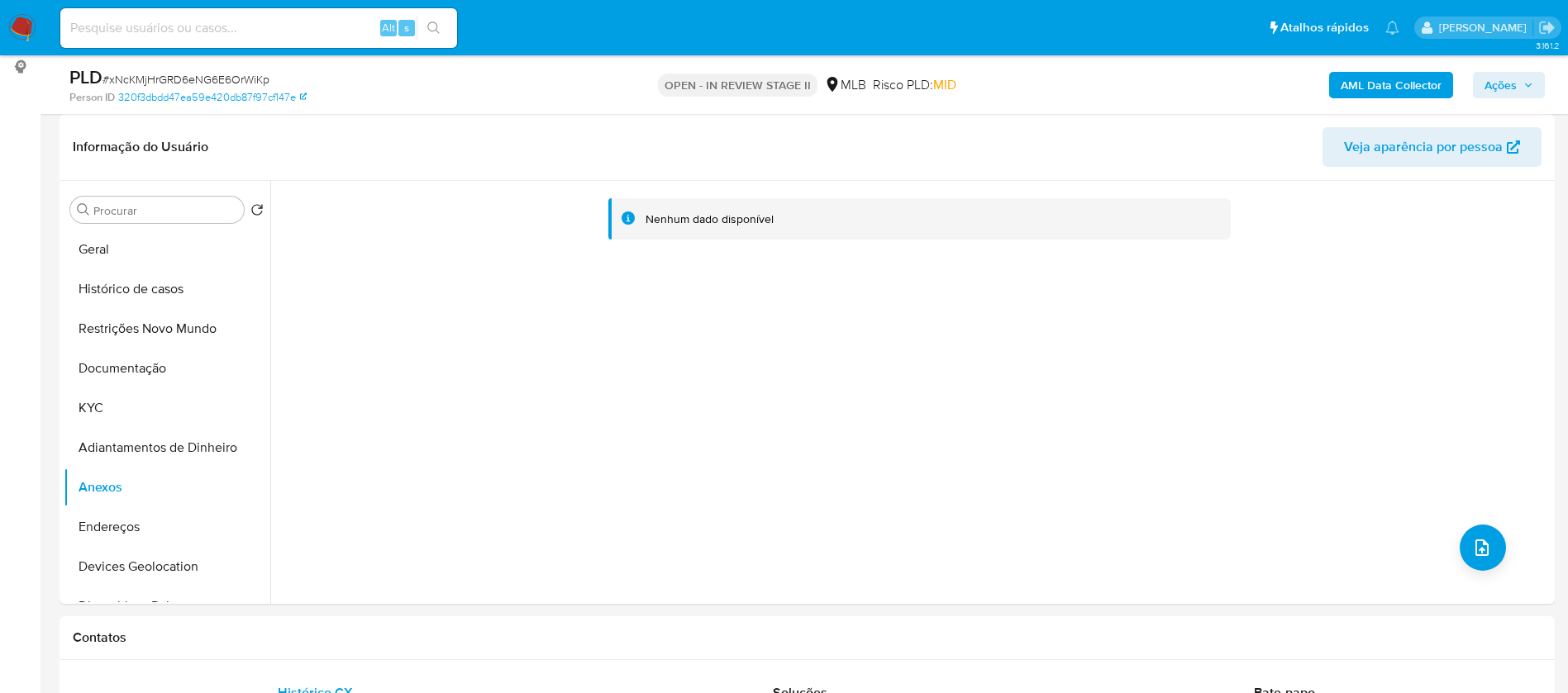
click at [1417, 92] on b "AML Data Collector" at bounding box center [1391, 85] width 101 height 26
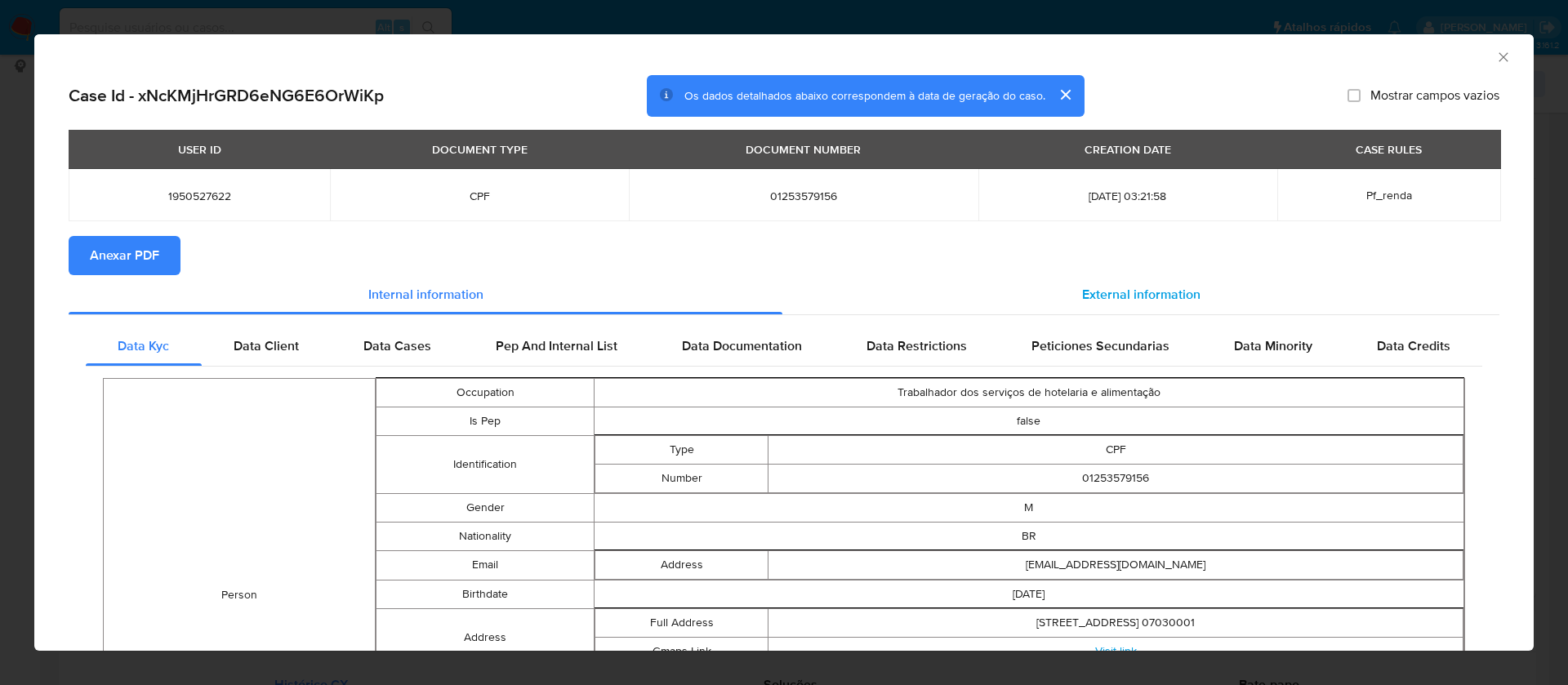
click at [1159, 280] on div "External information" at bounding box center [1141, 294] width 717 height 40
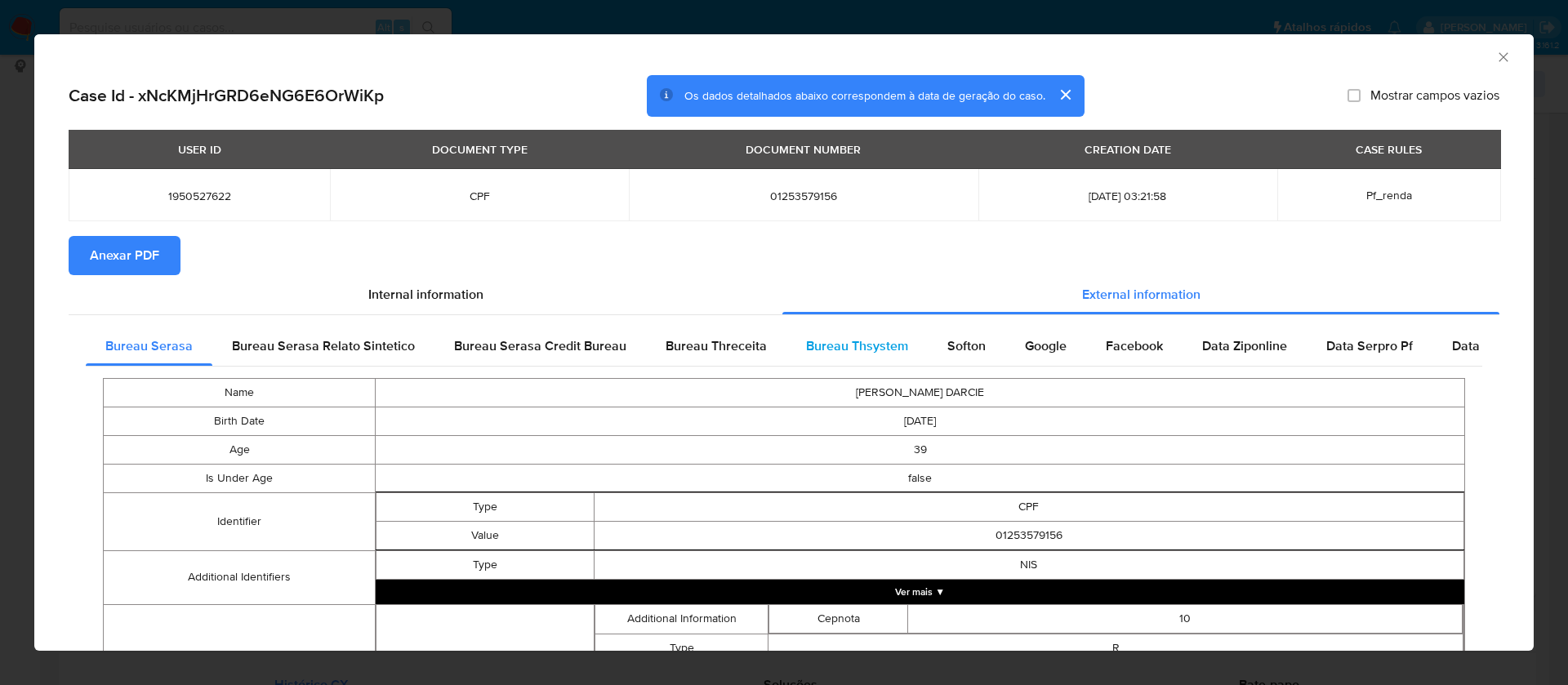
click at [848, 346] on span "Bureau Thsystem" at bounding box center [857, 346] width 102 height 18
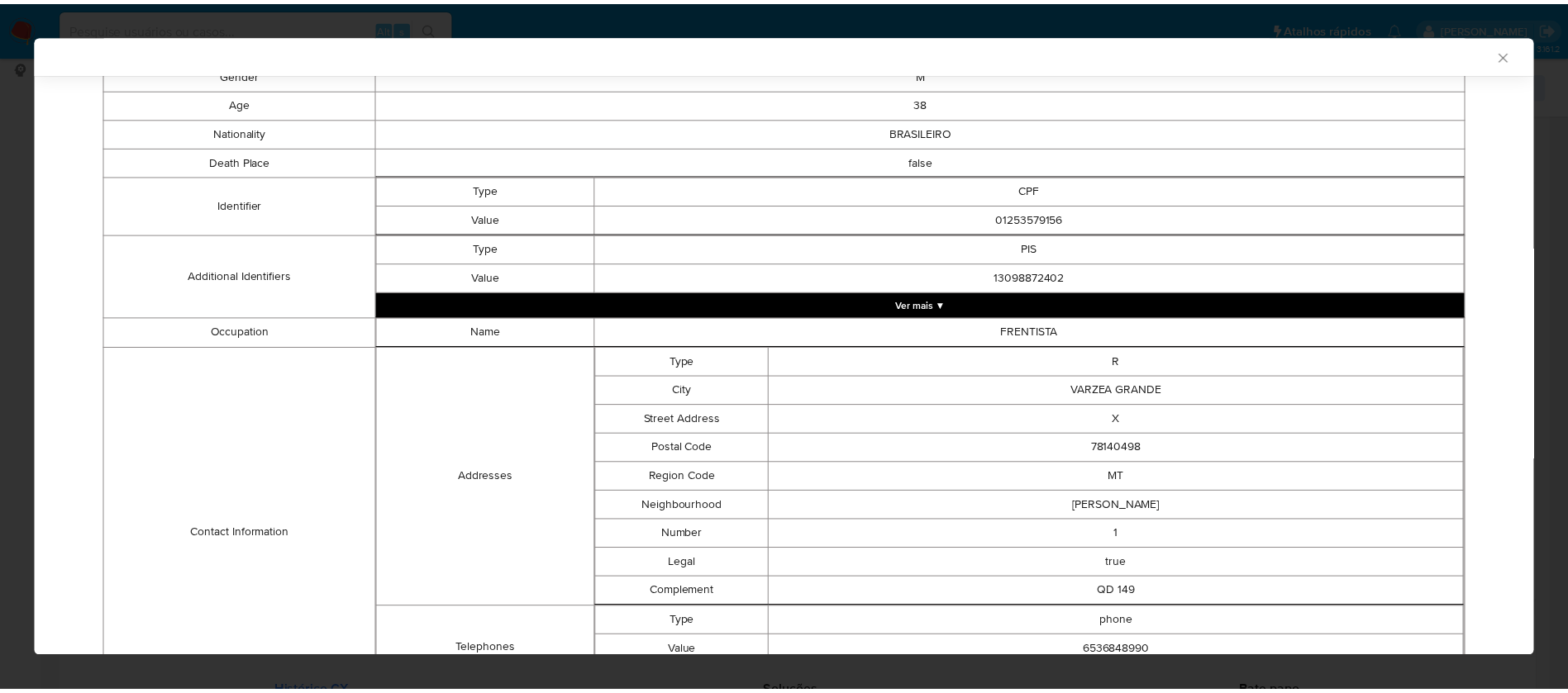
scroll to position [0, 0]
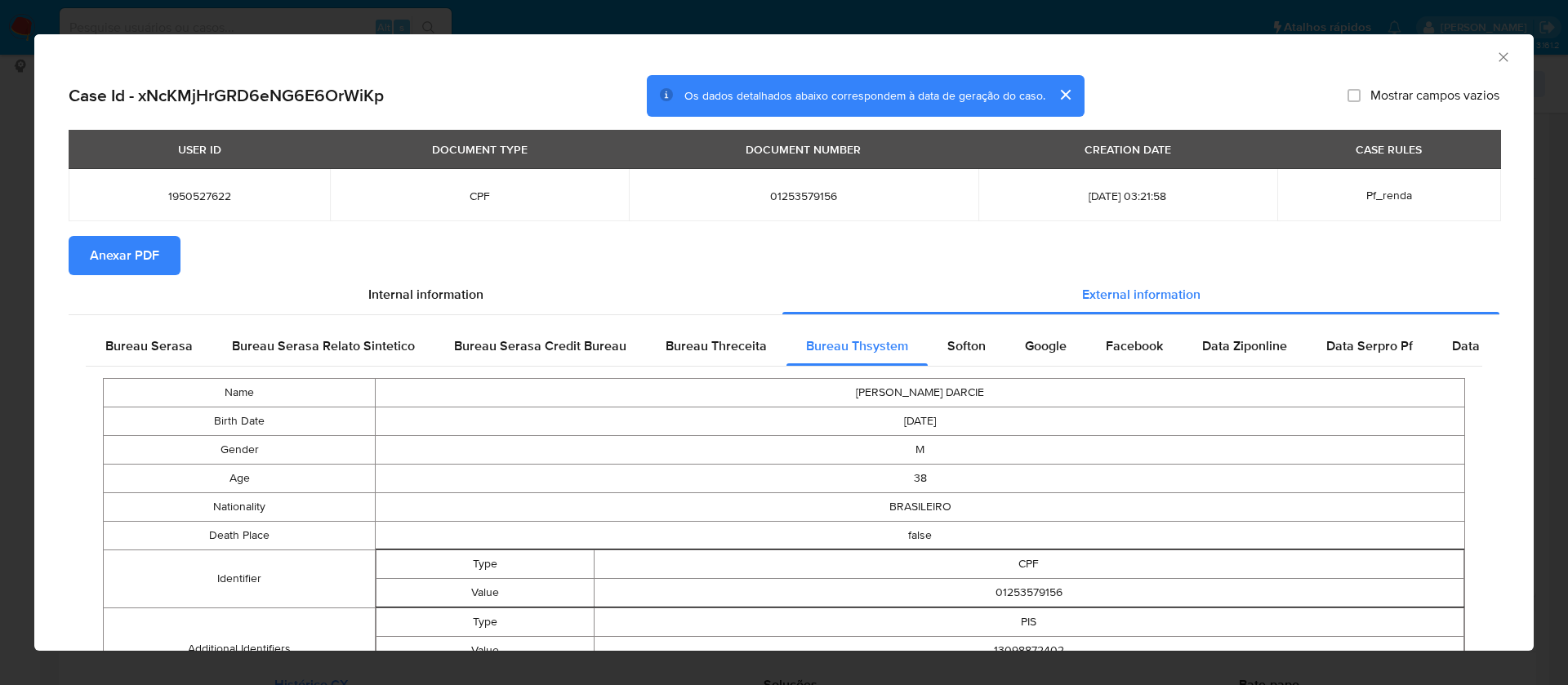
click at [138, 259] on span "Anexar PDF" at bounding box center [125, 255] width 70 height 36
click at [1495, 58] on icon "Fechar a janela" at bounding box center [1504, 57] width 17 height 17
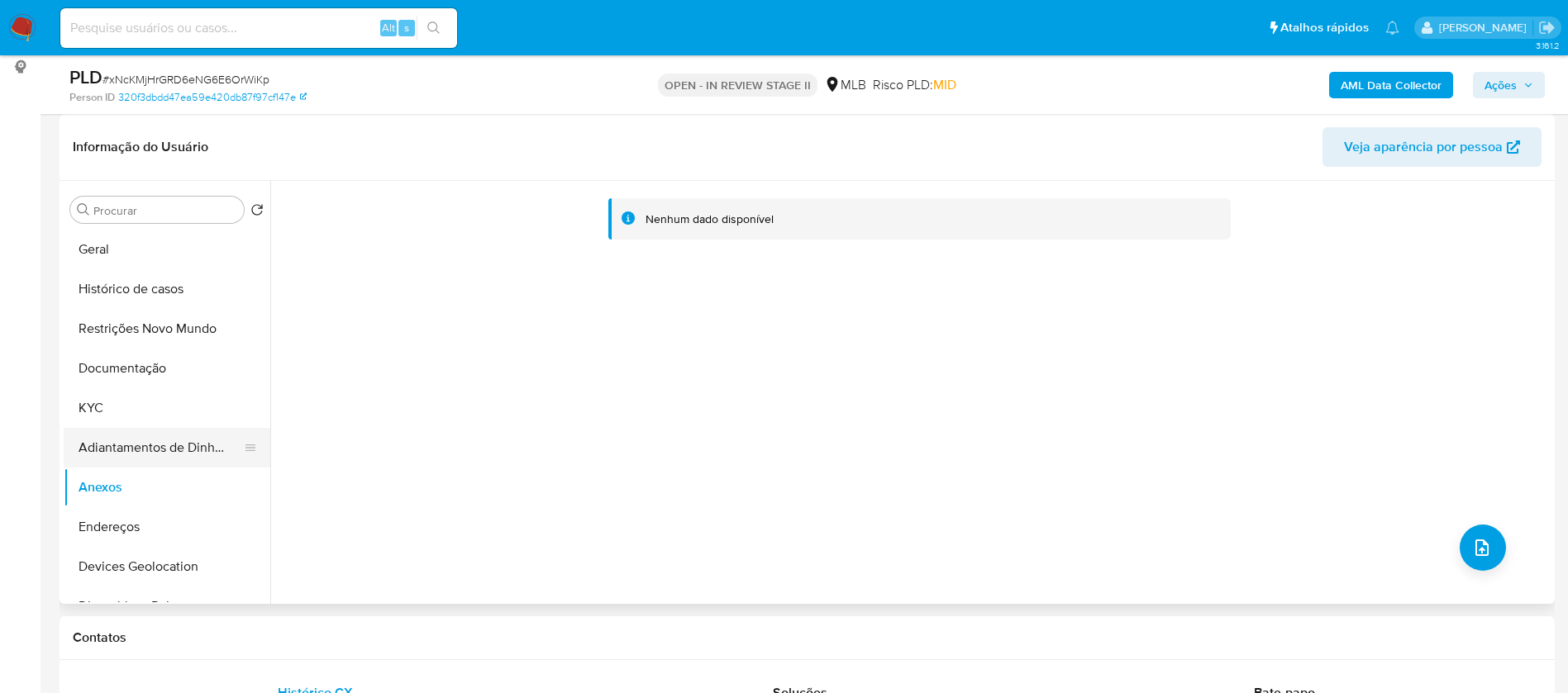
click at [141, 437] on button "Adiantamentos de Dinheiro" at bounding box center [160, 447] width 194 height 40
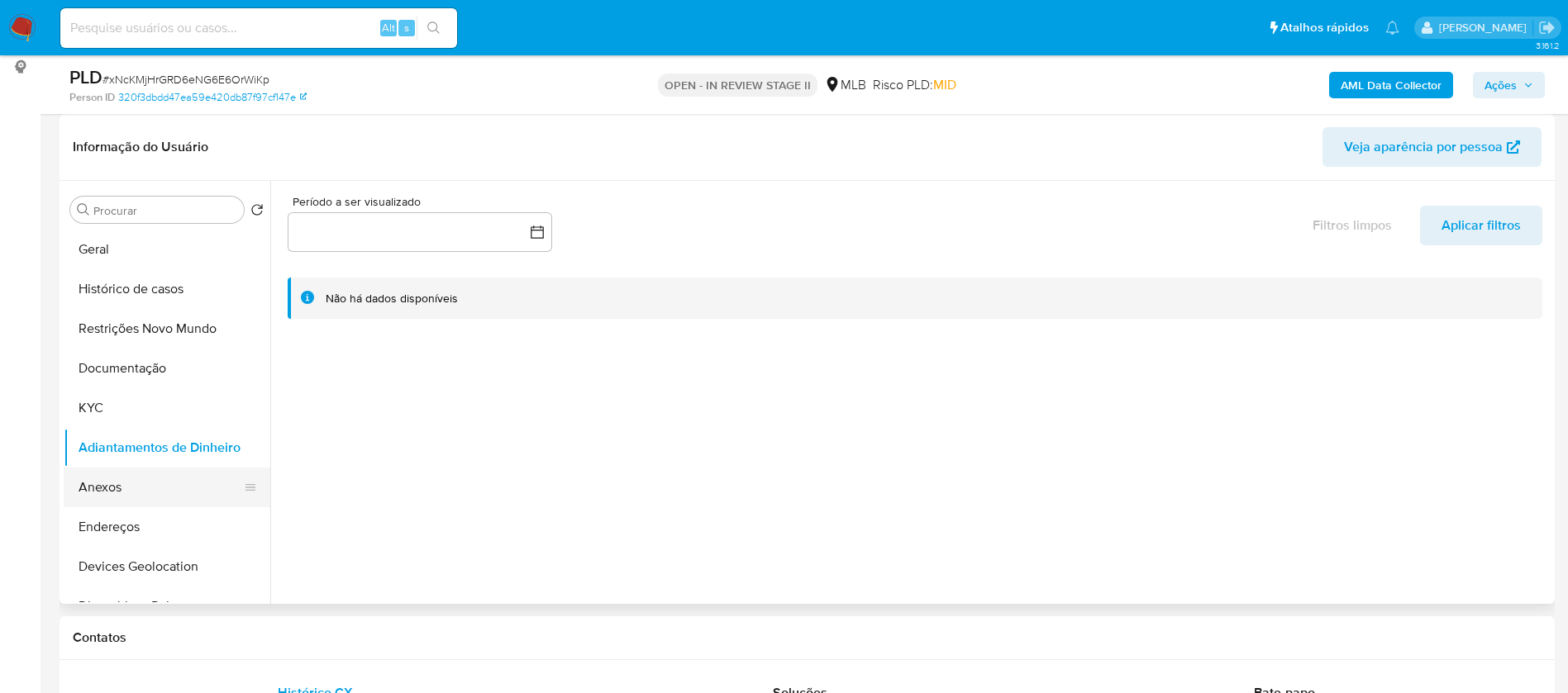
click at [129, 490] on button "Anexos" at bounding box center [160, 487] width 194 height 40
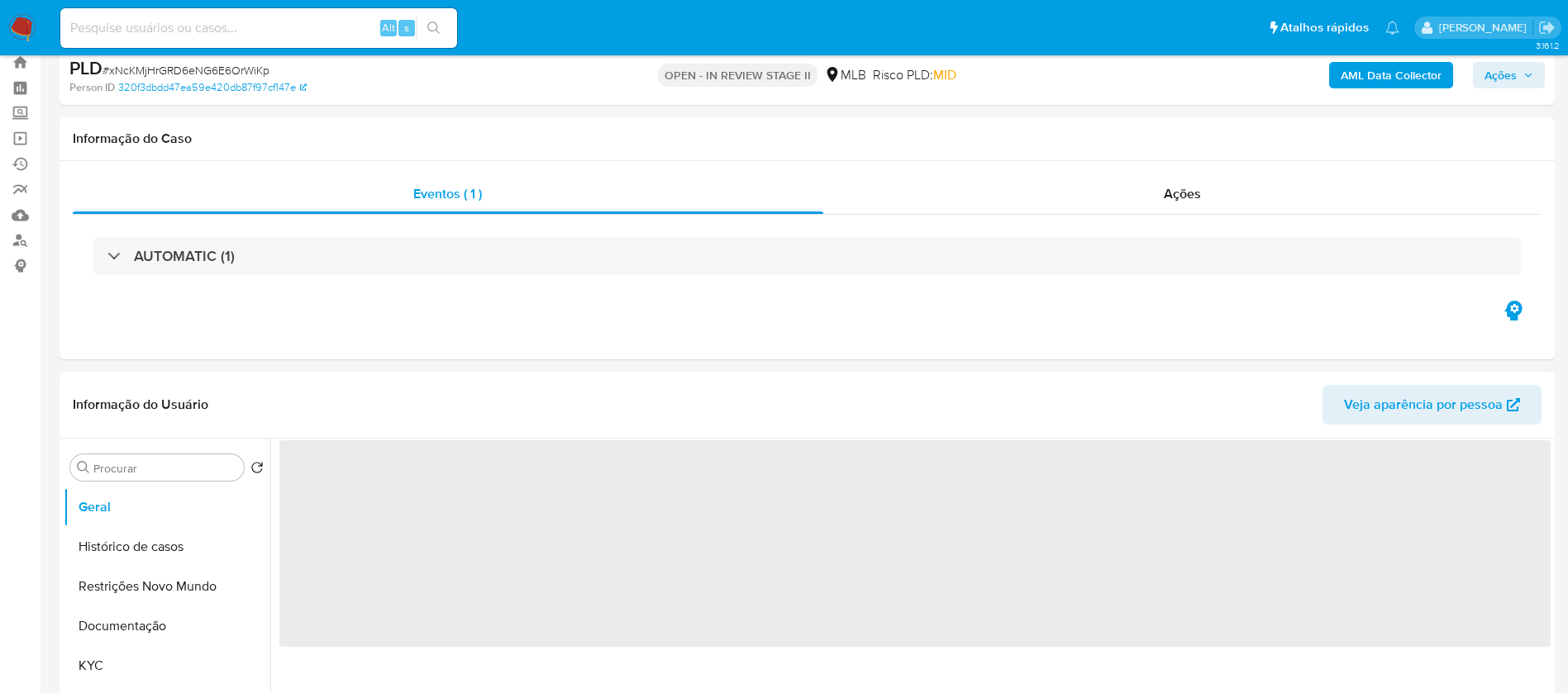
select select "10"
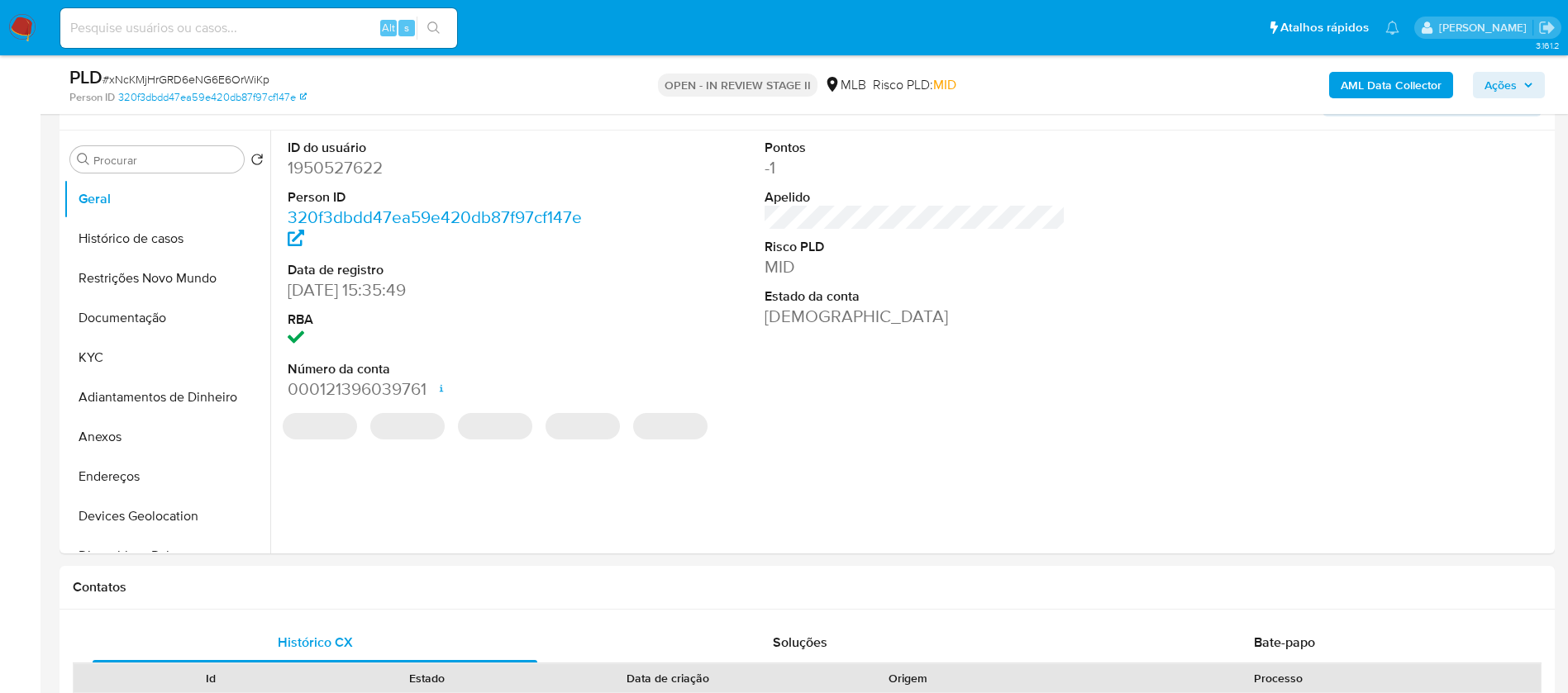
scroll to position [372, 0]
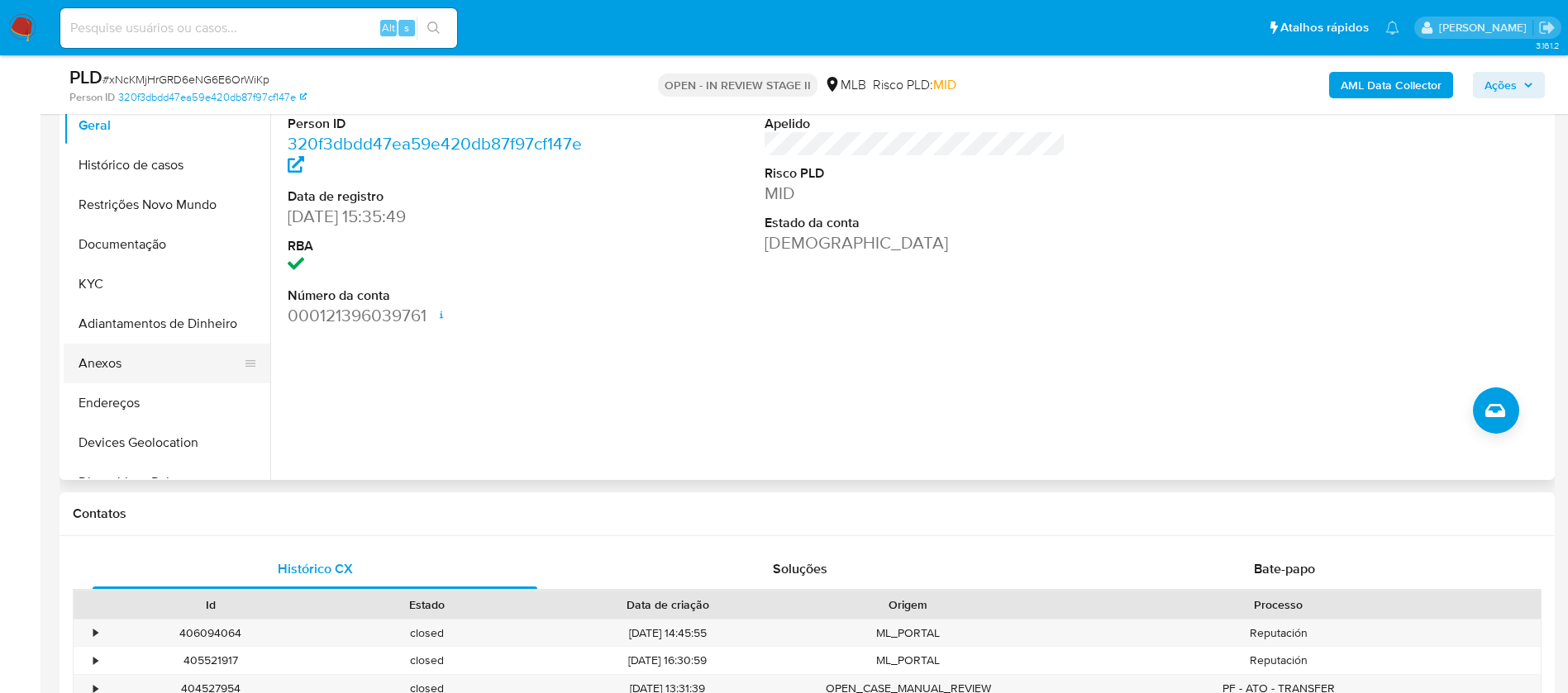
click at [139, 355] on button "Anexos" at bounding box center [160, 364] width 194 height 40
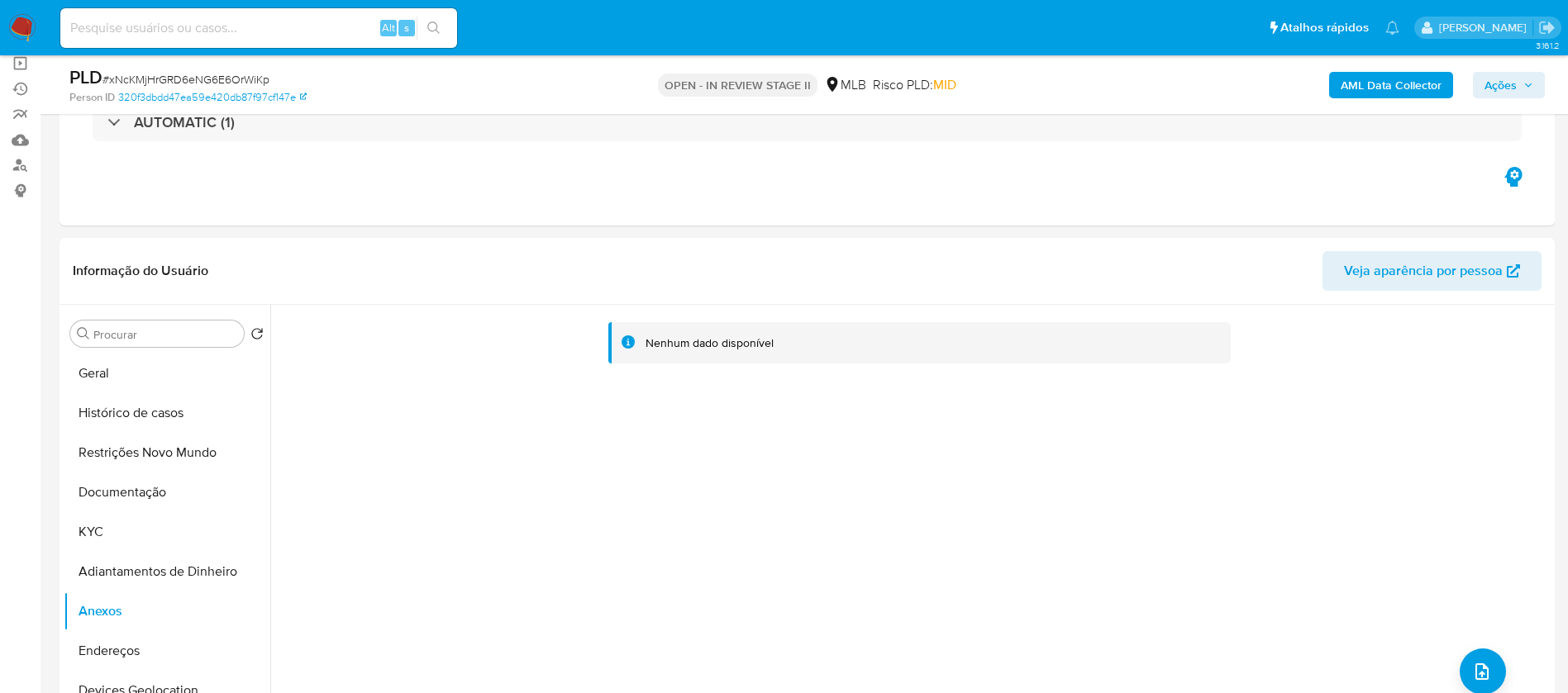
scroll to position [247, 0]
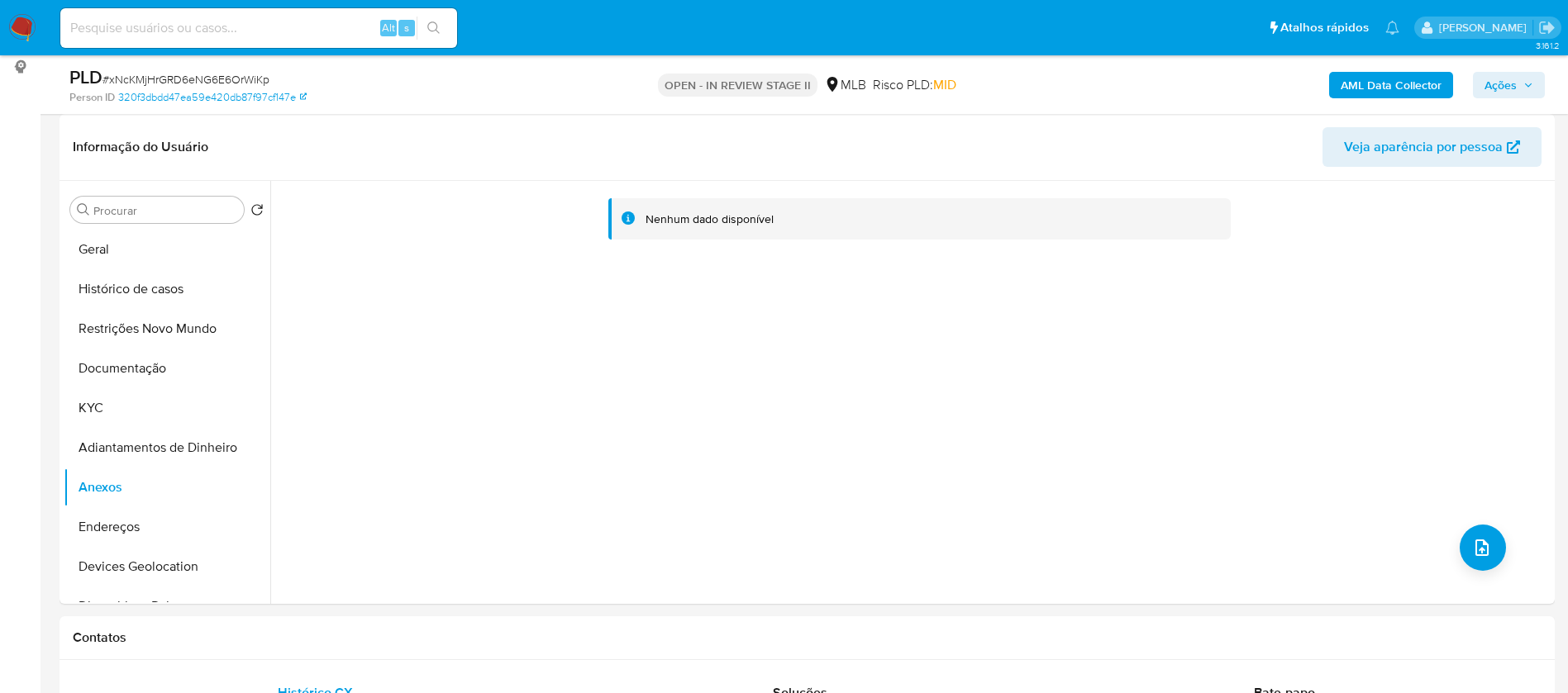
click at [1439, 84] on b "AML Data Collector" at bounding box center [1391, 85] width 101 height 26
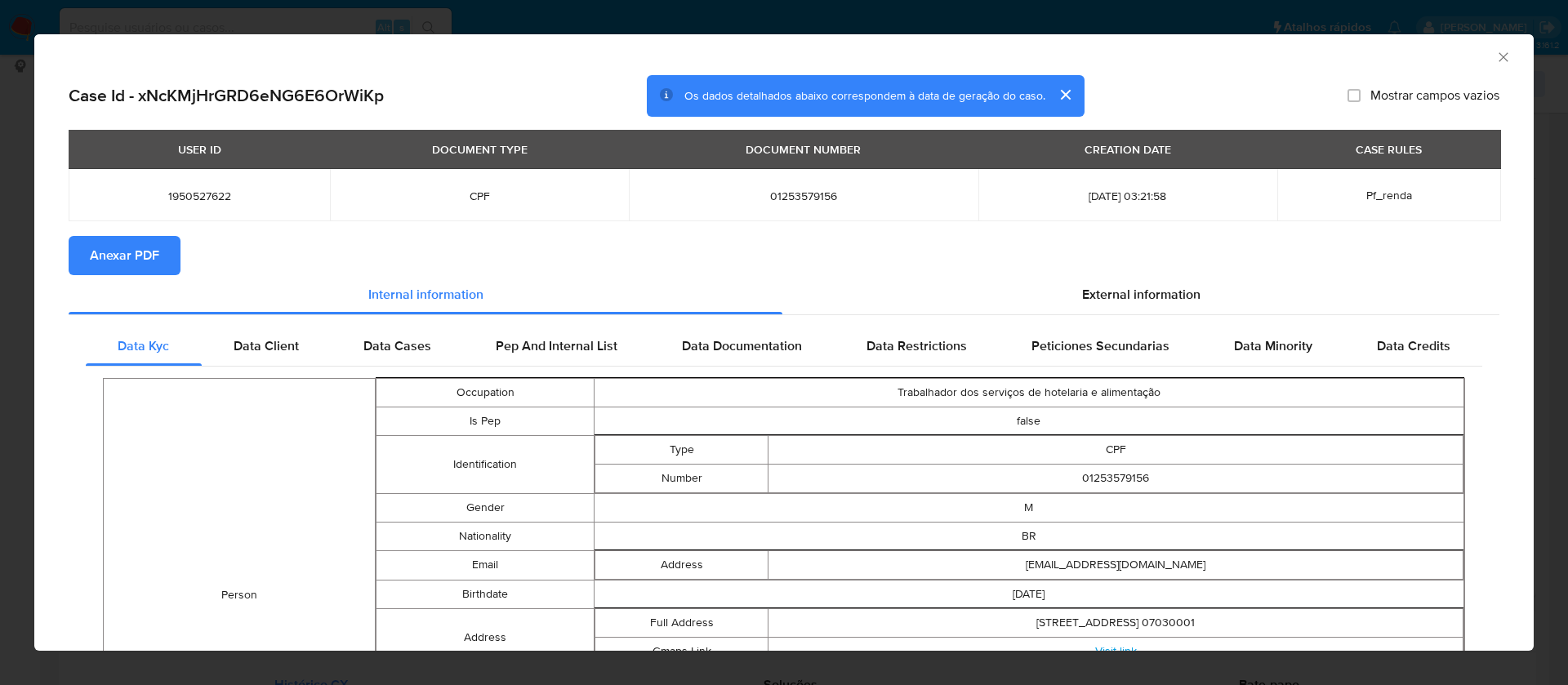
click at [165, 257] on button "Anexar PDF" at bounding box center [125, 256] width 112 height 40
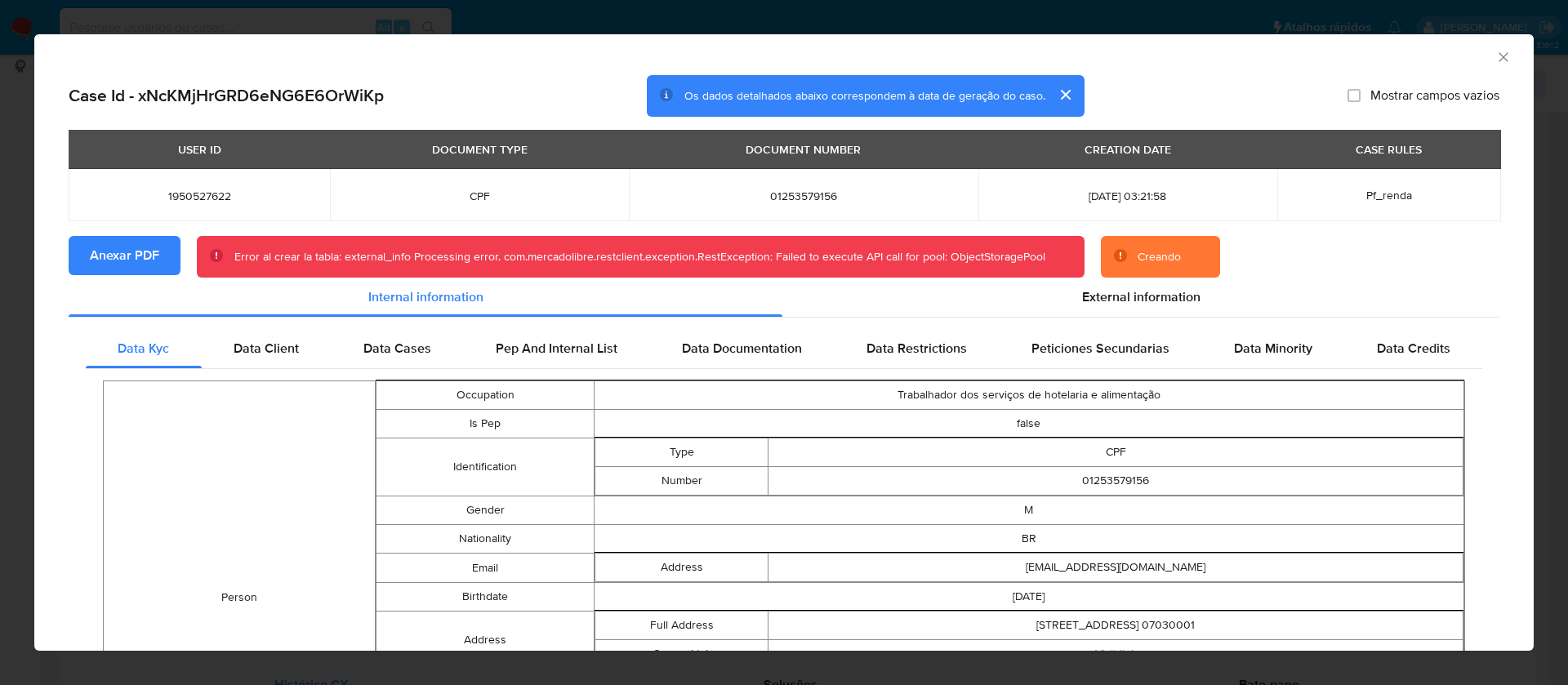
click at [1499, 58] on icon "Fechar a janela" at bounding box center [1504, 57] width 9 height 9
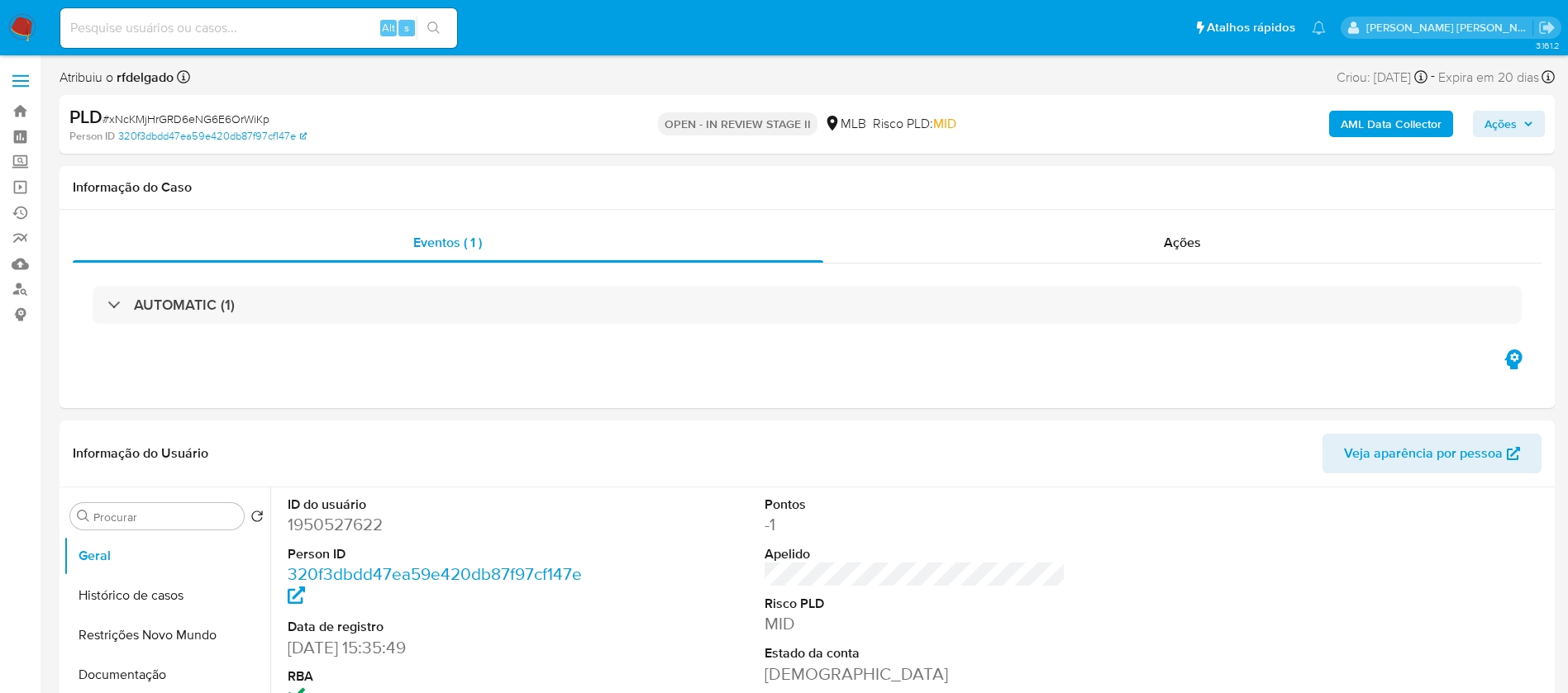
select select "10"
click at [1356, 113] on b "AML Data Collector" at bounding box center [1391, 124] width 101 height 26
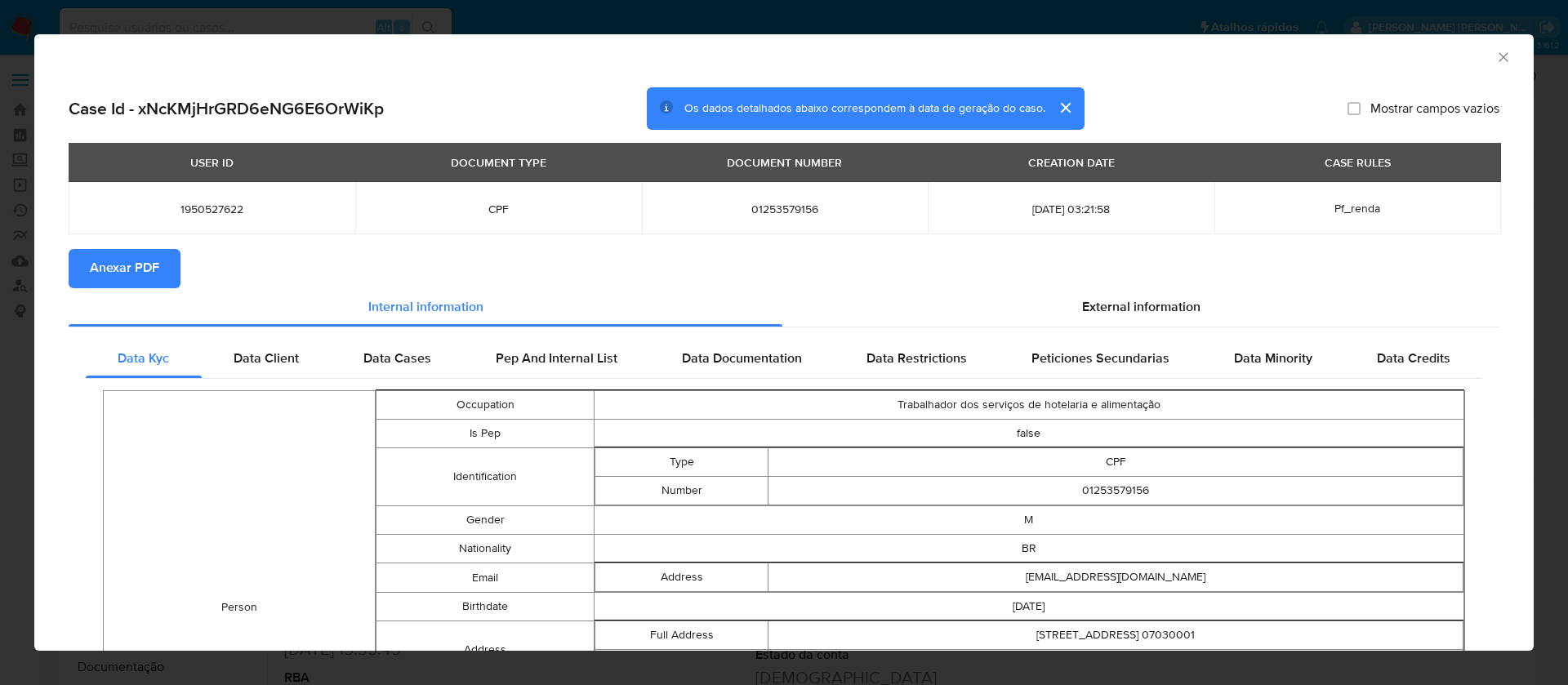
click at [109, 259] on span "Anexar PDF" at bounding box center [125, 268] width 70 height 36
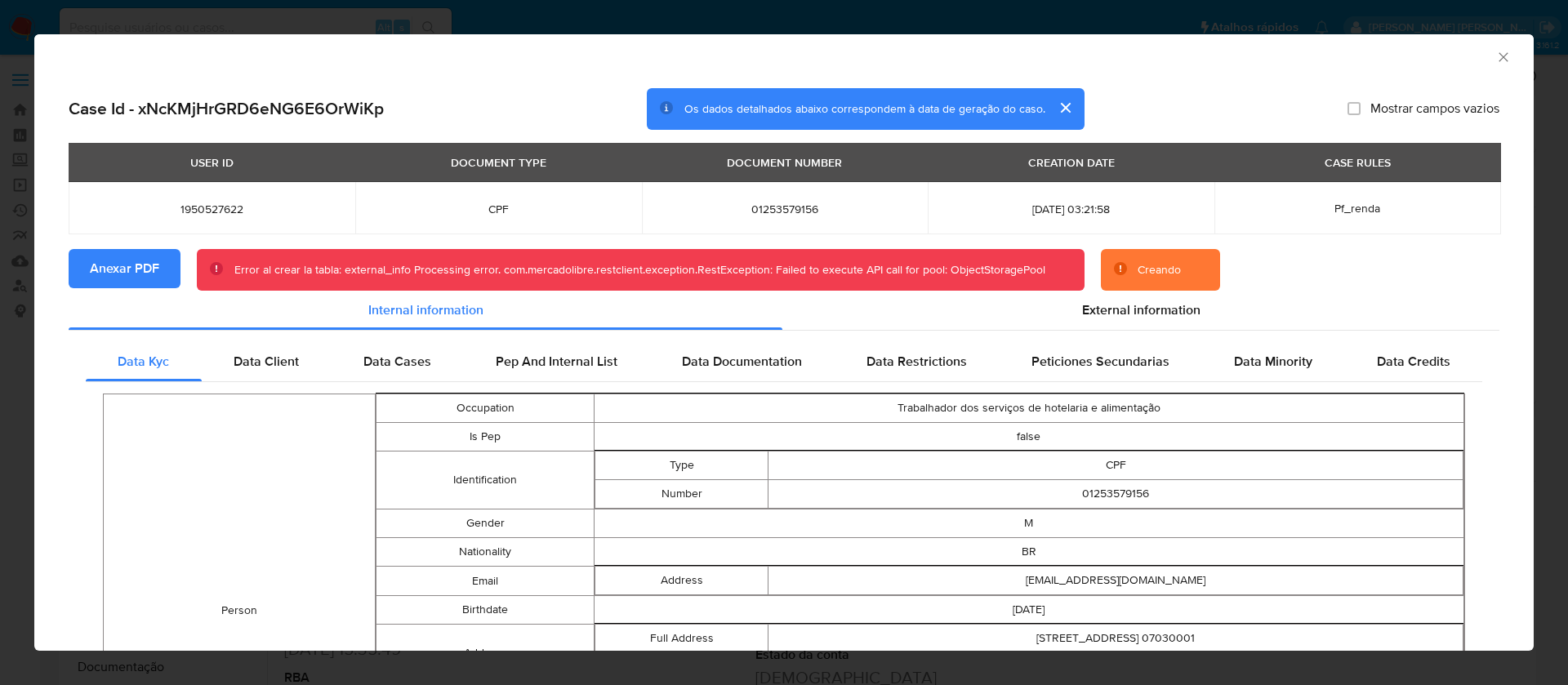
click at [1495, 57] on icon "Fechar a janela" at bounding box center [1504, 57] width 17 height 17
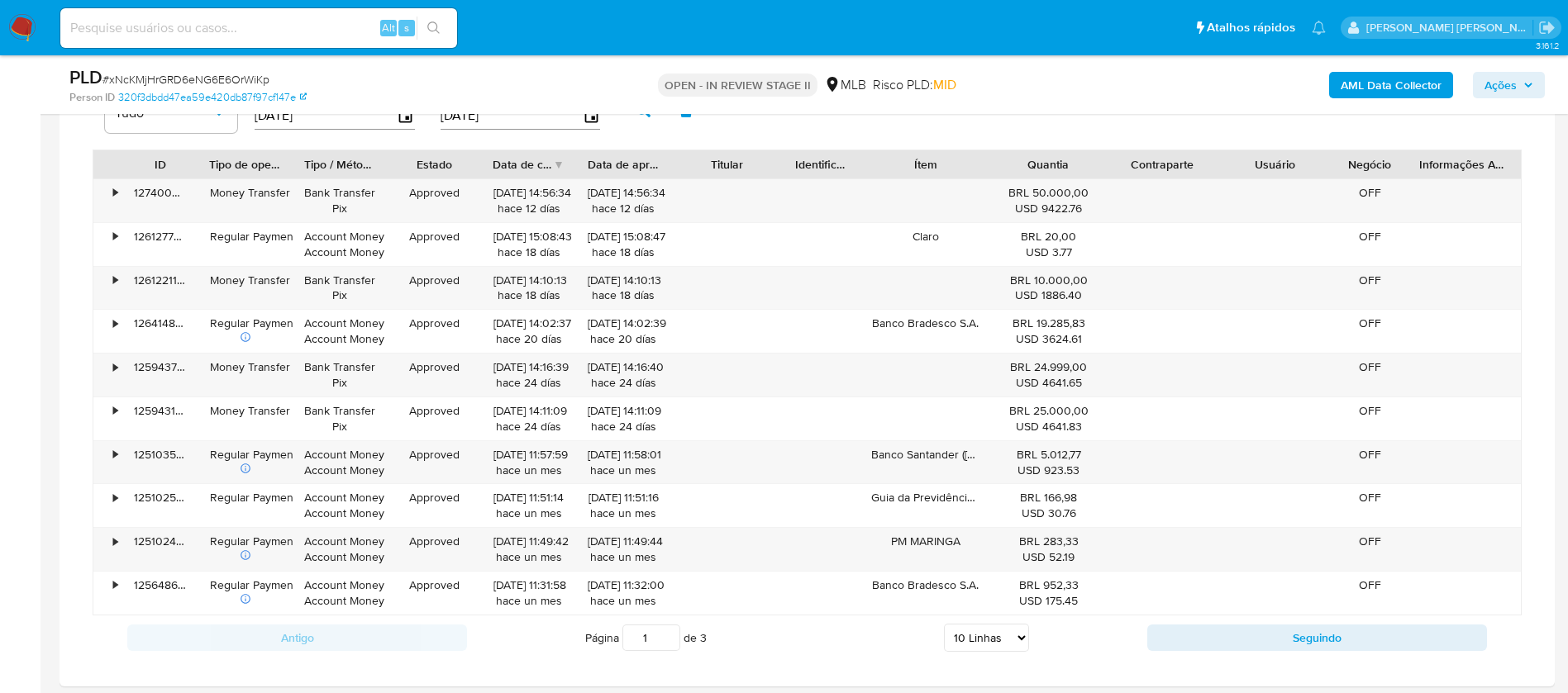
scroll to position [1364, 0]
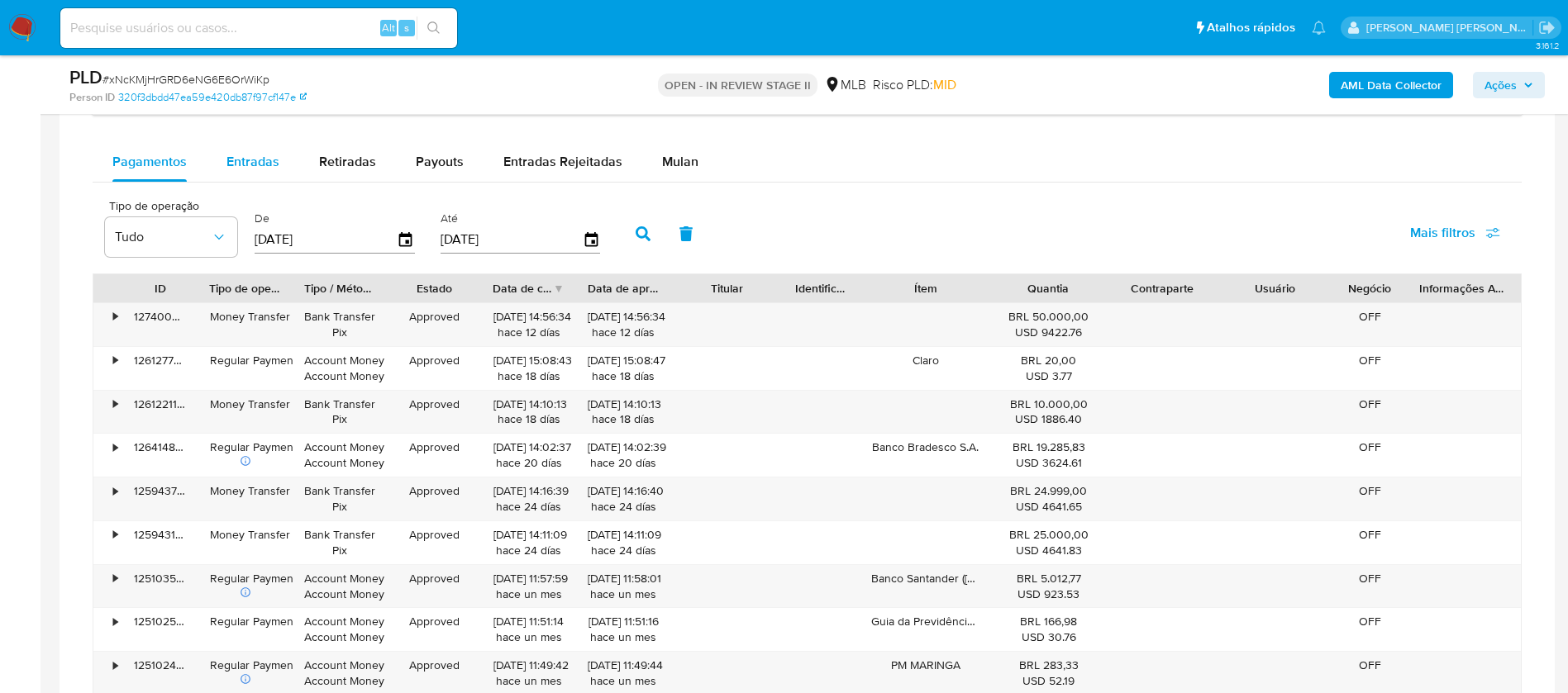
click at [274, 159] on span "Entradas" at bounding box center [252, 161] width 53 height 19
select select "10"
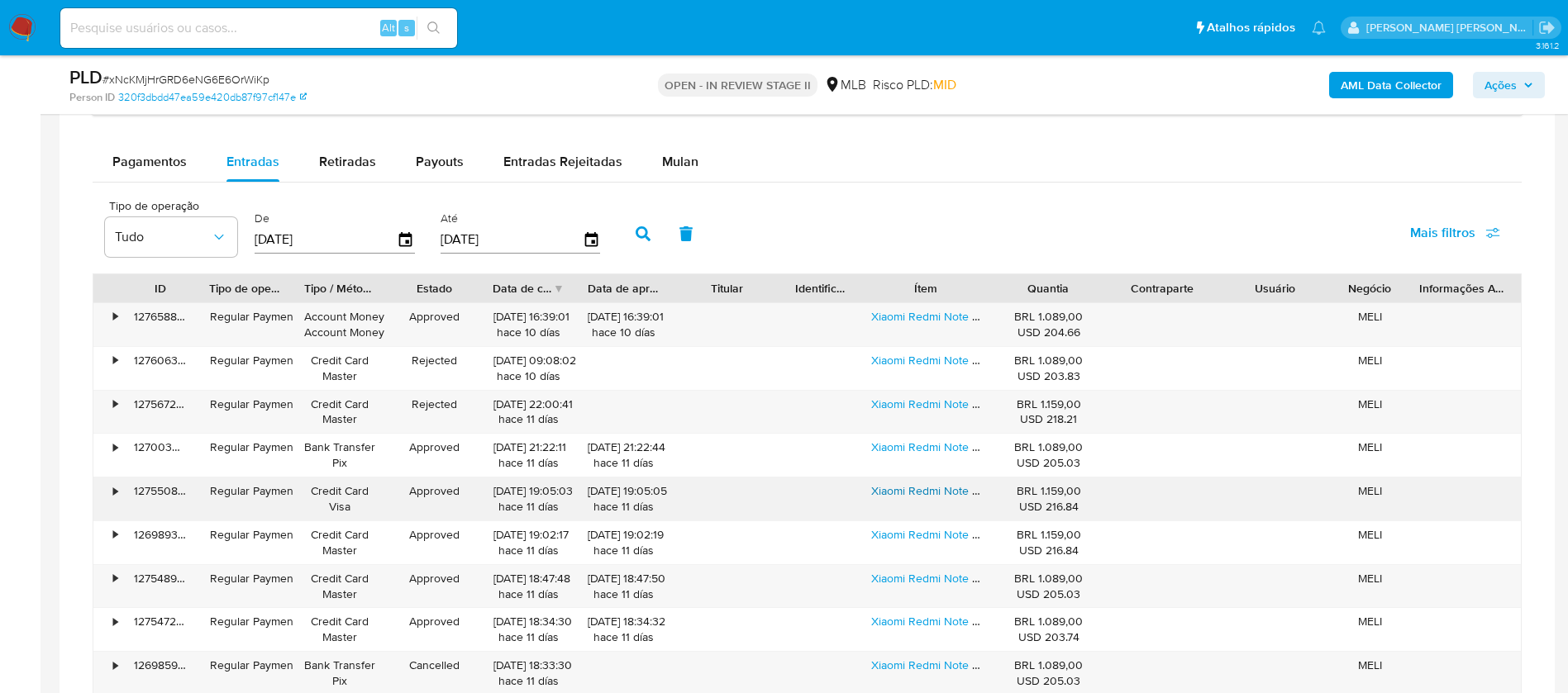
click at [970, 486] on link "Xiaomi Redmi Note 14 4g Dual Sim 256gb 8gb Ram 108mp Azul" at bounding box center [1033, 491] width 324 height 17
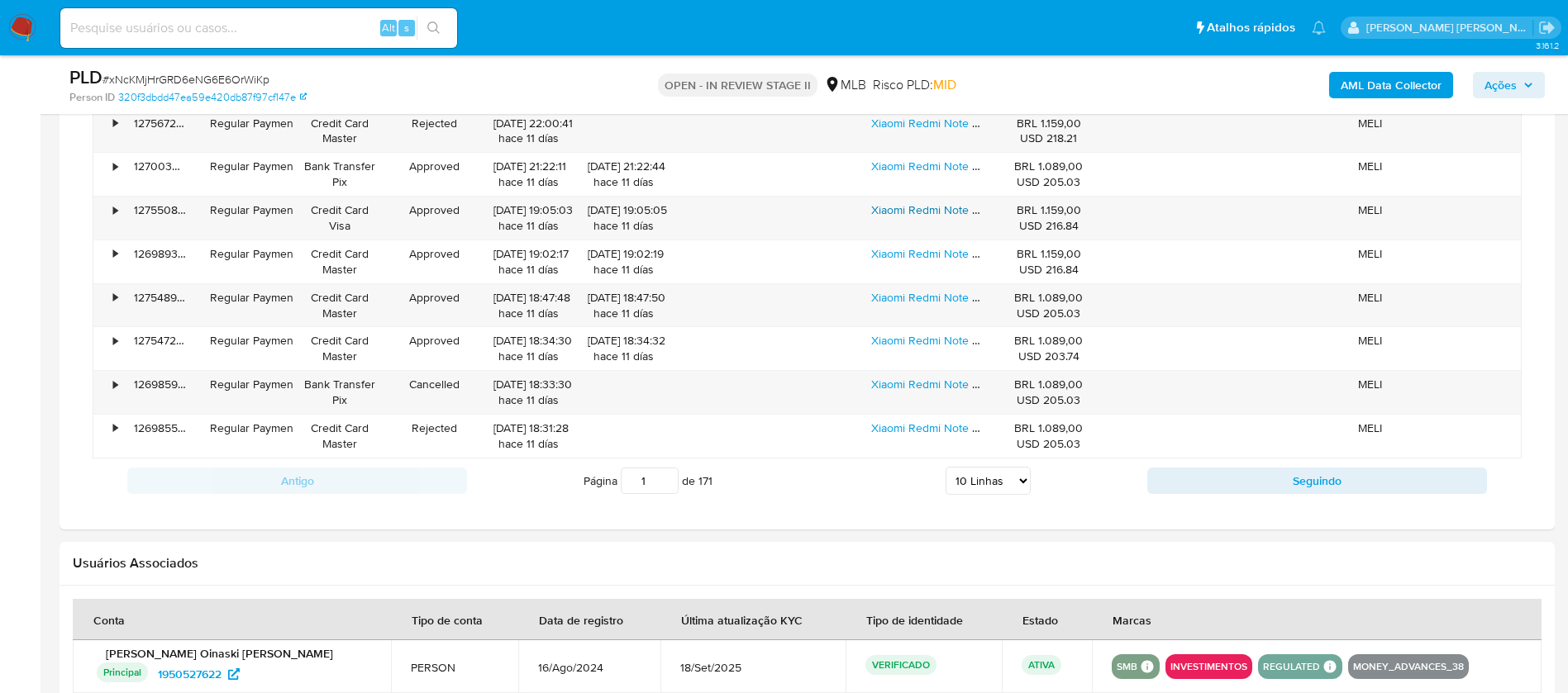
scroll to position [1611, 0]
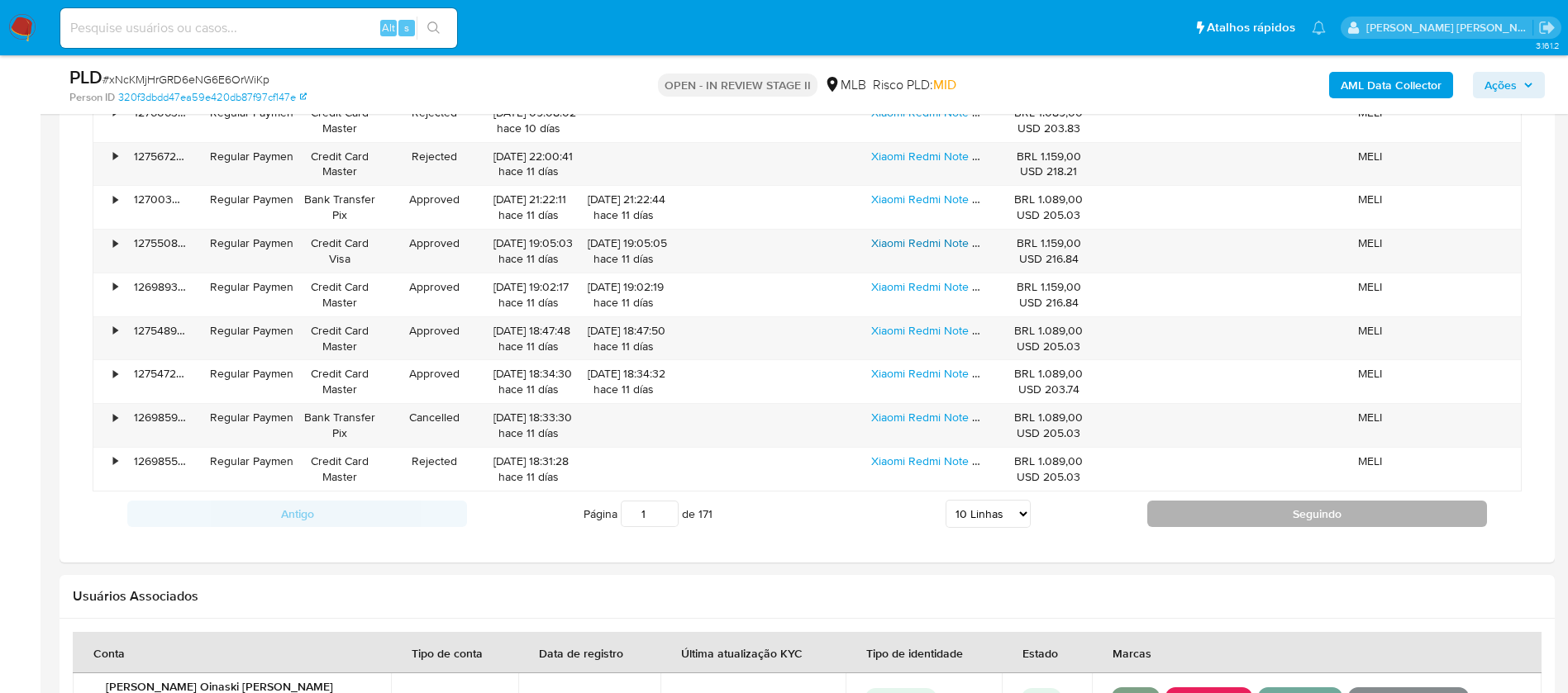
click at [1296, 513] on button "Seguindo" at bounding box center [1317, 513] width 340 height 26
type input "2"
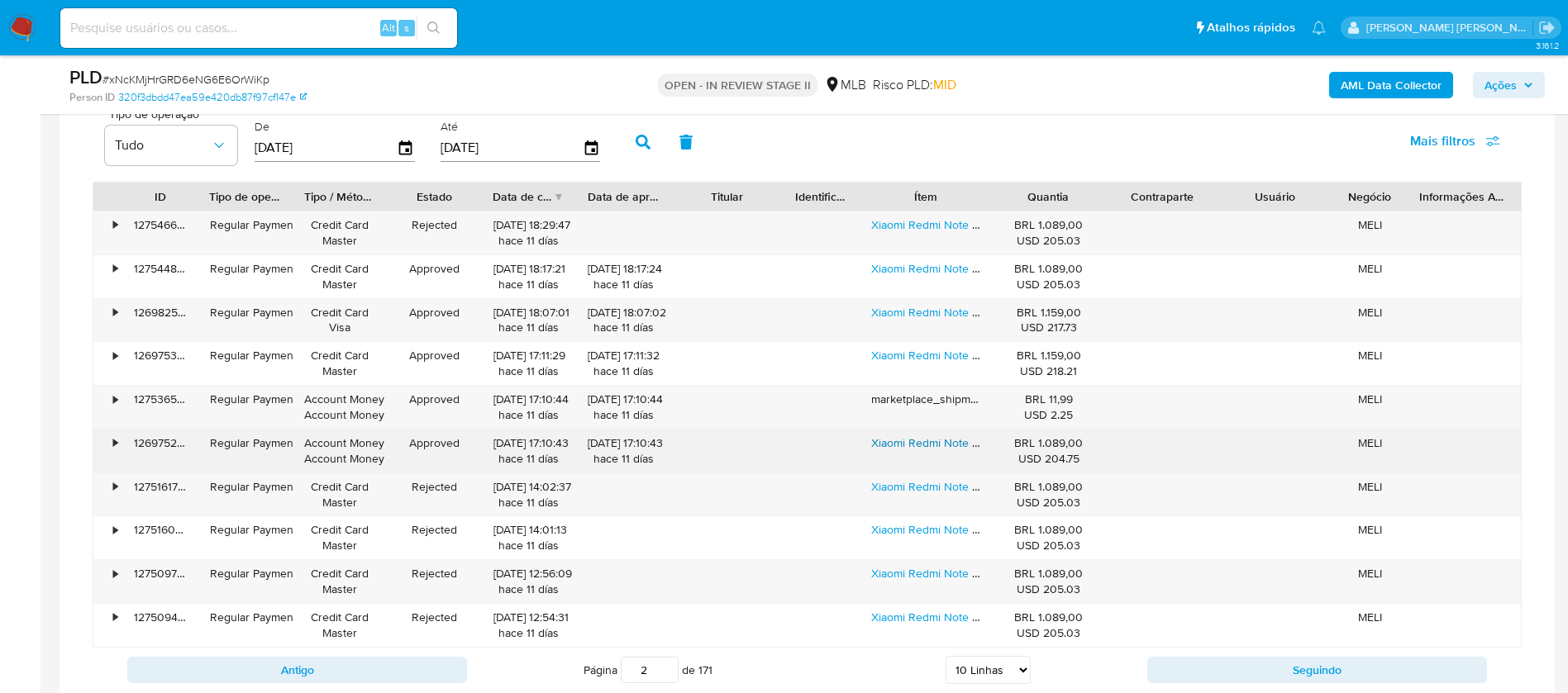
scroll to position [1487, 0]
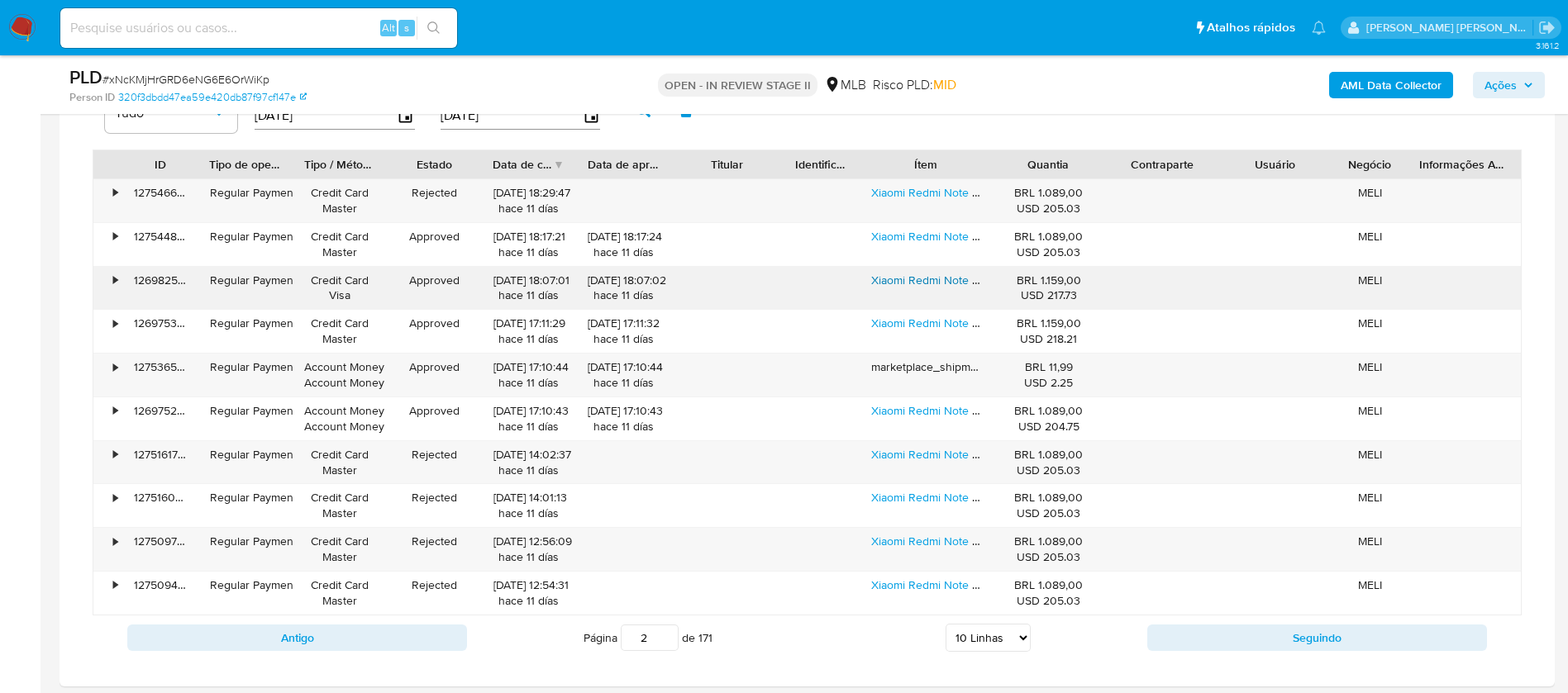
click at [951, 277] on link "Xiaomi Redmi Note 14 4g Dual Sim 256gb 8gb Ram 108mp Azul" at bounding box center [1033, 280] width 324 height 17
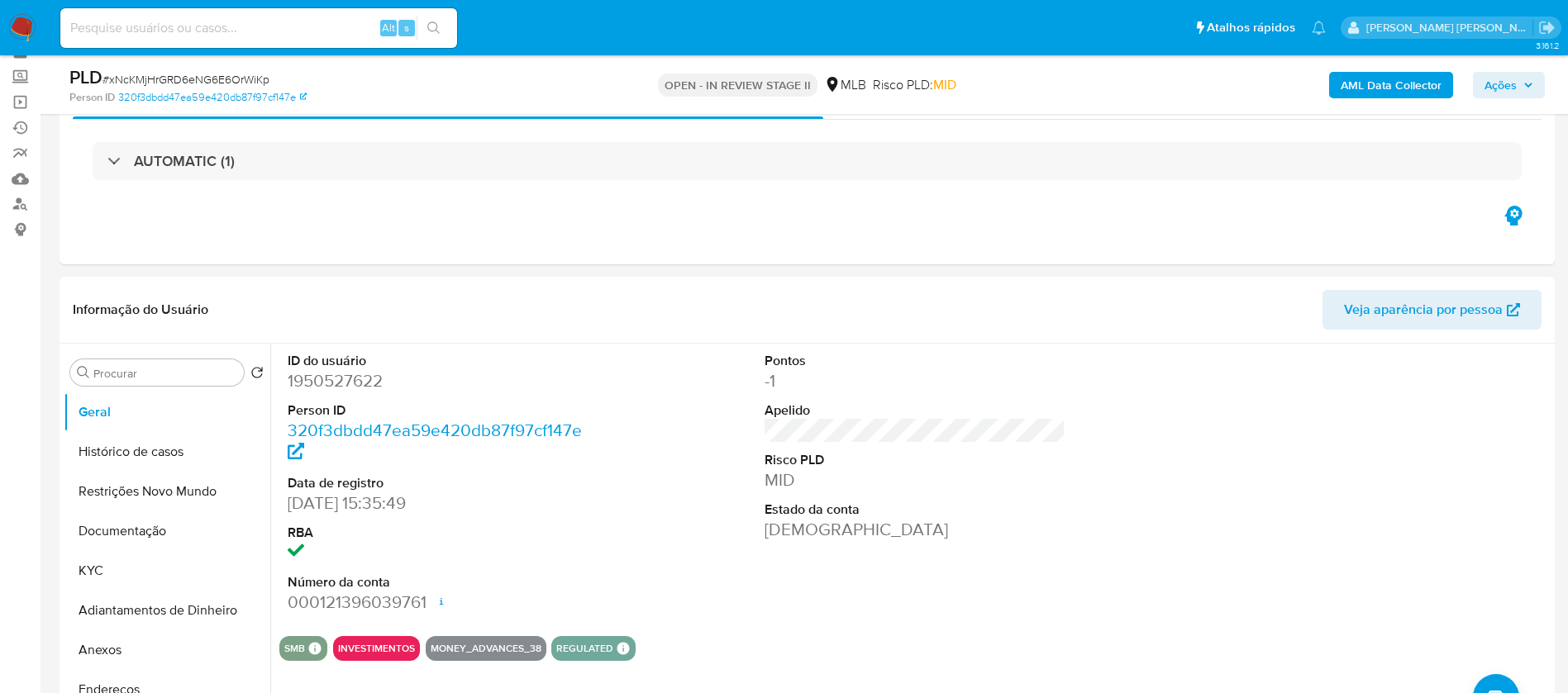
scroll to position [124, 0]
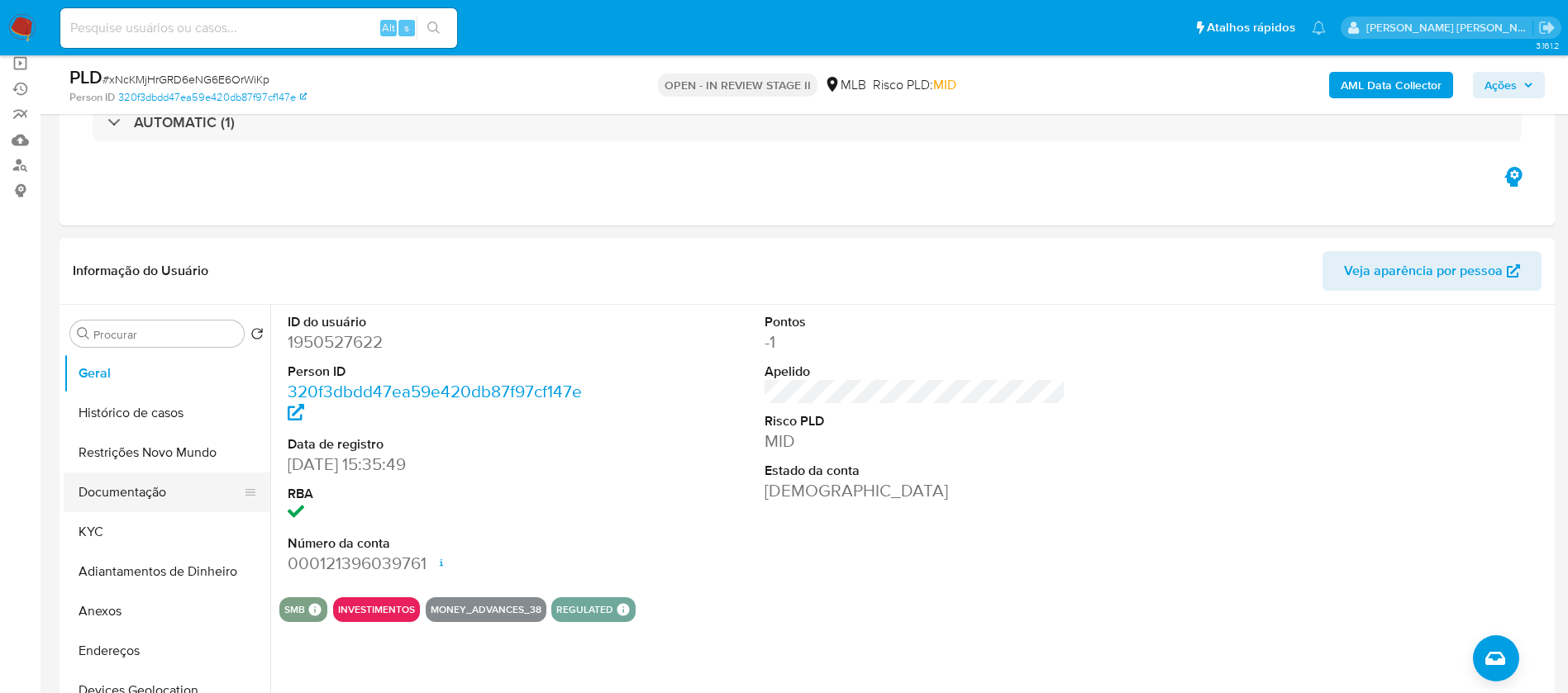
click at [107, 524] on button "KYC" at bounding box center [167, 532] width 207 height 40
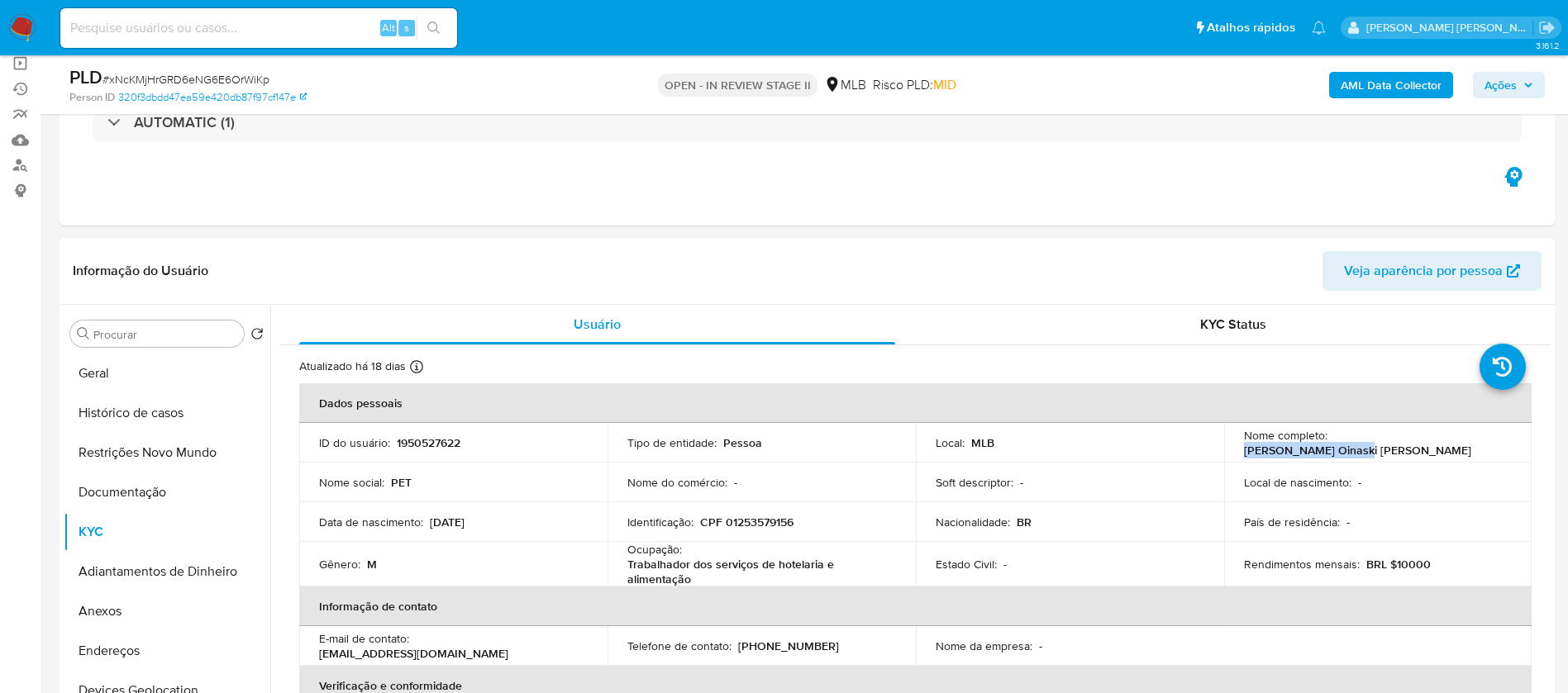
drag, startPoint x: 1439, startPoint y: 446, endPoint x: 1331, endPoint y: 441, distance: 108.1
click at [1331, 441] on div "Nome completo : Pablo Oinaski Darcie" at bounding box center [1378, 443] width 269 height 30
copy p "Pablo Oinaski Darcie"
click at [418, 441] on p "1950527622" at bounding box center [428, 443] width 63 height 15
click at [418, 440] on p "1950527622" at bounding box center [428, 443] width 63 height 15
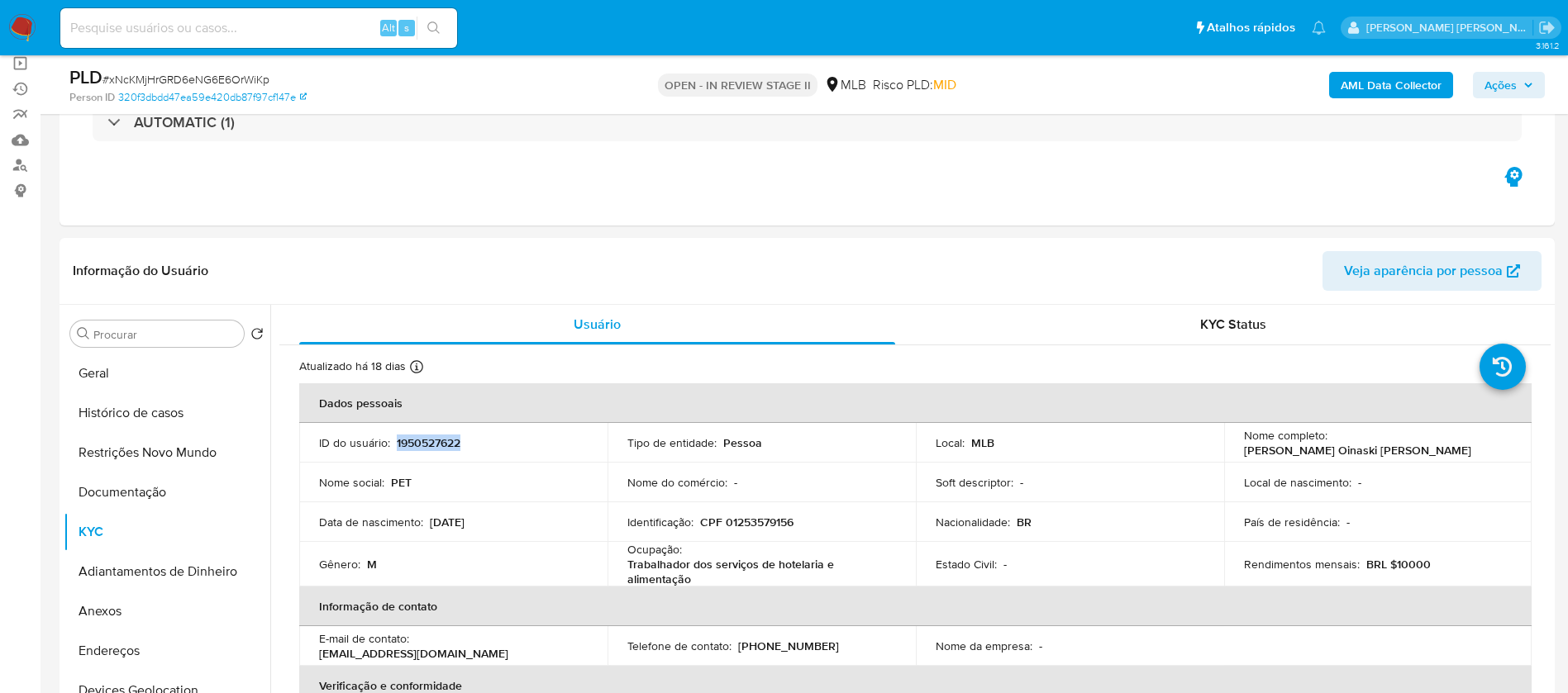
copy p "1950527622"
drag, startPoint x: 77, startPoint y: 383, endPoint x: 67, endPoint y: 378, distance: 11.2
click at [77, 381] on button "Geral" at bounding box center [160, 373] width 194 height 40
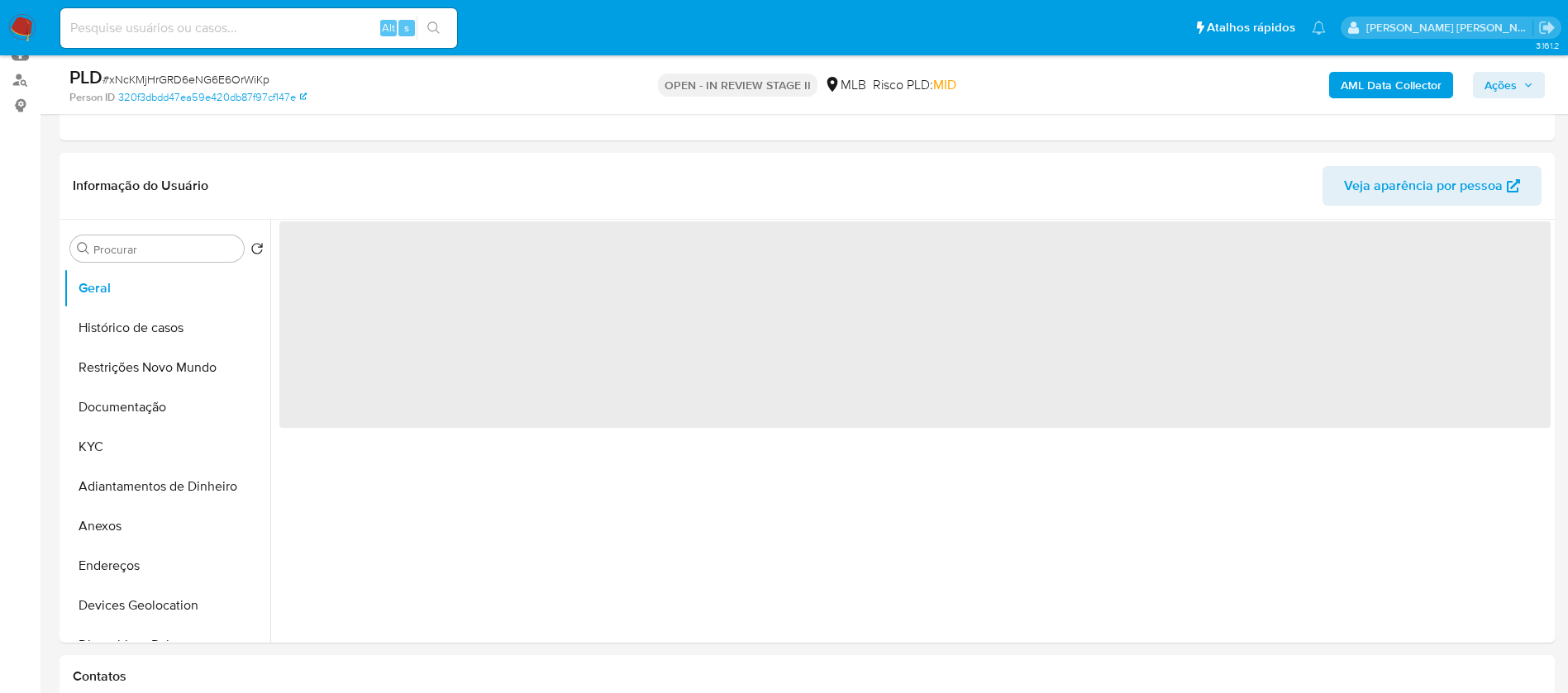
scroll to position [247, 0]
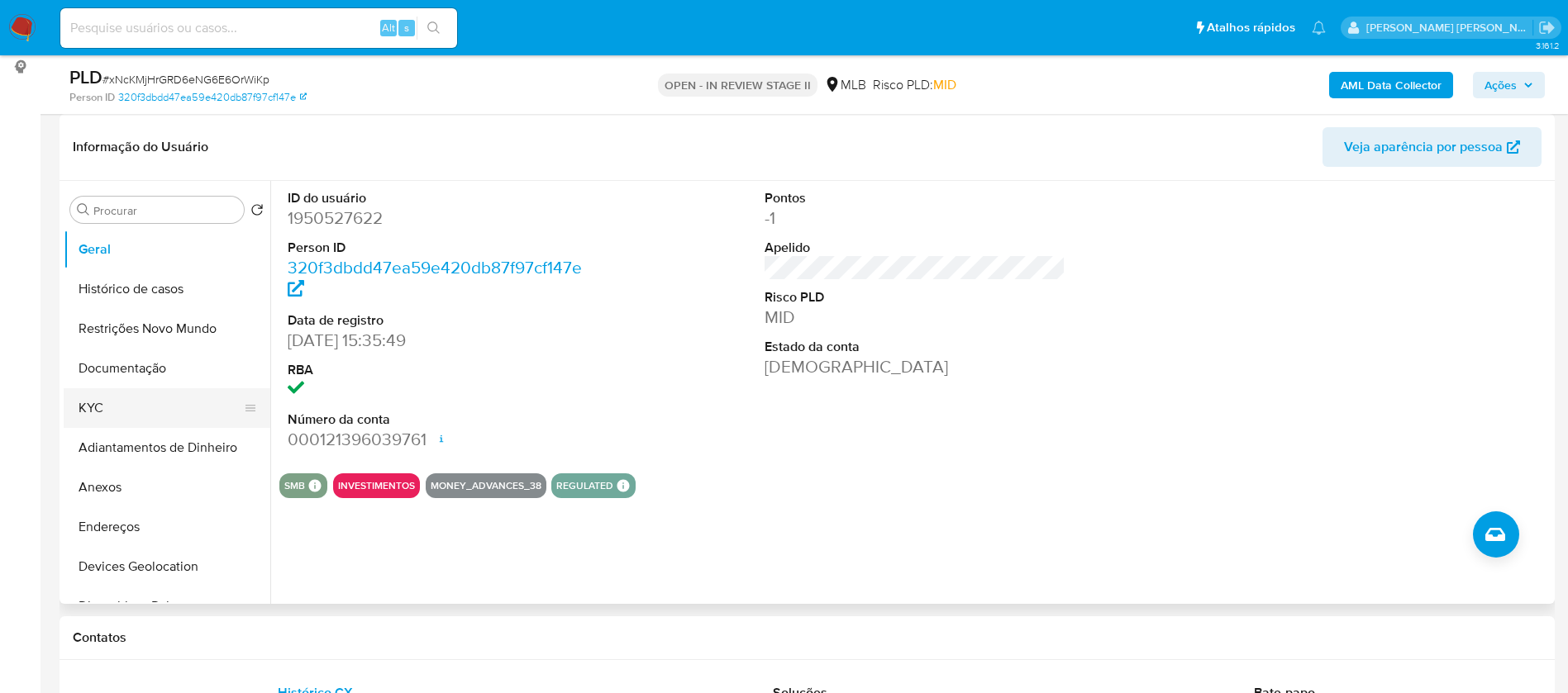
click at [79, 408] on button "KYC" at bounding box center [160, 407] width 194 height 40
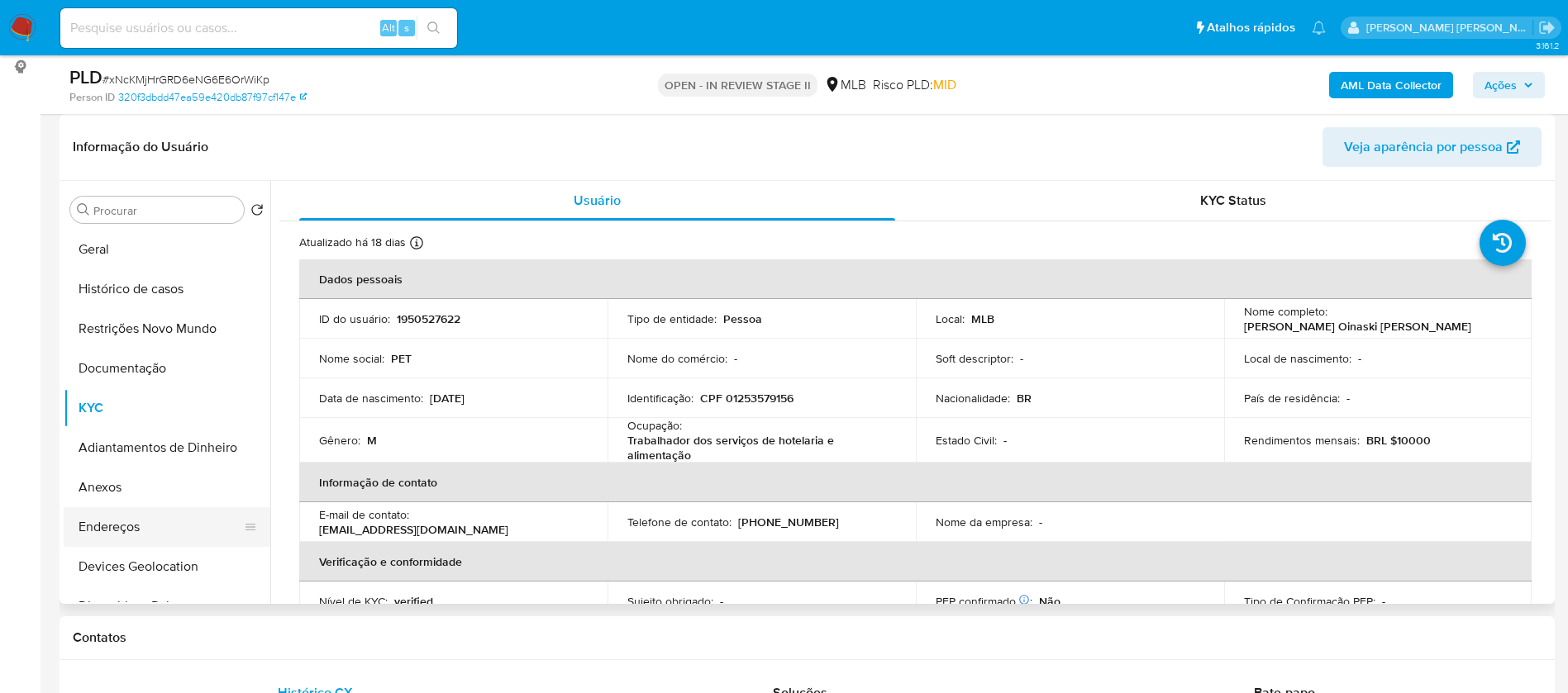
click at [133, 518] on button "Endereços" at bounding box center [160, 526] width 194 height 40
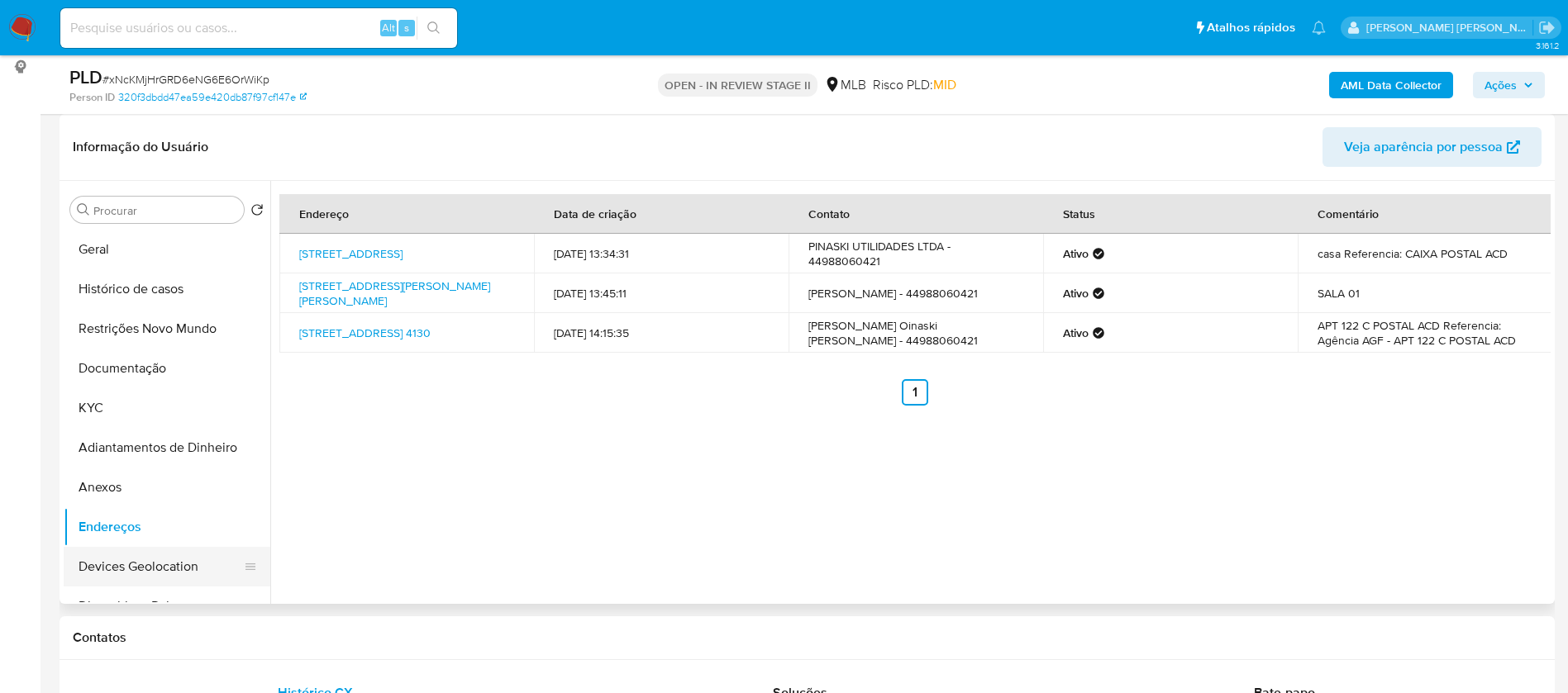
click at [157, 558] on button "Devices Geolocation" at bounding box center [160, 566] width 194 height 40
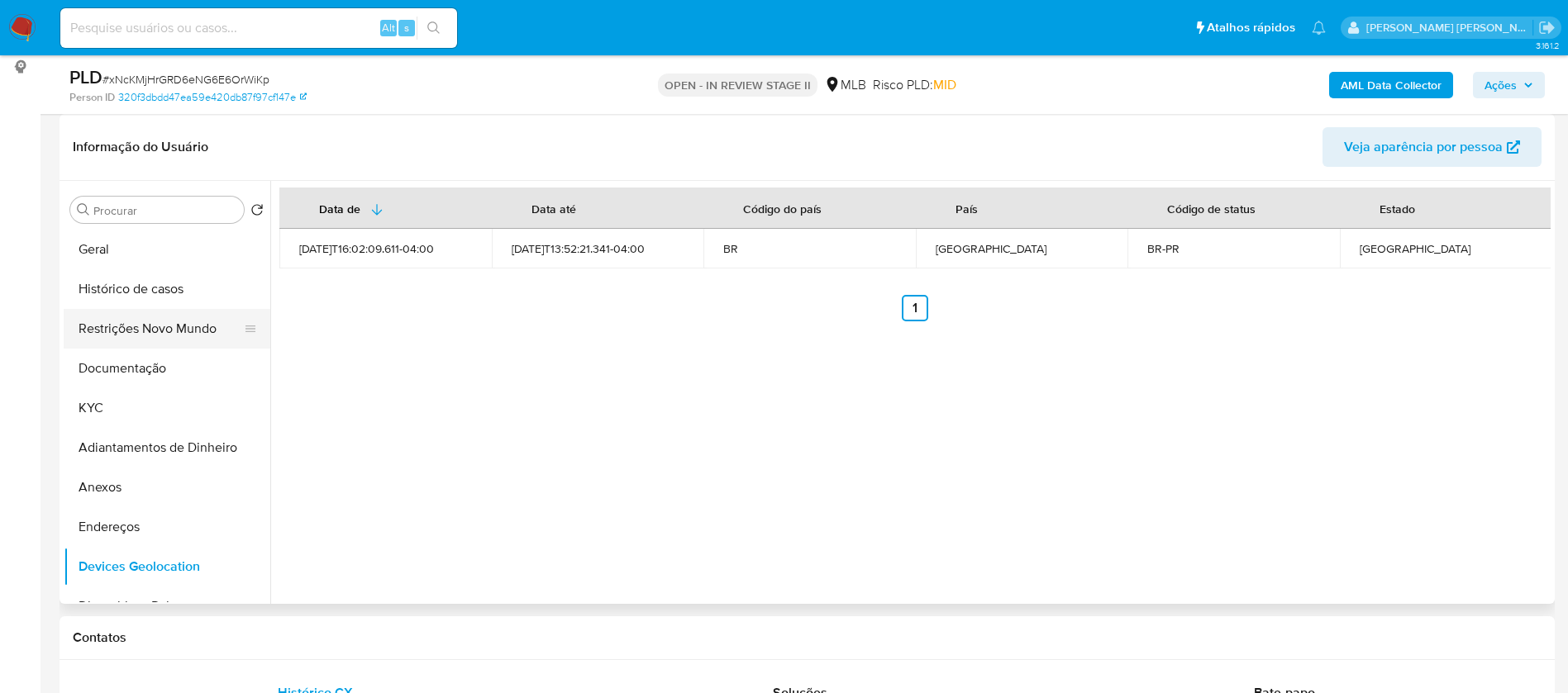
click at [196, 320] on button "Restrições Novo Mundo" at bounding box center [160, 328] width 194 height 40
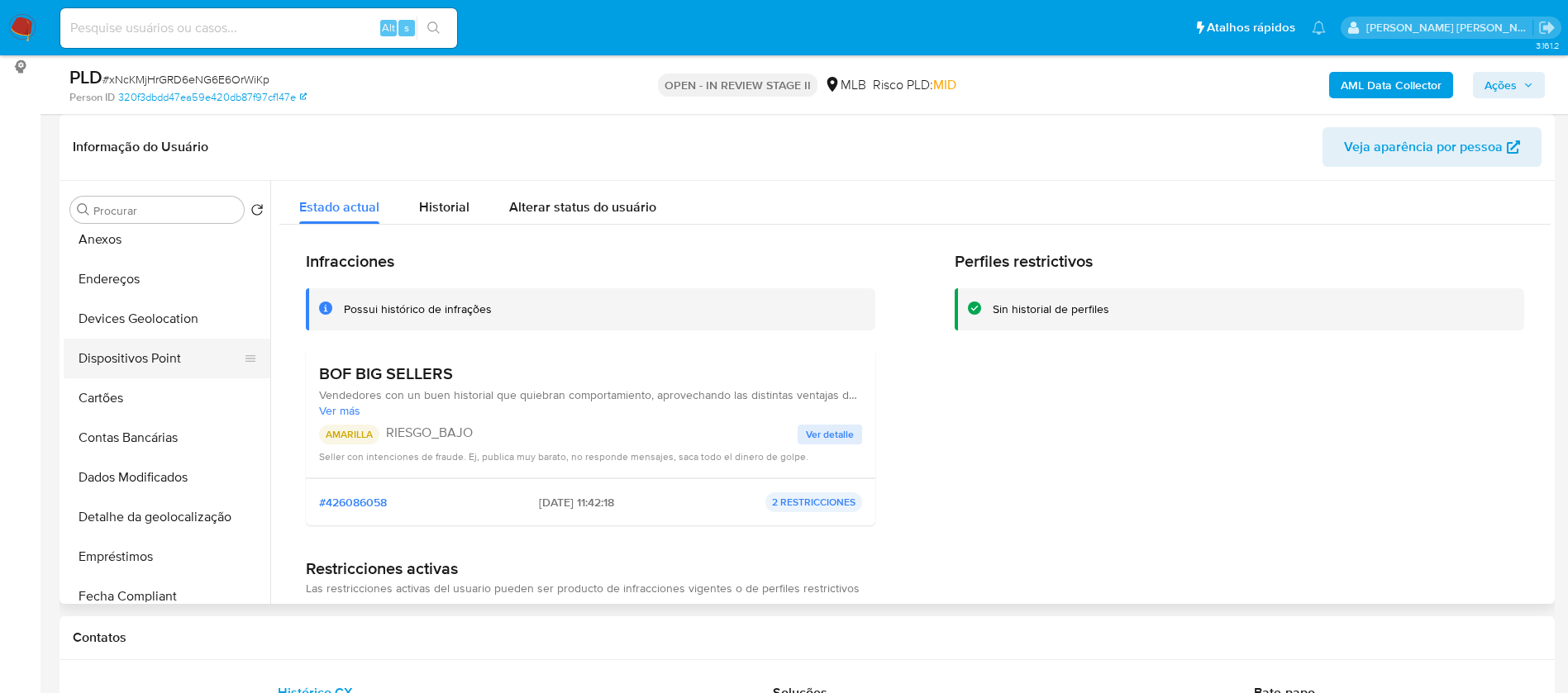
click at [171, 350] on button "Dispositivos Point" at bounding box center [160, 358] width 194 height 40
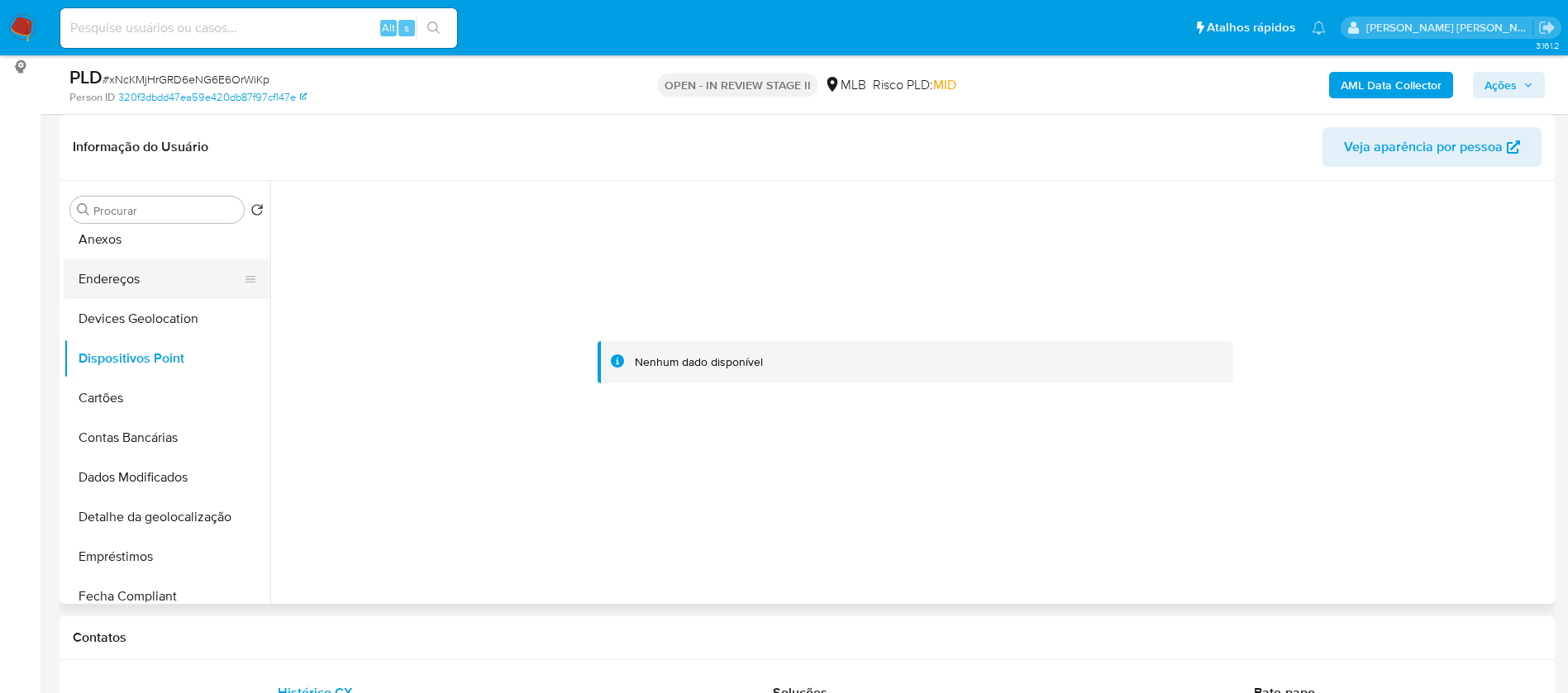
click at [115, 285] on button "Endereços" at bounding box center [160, 279] width 194 height 40
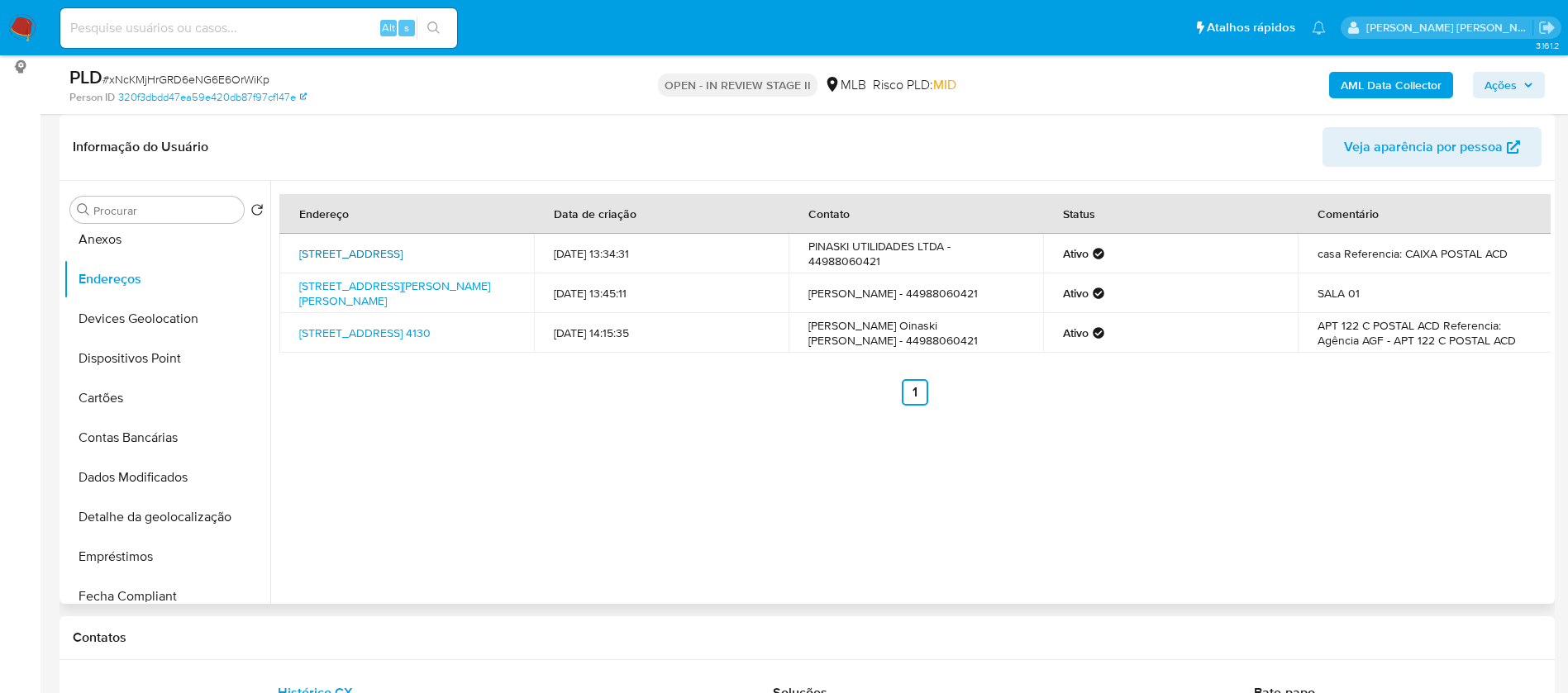
click at [327, 247] on link "Rua Das Macieiras 120, Maringá, Paraná, 87055140, Brasil 120" at bounding box center [351, 254] width 103 height 17
click at [159, 243] on button "Anexos" at bounding box center [160, 239] width 194 height 40
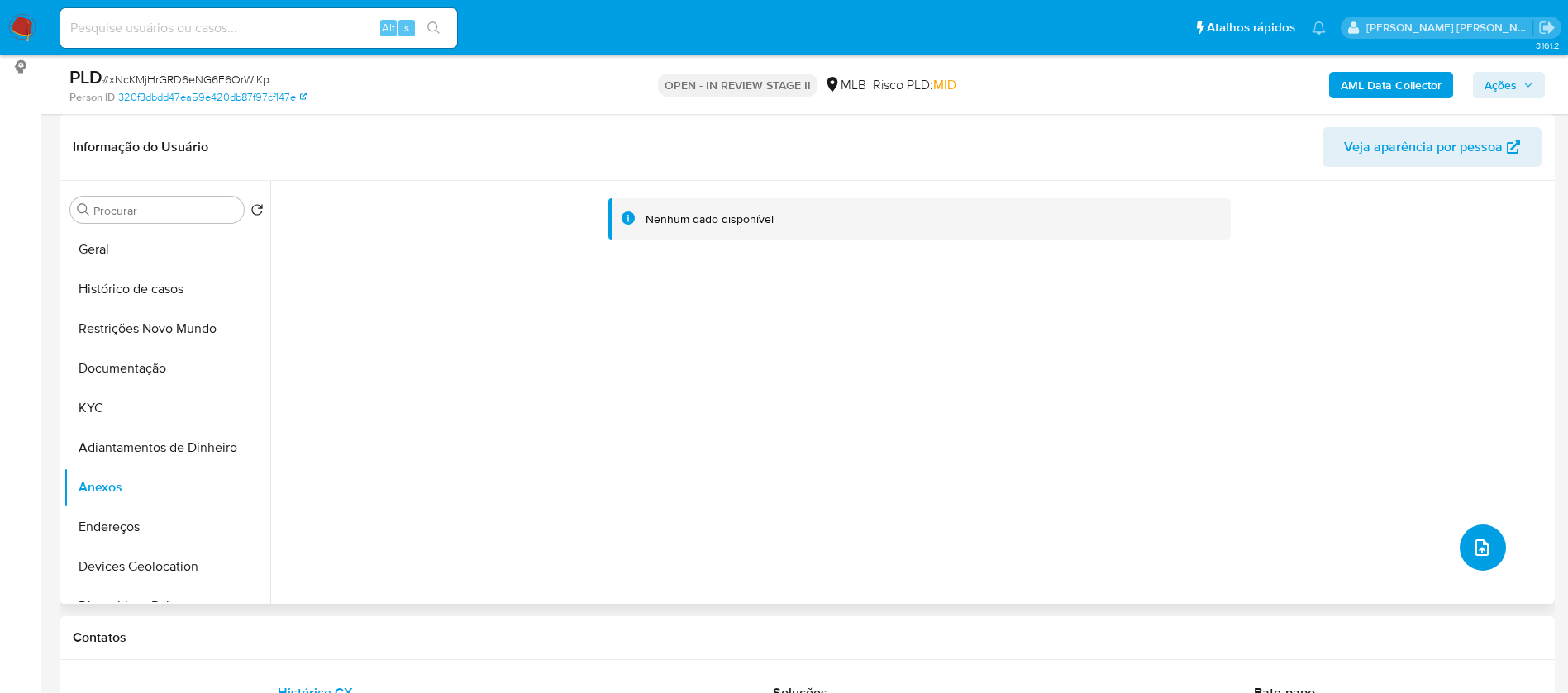
click at [1474, 547] on icon "upload-file" at bounding box center [1481, 547] width 20 height 20
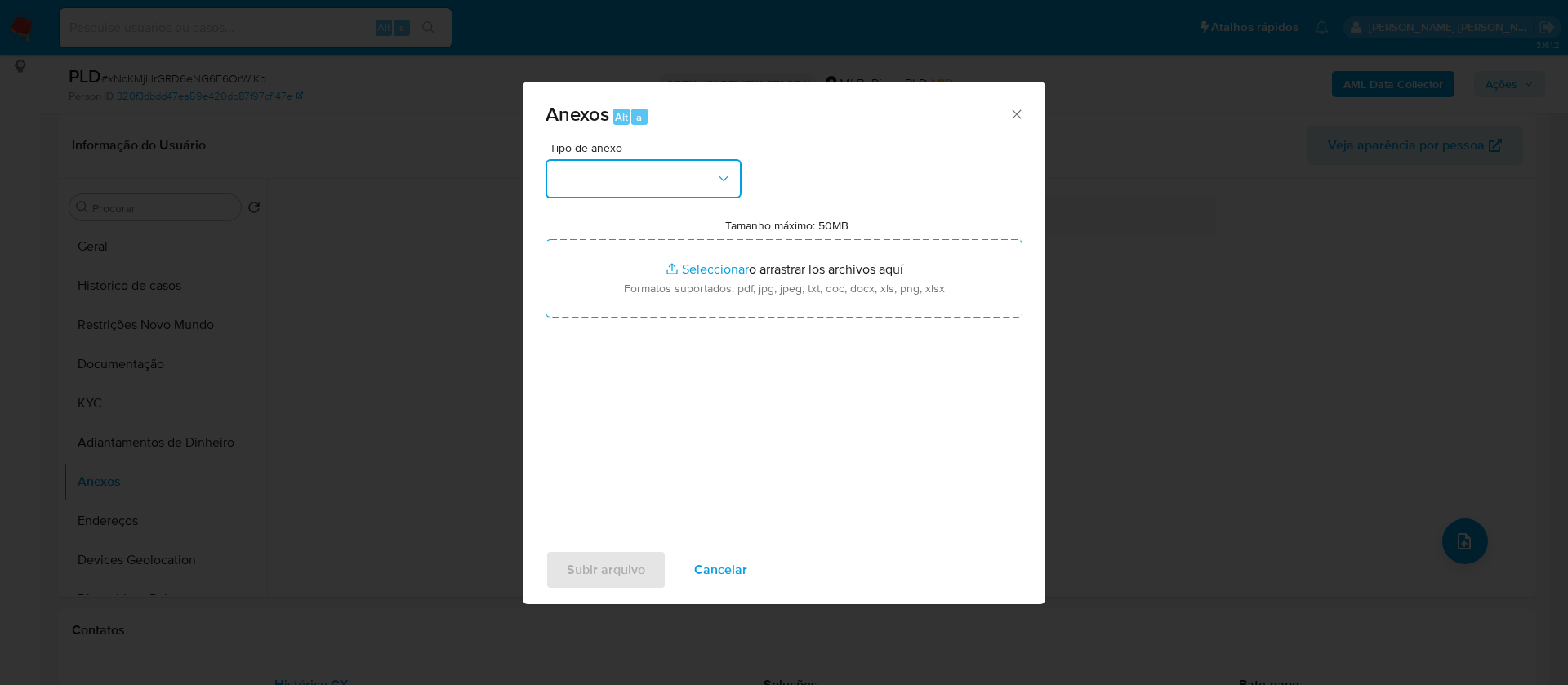
click at [712, 188] on button "button" at bounding box center [643, 178] width 196 height 40
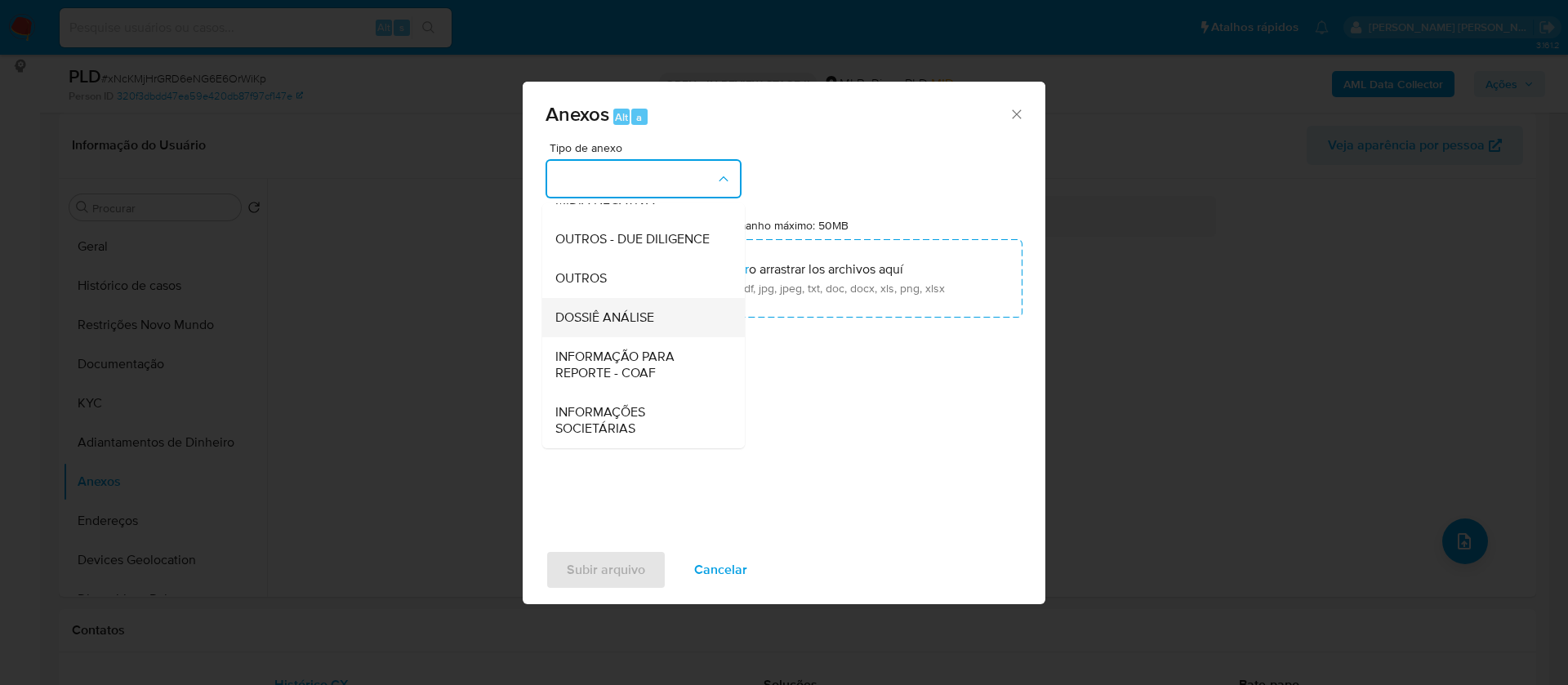
click at [658, 318] on div "DOSSIÊ ANÁLISE" at bounding box center [638, 317] width 166 height 40
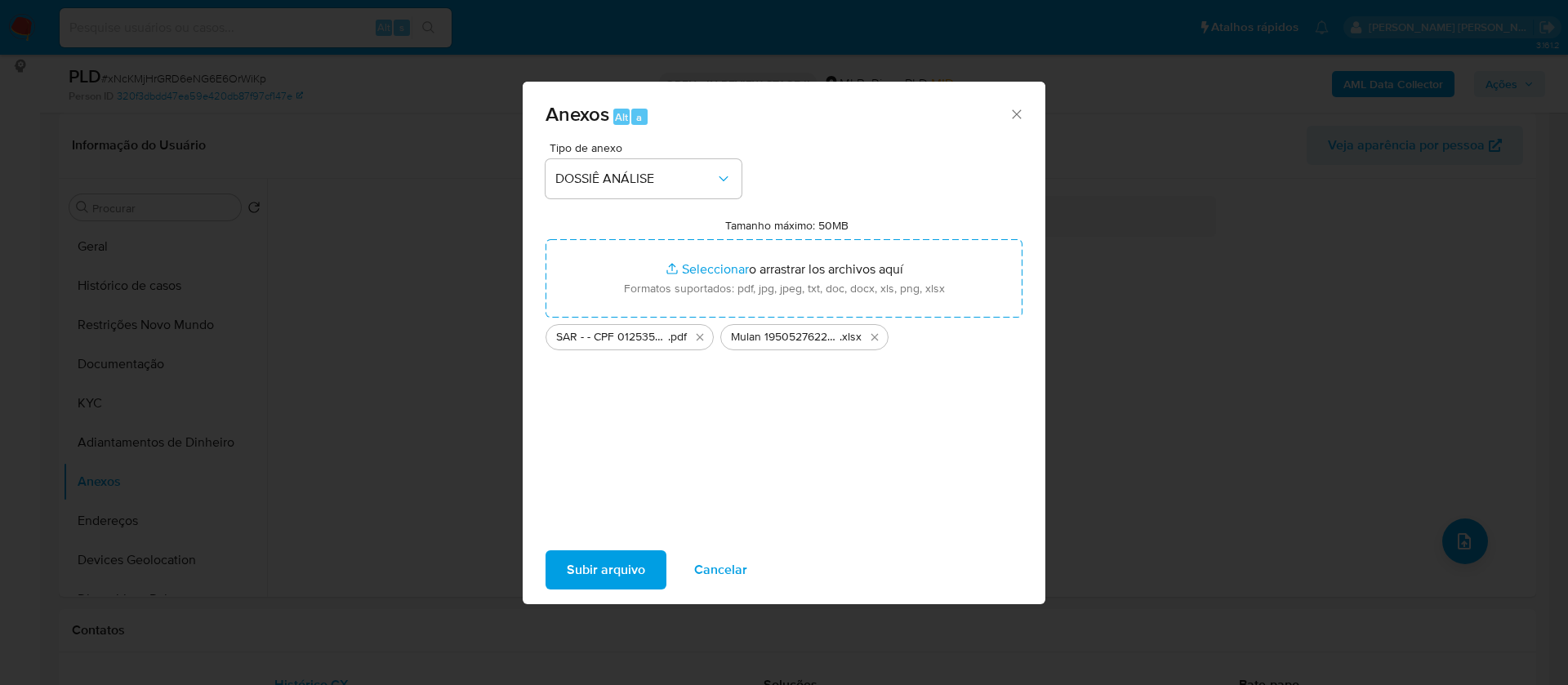
click at [567, 566] on span "Subir arquivo" at bounding box center [605, 569] width 78 height 36
click at [630, 560] on span "Subir arquivo" at bounding box center [605, 569] width 78 height 36
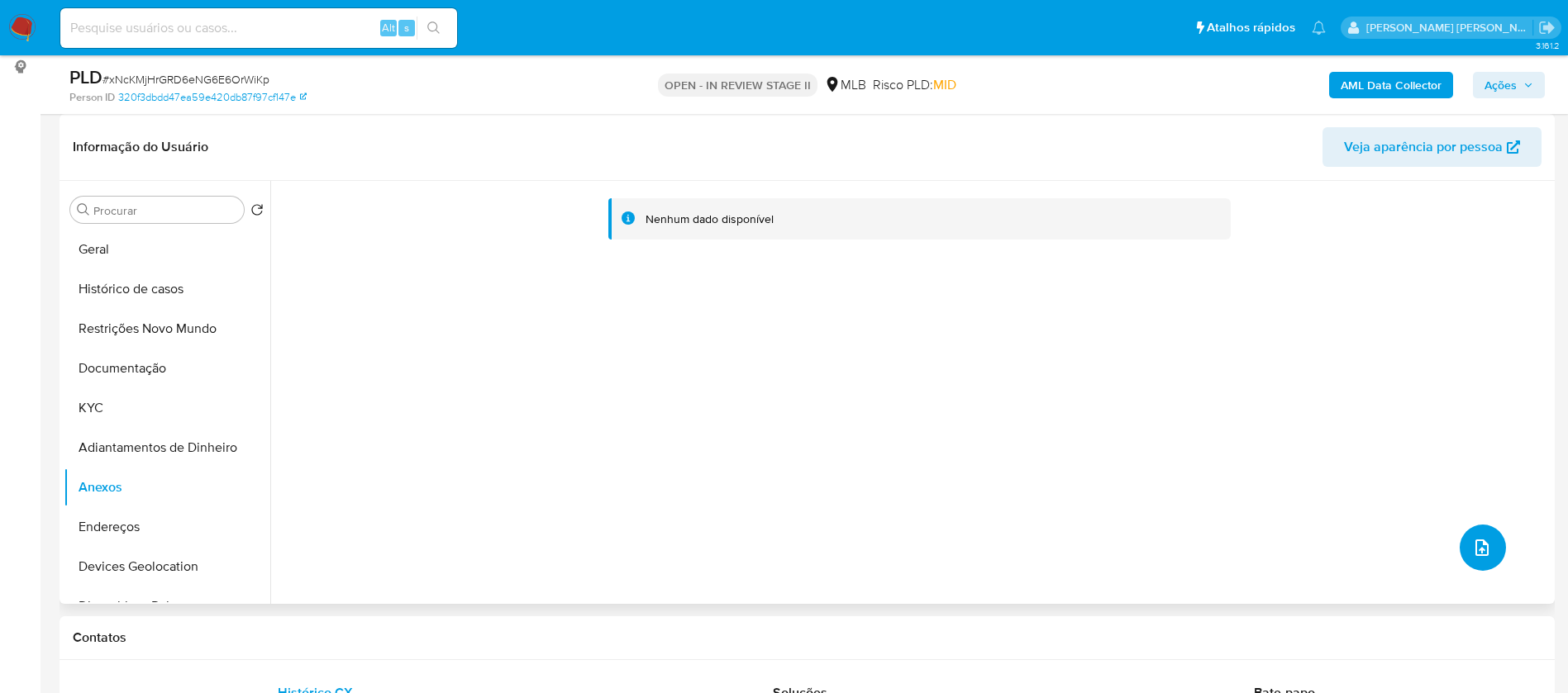
click at [1479, 547] on icon "upload-file" at bounding box center [1481, 547] width 20 height 20
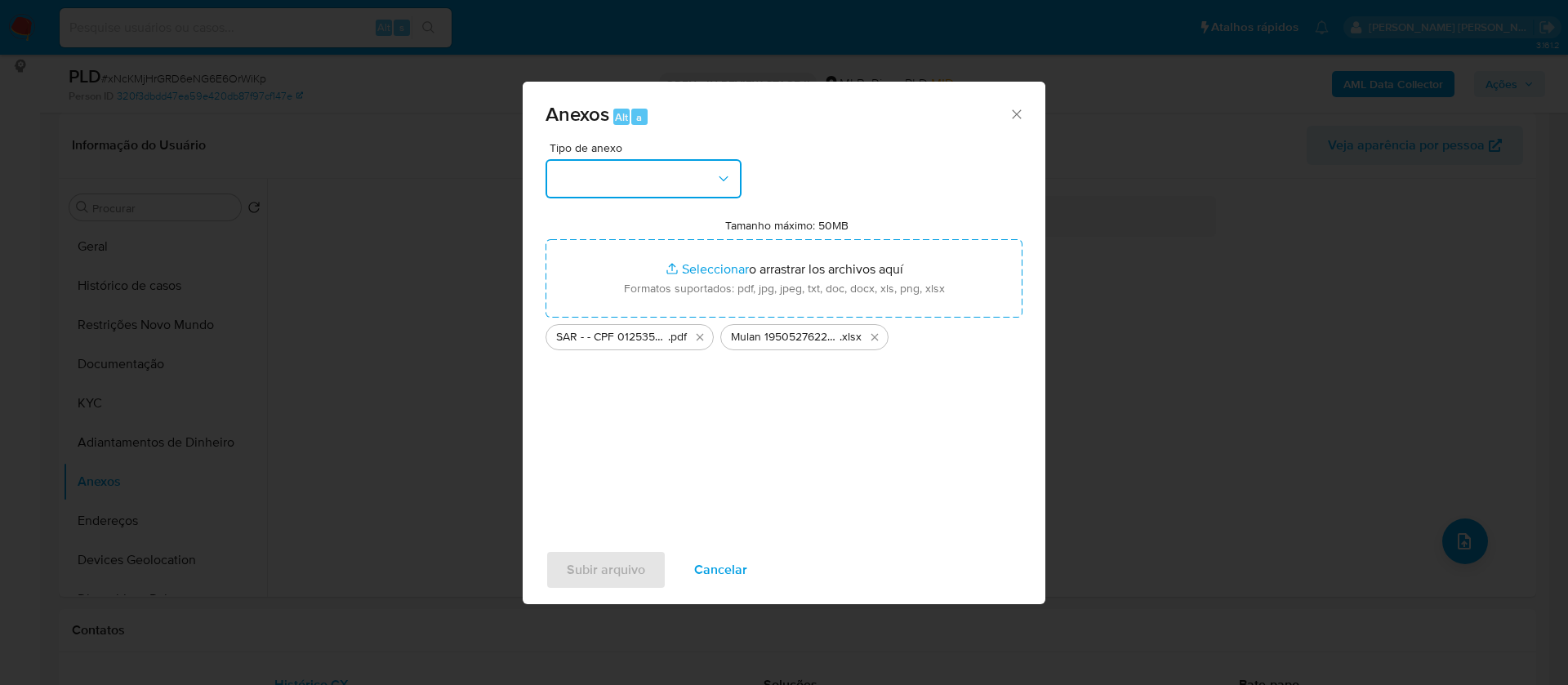
click at [669, 187] on button "button" at bounding box center [643, 178] width 196 height 40
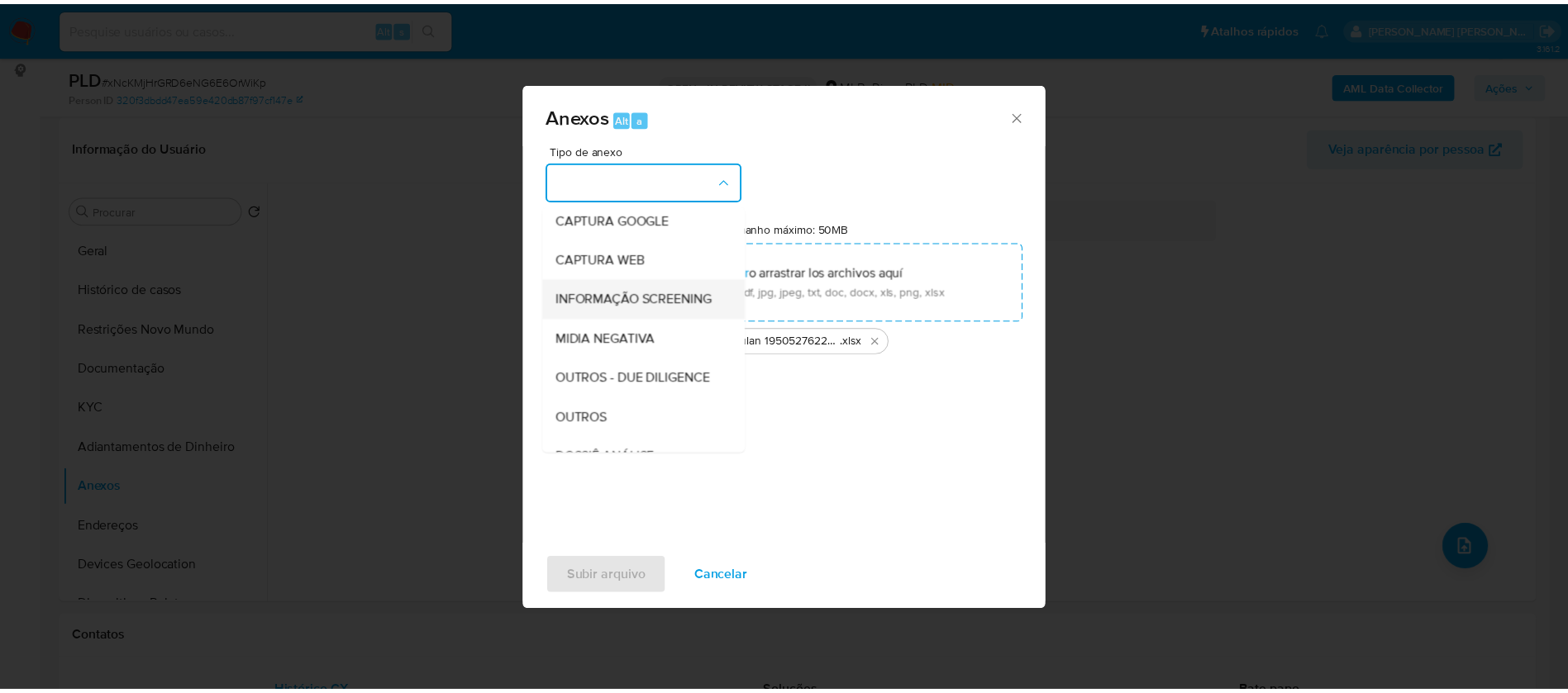
scroll to position [124, 0]
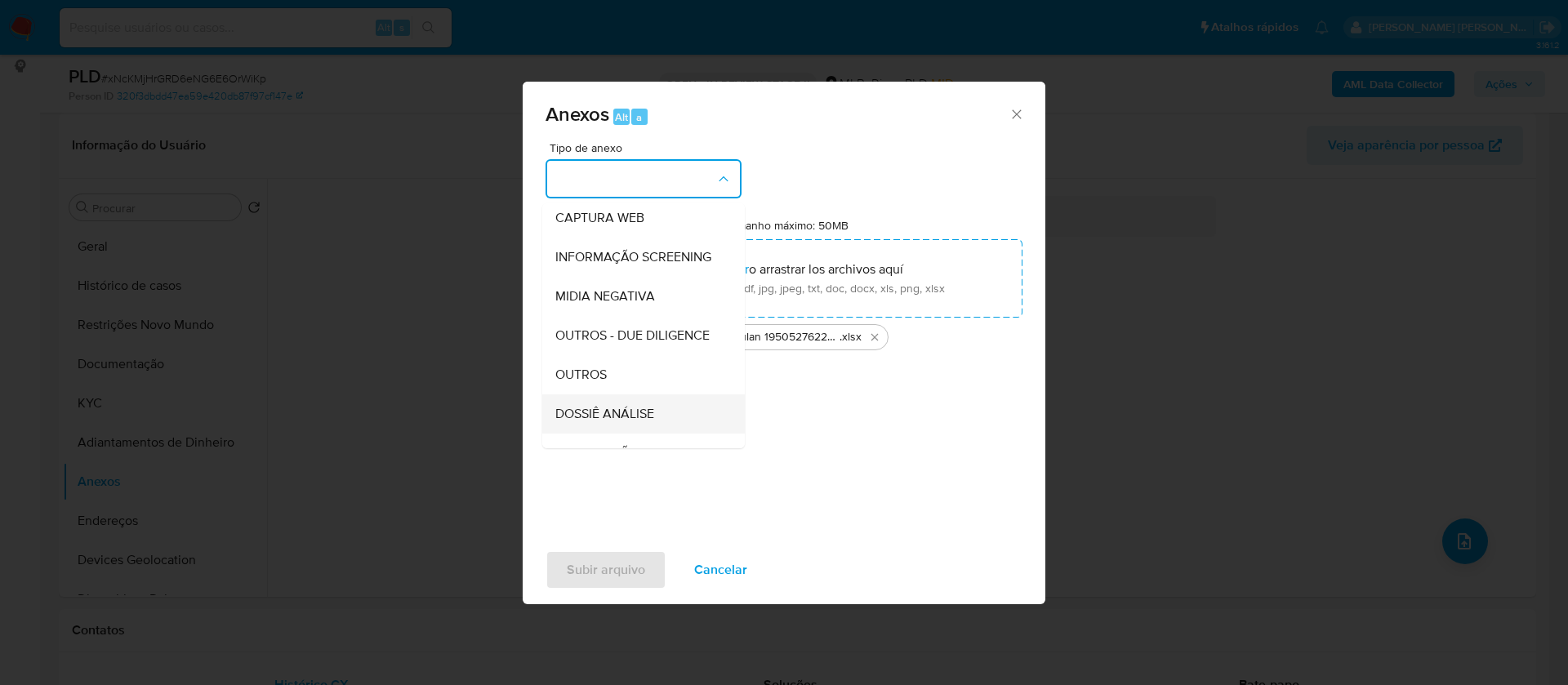
click at [617, 422] on span "DOSSIÊ ANÁLISE" at bounding box center [604, 414] width 98 height 17
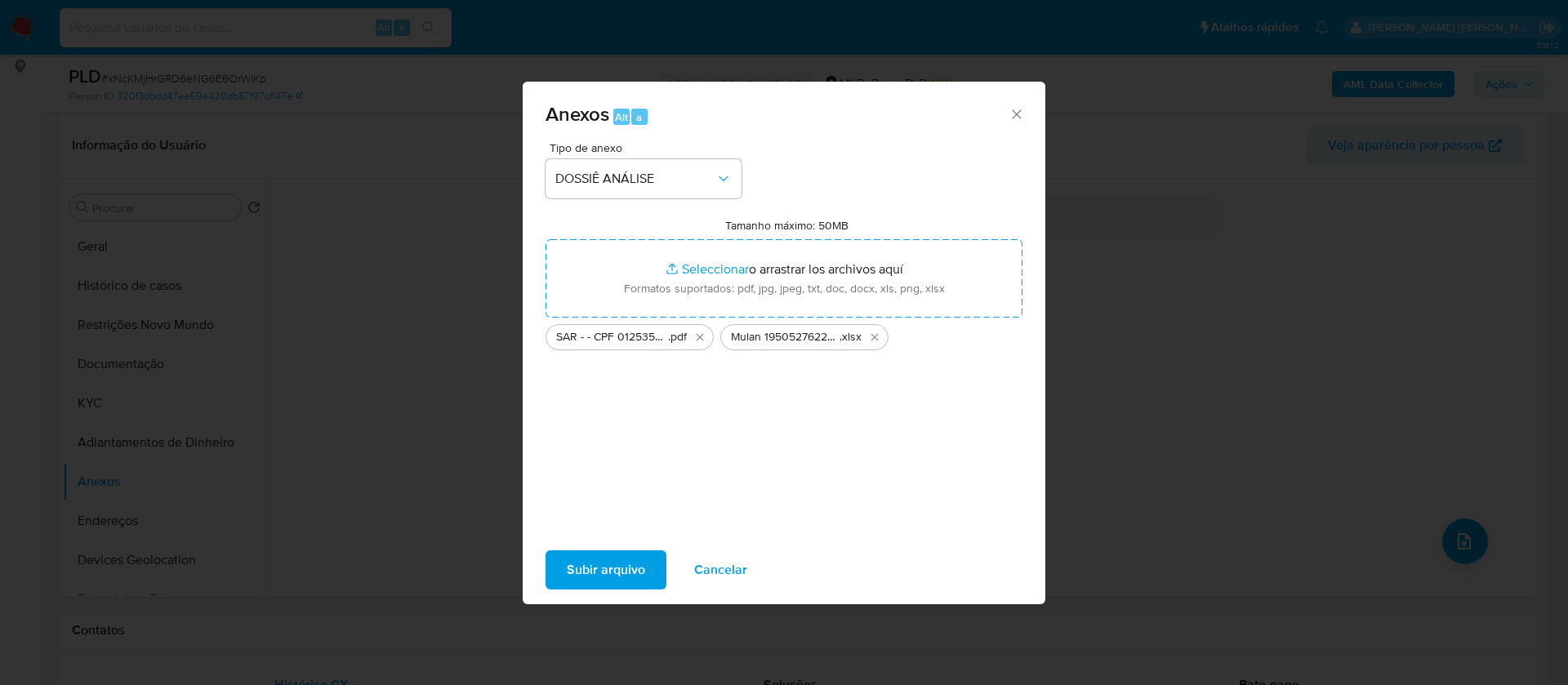
click at [608, 562] on span "Subir arquivo" at bounding box center [605, 569] width 78 height 36
click at [624, 554] on span "Subir arquivo" at bounding box center [605, 569] width 78 height 36
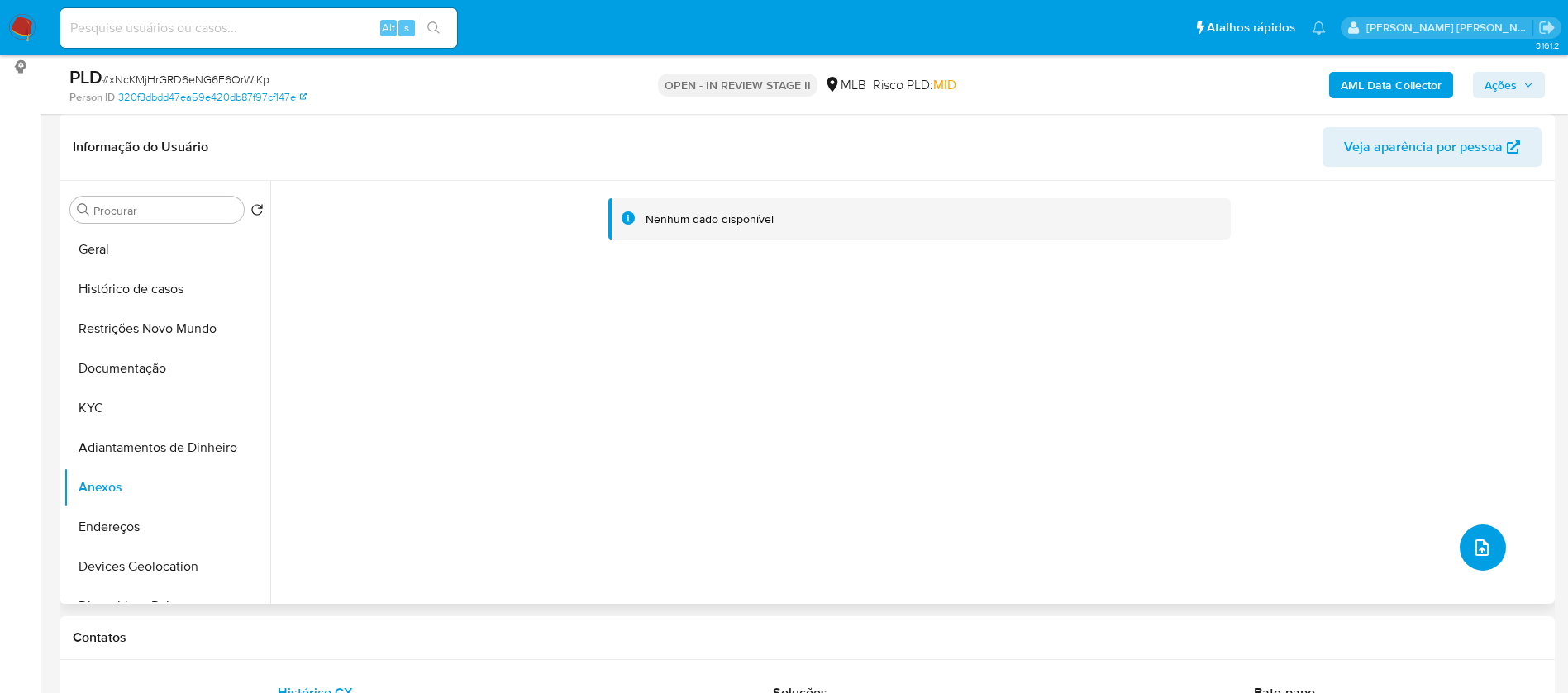
click at [1474, 533] on button "upload-file" at bounding box center [1483, 548] width 47 height 47
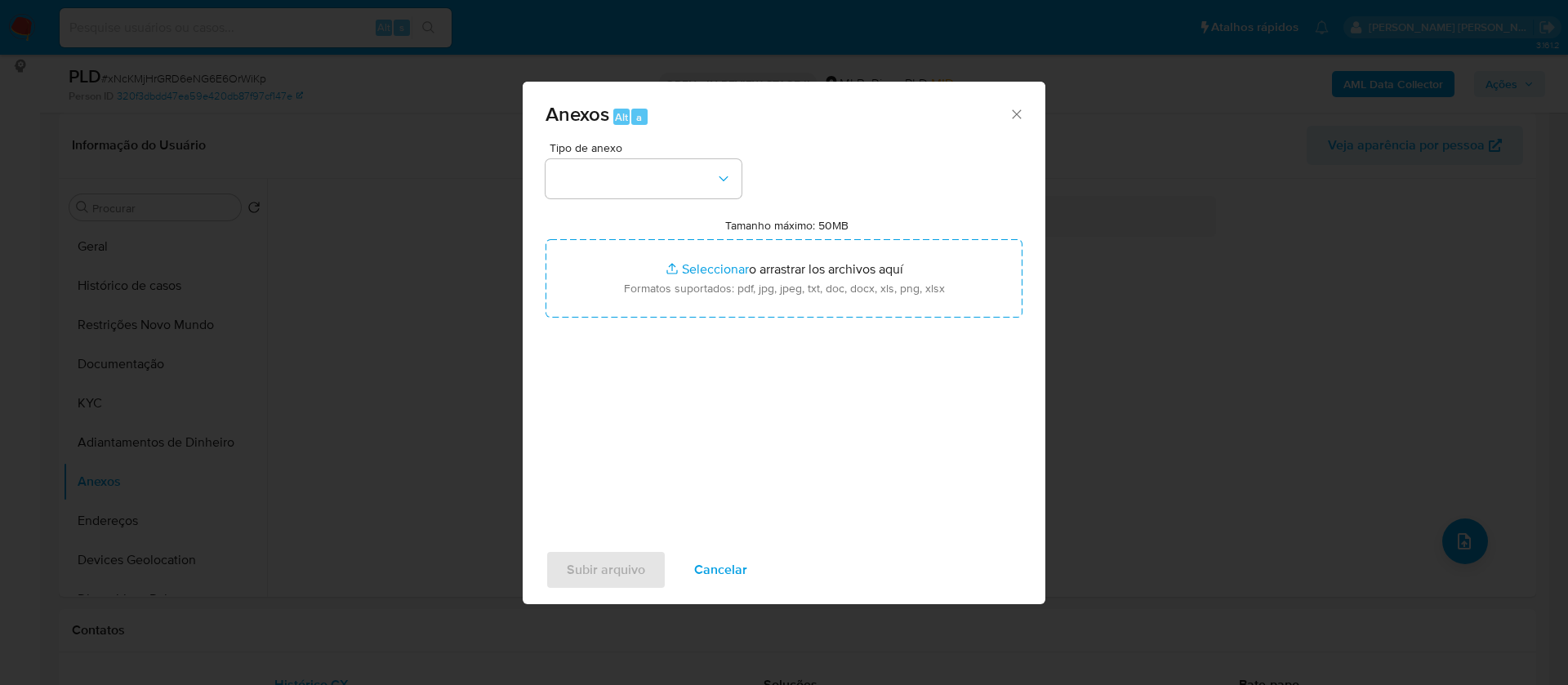
click at [1019, 114] on icon "Cerrar" at bounding box center [1017, 114] width 17 height 17
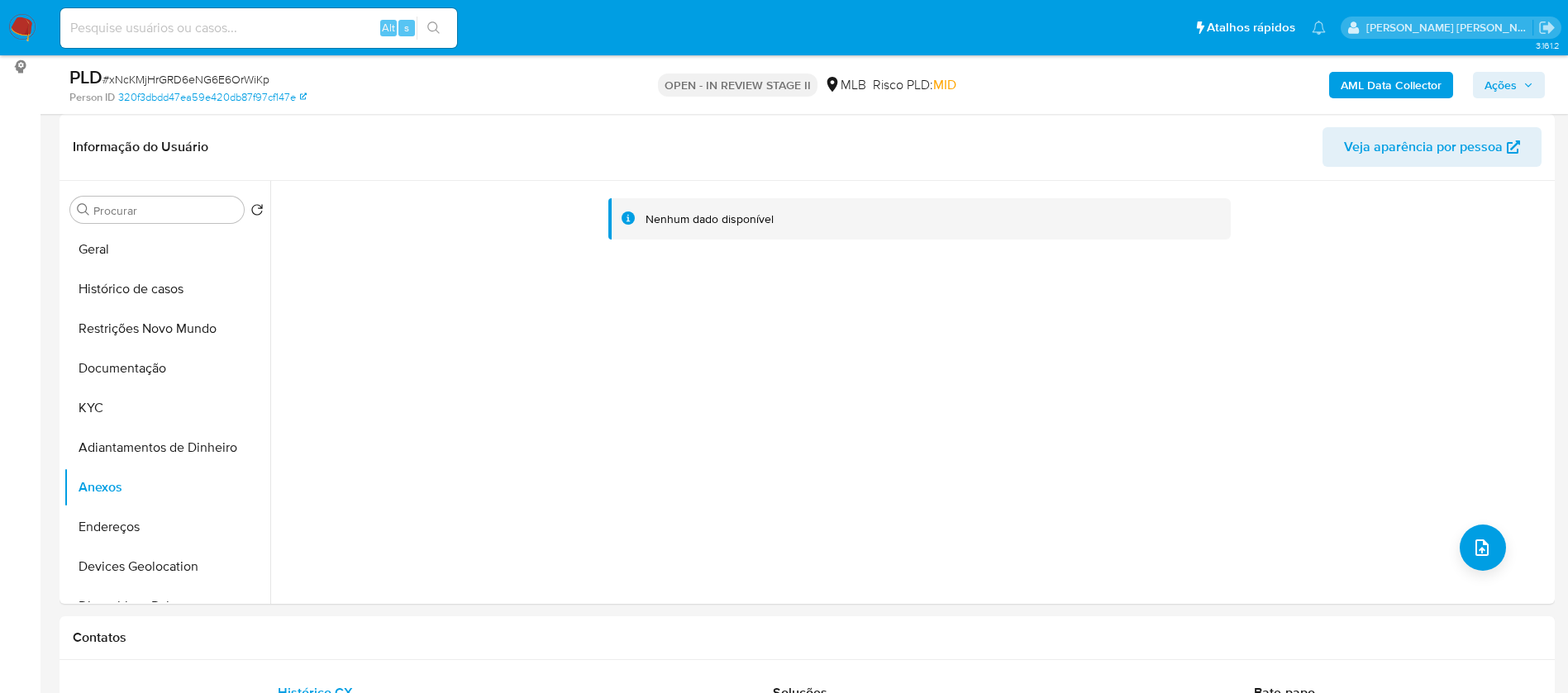
click at [1358, 86] on b "AML Data Collector" at bounding box center [1391, 85] width 101 height 26
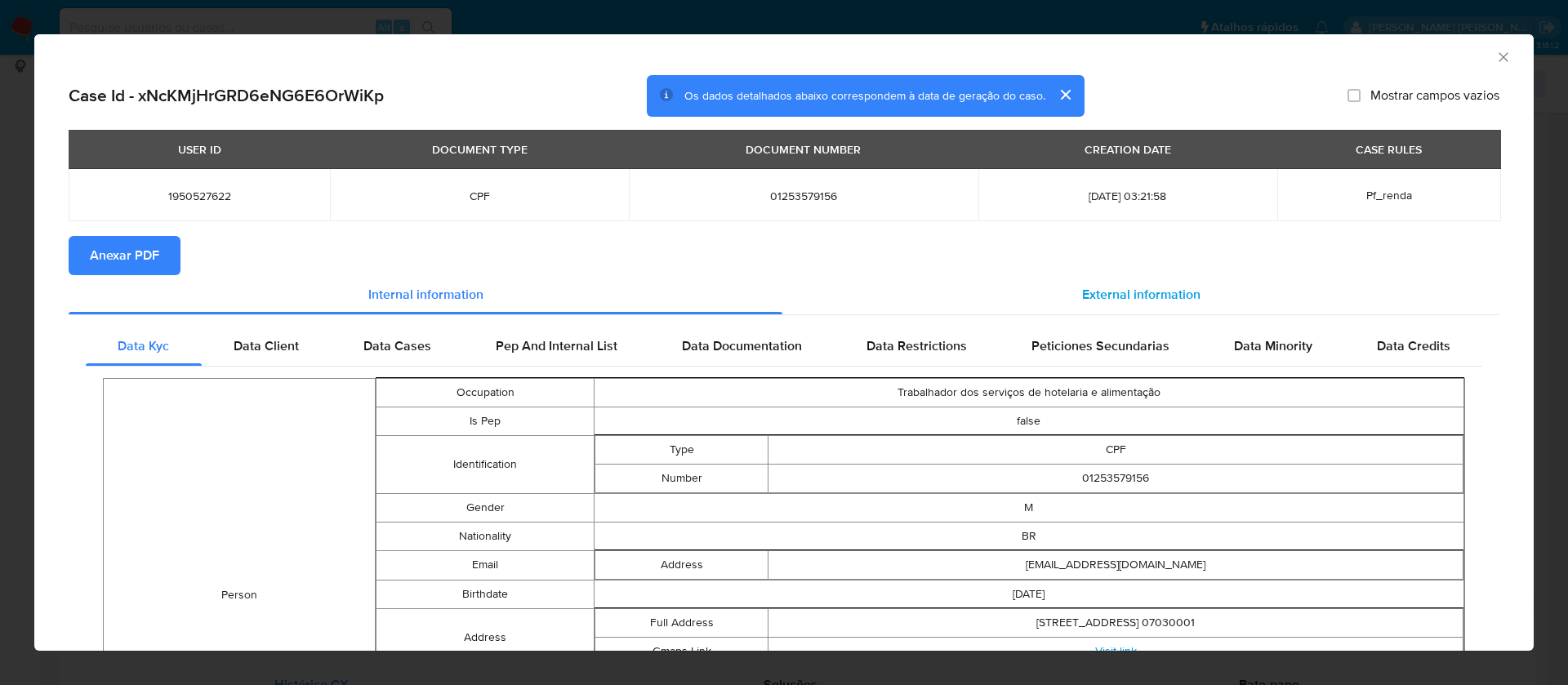
click at [1094, 297] on span "External information" at bounding box center [1141, 294] width 119 height 18
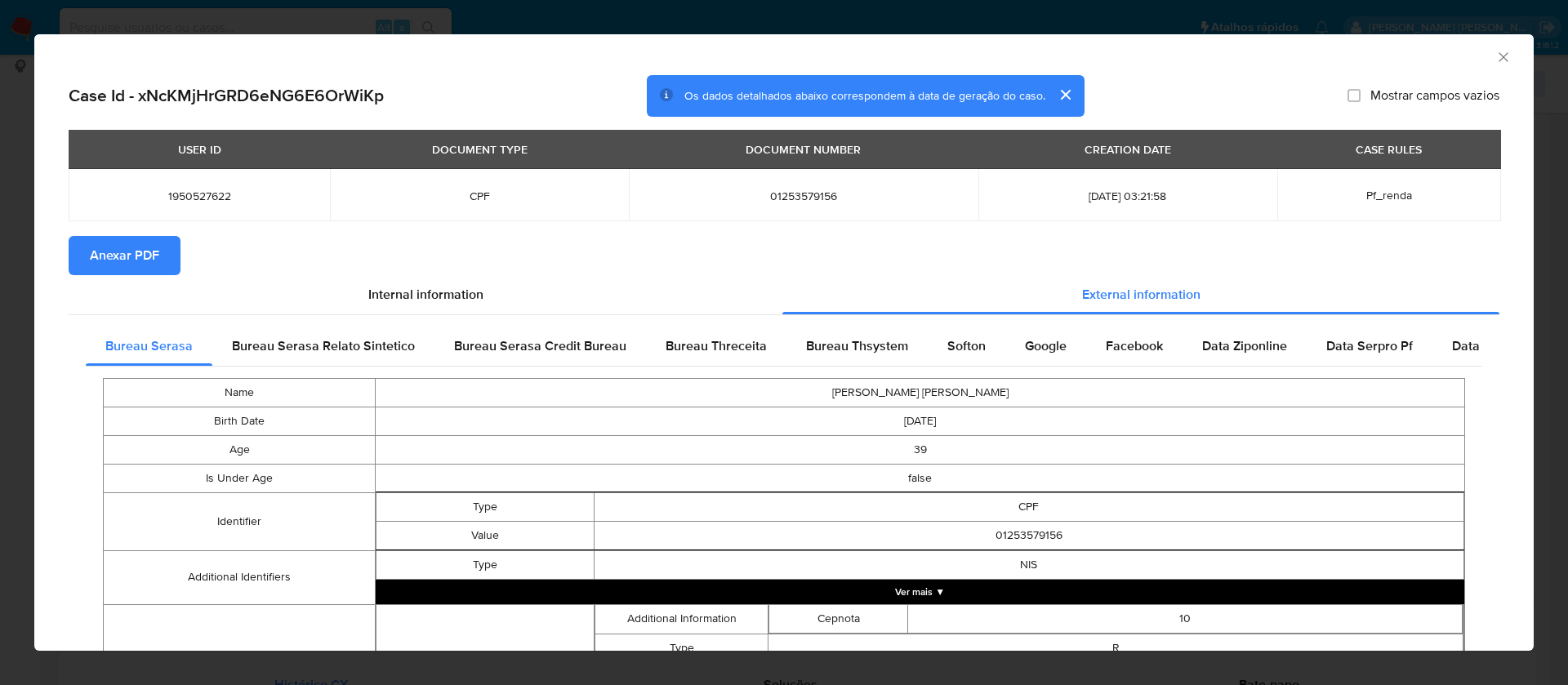
click at [165, 267] on button "Anexar PDF" at bounding box center [125, 256] width 112 height 40
click at [1499, 56] on icon "Fechar a janela" at bounding box center [1504, 57] width 9 height 9
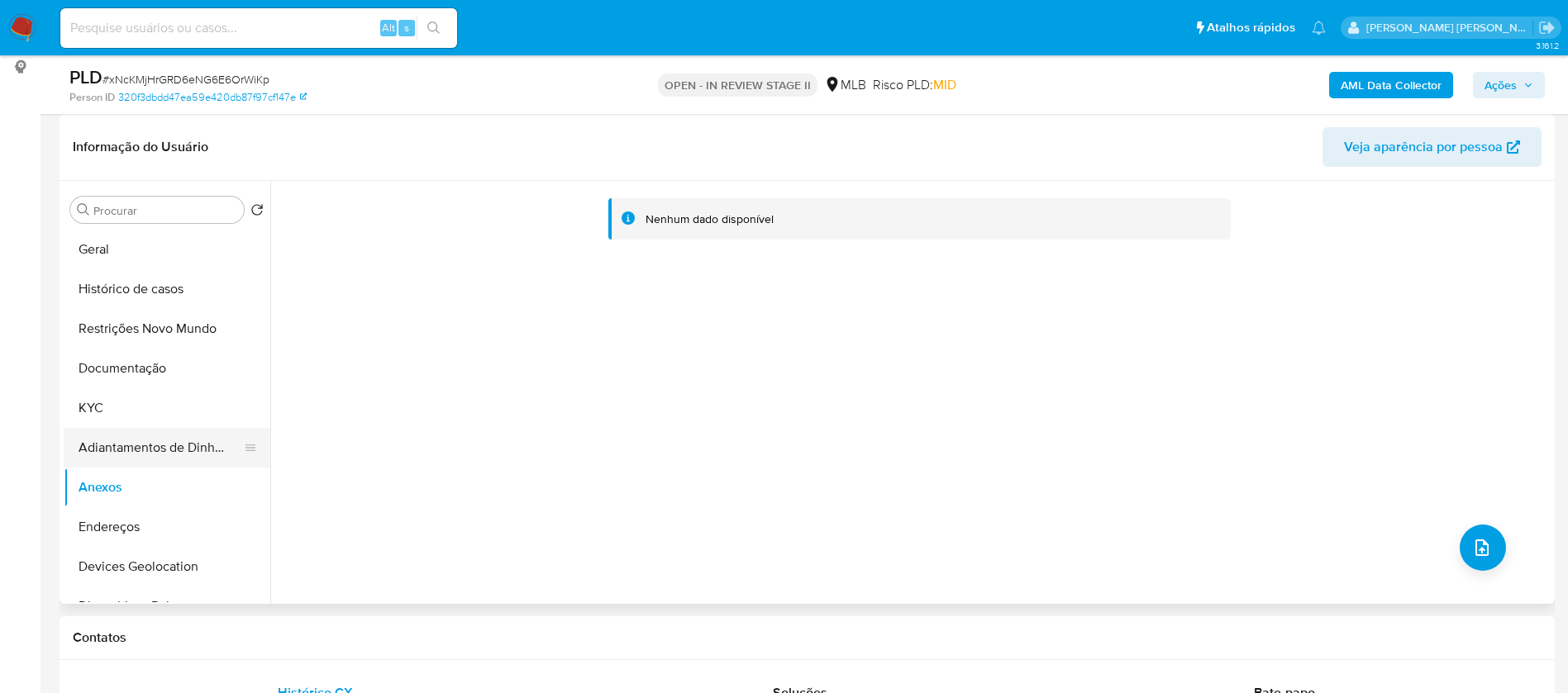
click at [143, 446] on button "Adiantamentos de Dinheiro" at bounding box center [160, 447] width 194 height 40
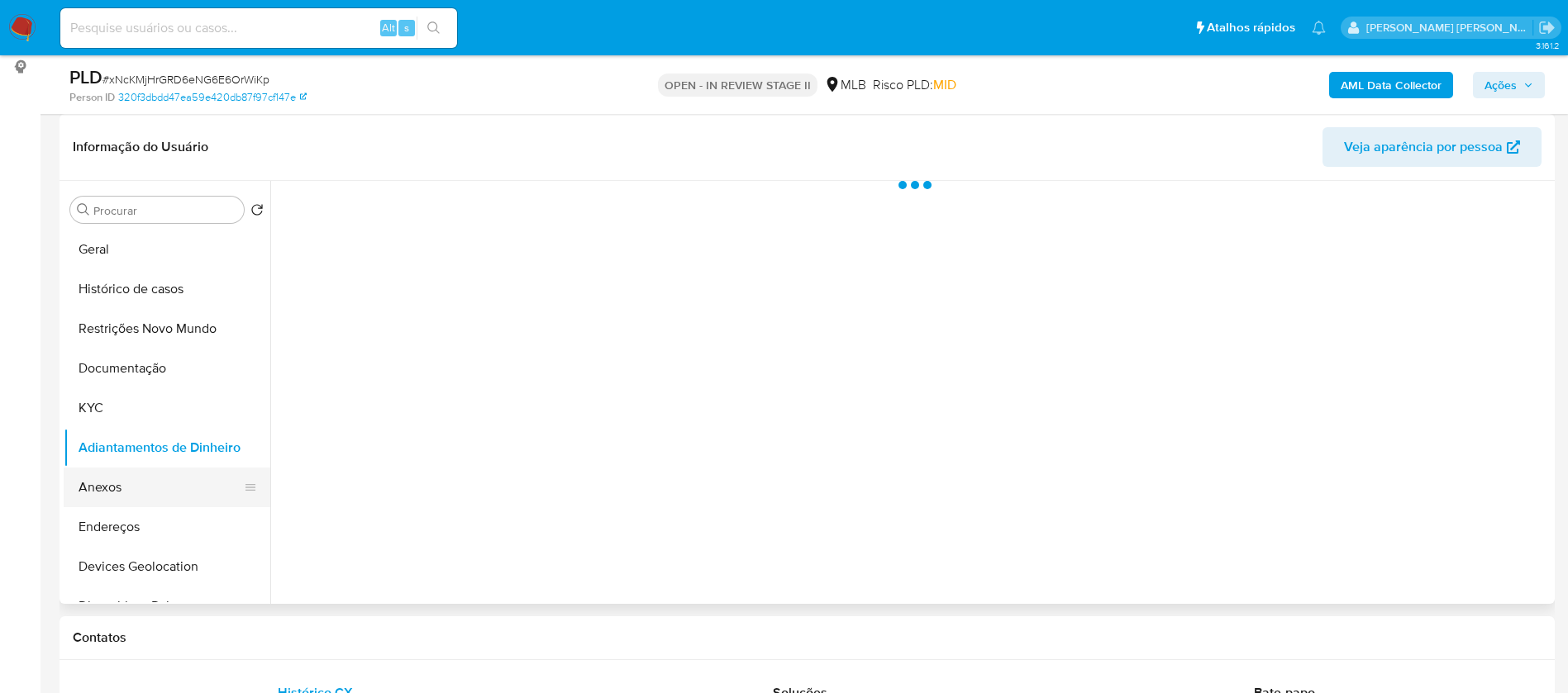
click at [137, 500] on button "Anexos" at bounding box center [160, 487] width 194 height 40
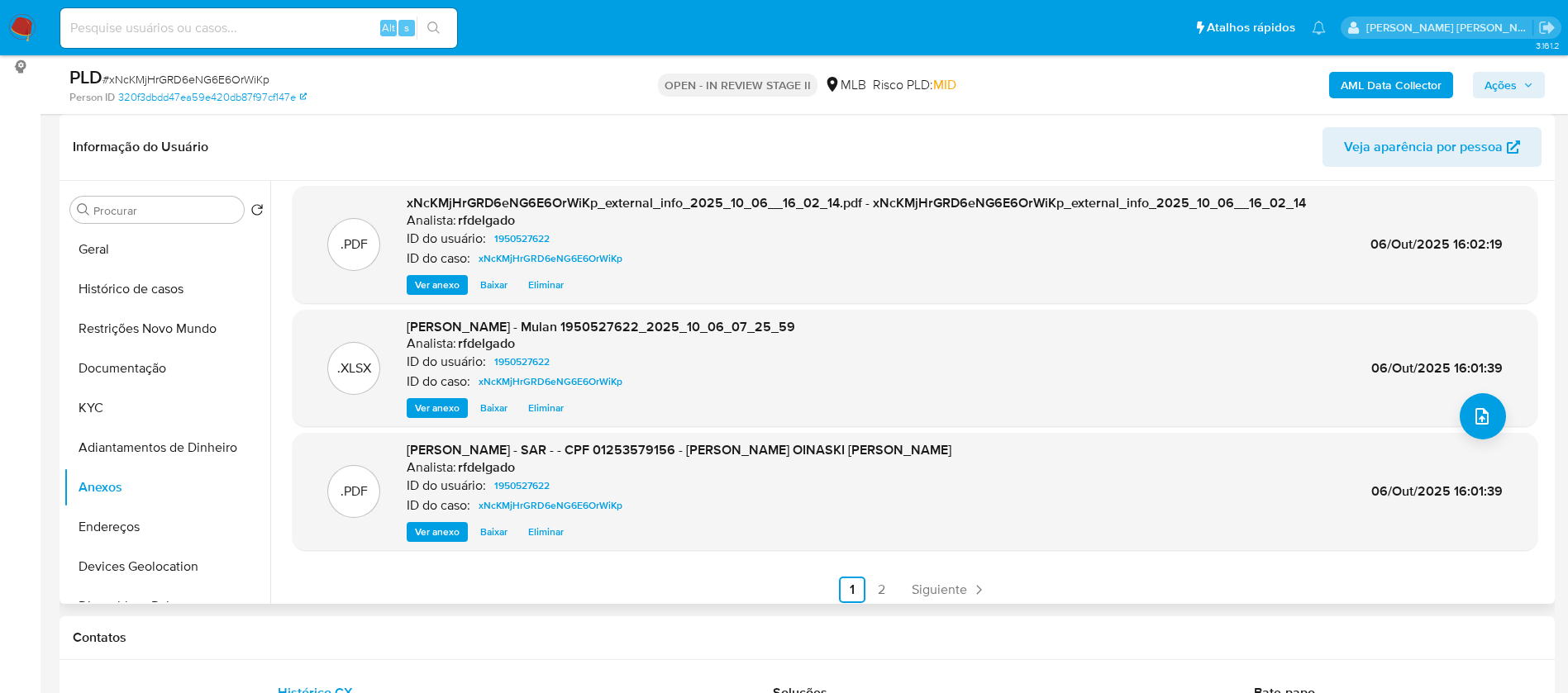
scroll to position [139, 0]
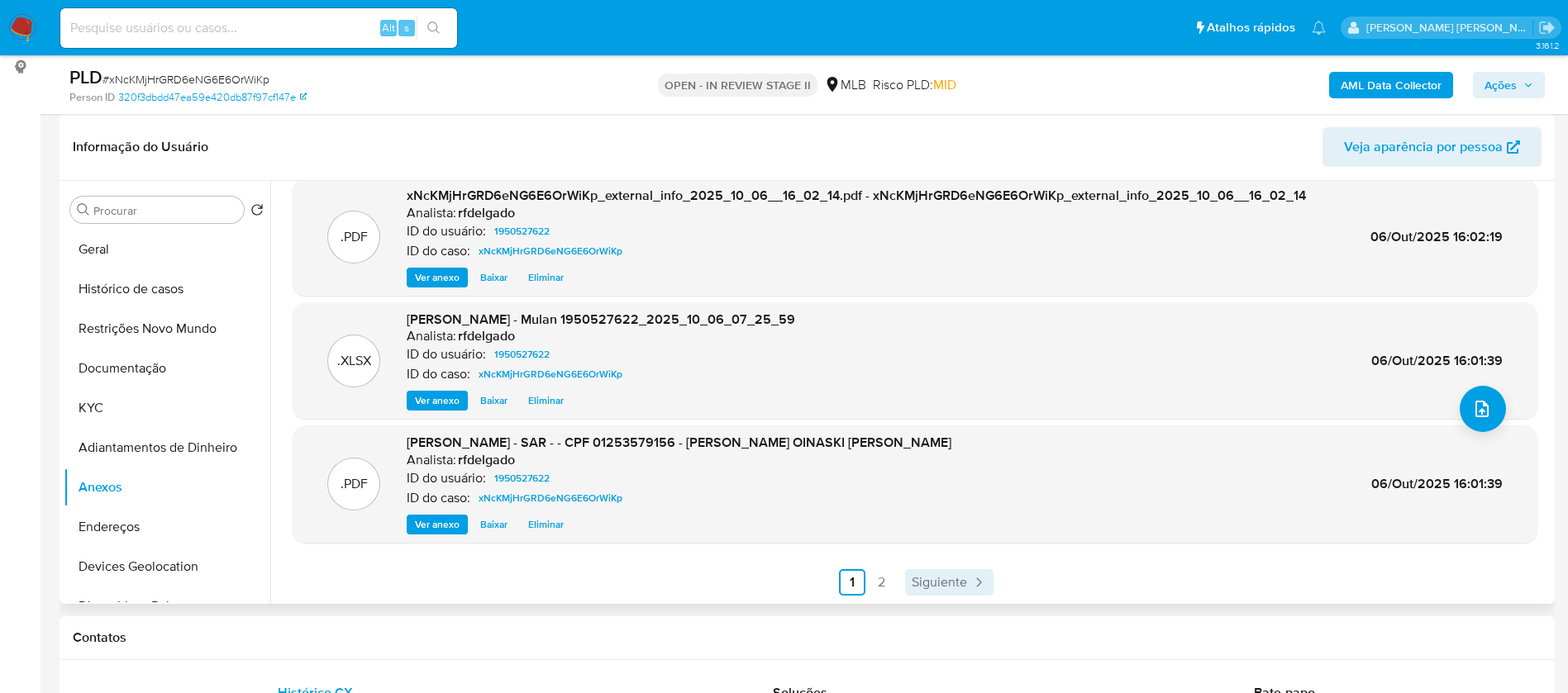
click at [915, 586] on span "Siguiente" at bounding box center [940, 582] width 56 height 13
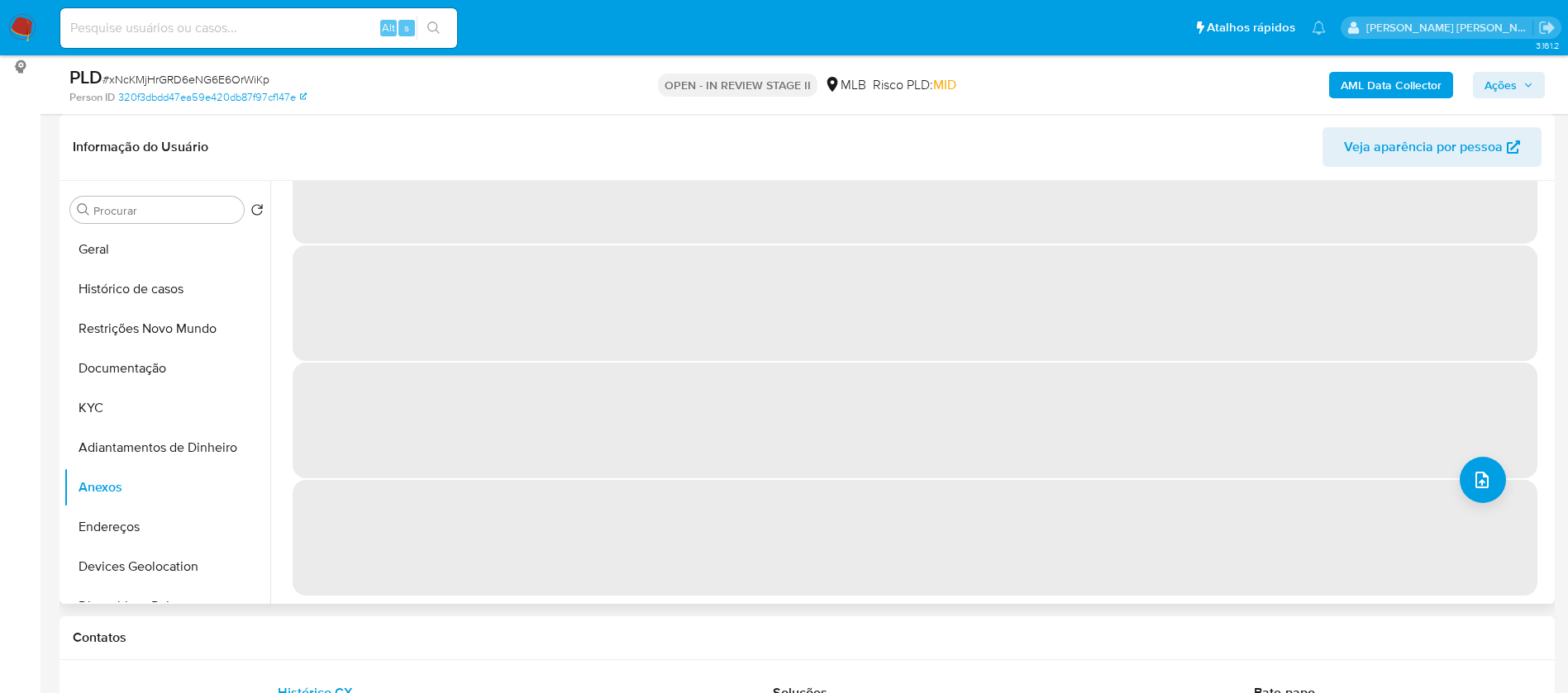
scroll to position [0, 0]
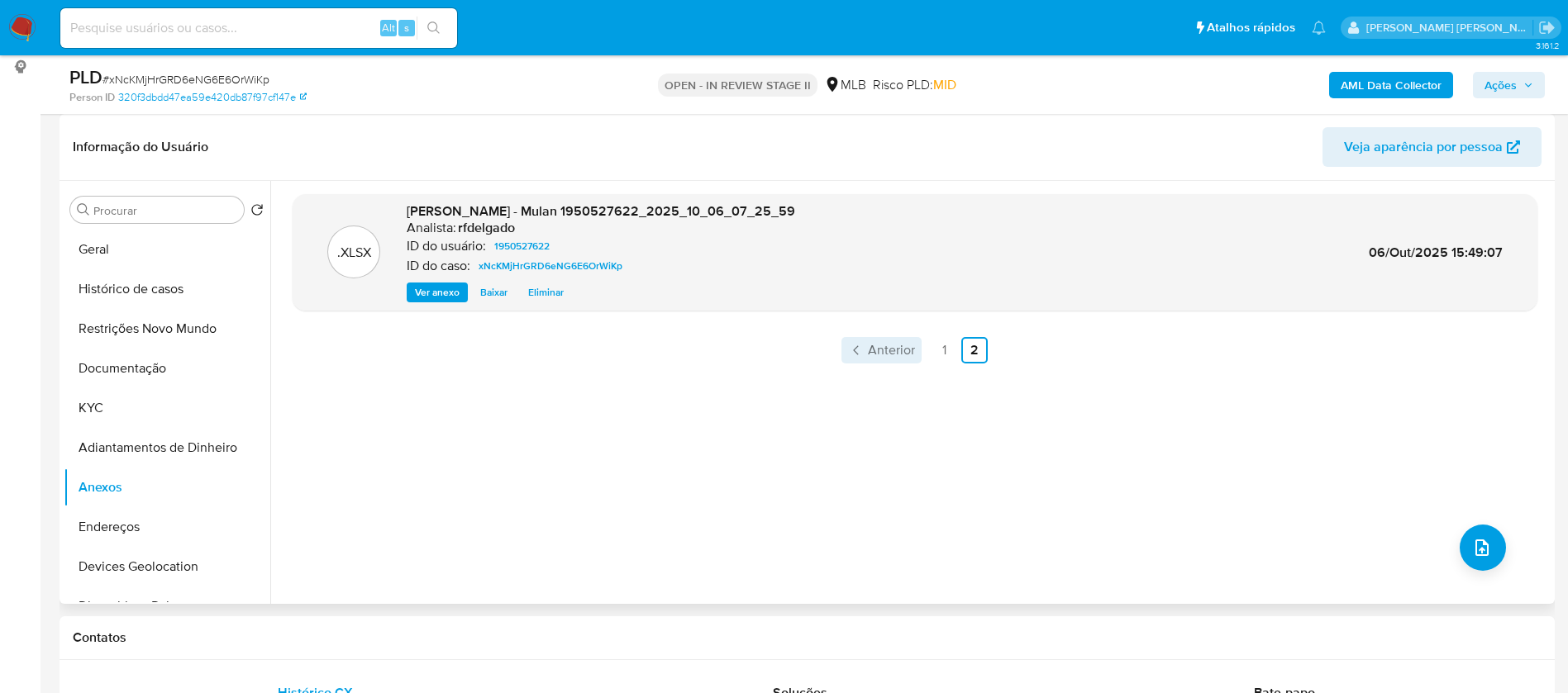
click at [900, 346] on span "Anterior" at bounding box center [891, 351] width 47 height 13
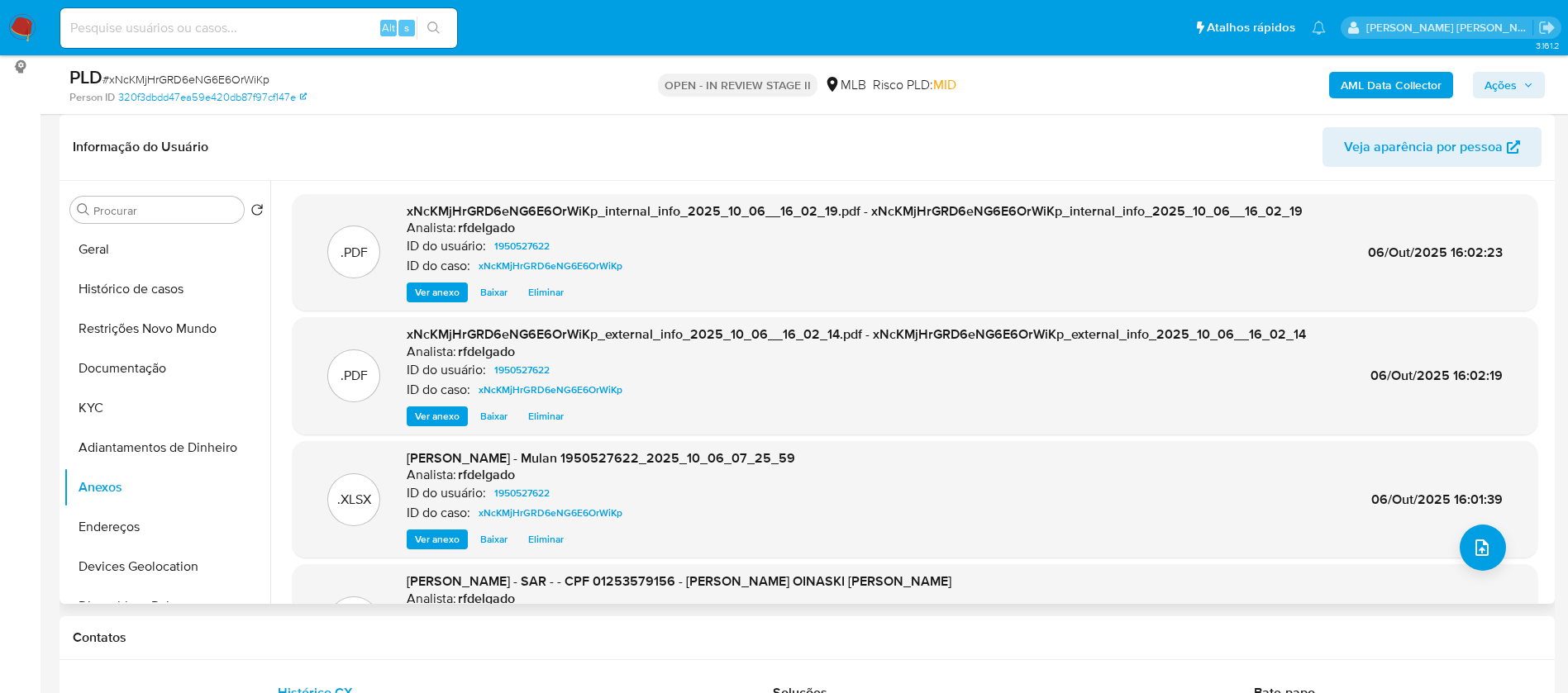
click at [1527, 83] on icon "button" at bounding box center [1528, 85] width 10 height 10
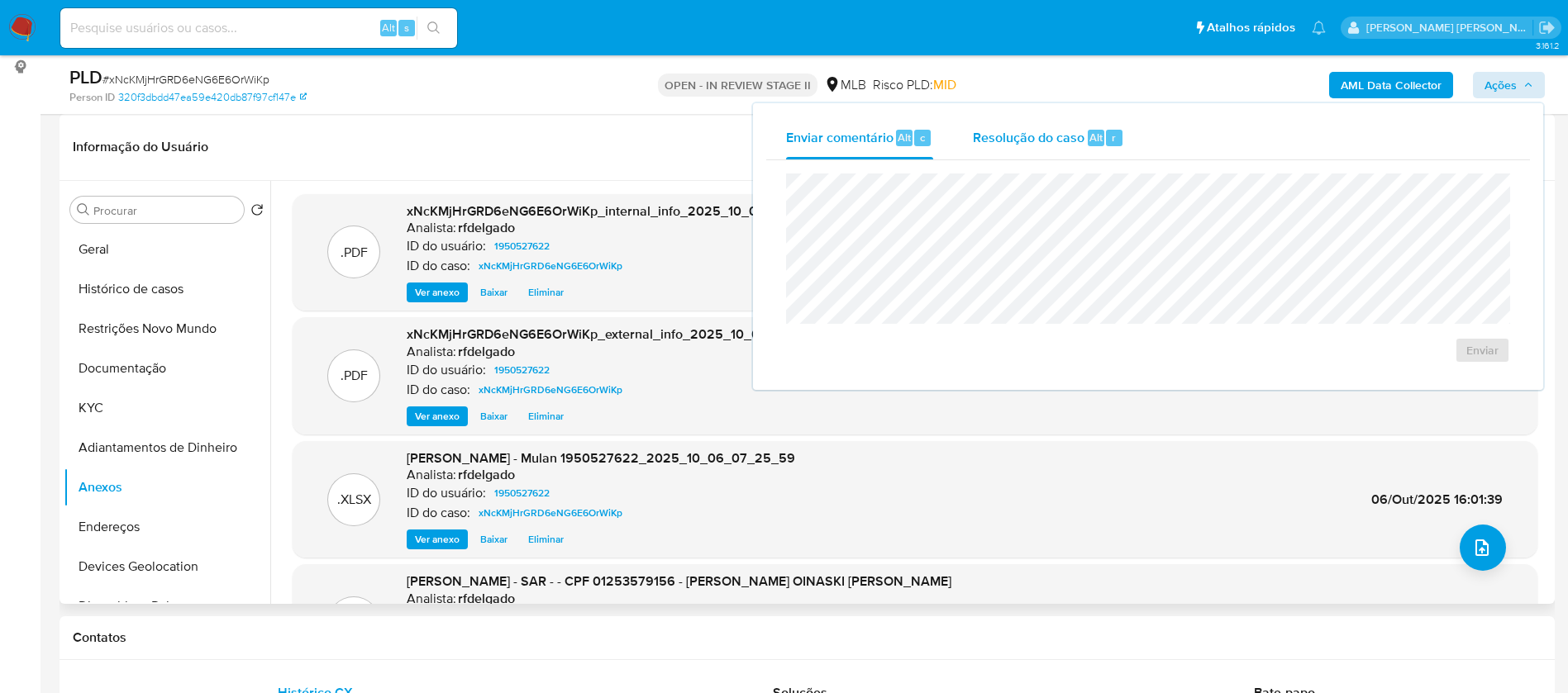
click at [1058, 149] on div "Resolução do caso Alt r" at bounding box center [1048, 138] width 152 height 43
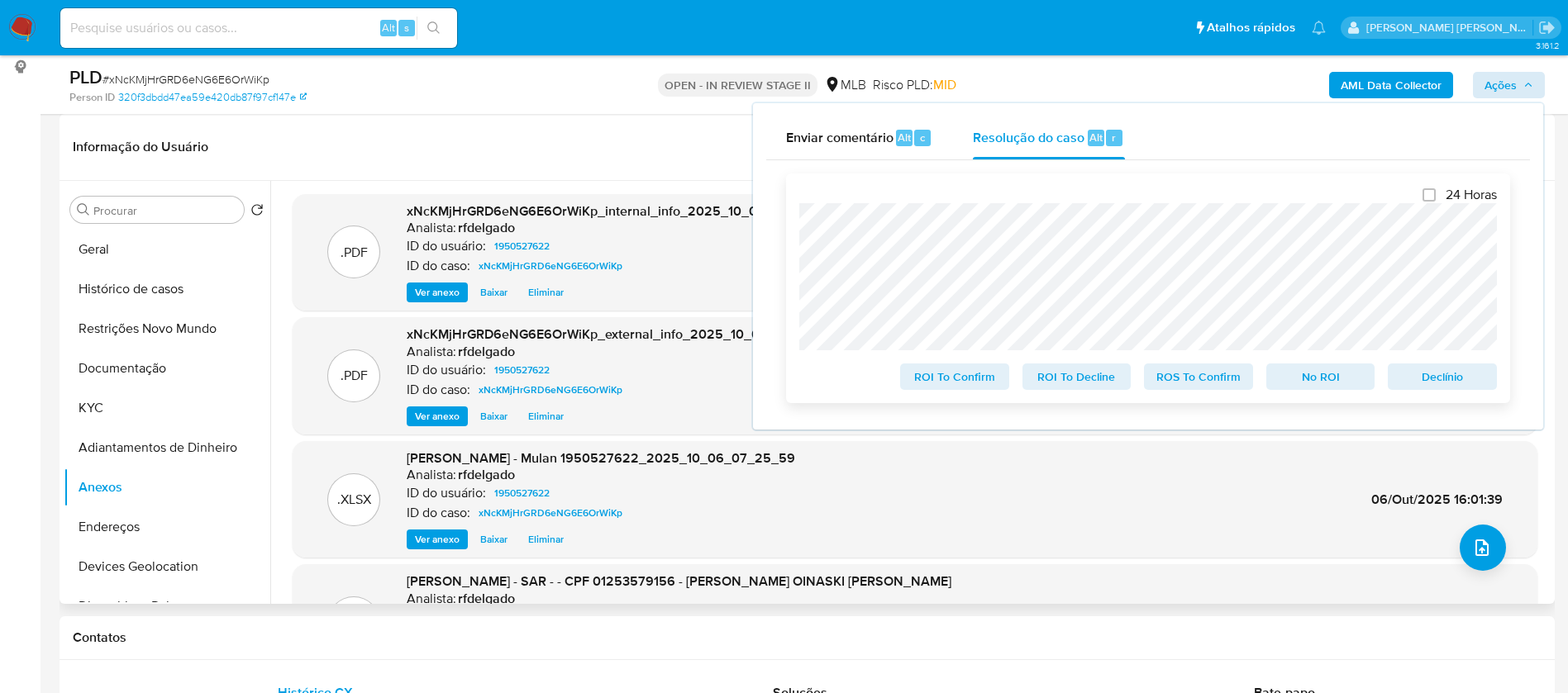
click at [1429, 379] on span "Declínio" at bounding box center [1442, 377] width 86 height 23
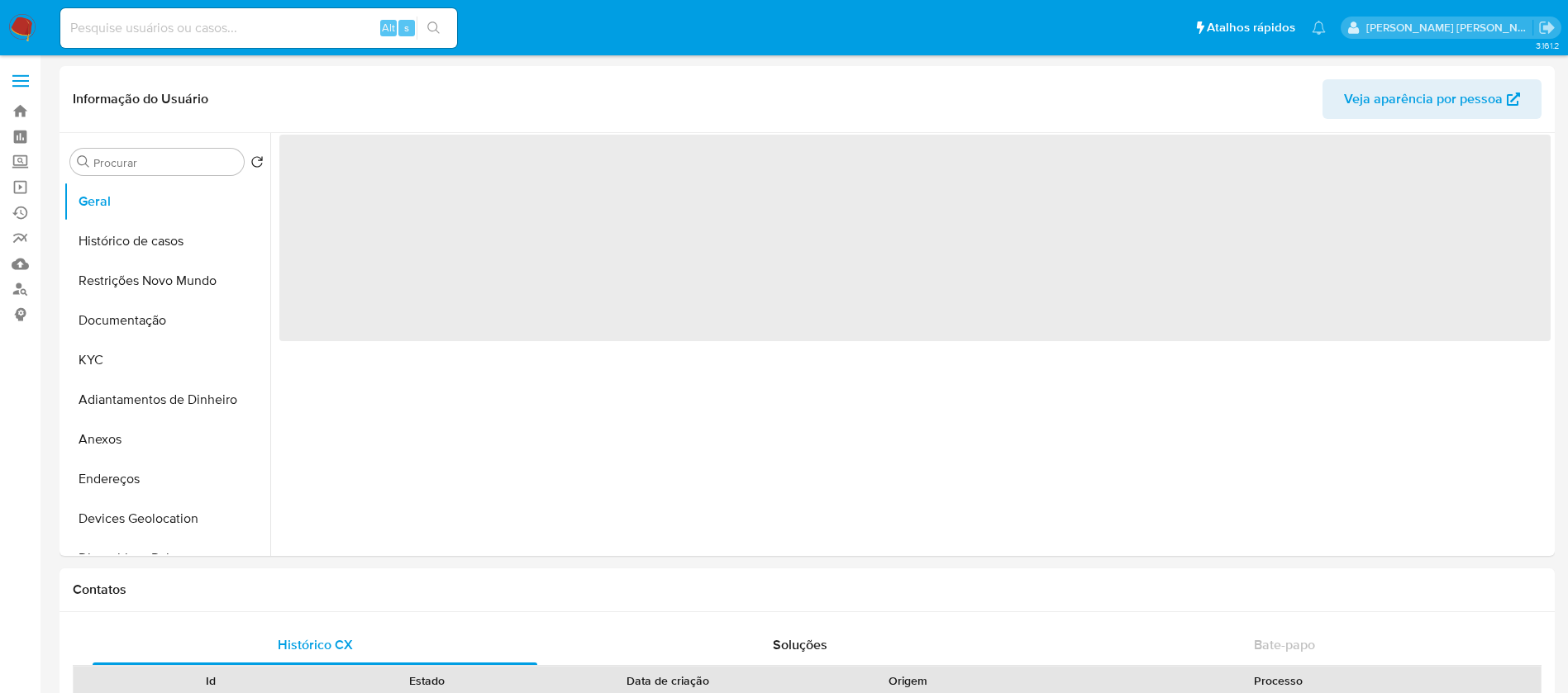
select select "10"
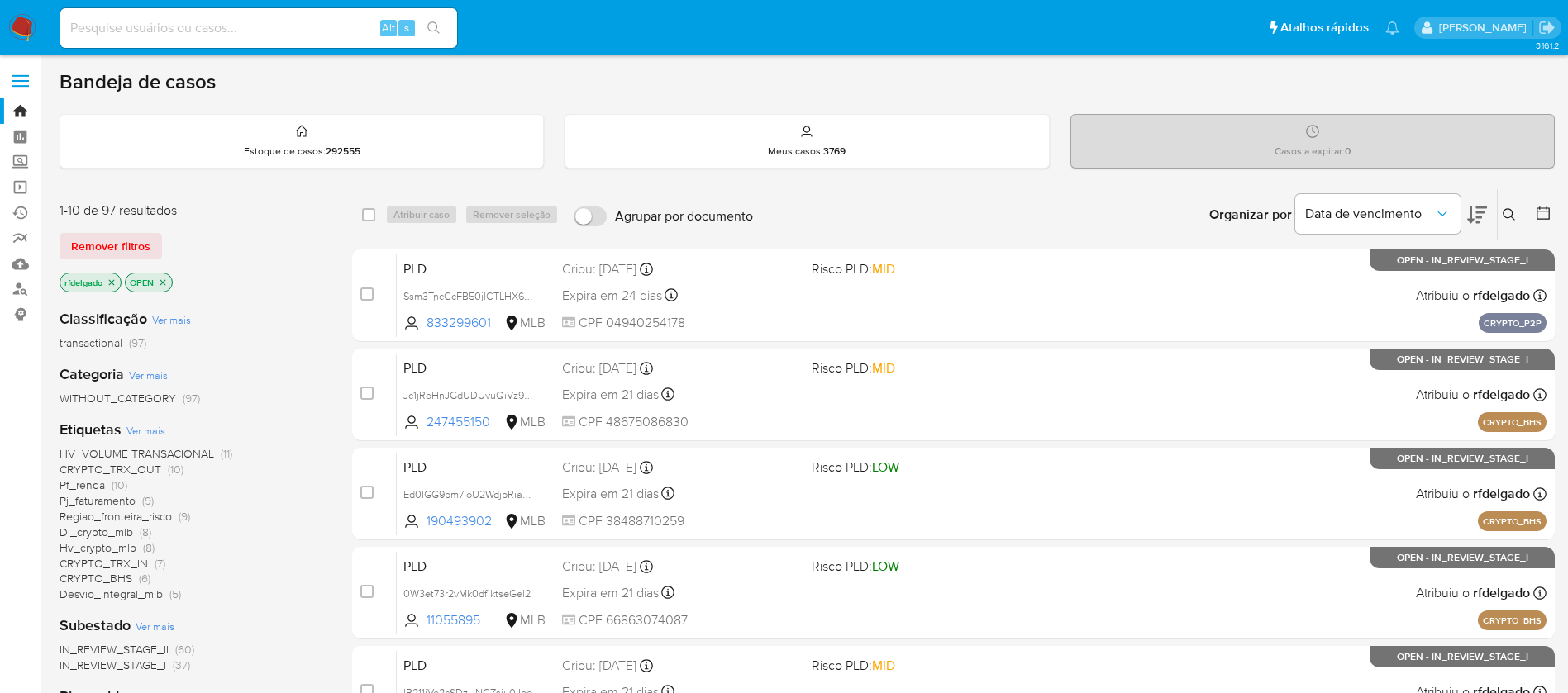
click at [25, 31] on img at bounding box center [22, 28] width 28 height 28
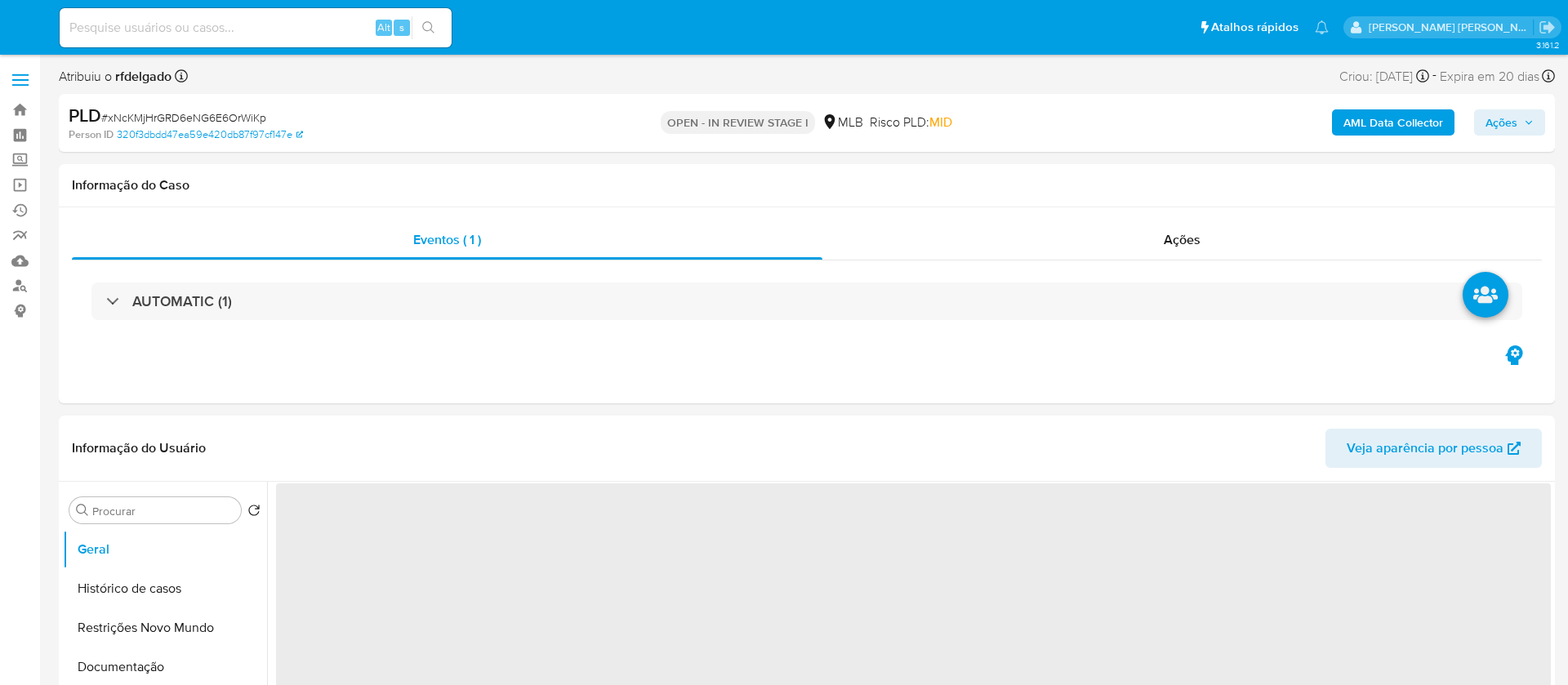
select select "10"
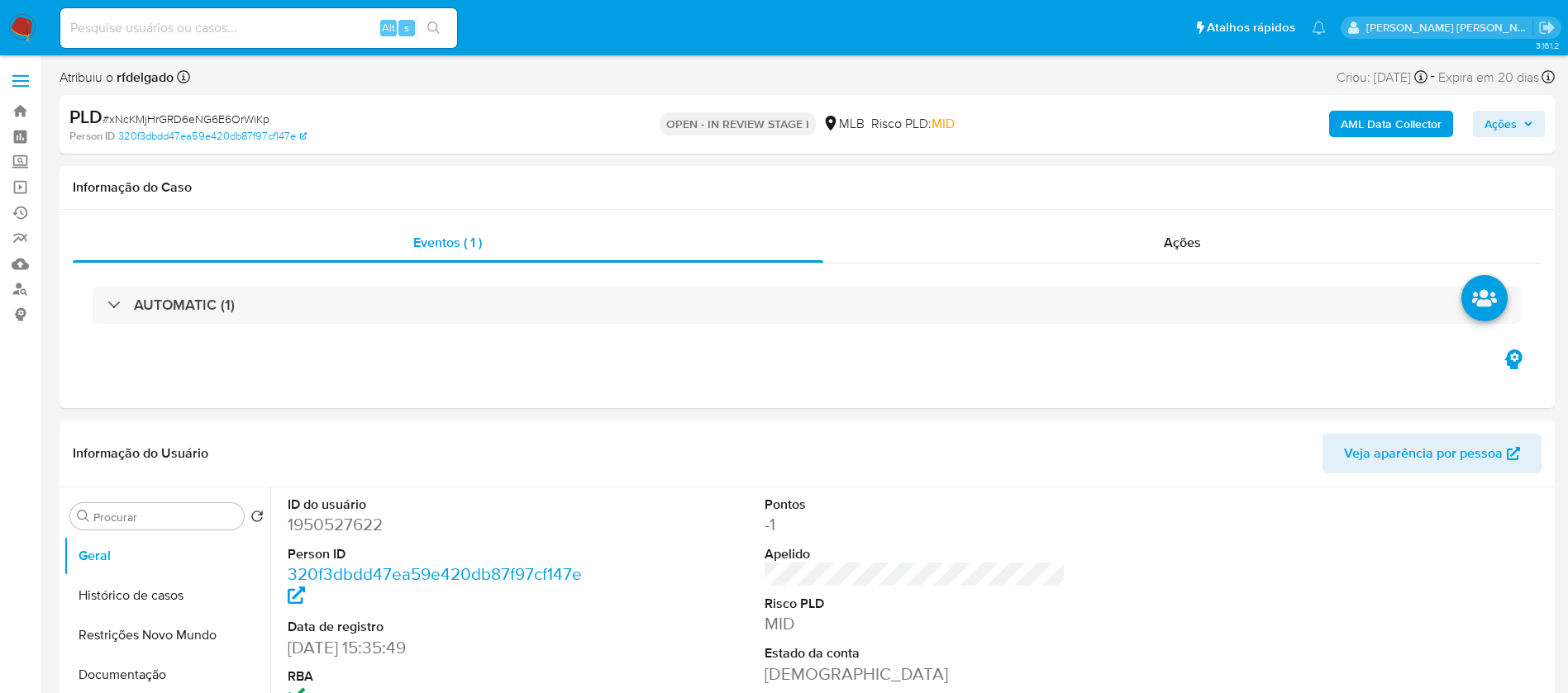
click at [1507, 126] on span "Ações" at bounding box center [1500, 124] width 33 height 26
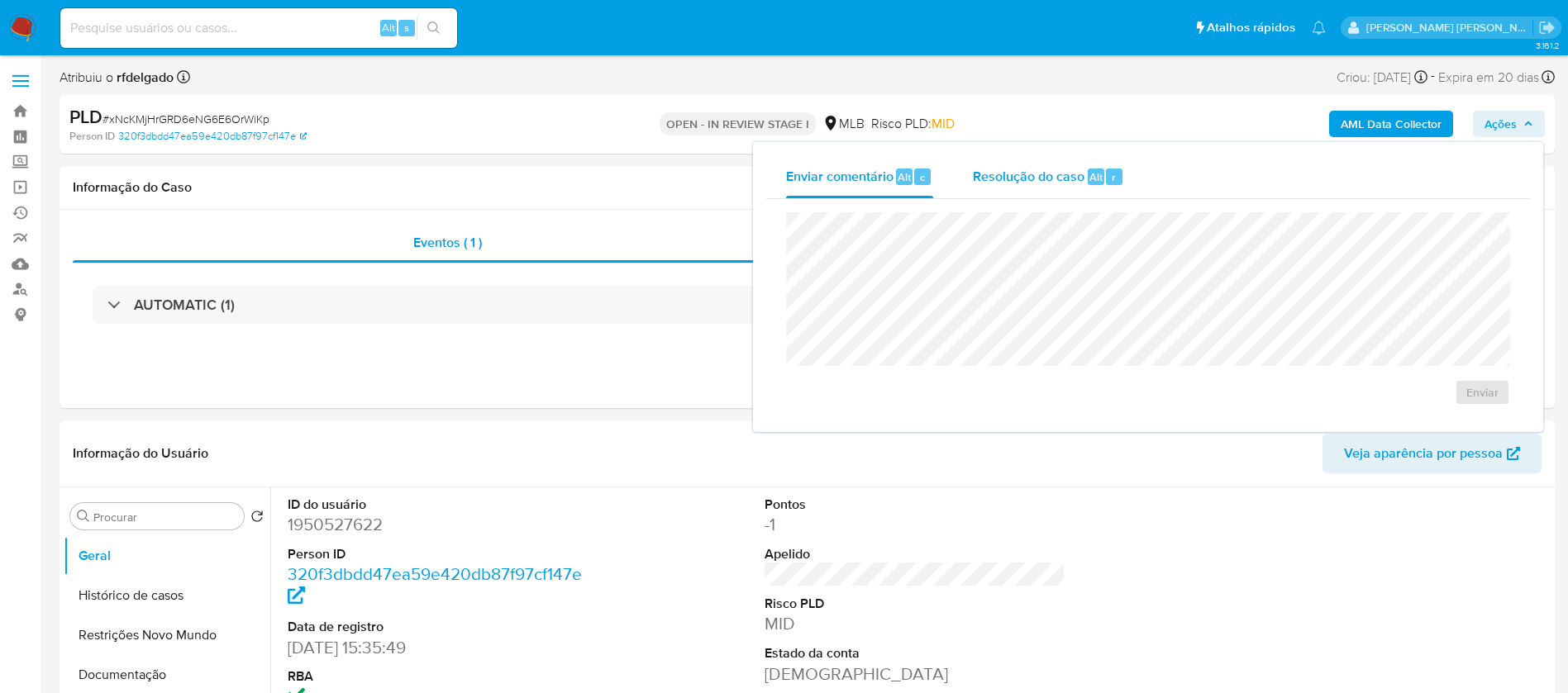
click at [967, 160] on button "Resolução do caso Alt r" at bounding box center [1048, 177] width 191 height 43
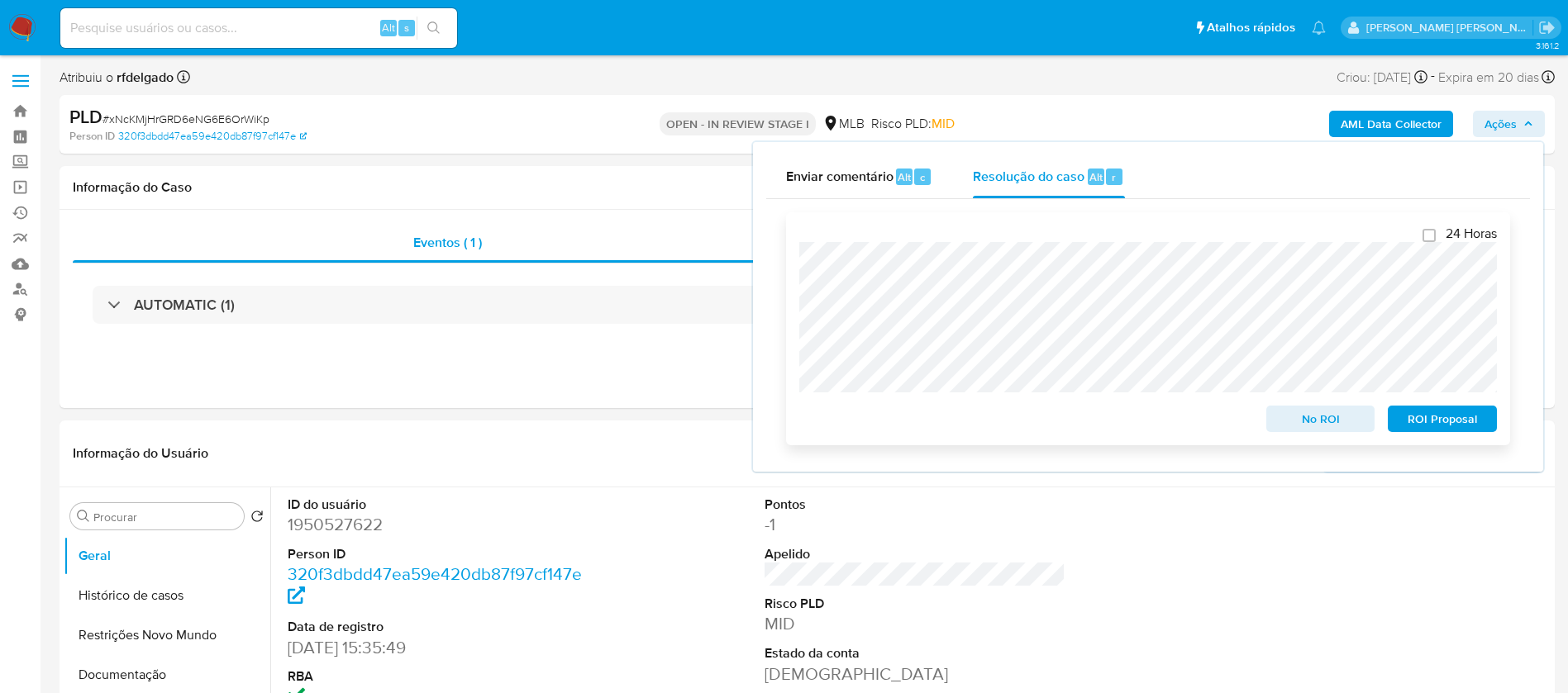
click at [1431, 420] on span "ROI Proposal" at bounding box center [1442, 419] width 86 height 23
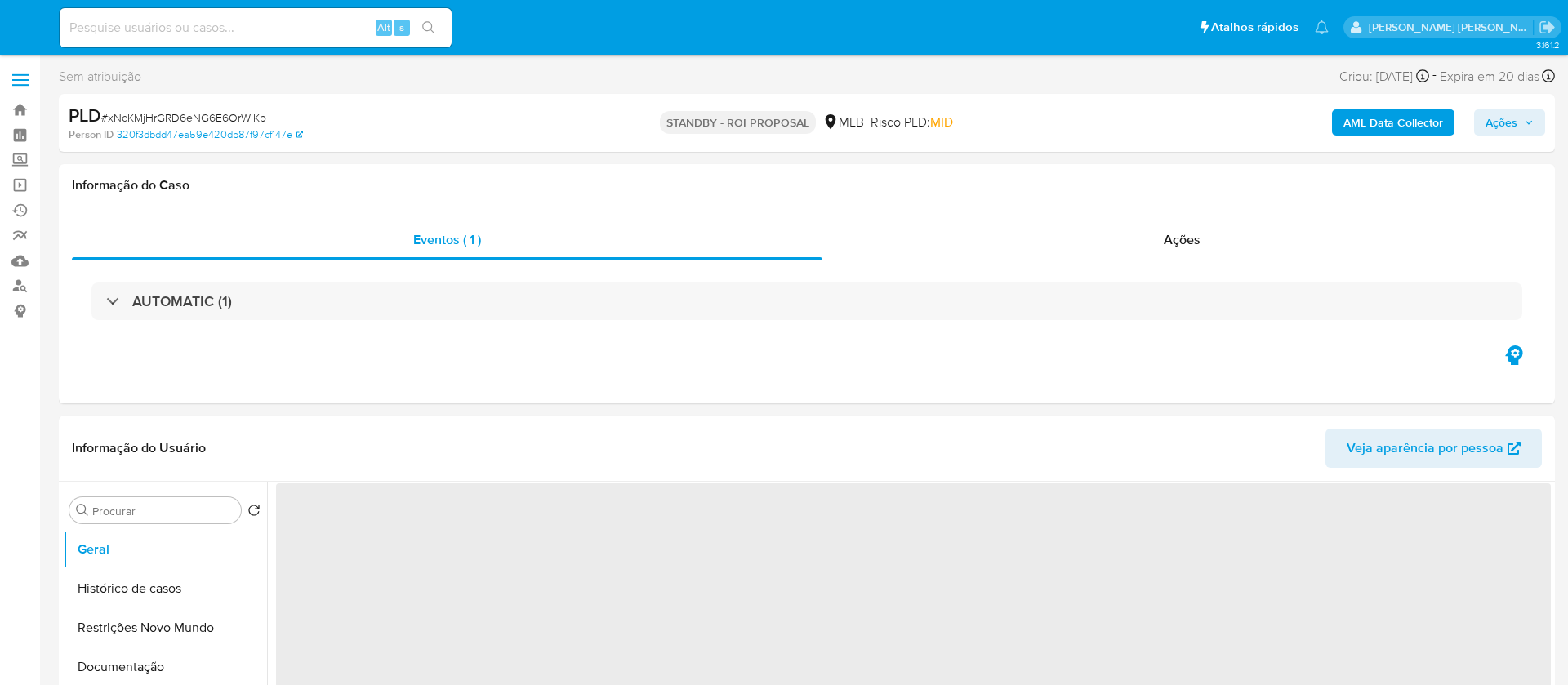
select select "10"
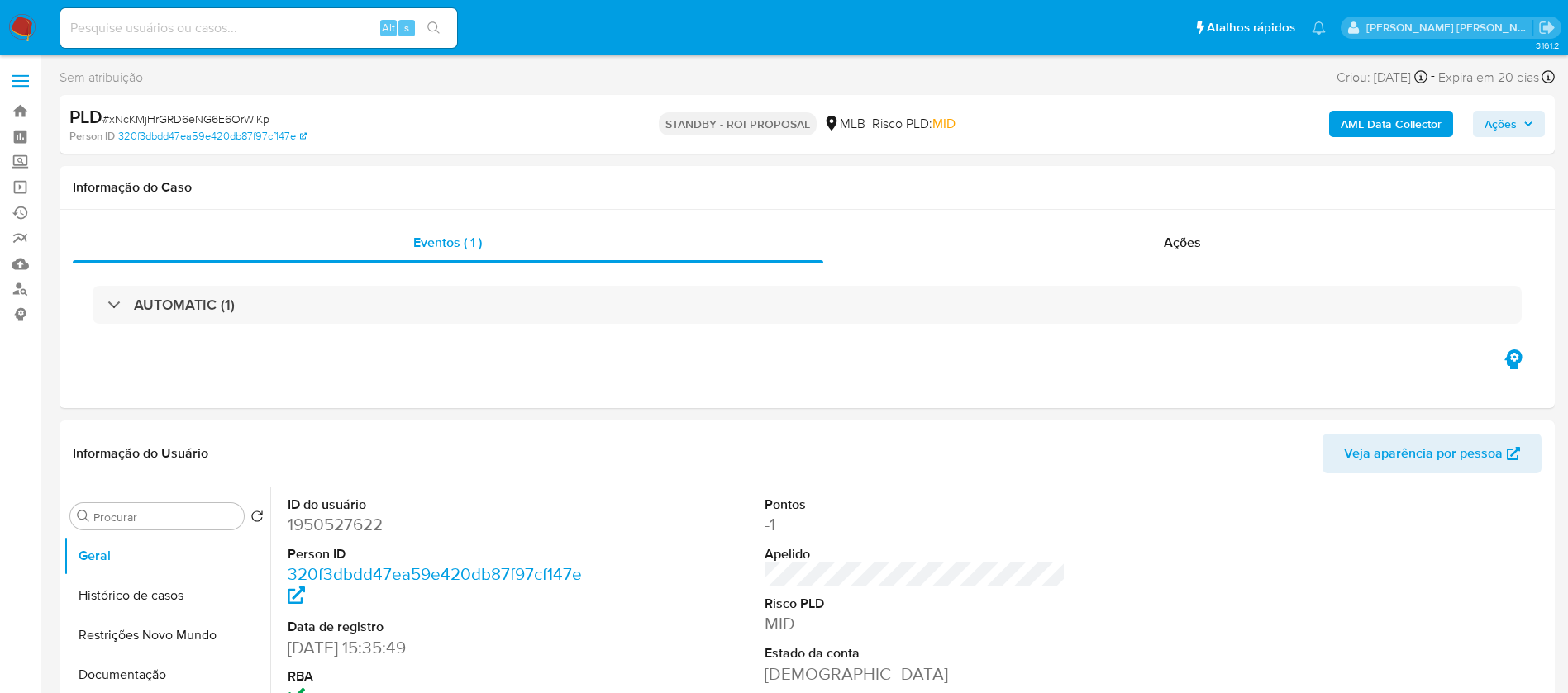
click at [23, 30] on img at bounding box center [22, 28] width 28 height 28
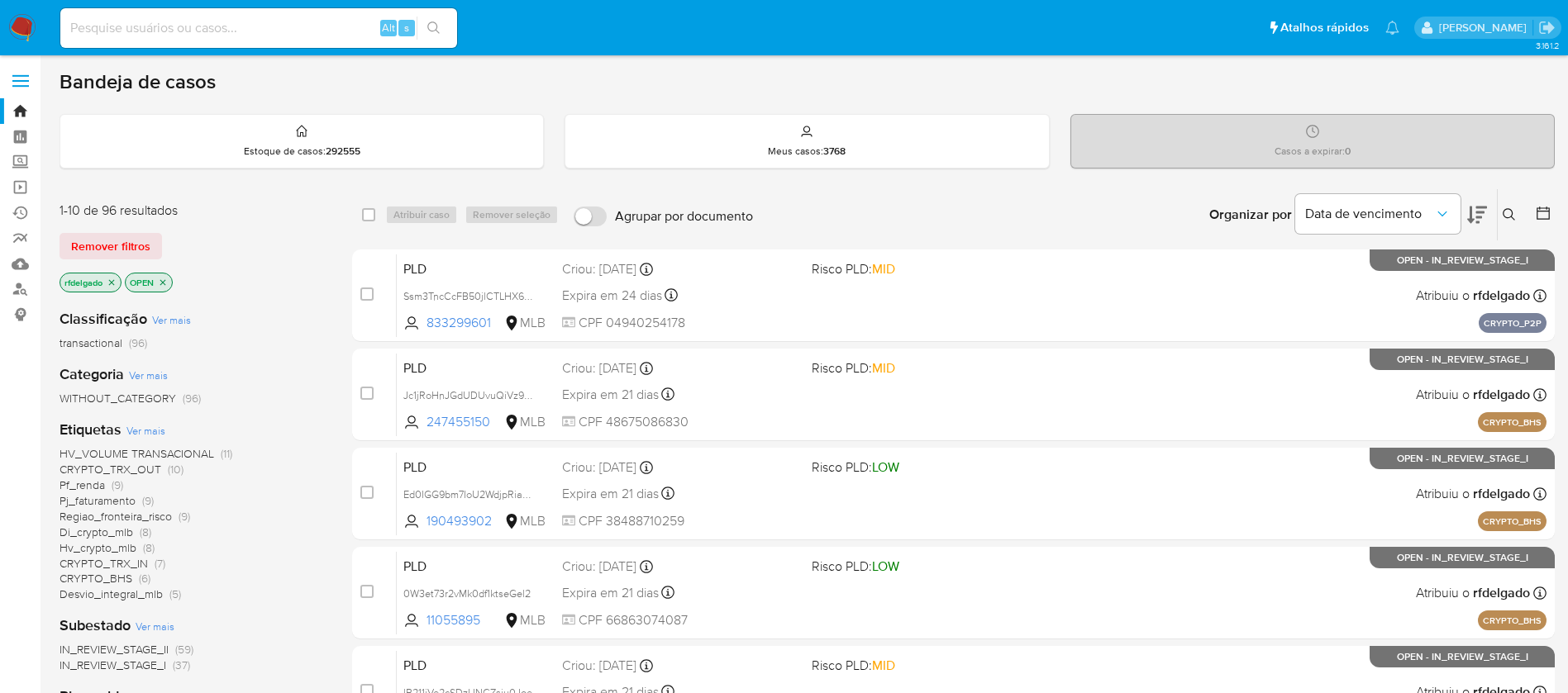
click at [312, 39] on div "Alt s" at bounding box center [259, 28] width 396 height 40
click at [313, 26] on input at bounding box center [259, 28] width 396 height 21
paste input "SGpdF3cfhLzT7tl5AkiNHCgD"
type input "SGpdF3cfhLzT7tl5AkiNHCgD"
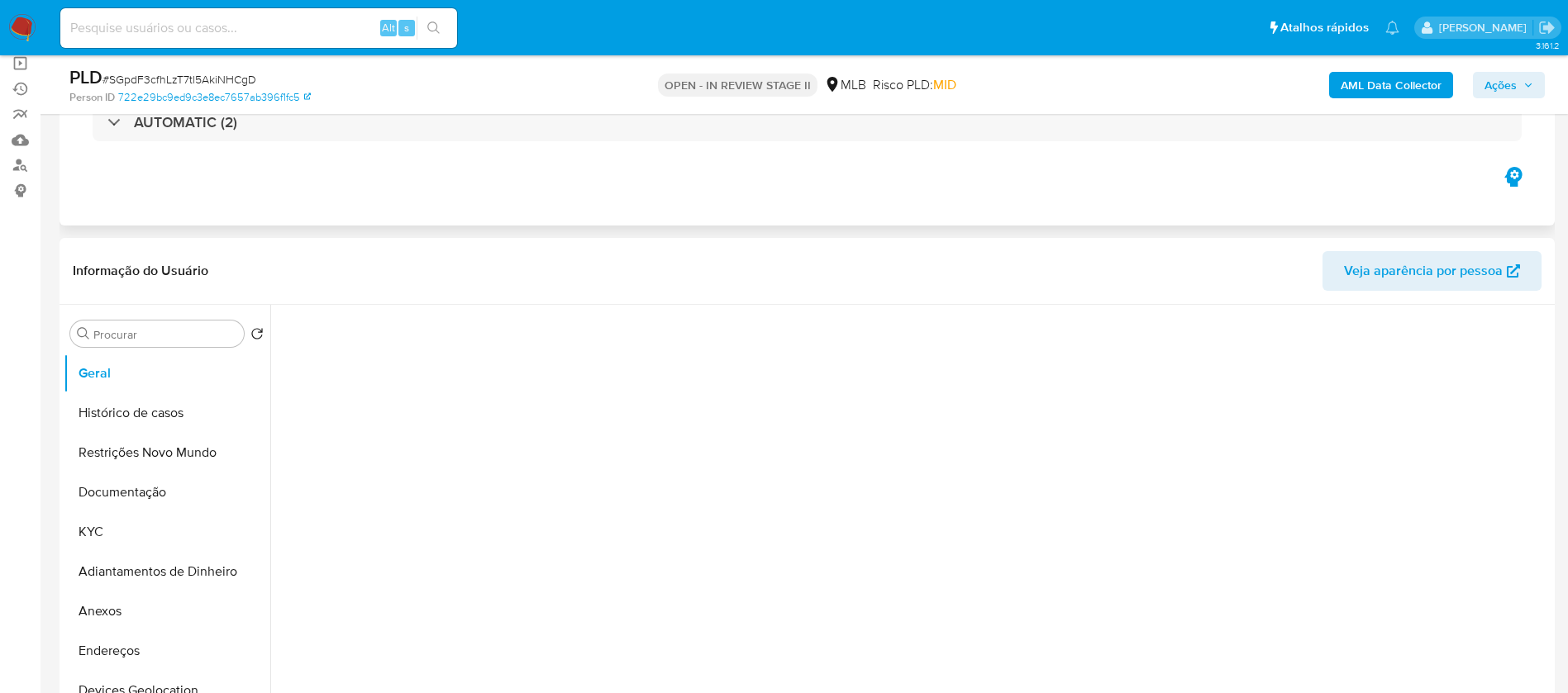
select select "10"
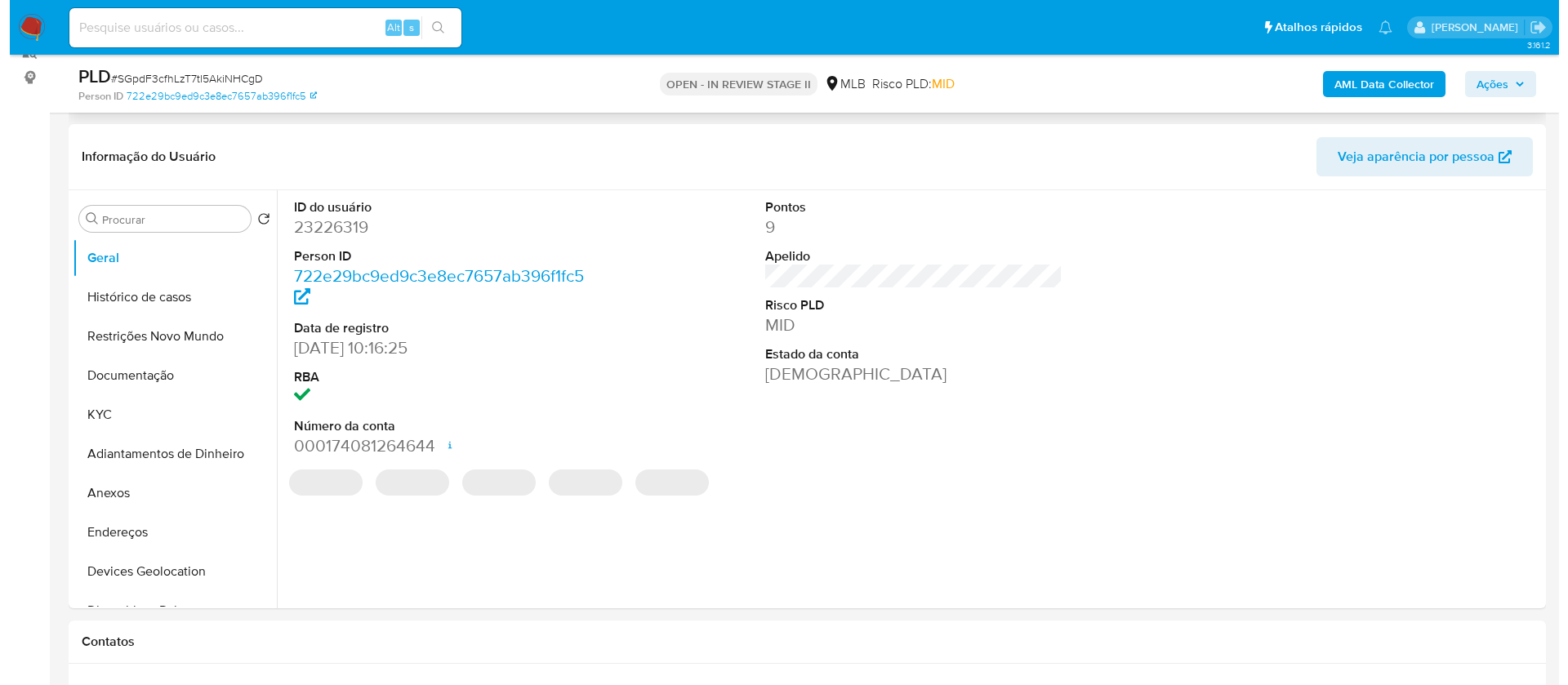
scroll to position [245, 0]
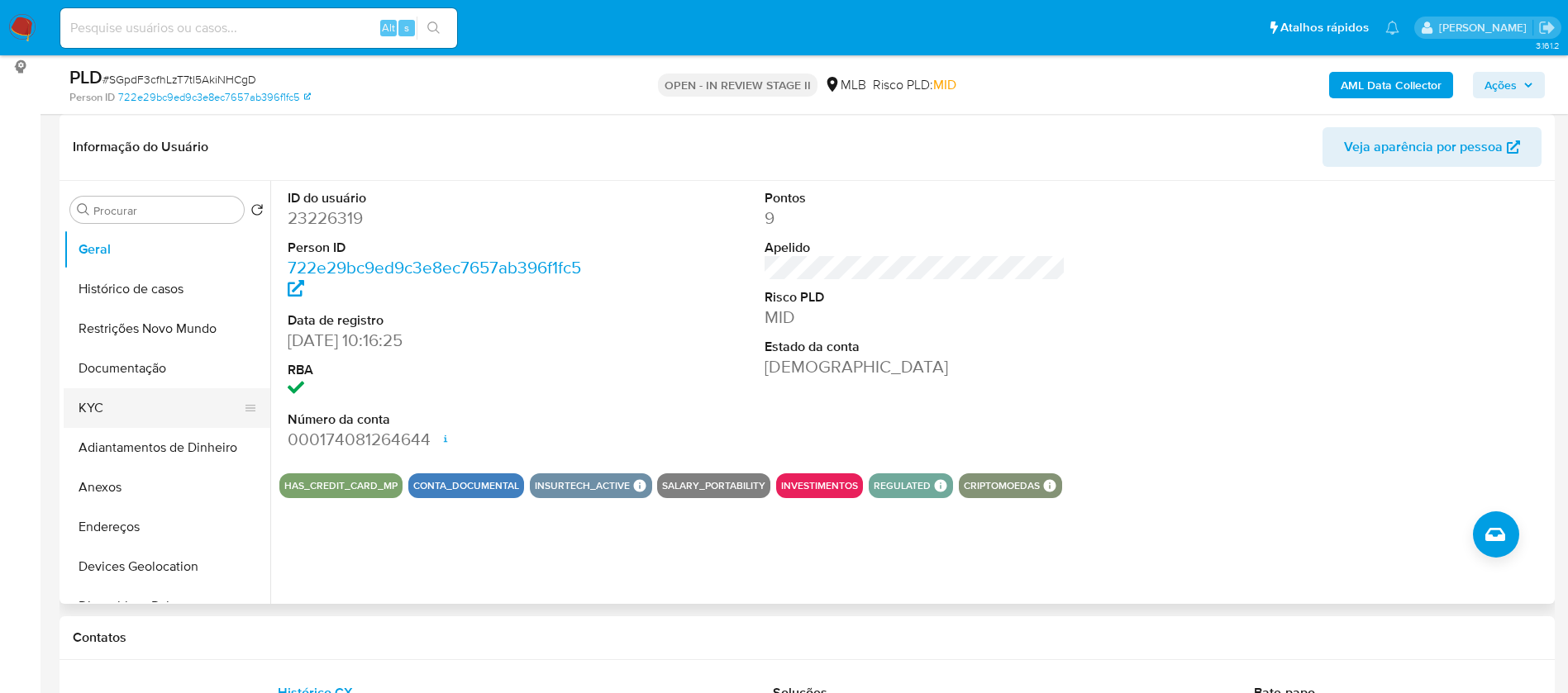
click at [125, 415] on button "KYC" at bounding box center [160, 407] width 194 height 40
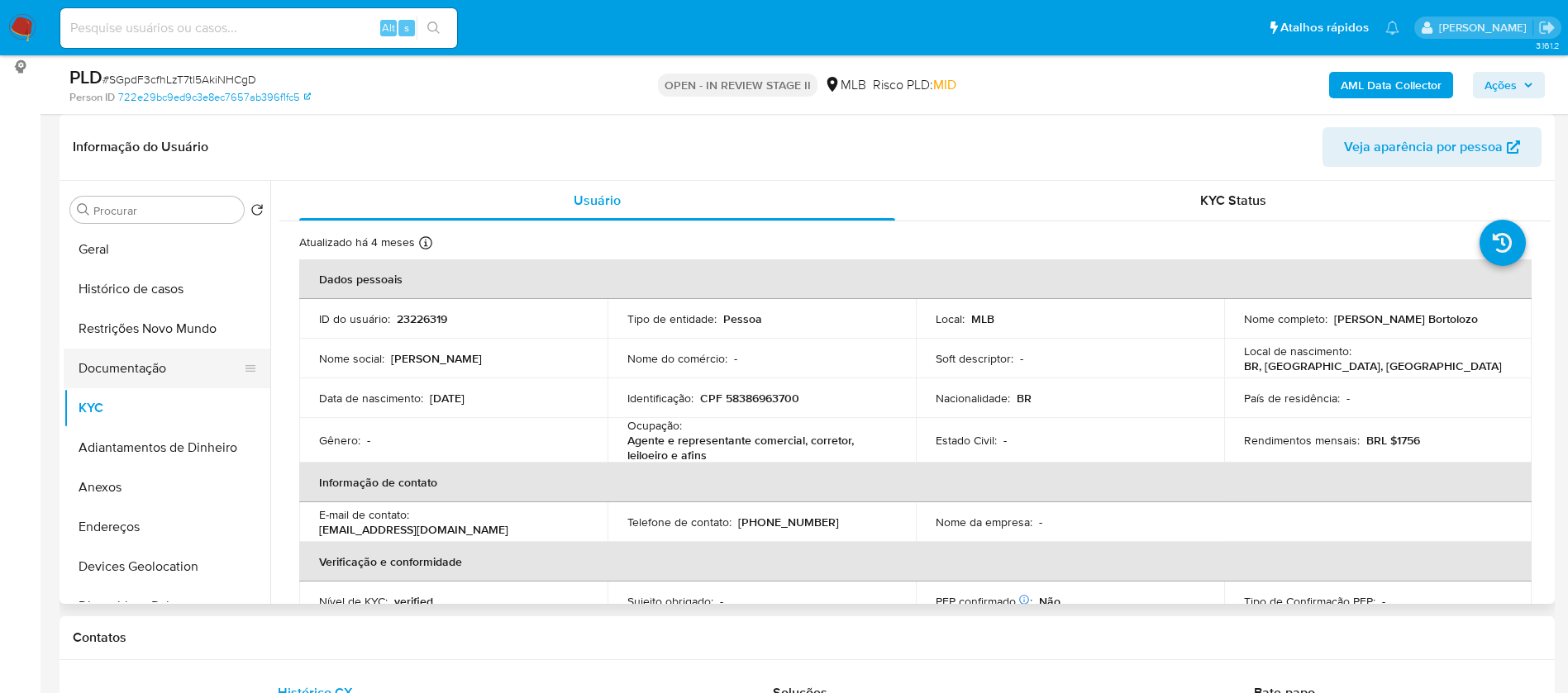
click at [132, 353] on button "Documentação" at bounding box center [160, 368] width 194 height 40
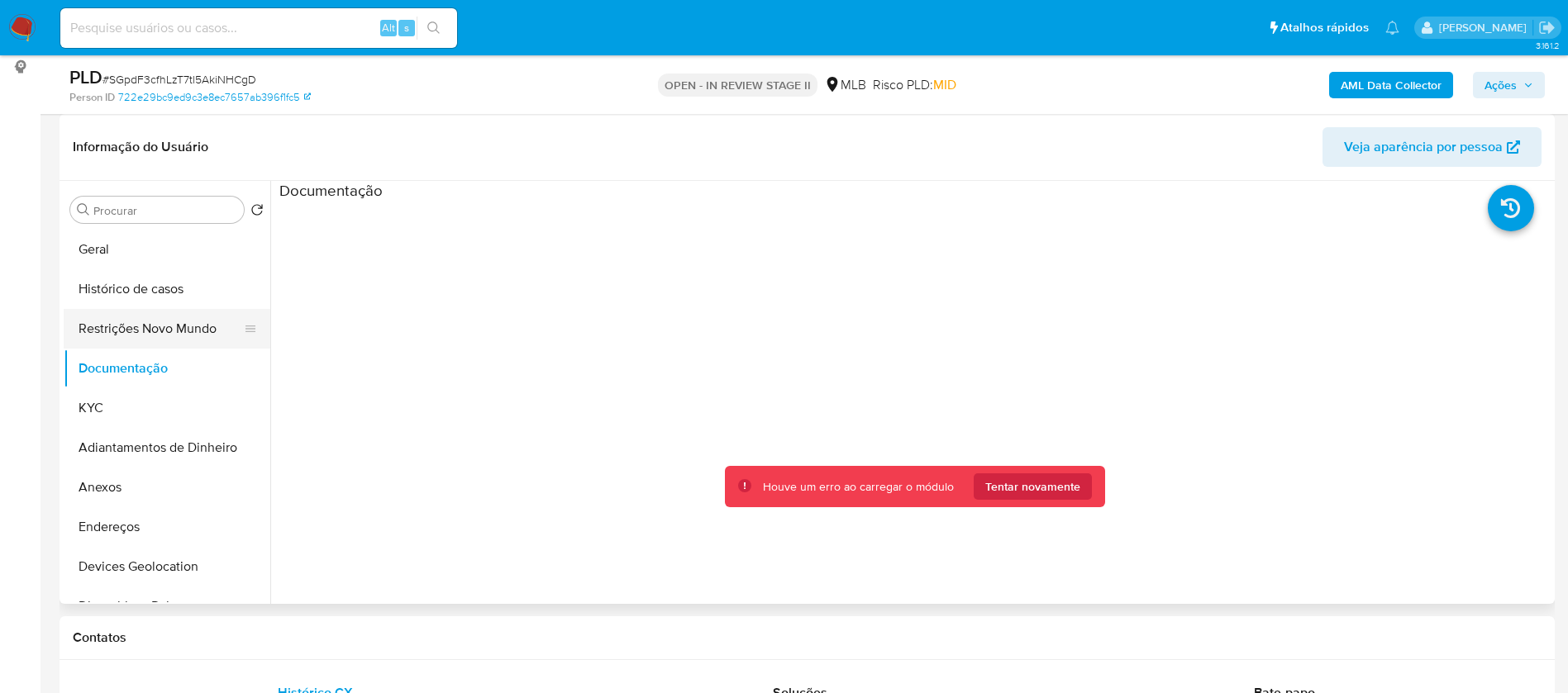
click at [106, 317] on button "Restrições Novo Mundo" at bounding box center [160, 328] width 194 height 40
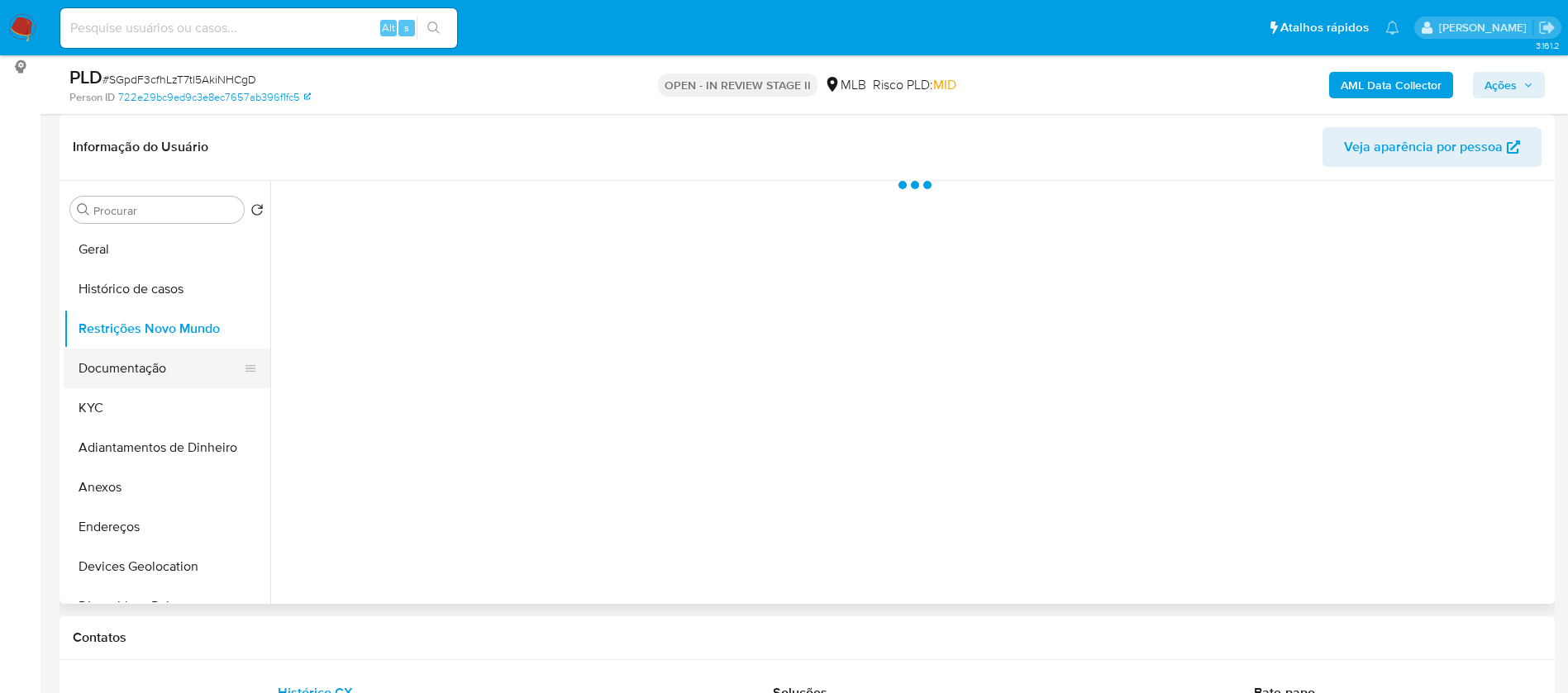
click at [133, 366] on button "Documentação" at bounding box center [160, 368] width 194 height 40
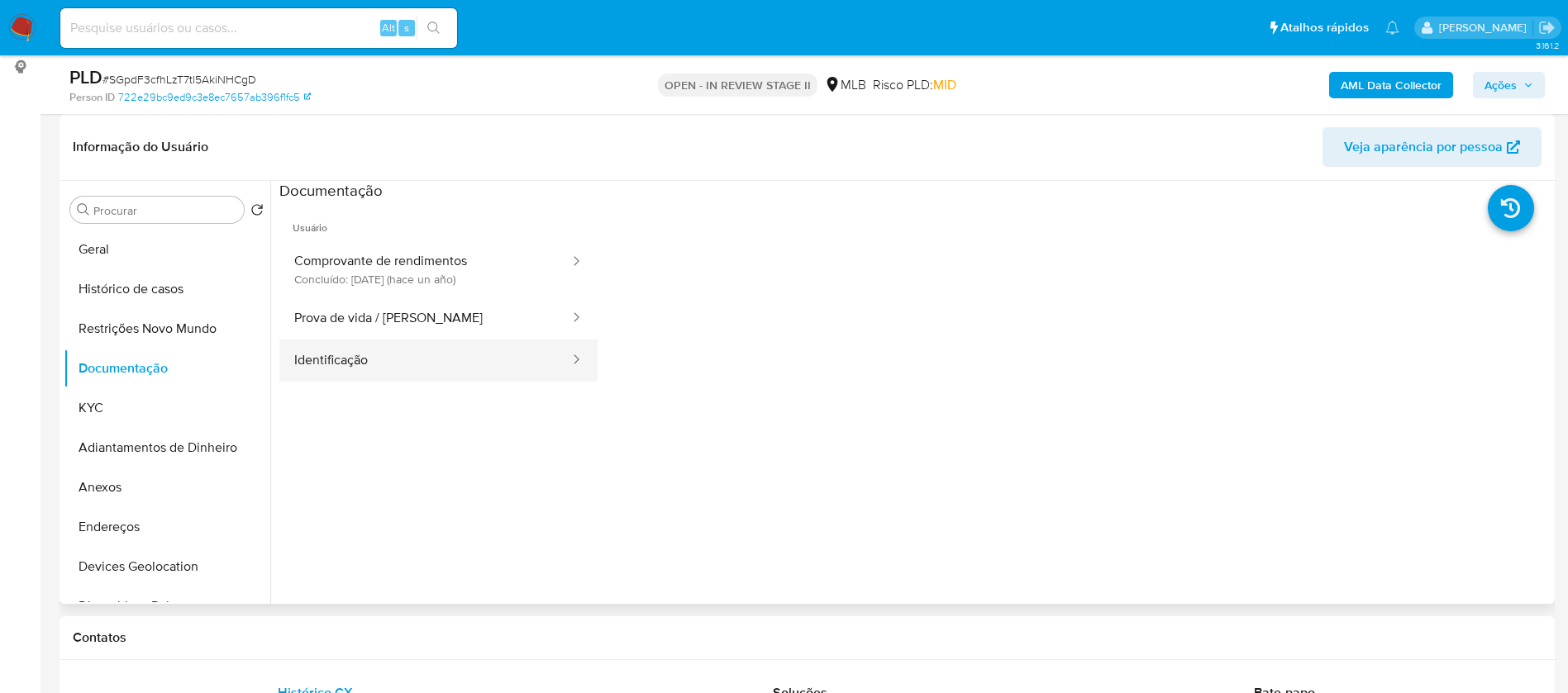
click at [359, 372] on button "Identificação" at bounding box center [425, 360] width 292 height 42
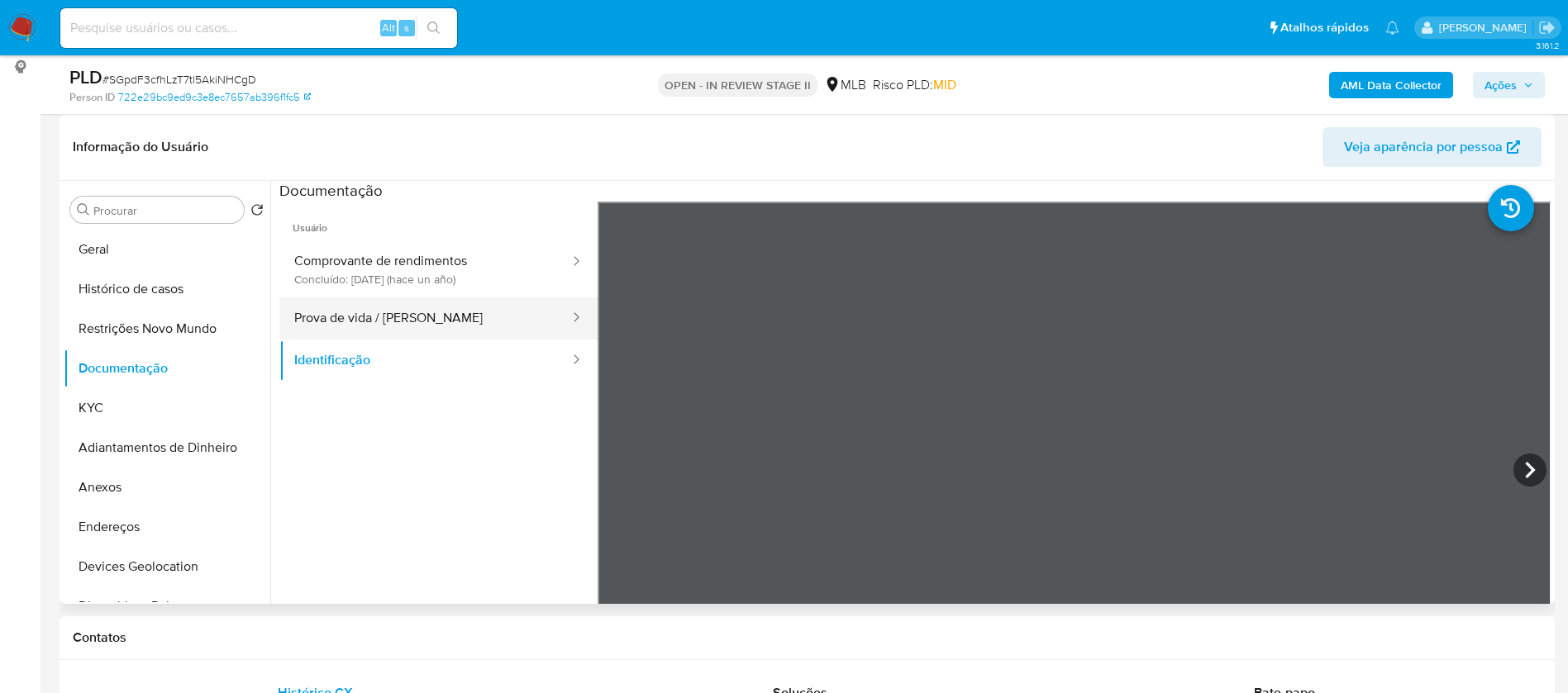
click at [411, 323] on button "Prova de vida / Selfie" at bounding box center [425, 318] width 292 height 42
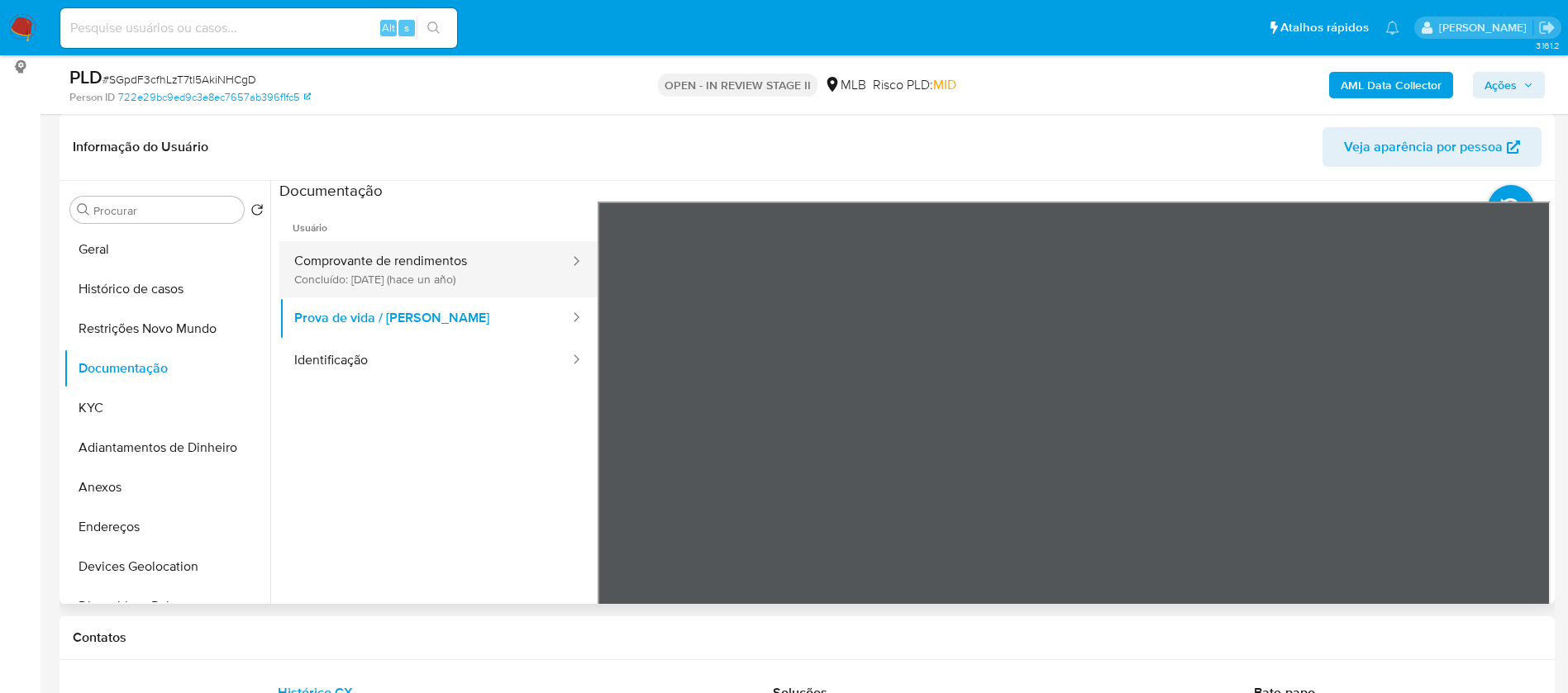
click at [429, 277] on button "Comprovante de rendimentos Concluído: 28/05/2024 (hace un año)" at bounding box center [425, 269] width 292 height 56
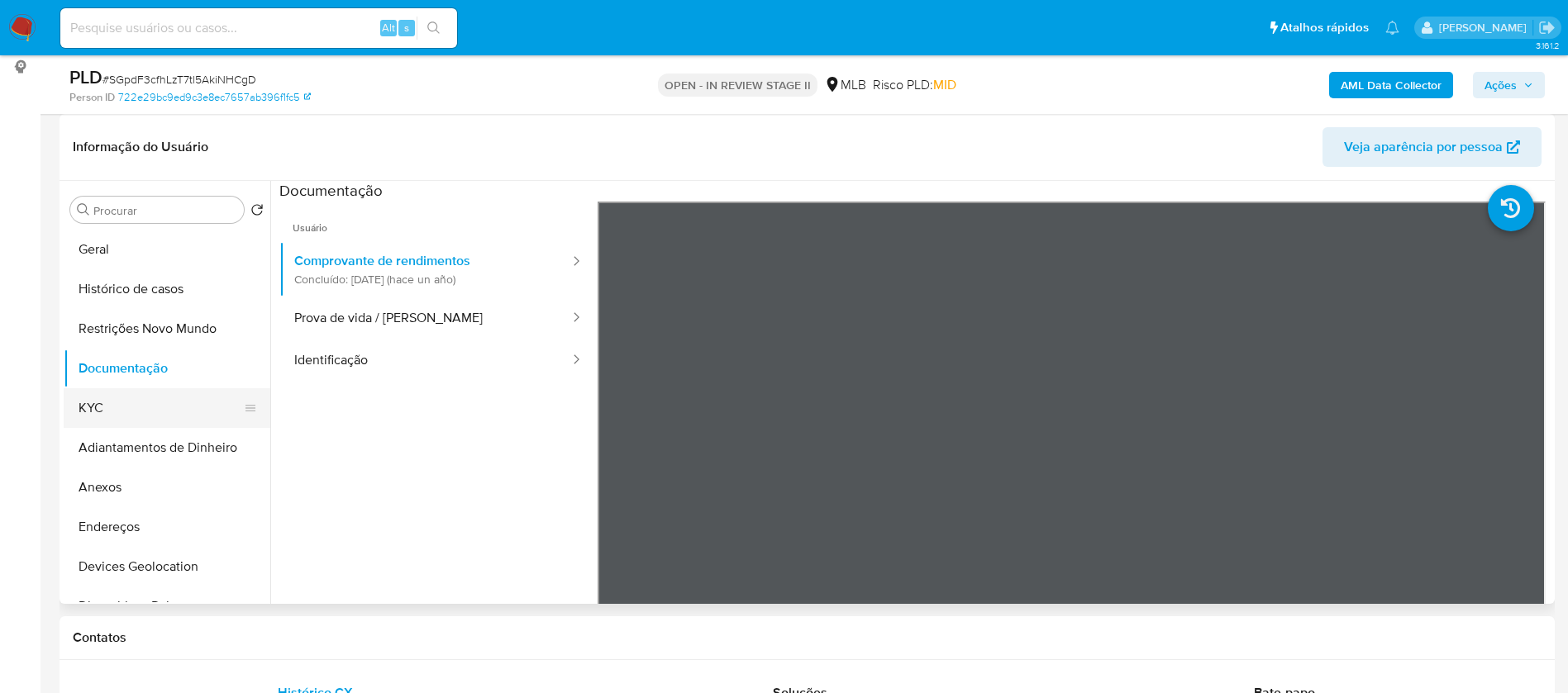
click at [100, 407] on button "KYC" at bounding box center [160, 407] width 194 height 40
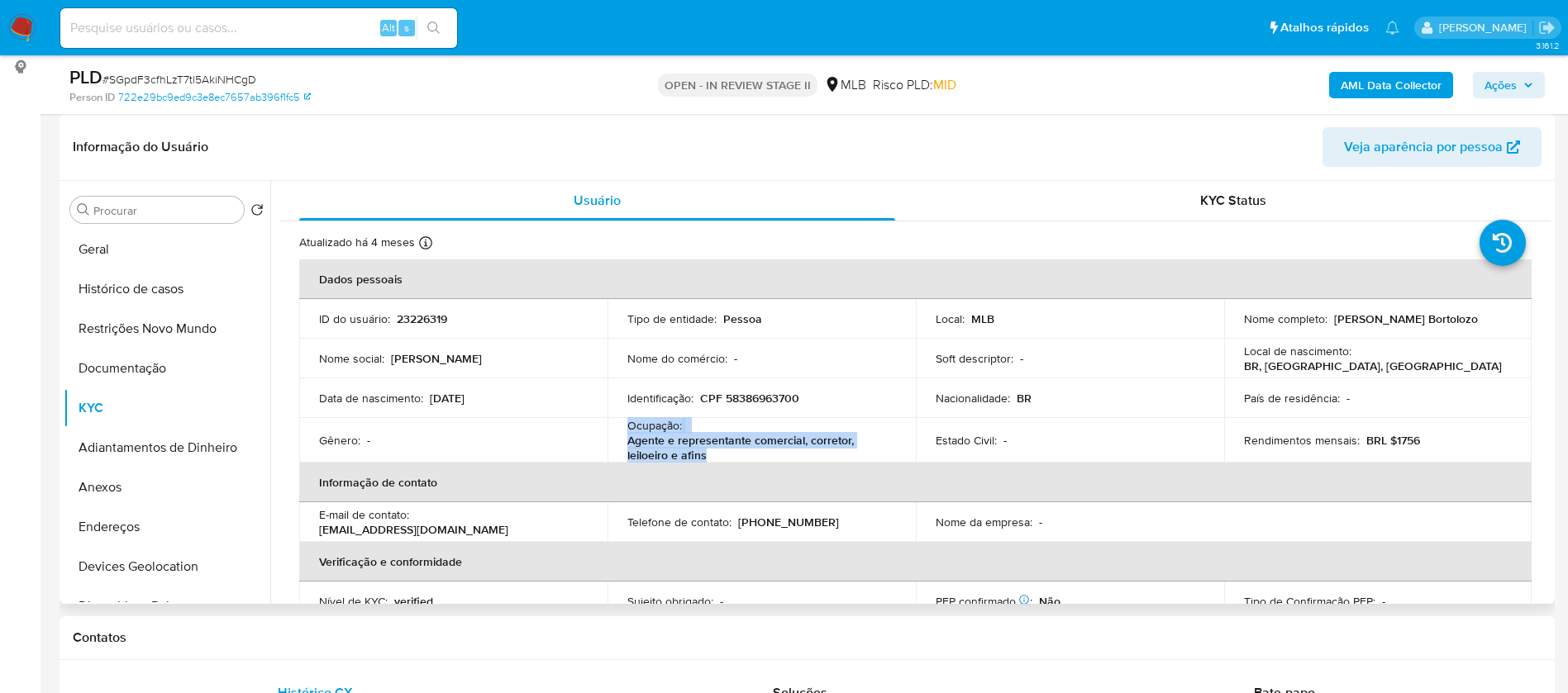
drag, startPoint x: 715, startPoint y: 453, endPoint x: 617, endPoint y: 427, distance: 101.4
click at [617, 427] on td "Ocupação : Agente e representante comercial, corretor, leiloeiro e afins" at bounding box center [761, 440] width 308 height 45
copy div "Ocupação : Agente e representante comercial, corretor, leiloeiro e afins"
click at [1366, 83] on b "AML Data Collector" at bounding box center [1391, 85] width 101 height 26
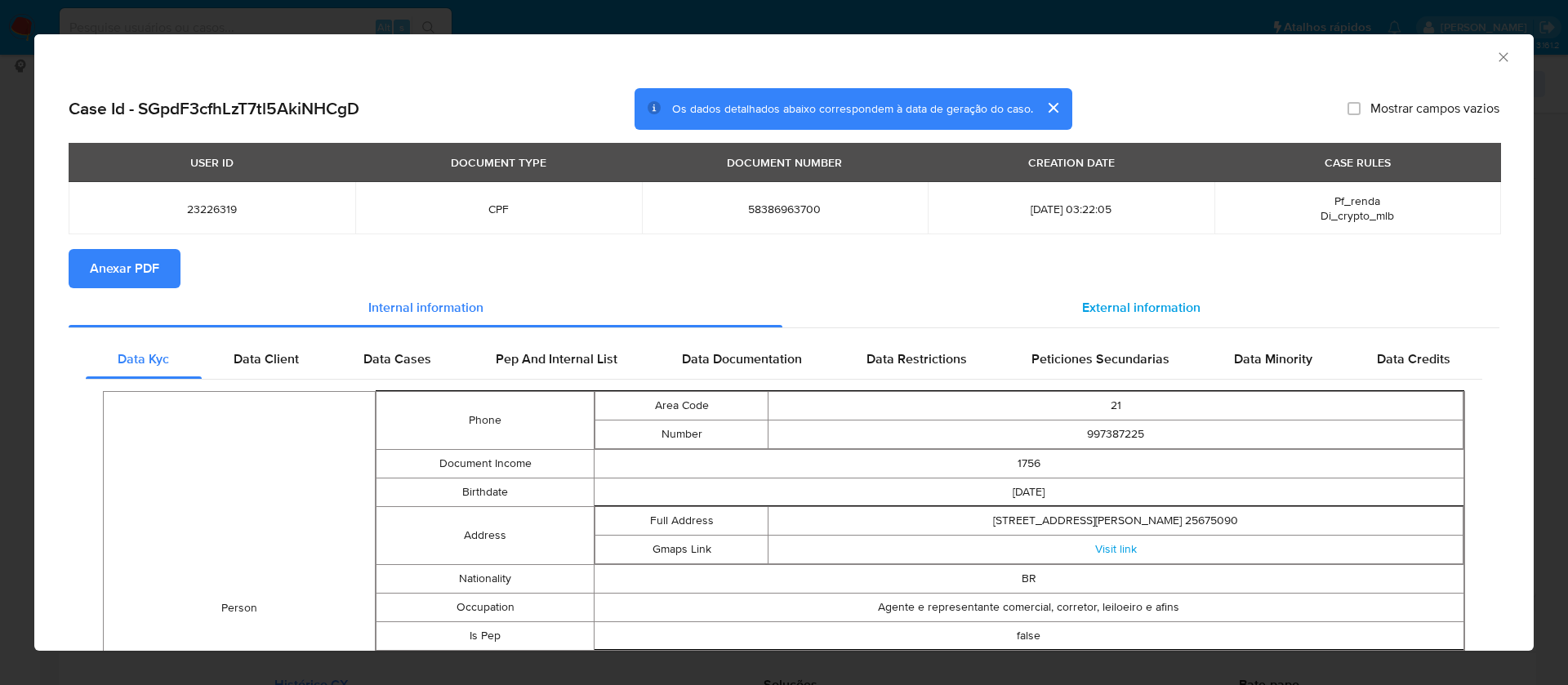
click at [1102, 291] on div "External information" at bounding box center [1141, 308] width 717 height 40
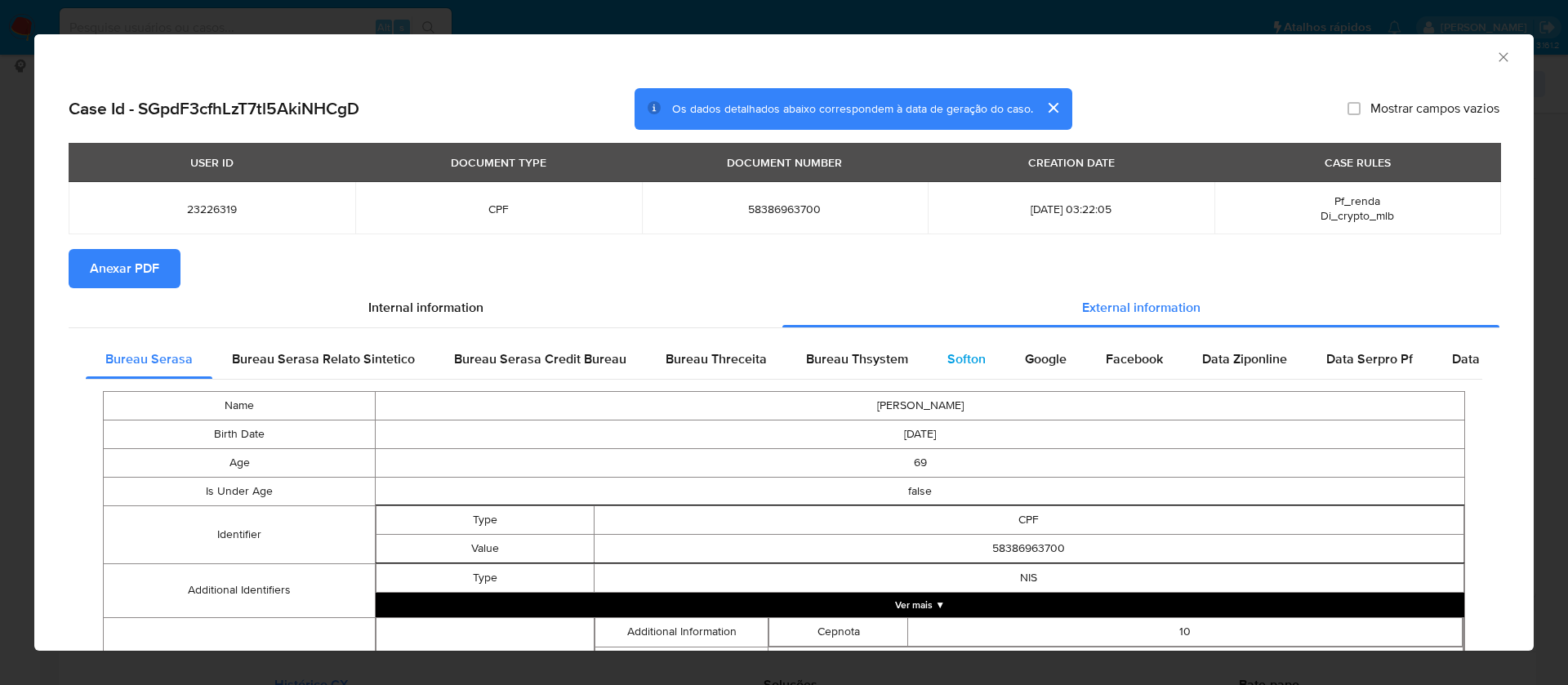
click at [953, 357] on span "Softon" at bounding box center [967, 359] width 39 height 18
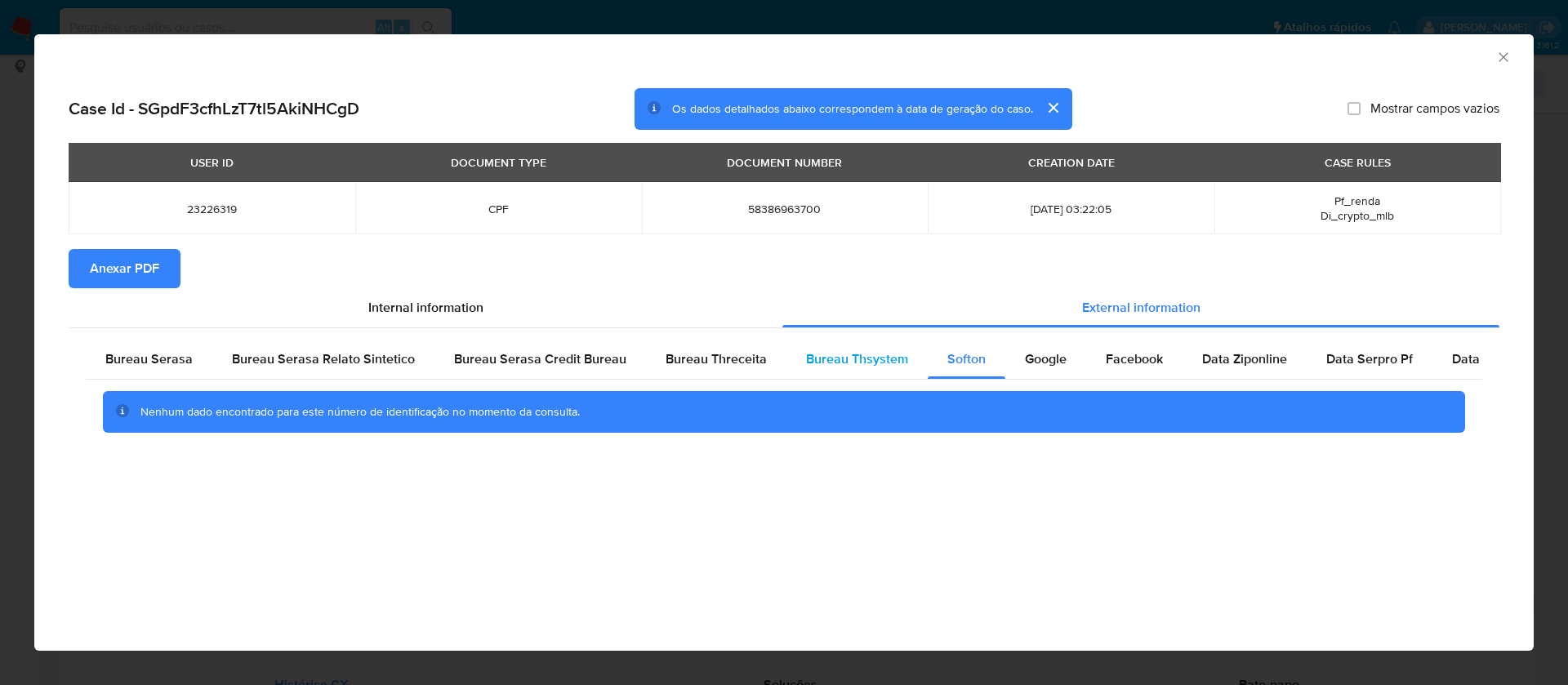
click at [822, 358] on span "Bureau Thsystem" at bounding box center [857, 359] width 102 height 18
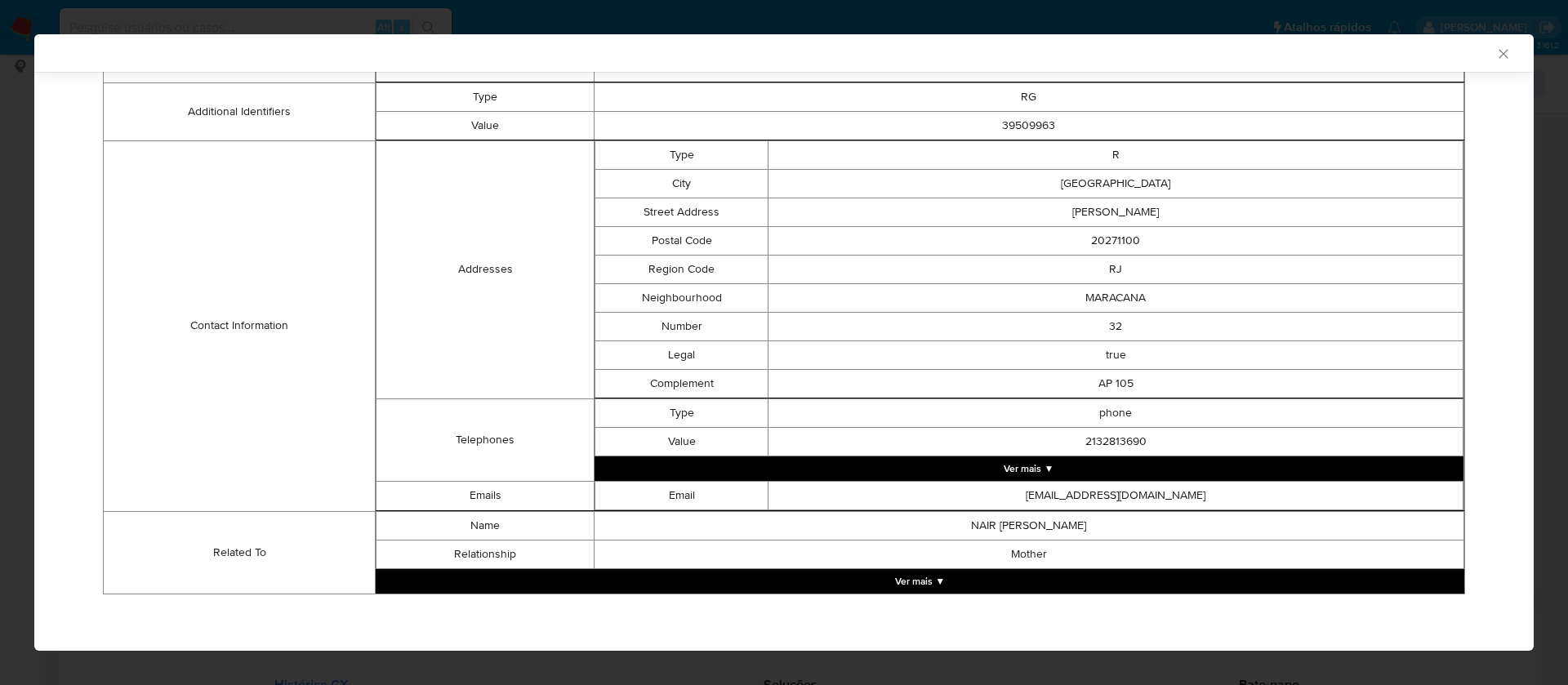
scroll to position [17, 0]
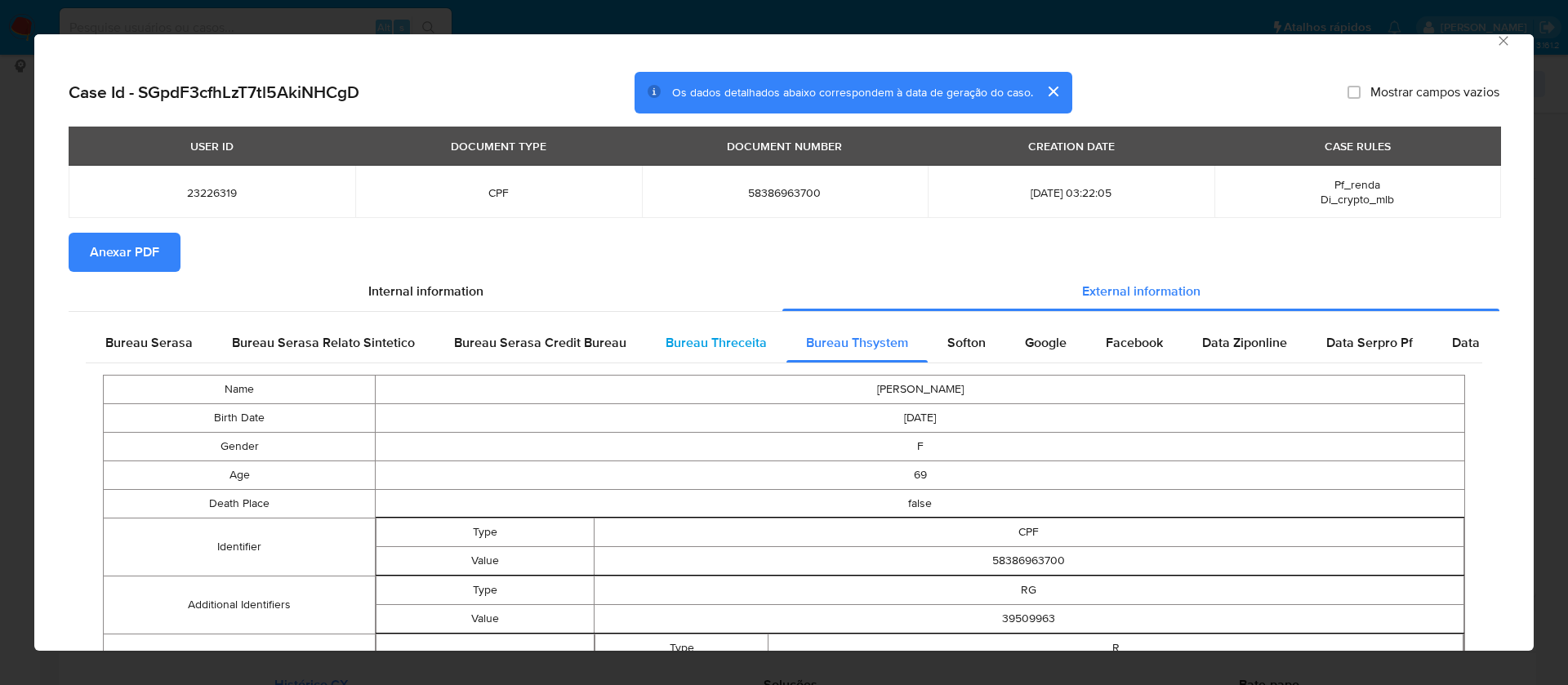
click at [719, 337] on span "Bureau Threceita" at bounding box center [716, 342] width 101 height 18
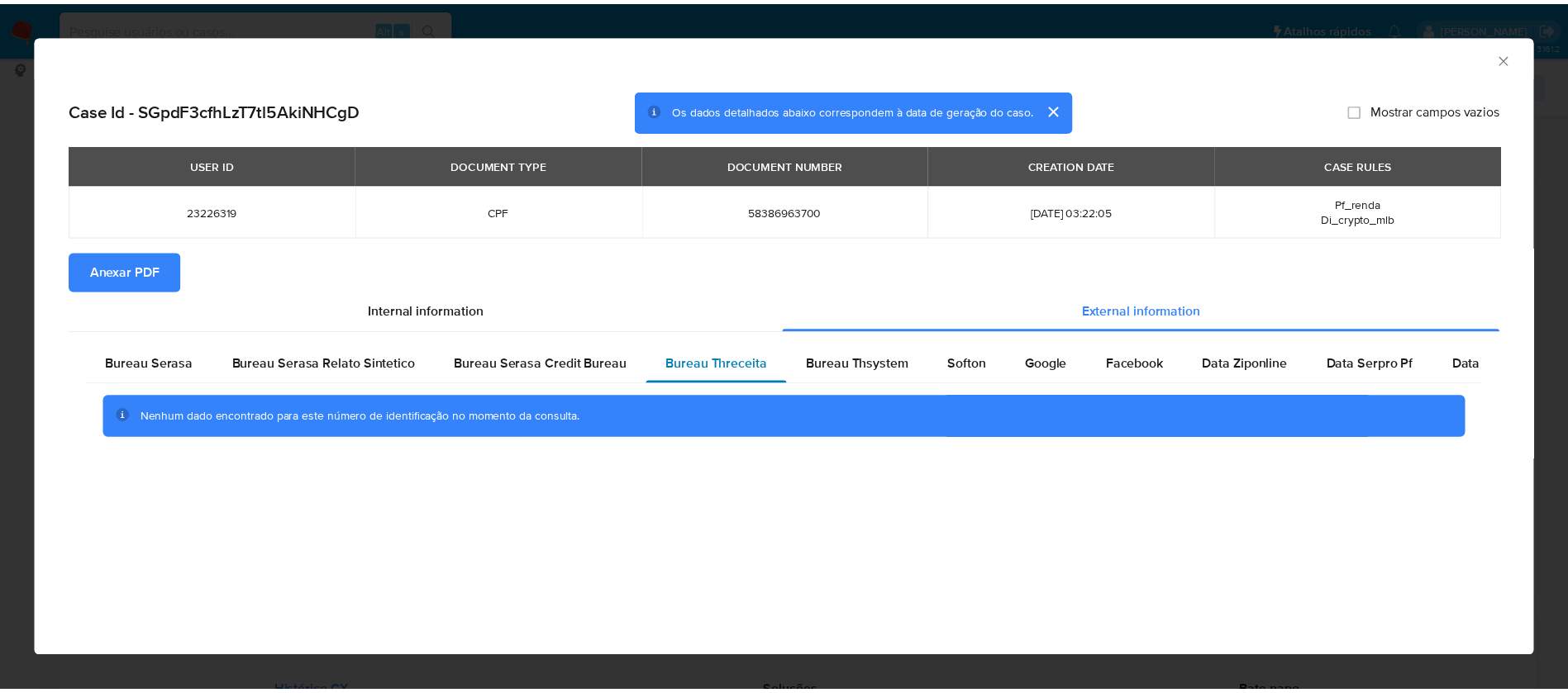
scroll to position [0, 0]
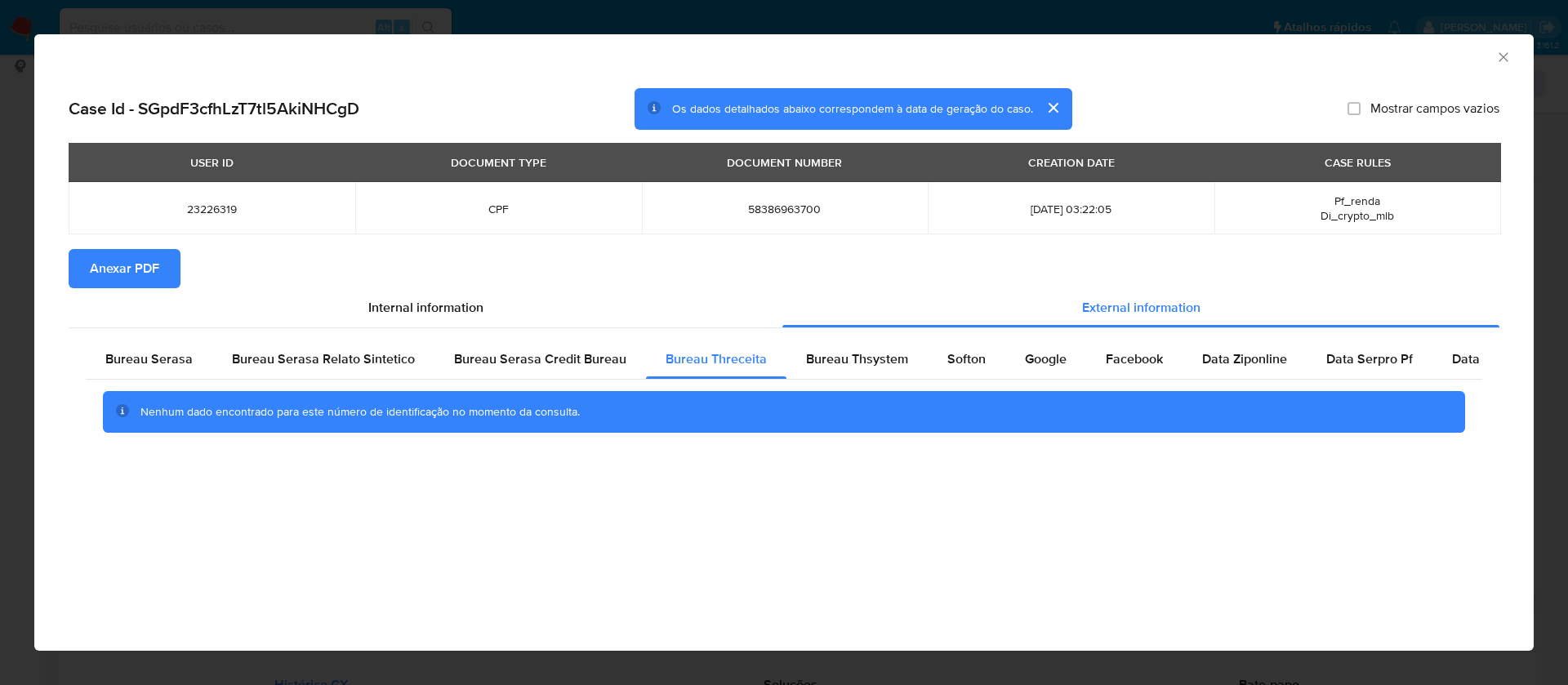
click at [139, 275] on span "Anexar PDF" at bounding box center [125, 268] width 70 height 36
click at [1497, 51] on icon "Fechar a janela" at bounding box center [1504, 57] width 17 height 17
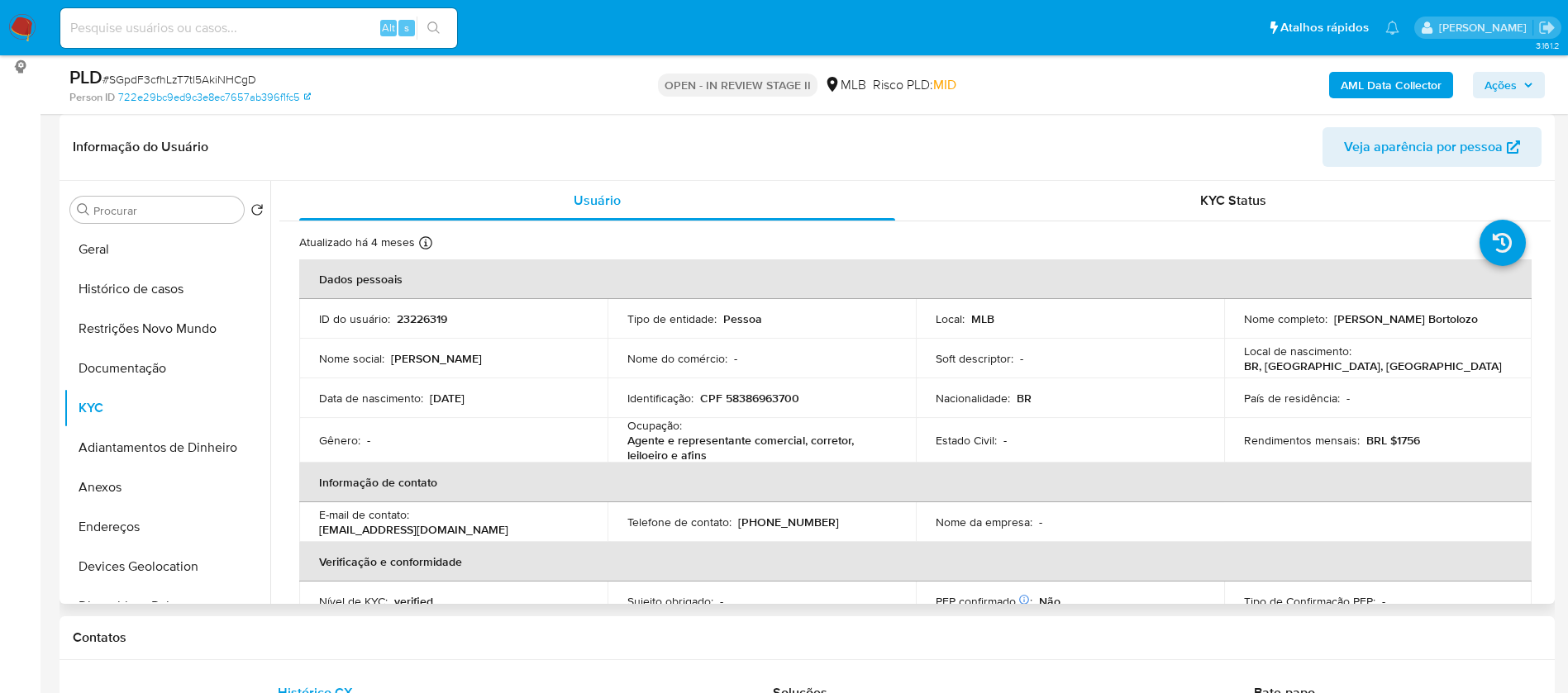
click at [431, 316] on p "23226319" at bounding box center [422, 319] width 50 height 15
click at [431, 314] on p "23226319" at bounding box center [422, 319] width 50 height 15
copy p "23226319"
drag, startPoint x: 1445, startPoint y: 316, endPoint x: 1329, endPoint y: 318, distance: 116.0
click at [1329, 318] on div "Nome completo : Joana D Arc Bortolozo" at bounding box center [1378, 319] width 269 height 15
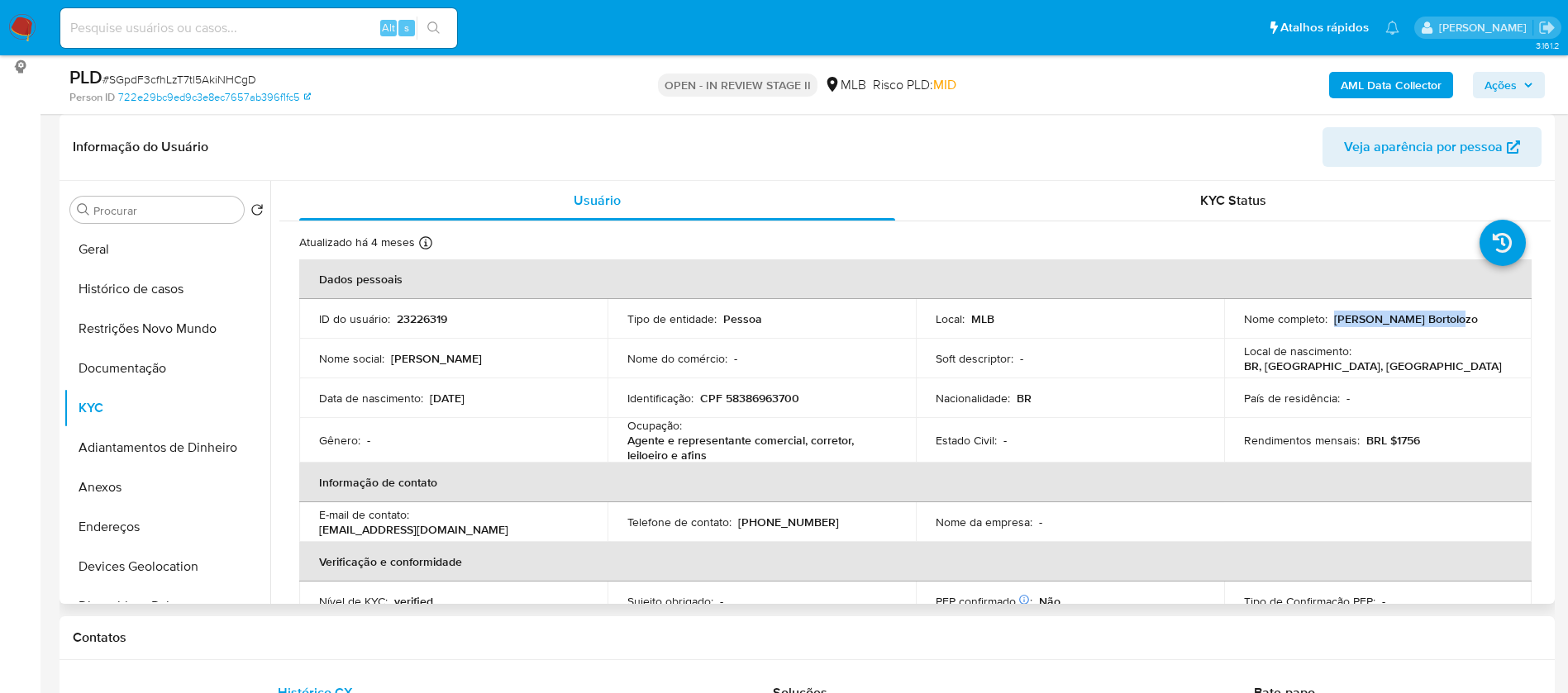
copy p "Joana D Arc Bortolozo"
click at [440, 316] on p "23226319" at bounding box center [422, 319] width 50 height 15
copy p "23226319"
click at [145, 238] on button "Geral" at bounding box center [160, 249] width 194 height 40
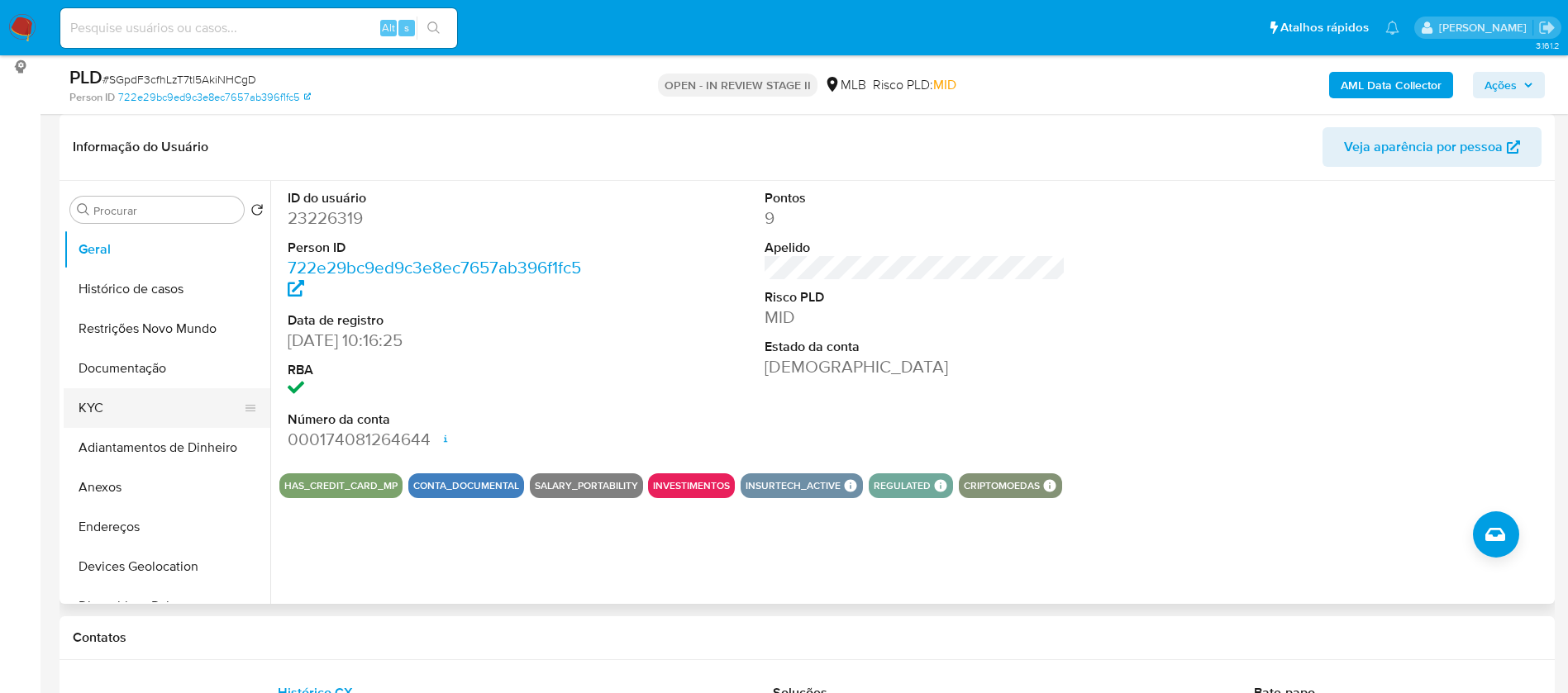
click at [99, 405] on button "KYC" at bounding box center [160, 407] width 194 height 40
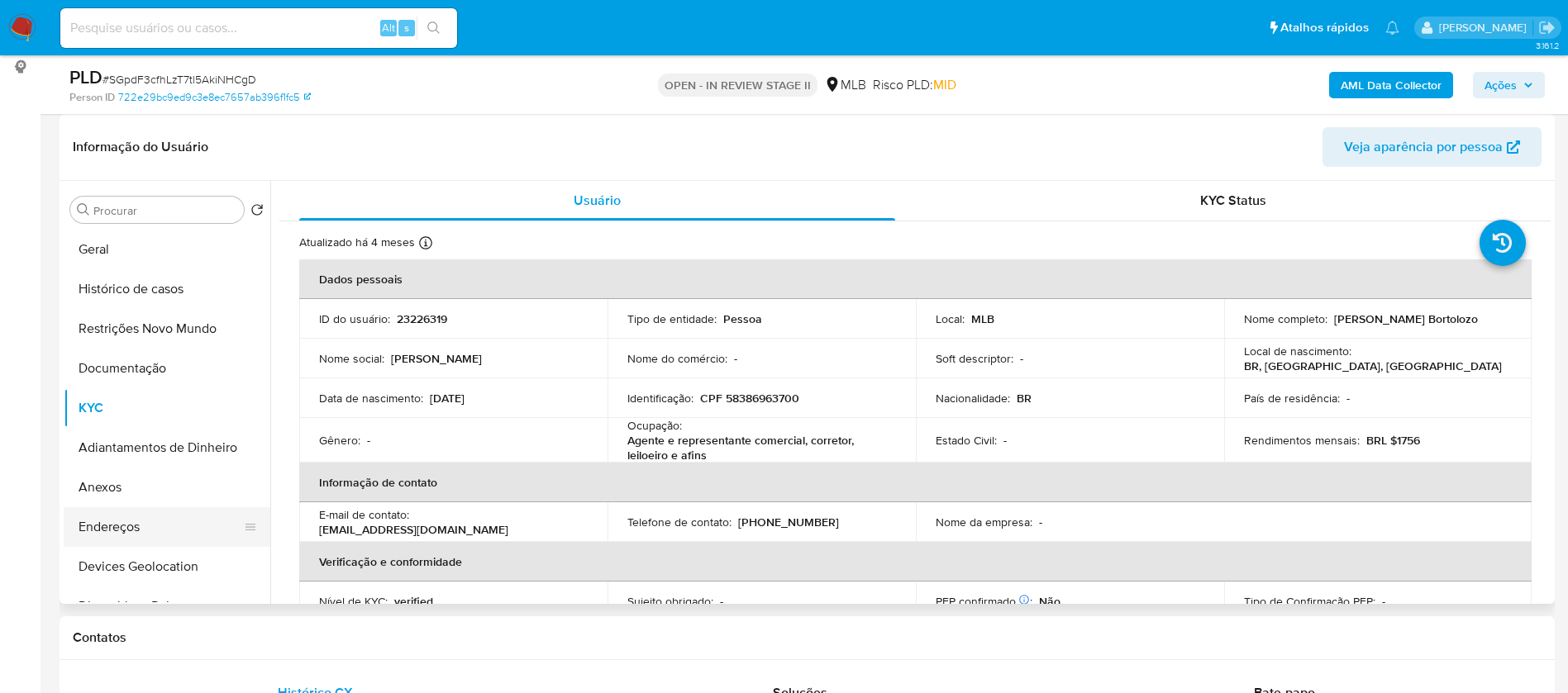
click at [141, 520] on button "Endereços" at bounding box center [160, 526] width 194 height 40
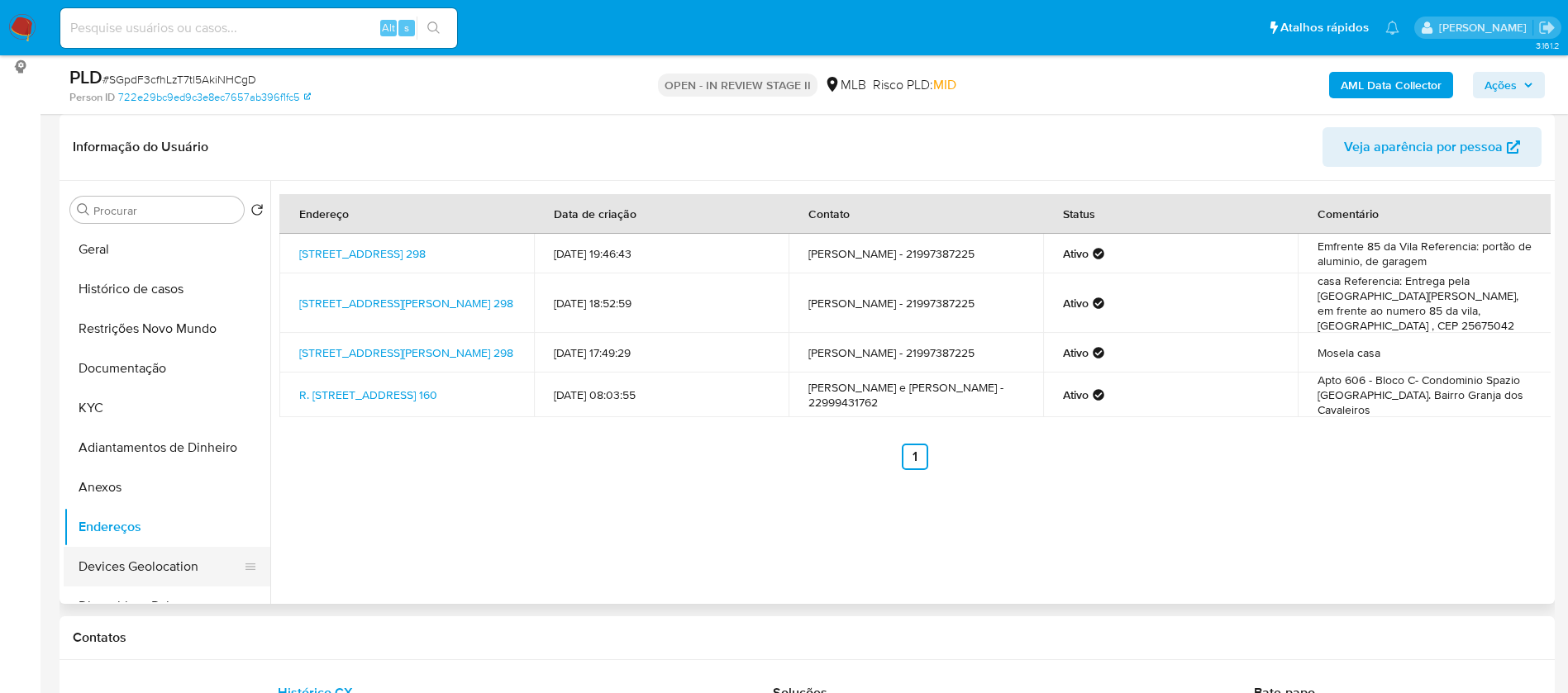
click at [129, 562] on button "Devices Geolocation" at bounding box center [160, 566] width 194 height 40
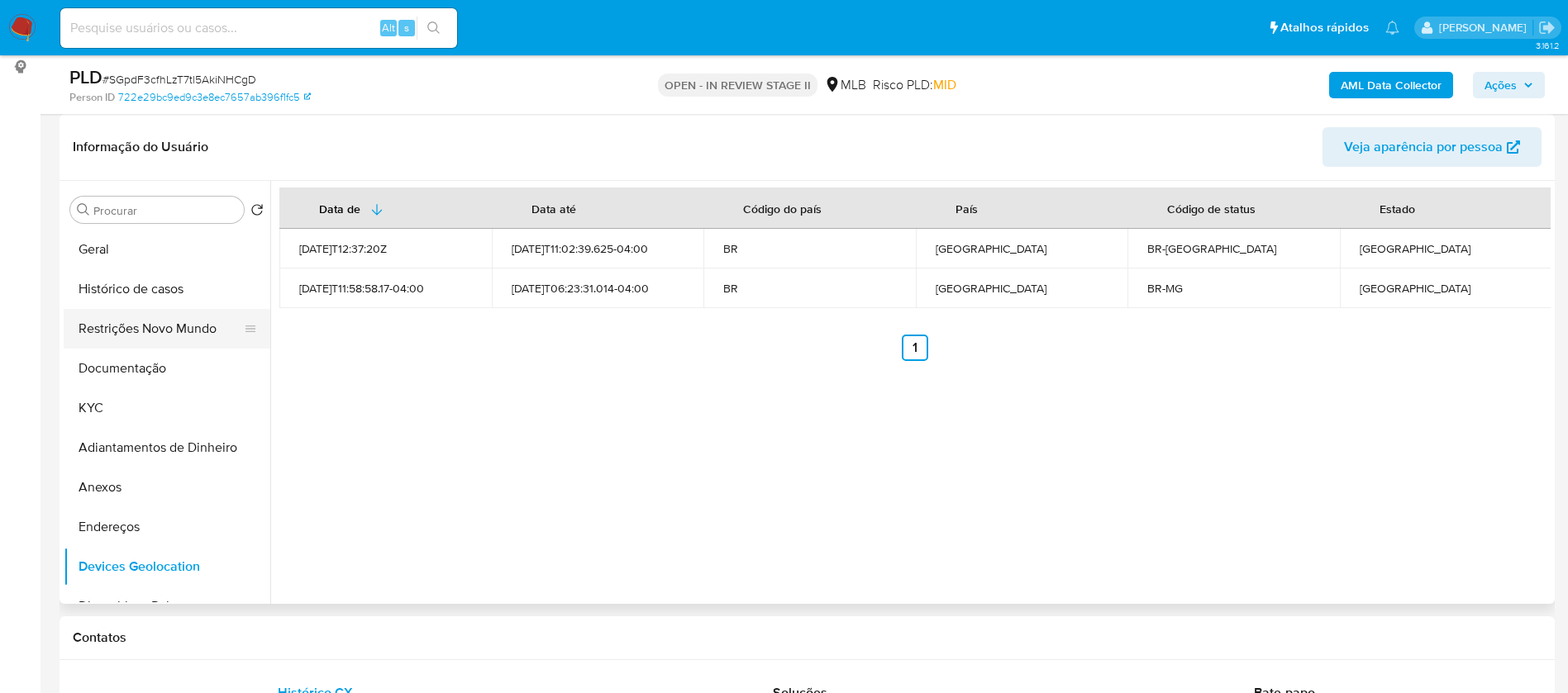
click at [182, 321] on button "Restrições Novo Mundo" at bounding box center [160, 328] width 194 height 40
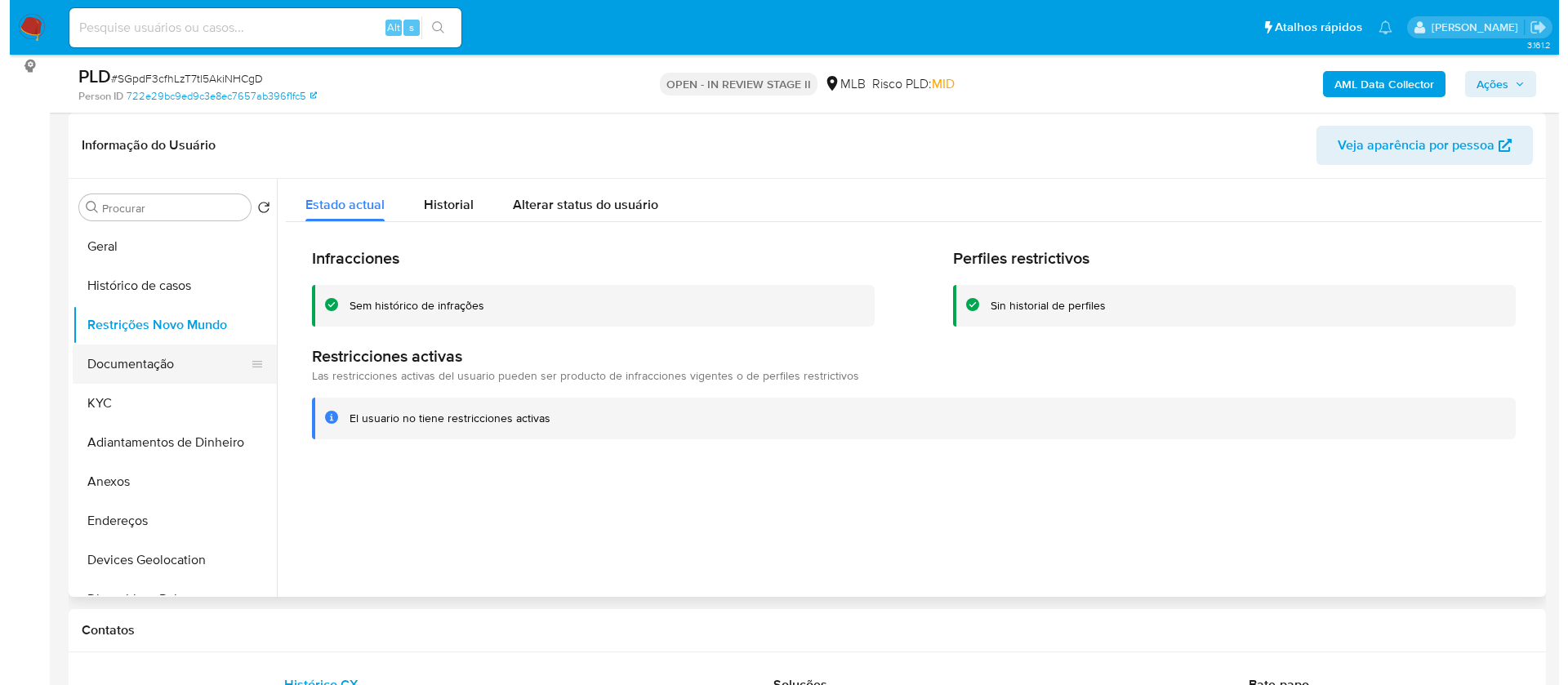
scroll to position [122, 0]
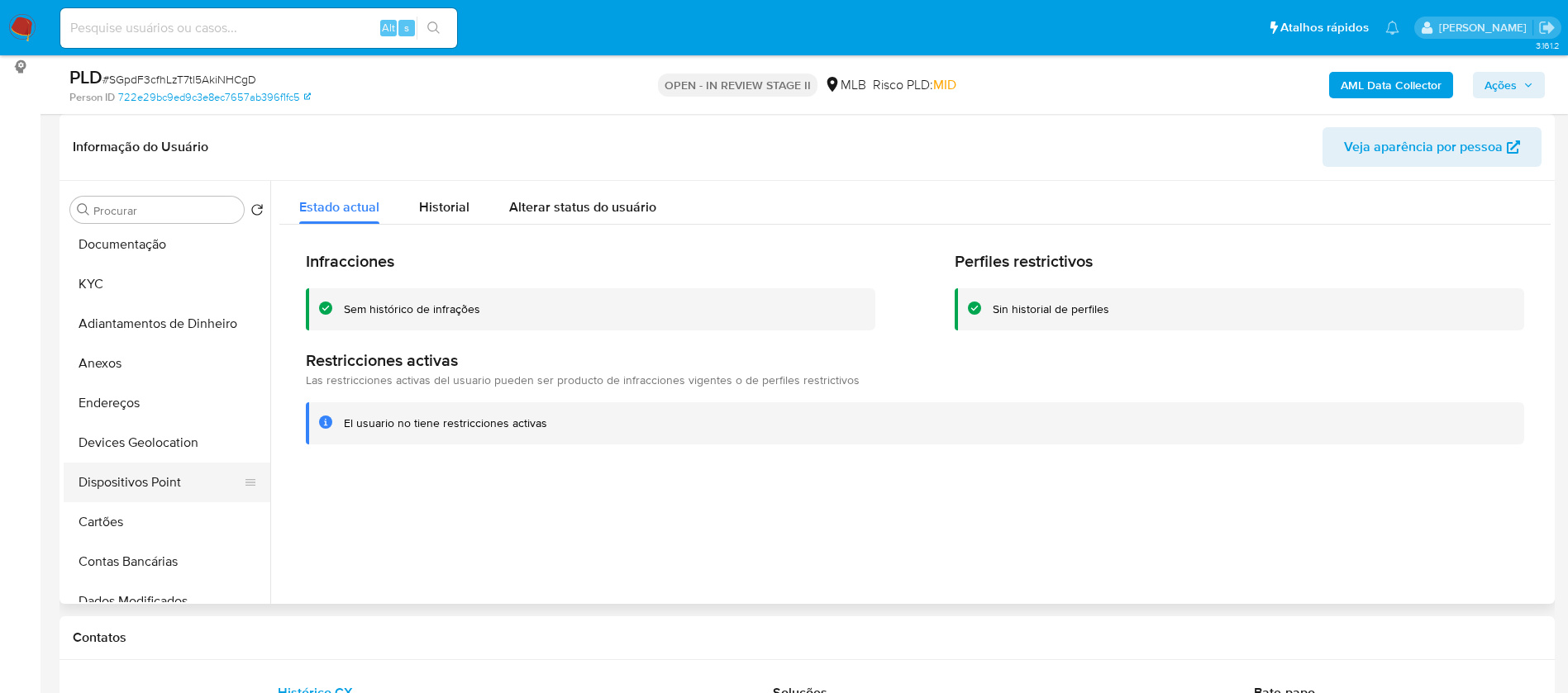
click at [179, 479] on button "Dispositivos Point" at bounding box center [160, 482] width 194 height 40
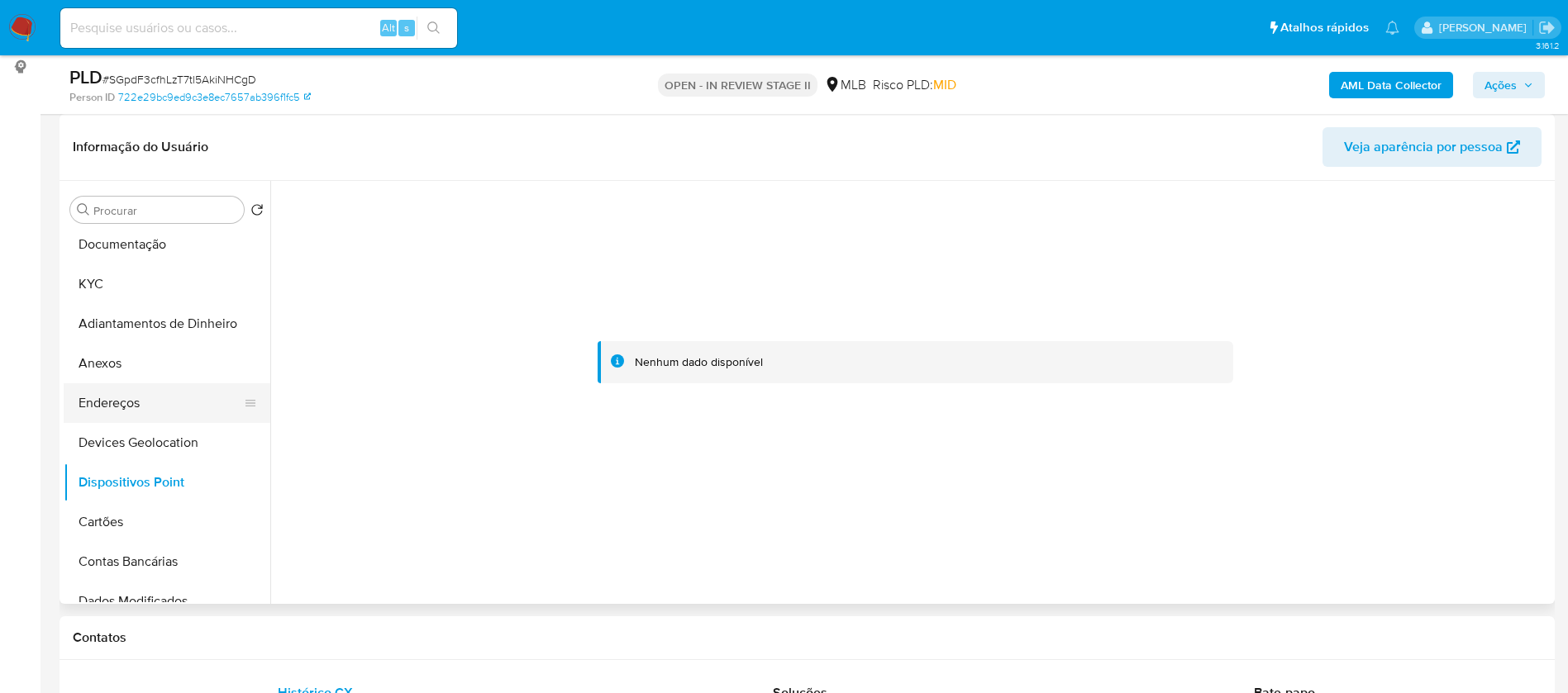
click at [136, 395] on button "Endereços" at bounding box center [160, 403] width 194 height 40
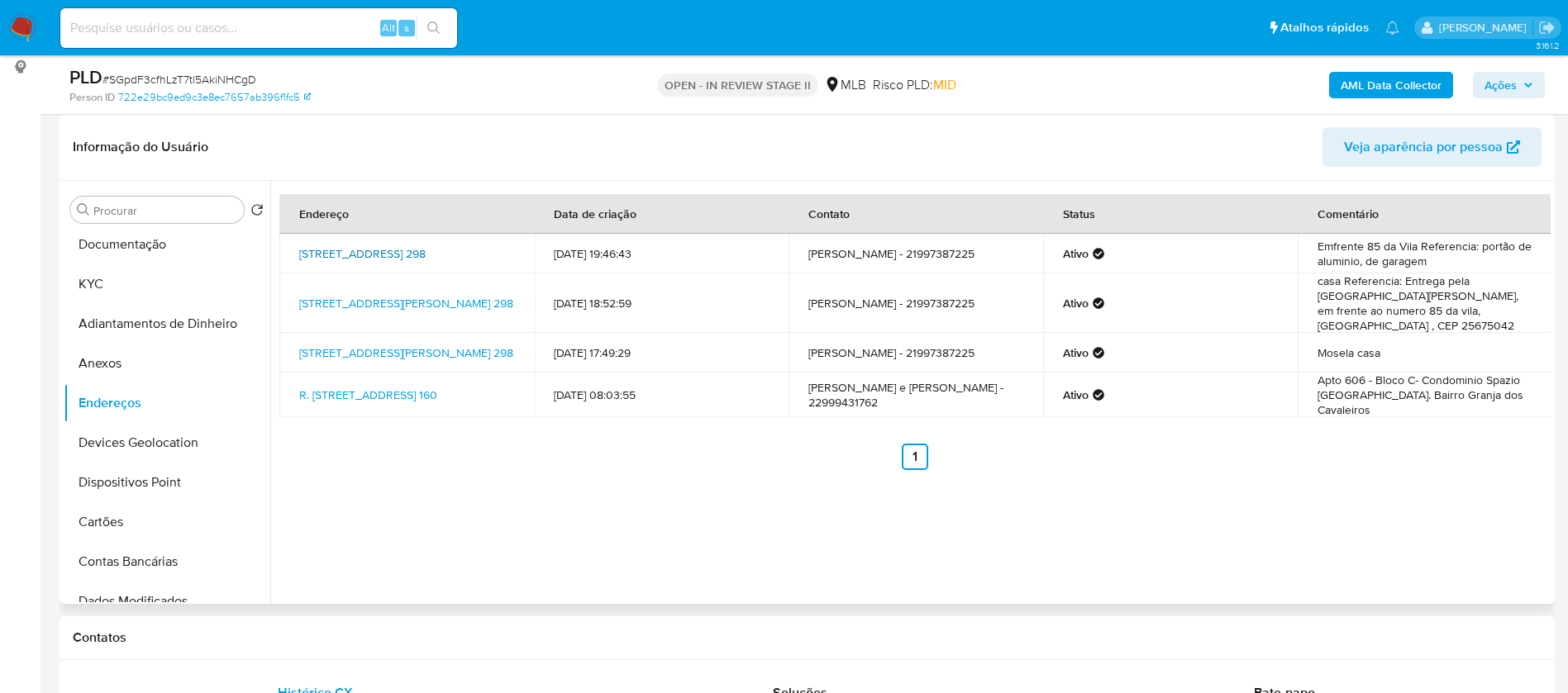
click at [367, 247] on link "Vila São Judas Tadeu 298, Petrópolis, Rio De Janeiro, 25675042, Brasil 298" at bounding box center [363, 254] width 127 height 17
click at [130, 287] on button "KYC" at bounding box center [160, 284] width 194 height 40
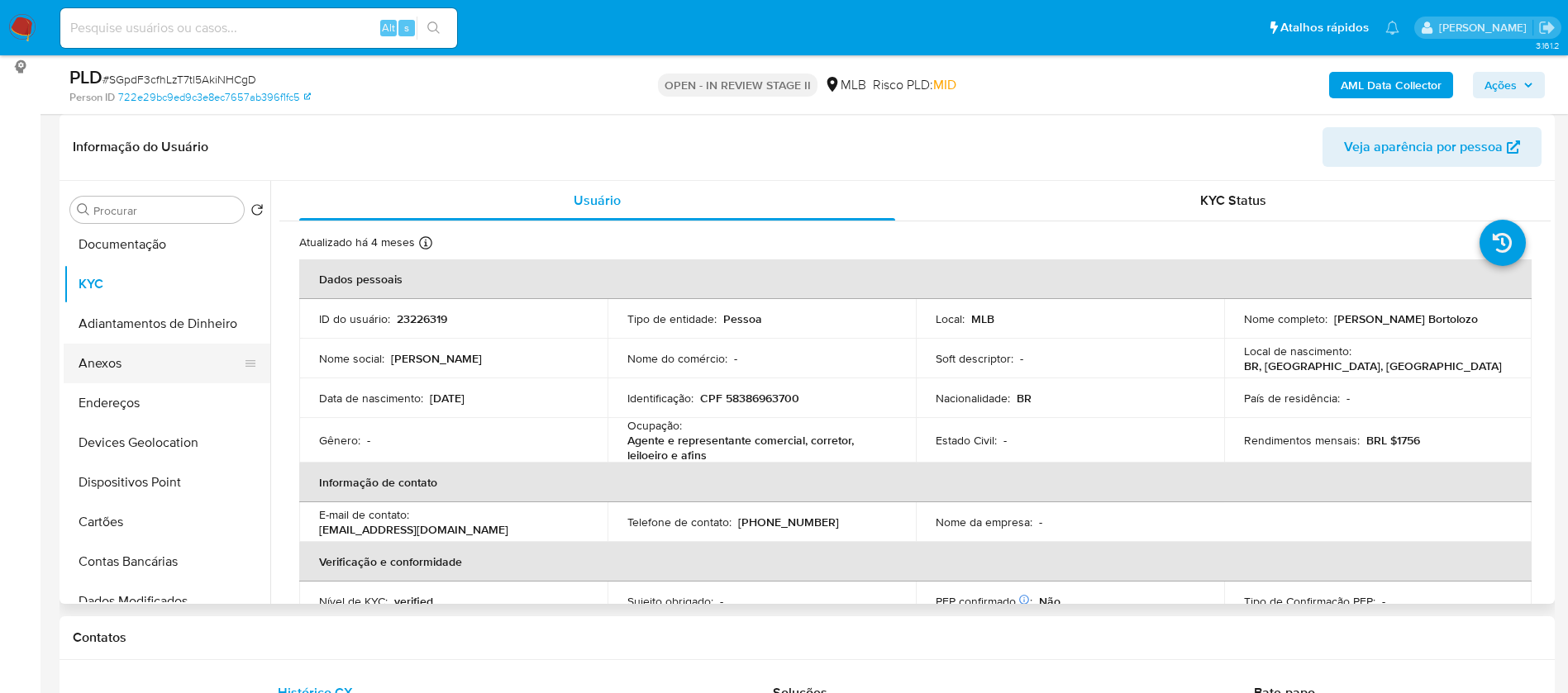
click at [77, 349] on button "Anexos" at bounding box center [160, 364] width 194 height 40
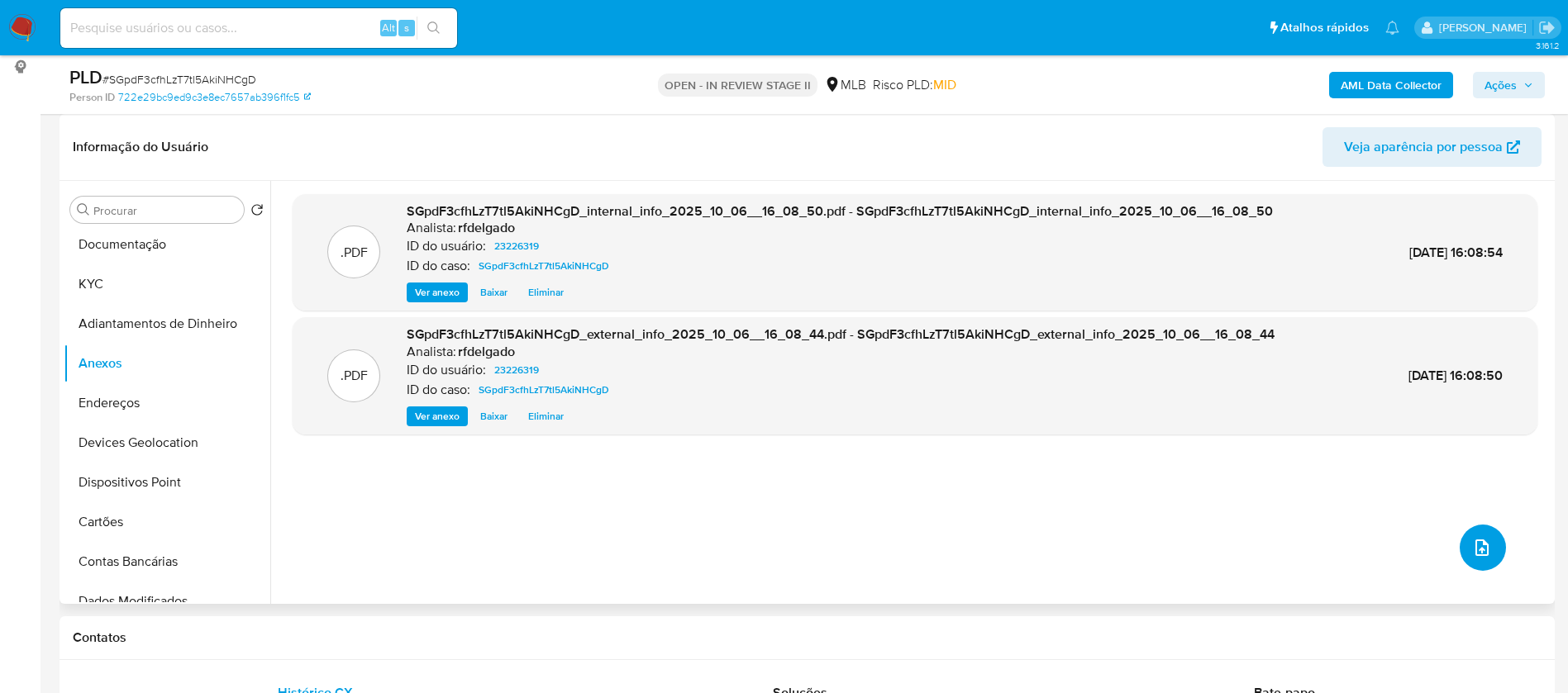
click at [1481, 543] on icon "upload-file" at bounding box center [1481, 547] width 20 height 20
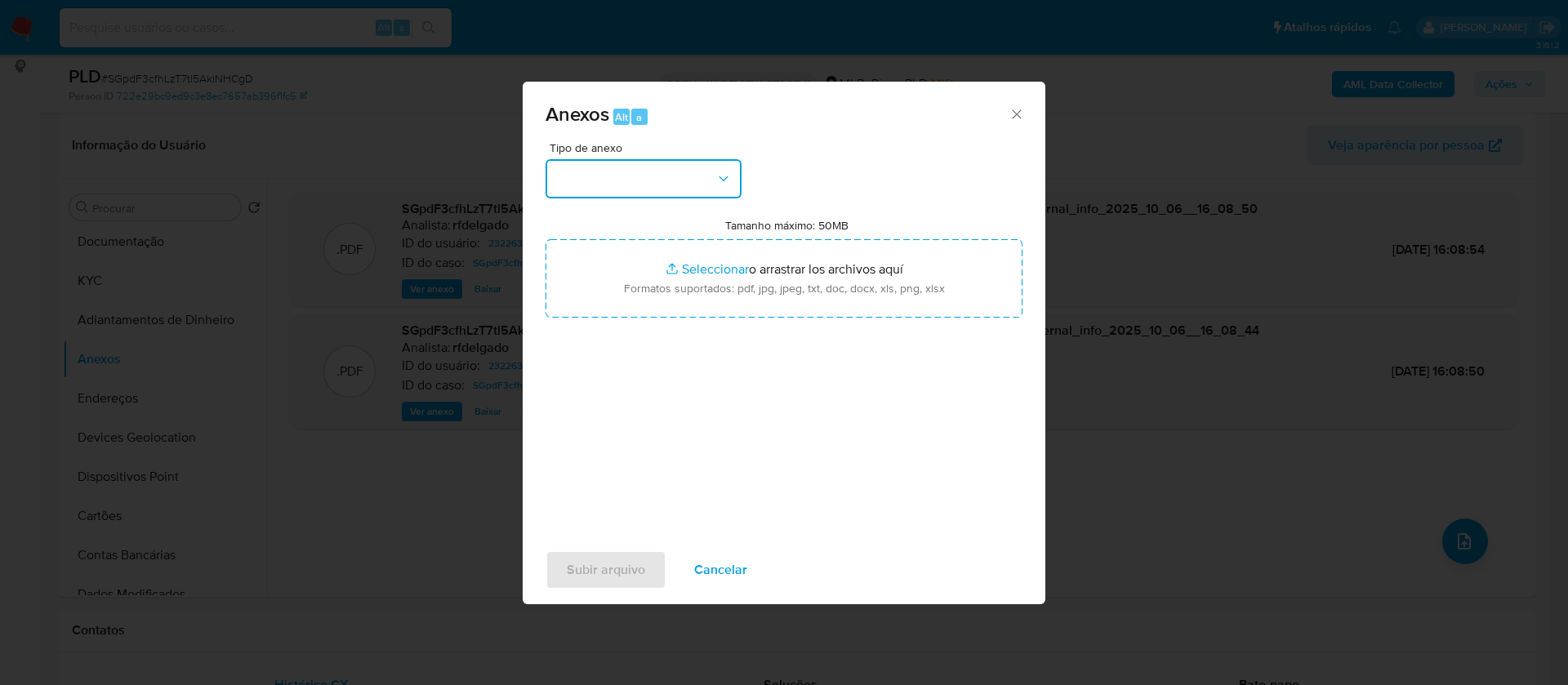
click at [693, 175] on button "button" at bounding box center [643, 178] width 196 height 40
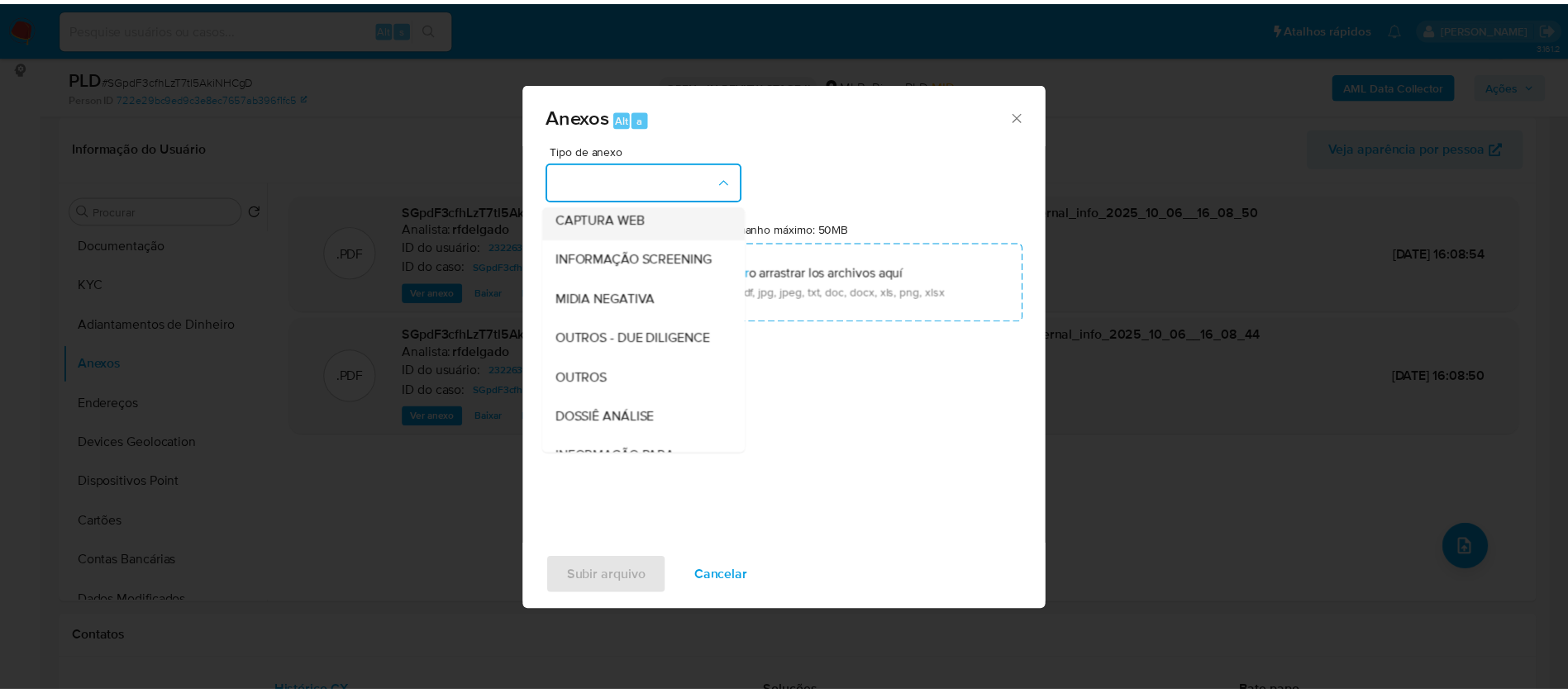
scroll to position [247, 0]
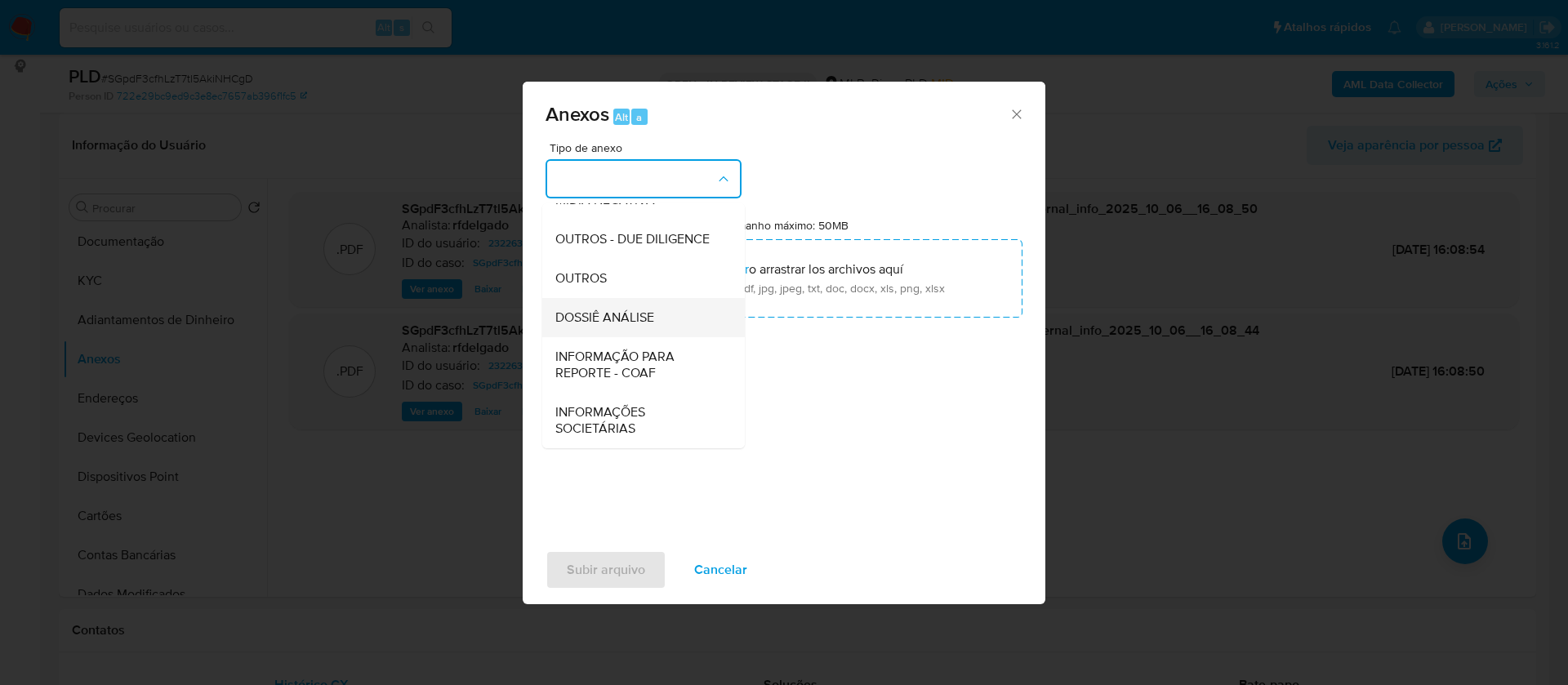
click at [633, 325] on span "DOSSIÊ ANÁLISE" at bounding box center [604, 318] width 98 height 17
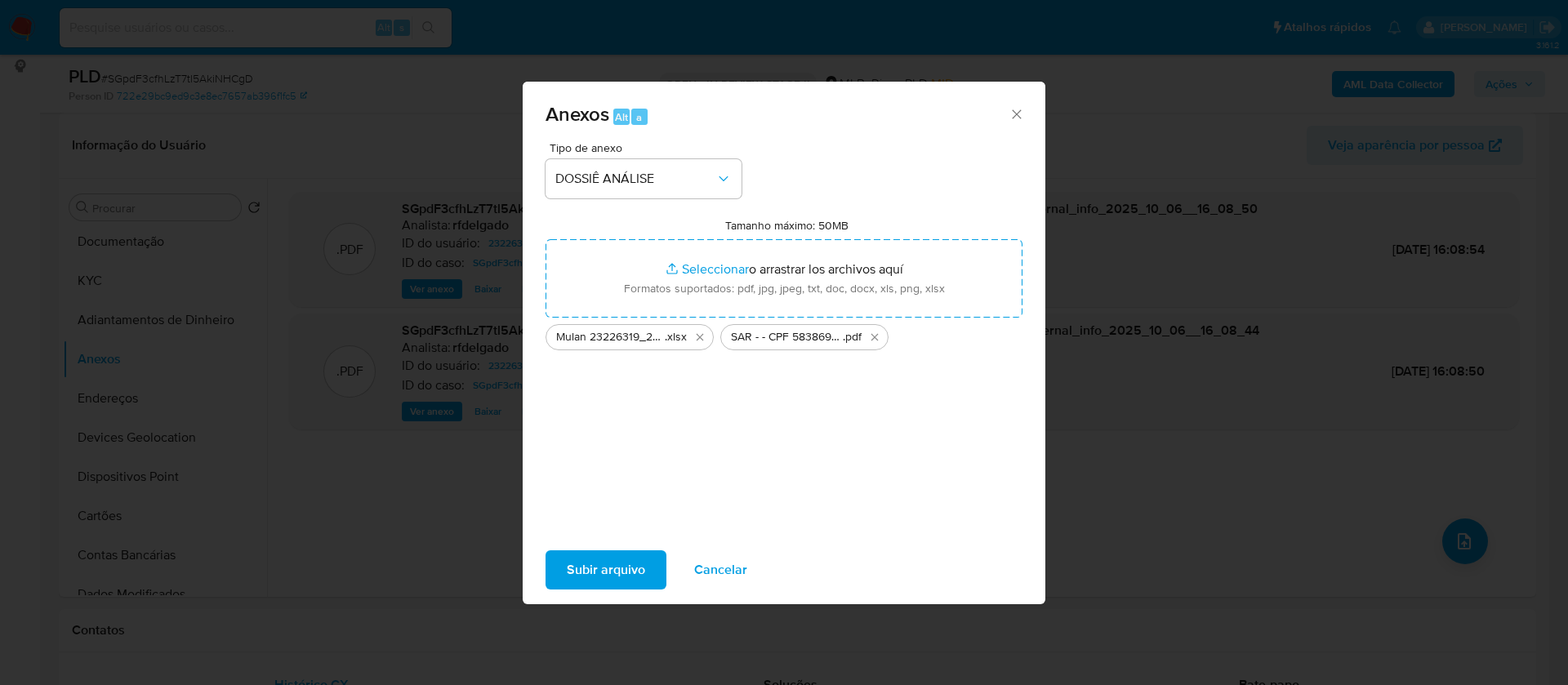
click at [634, 573] on span "Subir arquivo" at bounding box center [605, 569] width 78 height 36
click at [589, 566] on span "Subir arquivo" at bounding box center [605, 569] width 78 height 36
click at [635, 582] on span "Subir arquivo" at bounding box center [605, 569] width 78 height 36
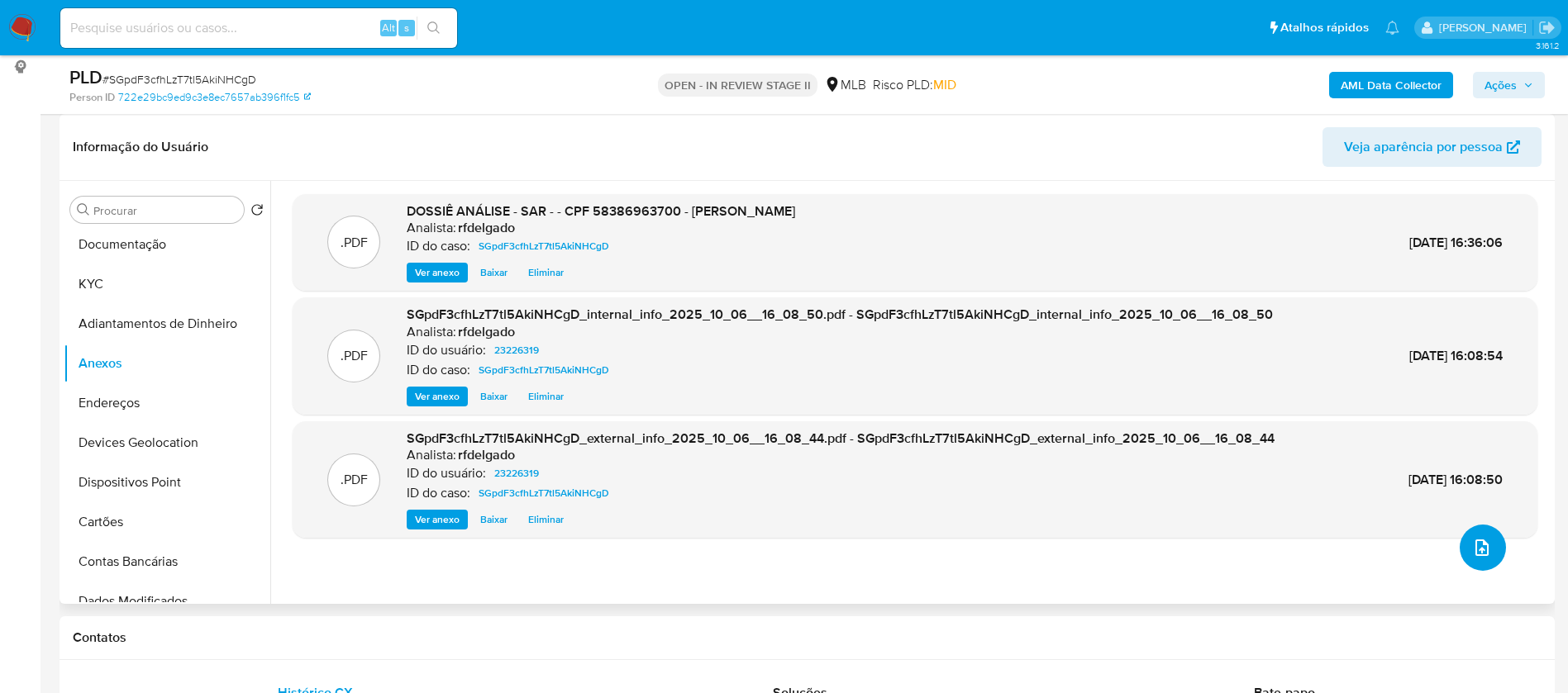
scroll to position [124, 0]
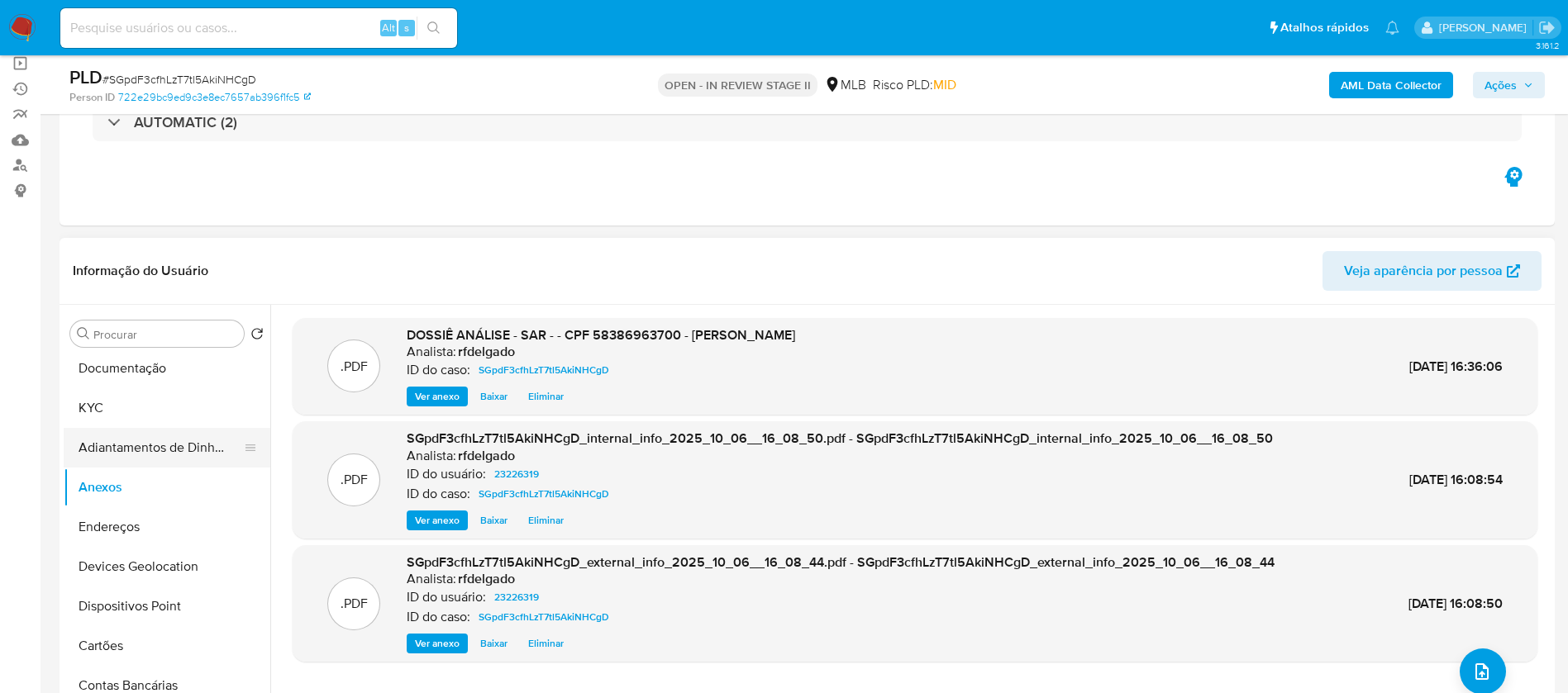
click at [121, 447] on button "Adiantamentos de Dinheiro" at bounding box center [160, 447] width 194 height 40
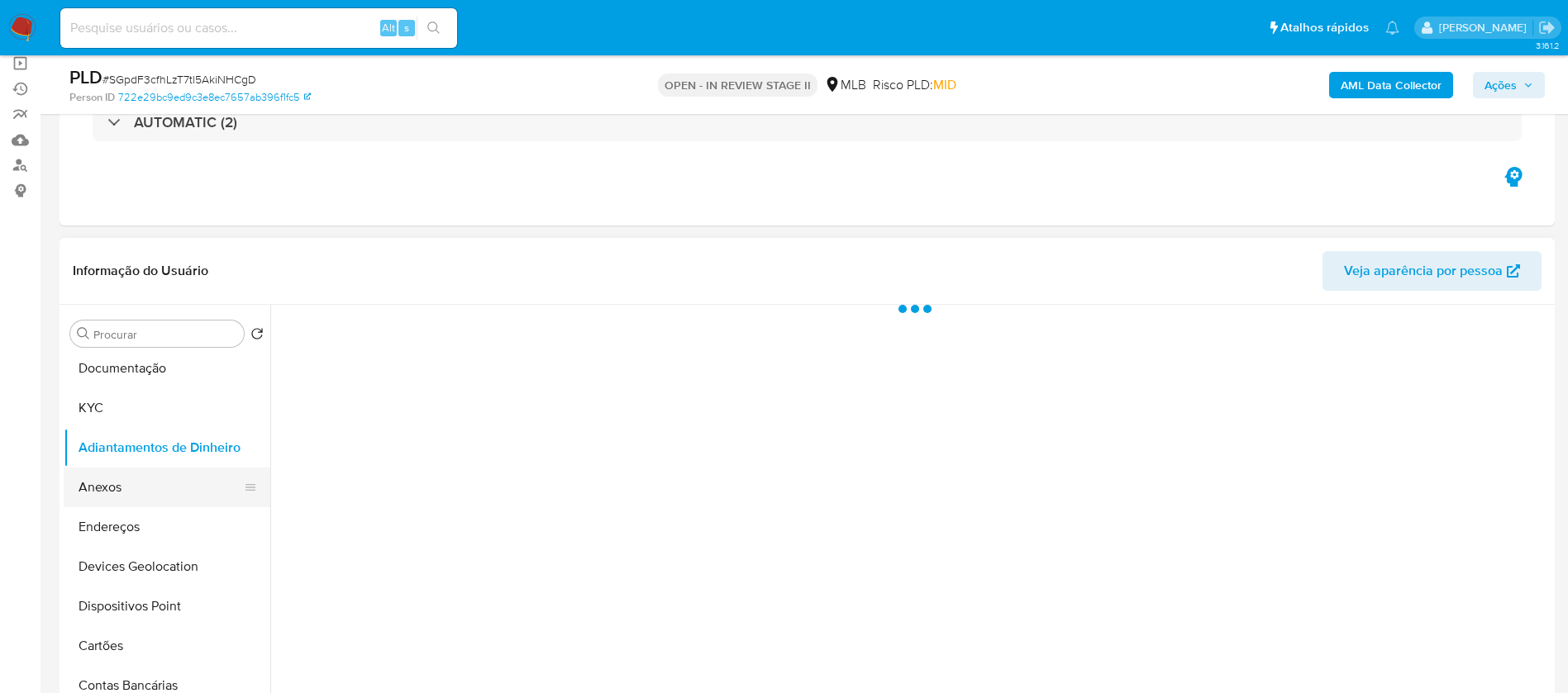
click at [127, 499] on button "Anexos" at bounding box center [160, 487] width 194 height 40
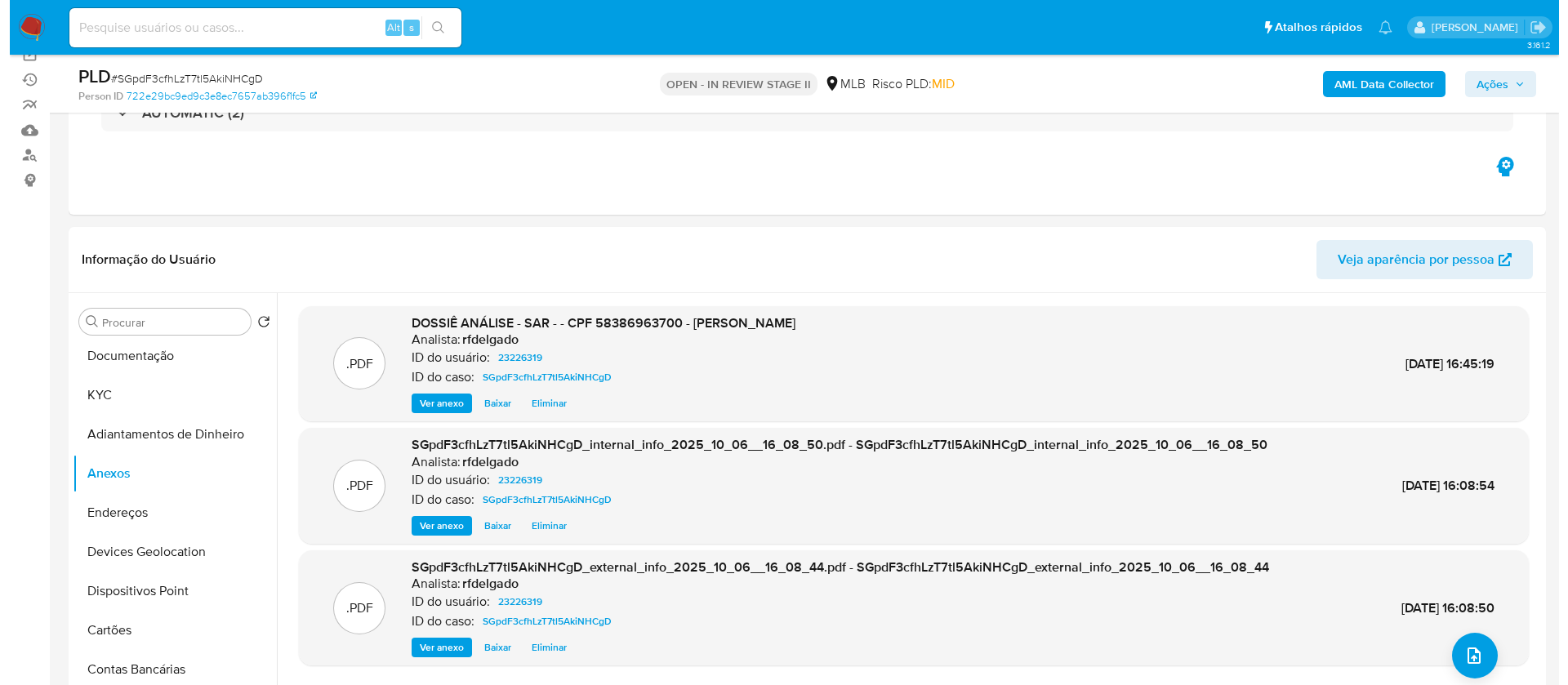
scroll to position [245, 0]
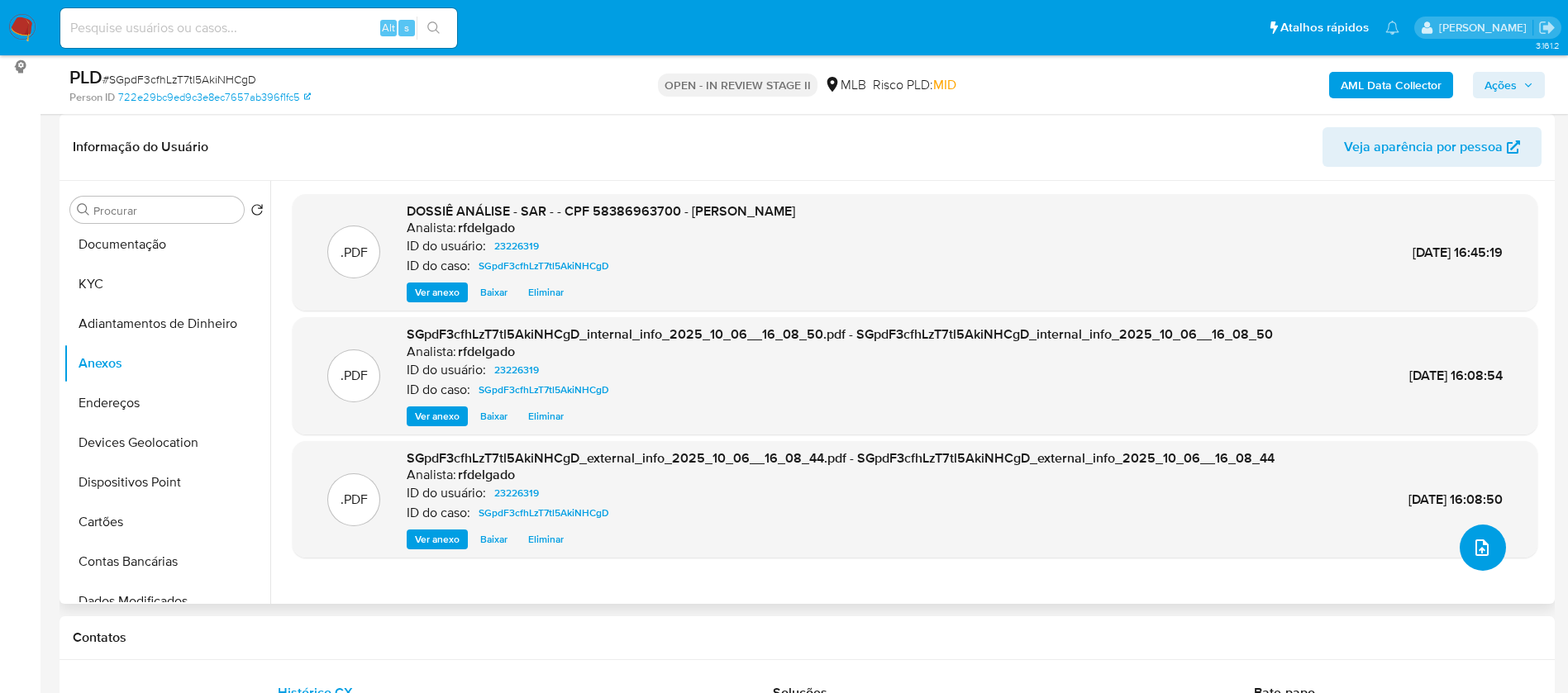
click at [1472, 550] on icon "upload-file" at bounding box center [1481, 547] width 20 height 20
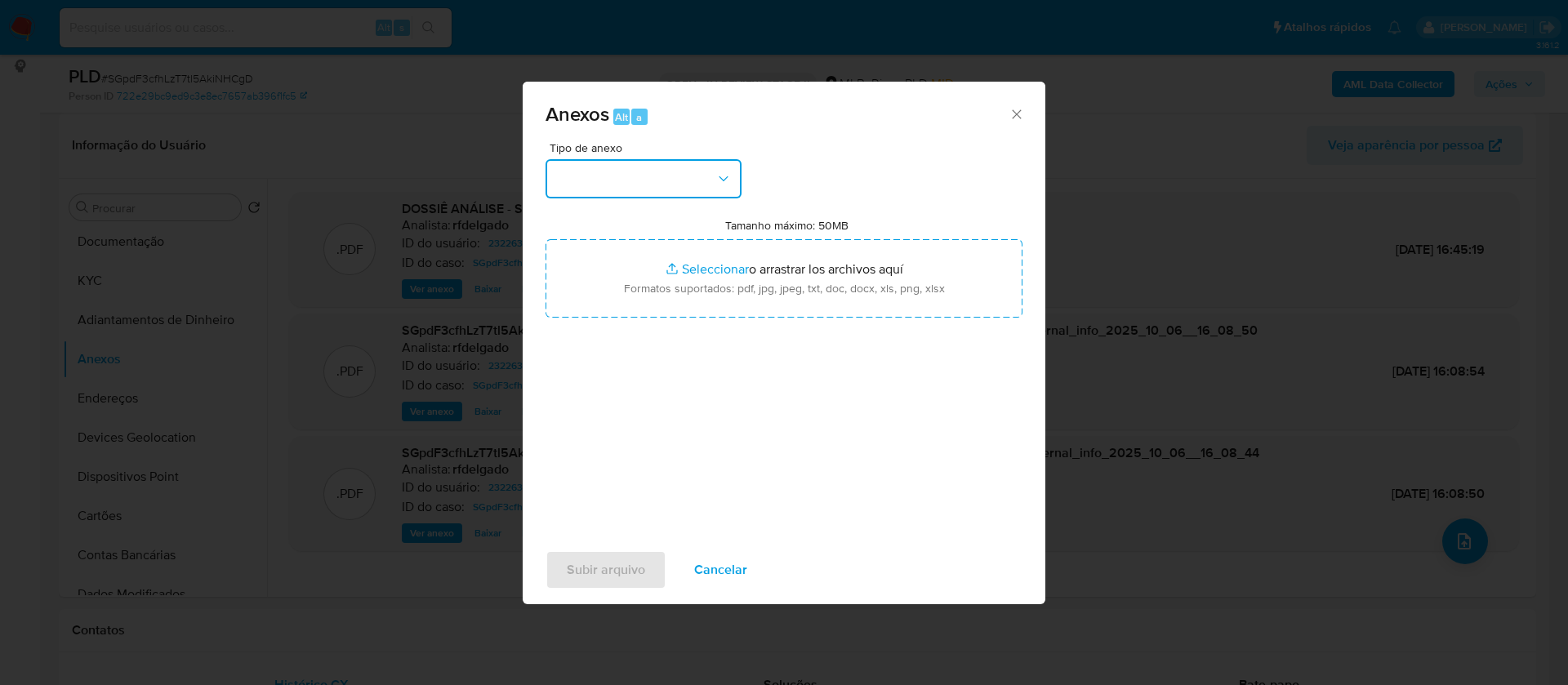
click at [688, 182] on button "button" at bounding box center [643, 178] width 196 height 40
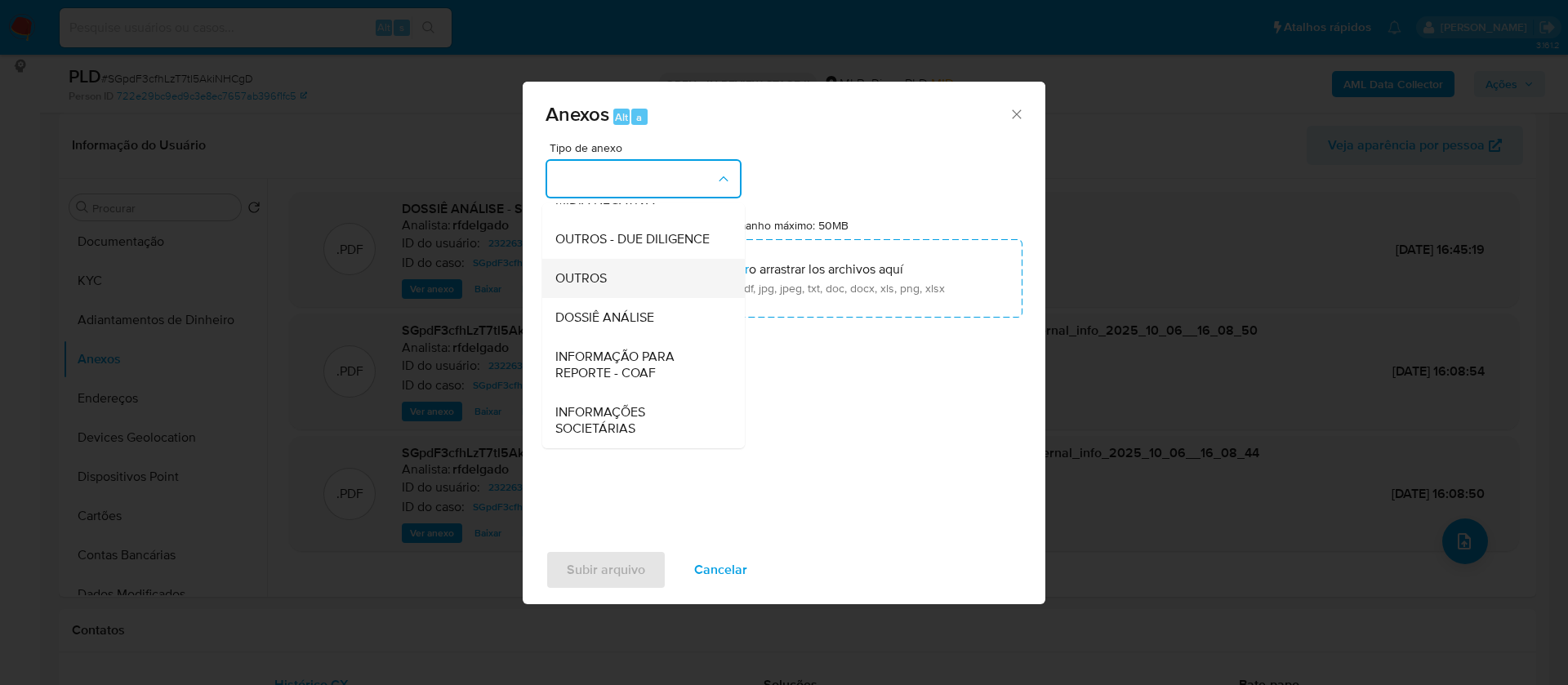
click at [628, 285] on div "OUTROS" at bounding box center [638, 279] width 166 height 40
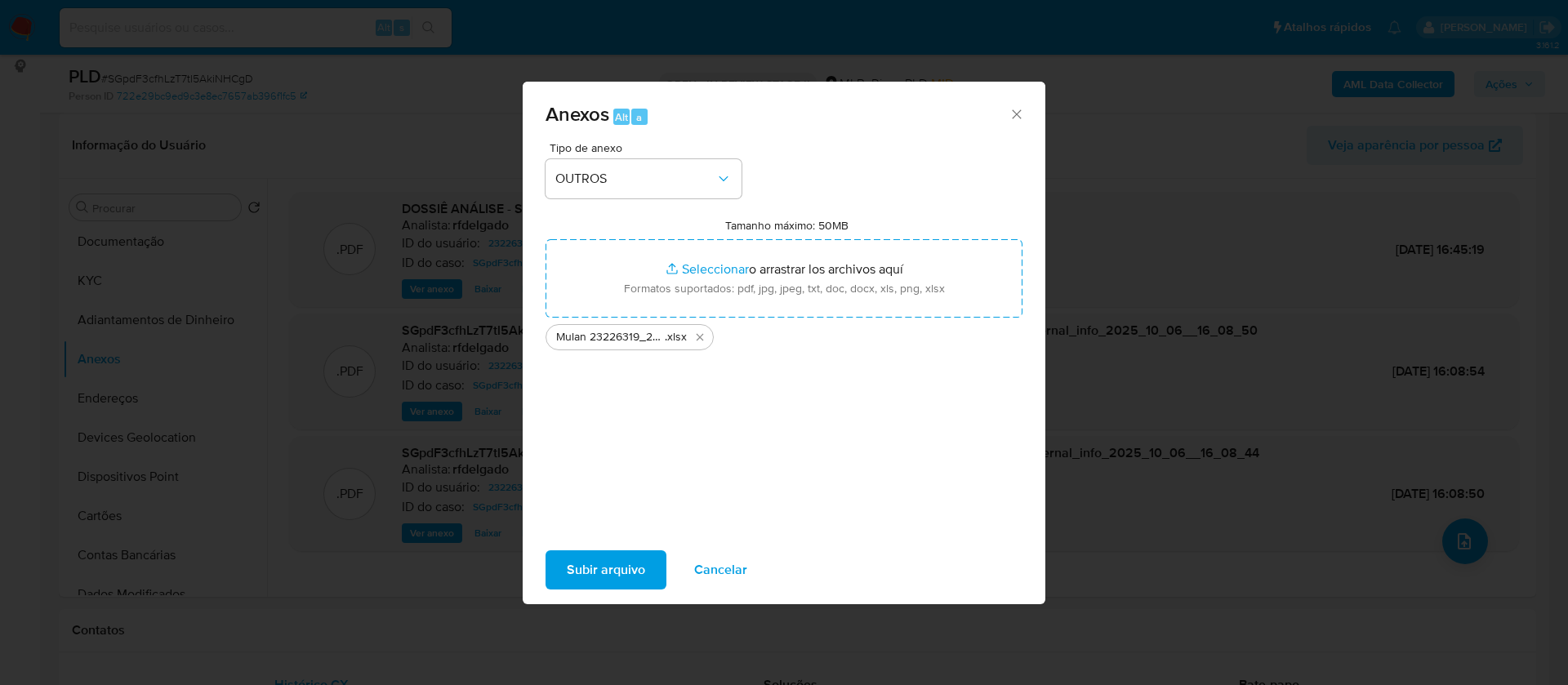
click at [610, 560] on span "Subir arquivo" at bounding box center [605, 569] width 78 height 36
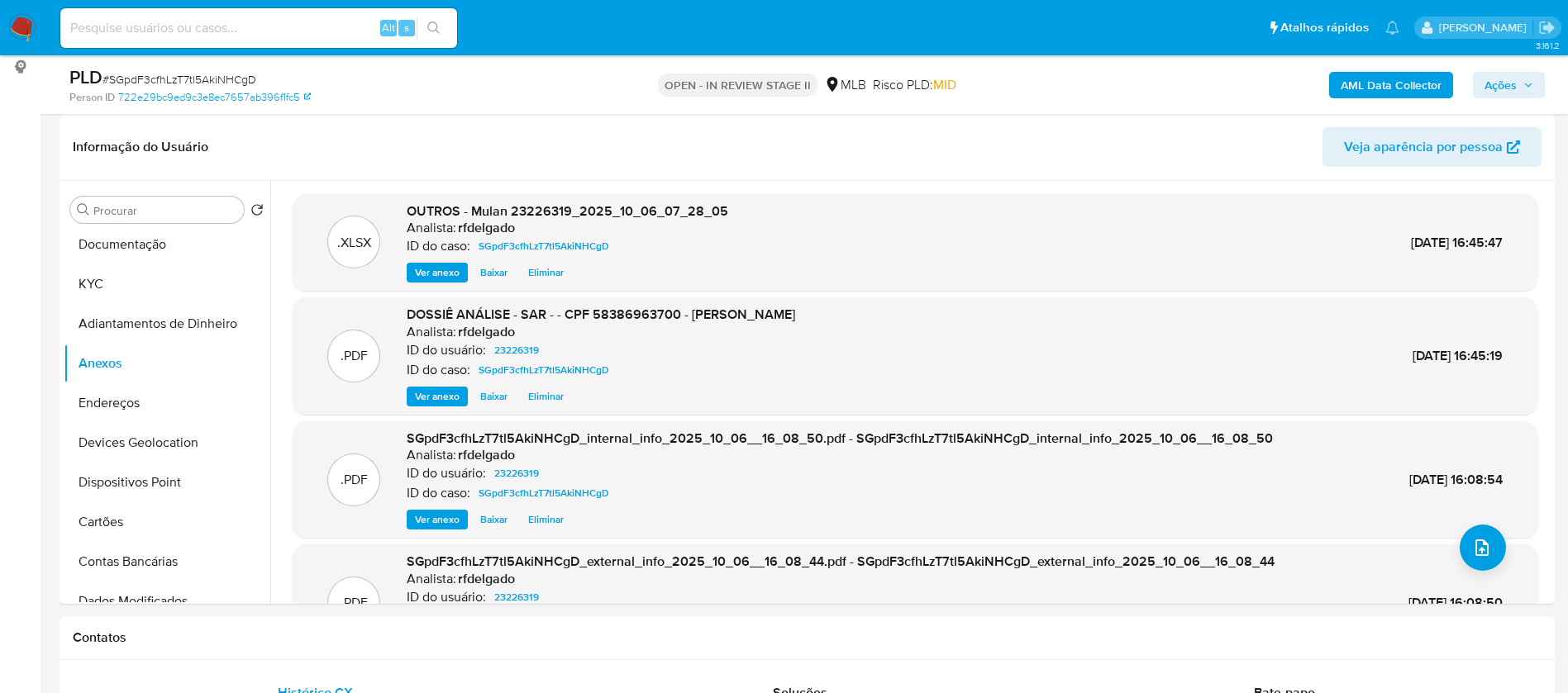
click at [1504, 75] on span "Ações" at bounding box center [1500, 85] width 33 height 26
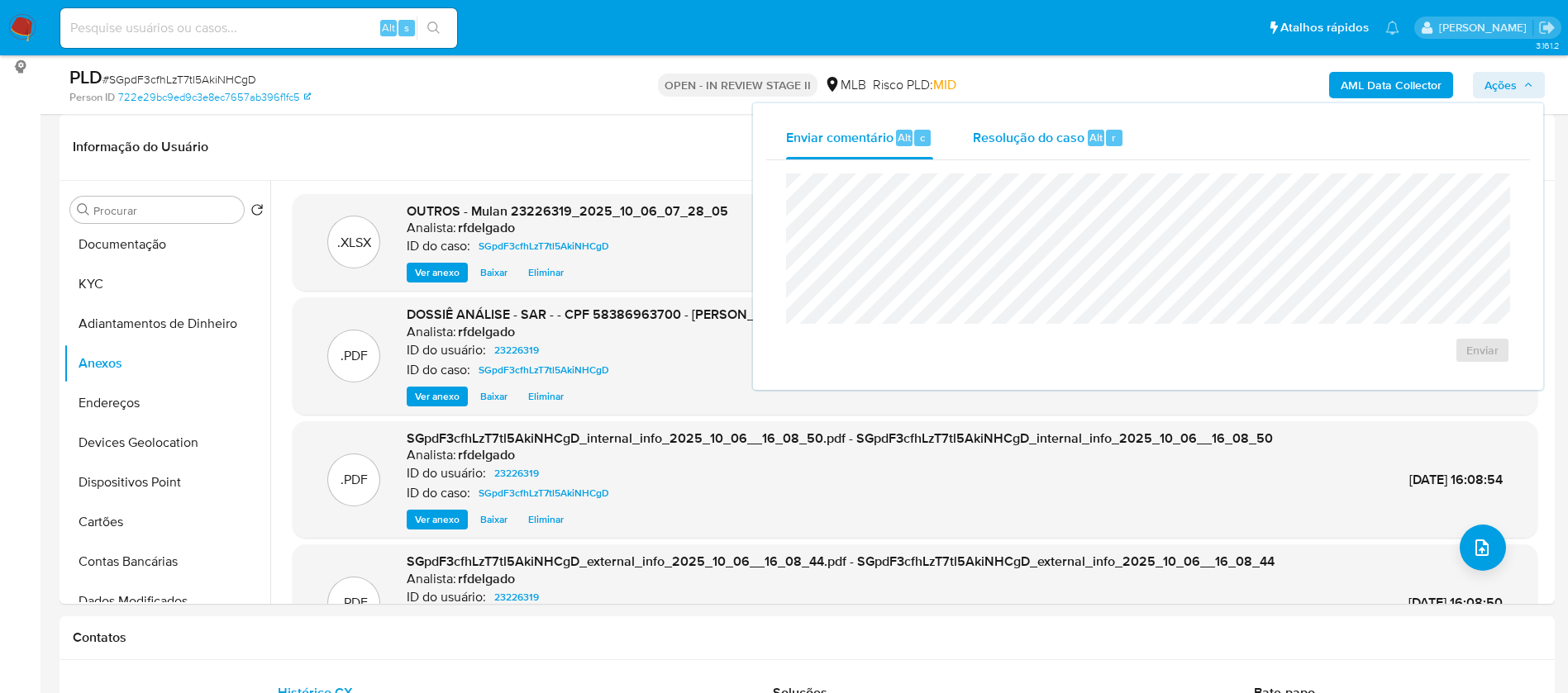
click at [1077, 149] on div "Resolução do caso Alt r" at bounding box center [1048, 138] width 152 height 43
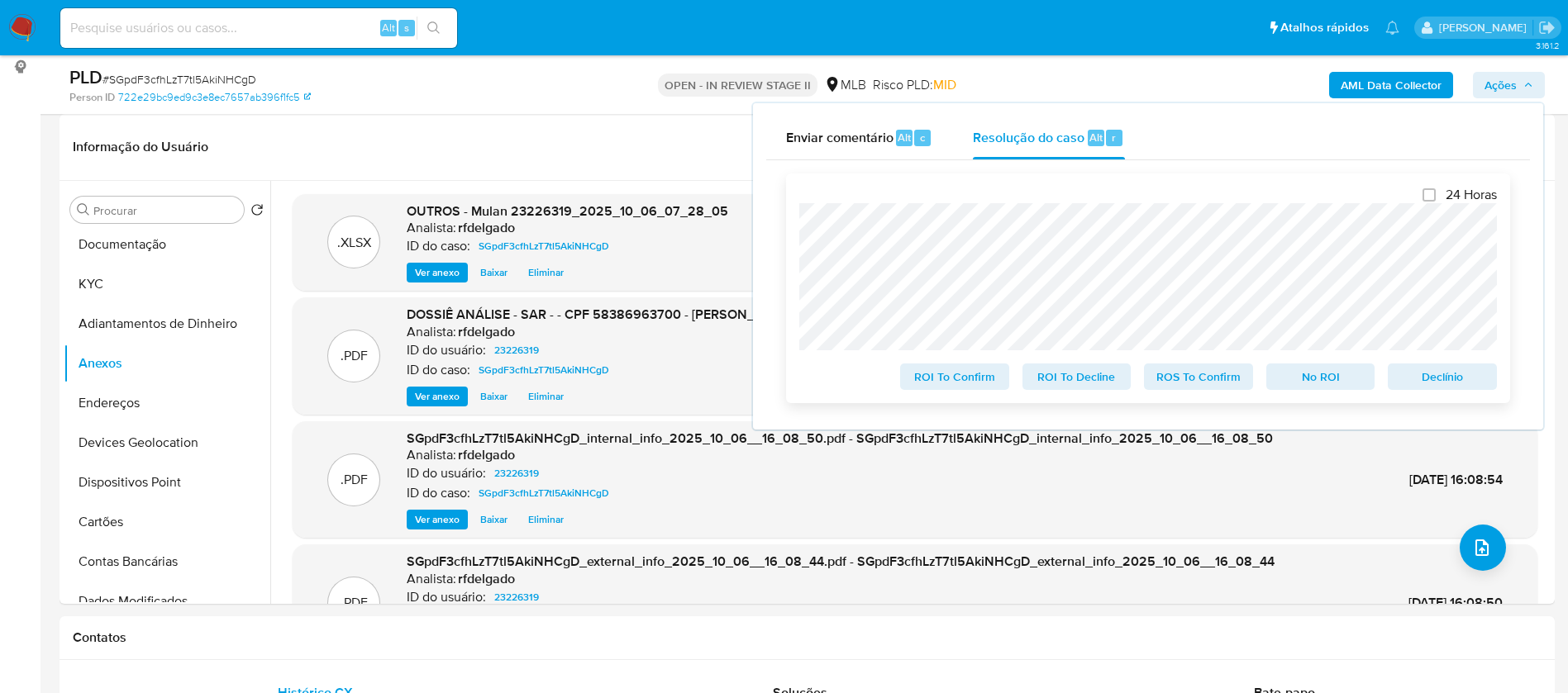
click at [1475, 372] on span "Declínio" at bounding box center [1442, 377] width 86 height 23
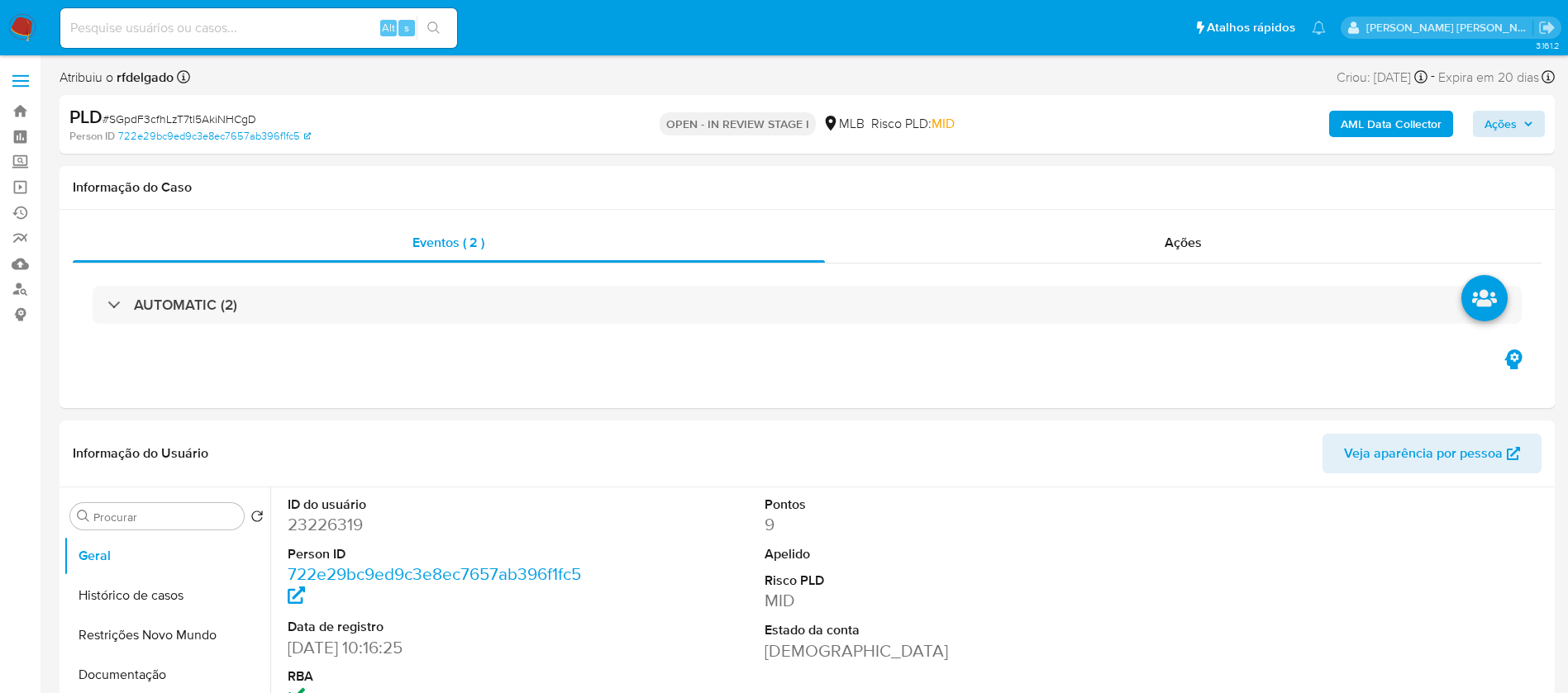
select select "10"
click at [1504, 120] on span "Ações" at bounding box center [1500, 124] width 33 height 26
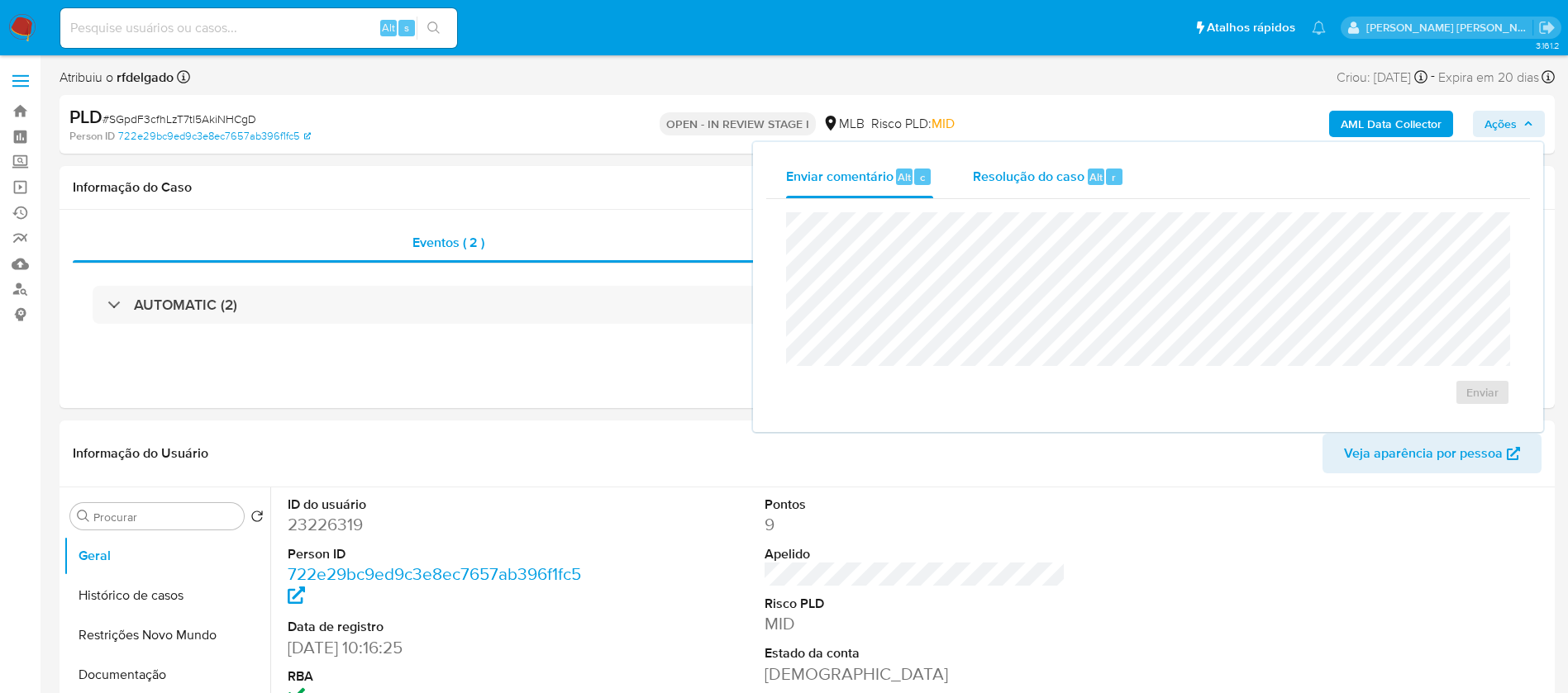
click at [1009, 177] on span "Resolução do caso" at bounding box center [1028, 176] width 112 height 19
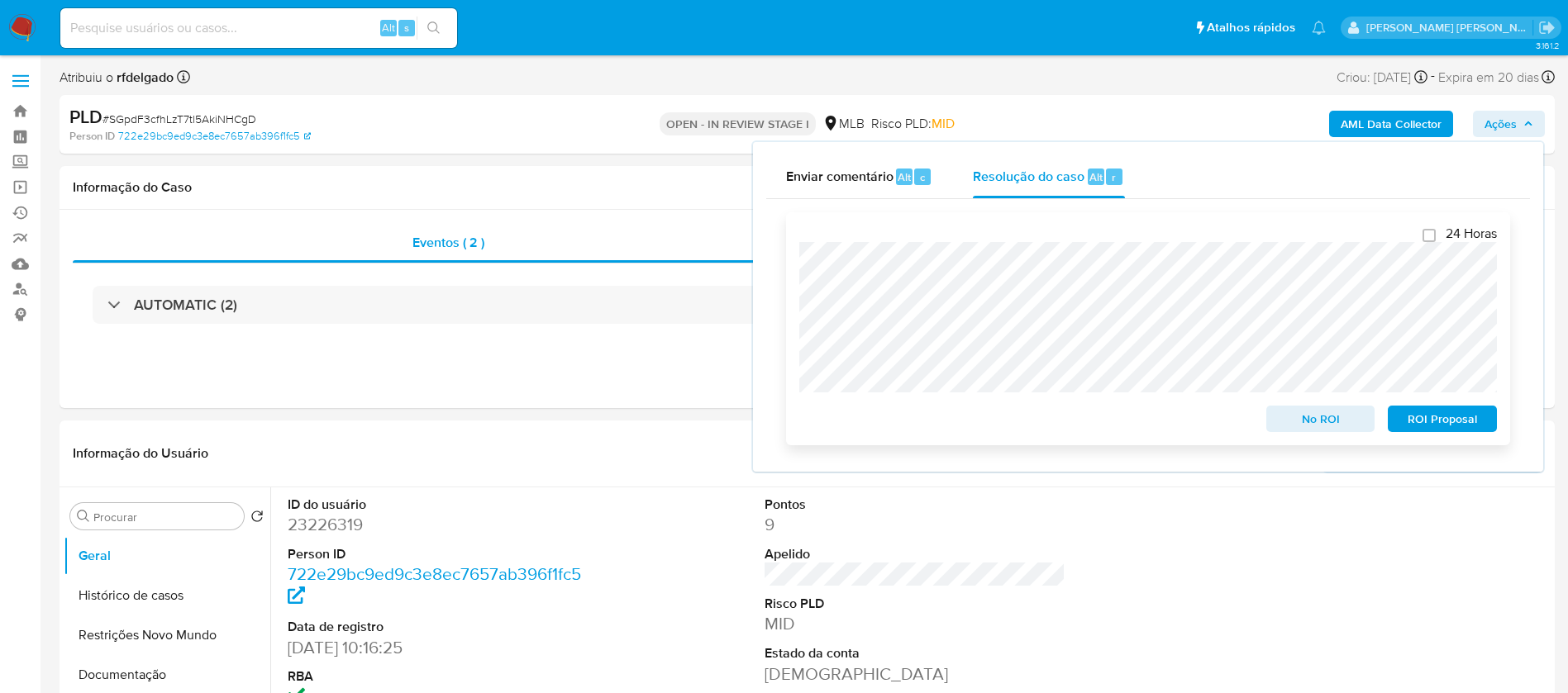
click at [1439, 420] on span "ROI Proposal" at bounding box center [1442, 419] width 86 height 23
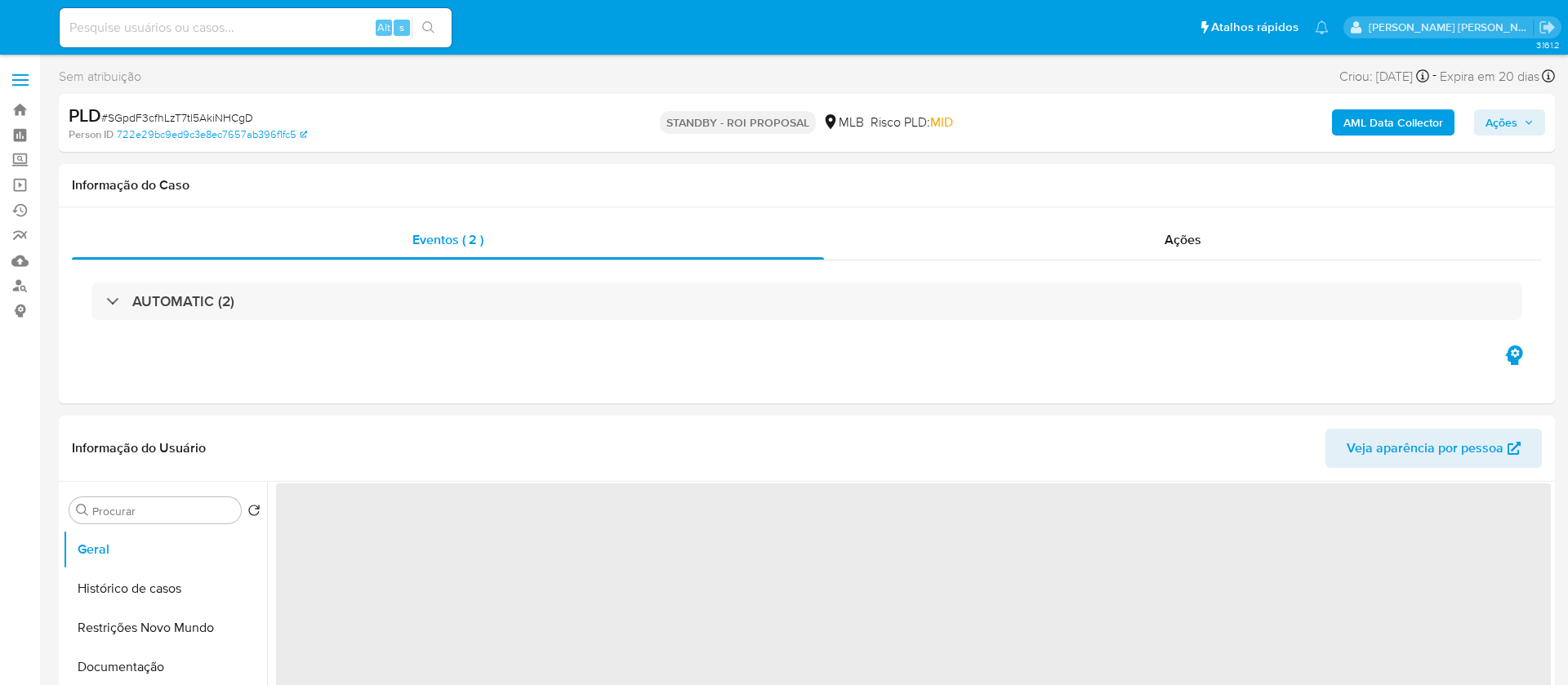
select select "10"
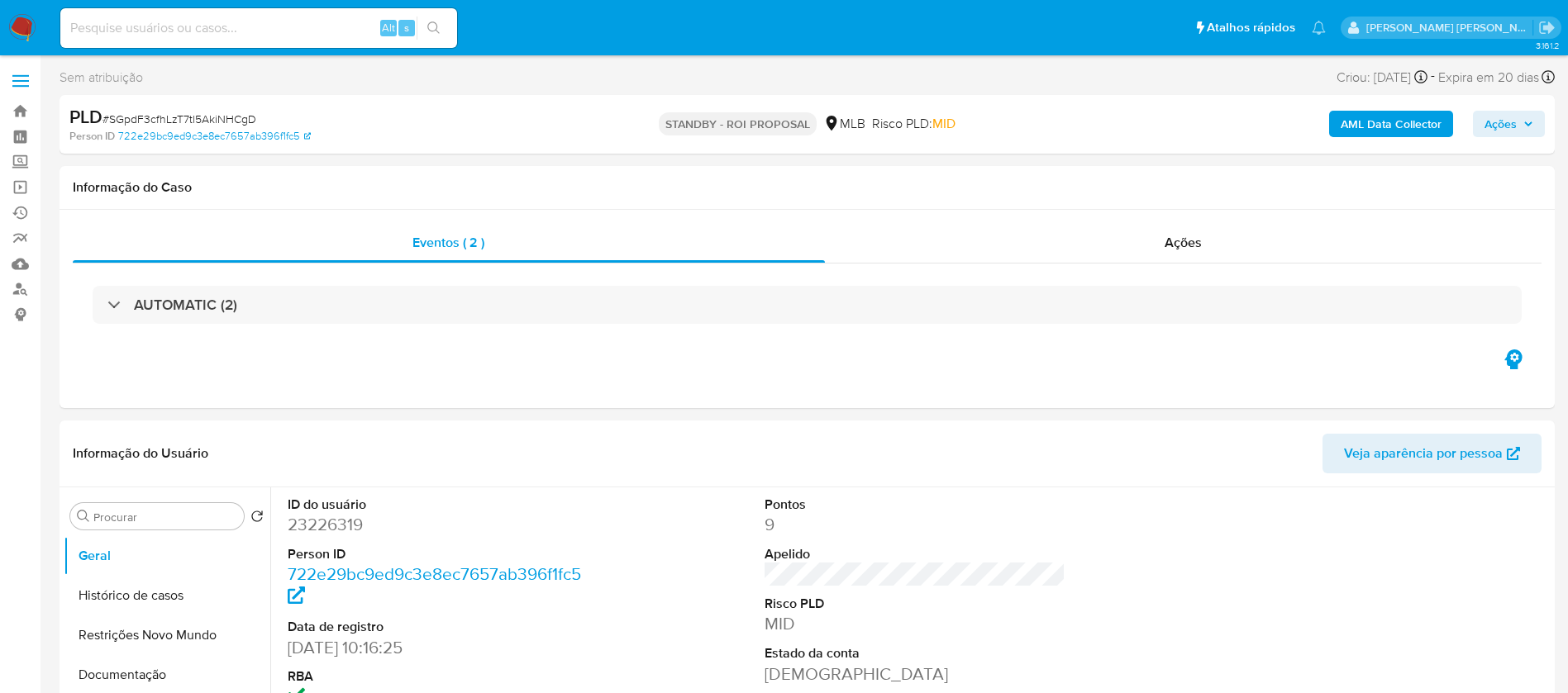
click at [29, 23] on img at bounding box center [22, 28] width 28 height 28
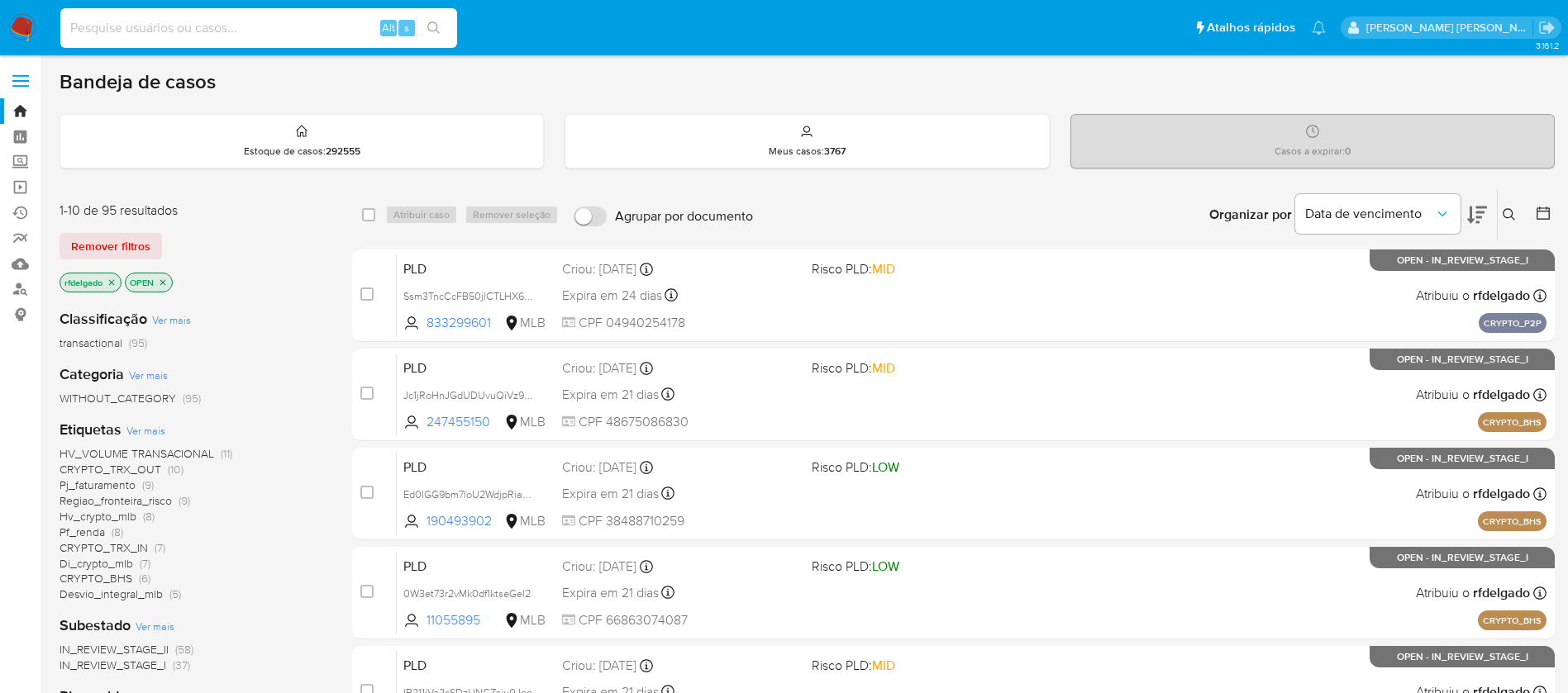
drag, startPoint x: 219, startPoint y: 33, endPoint x: 268, endPoint y: 25, distance: 49.6
click at [219, 33] on input at bounding box center [259, 28] width 396 height 21
paste input "kZqMzLaJi548YtxIZ2crQmRS"
type input "kZqMzLaJi548YtxIZ2crQmRS"
click at [426, 31] on button "search-icon" at bounding box center [434, 28] width 34 height 23
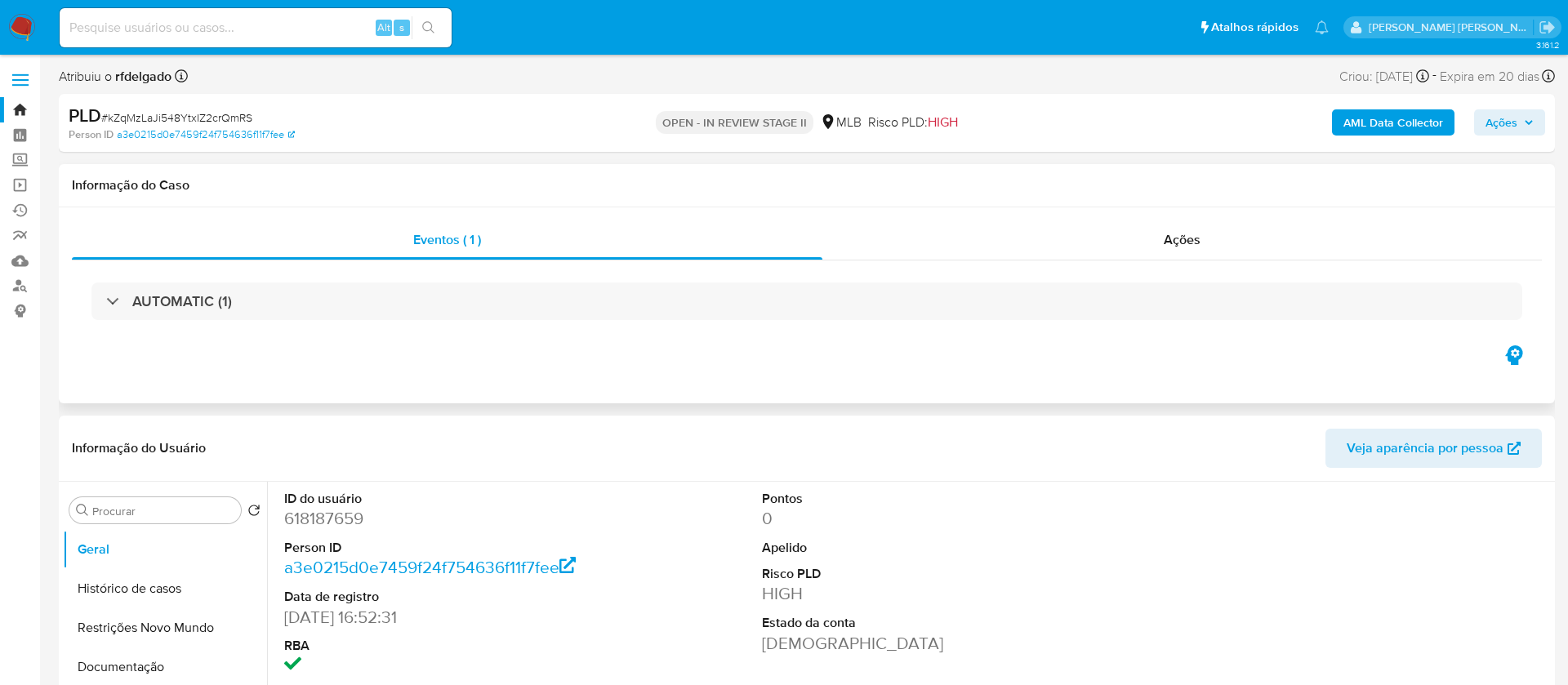
select select "10"
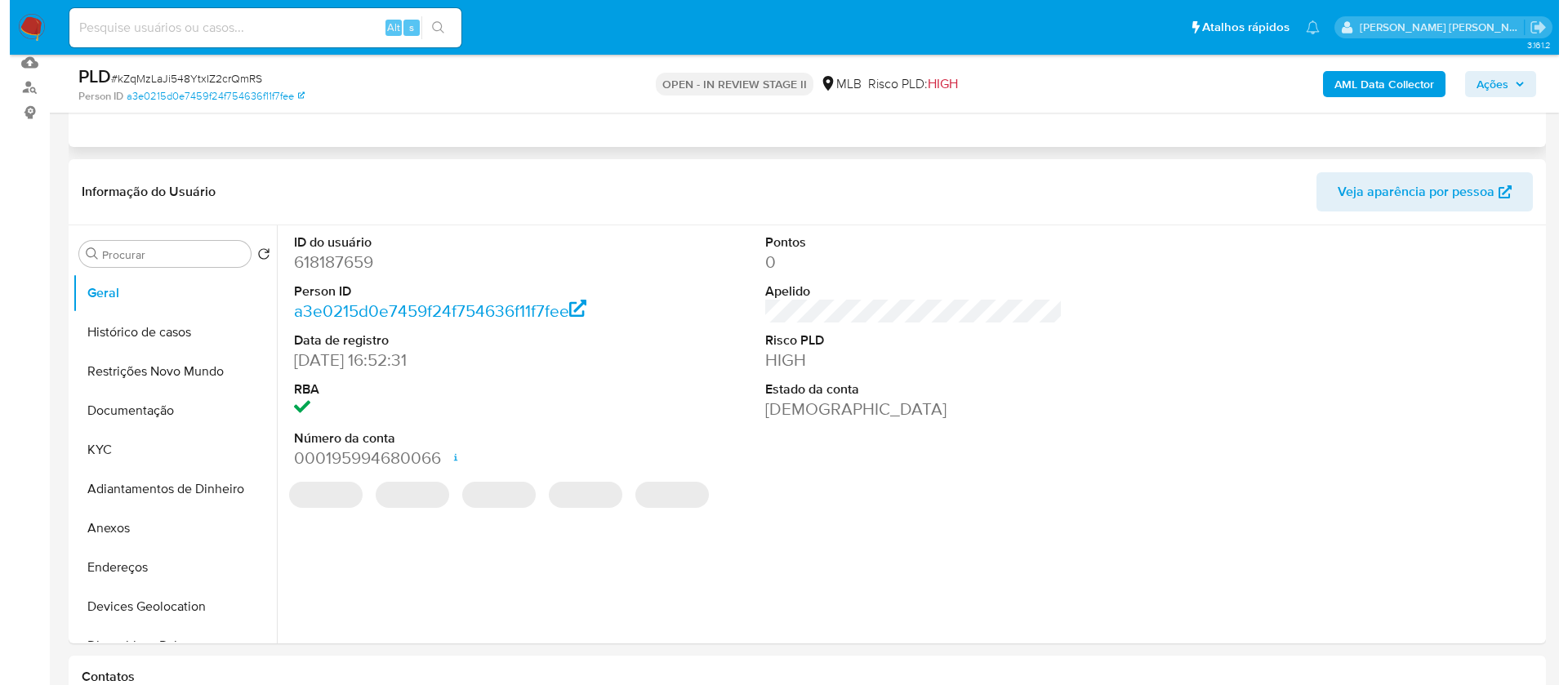
scroll to position [245, 0]
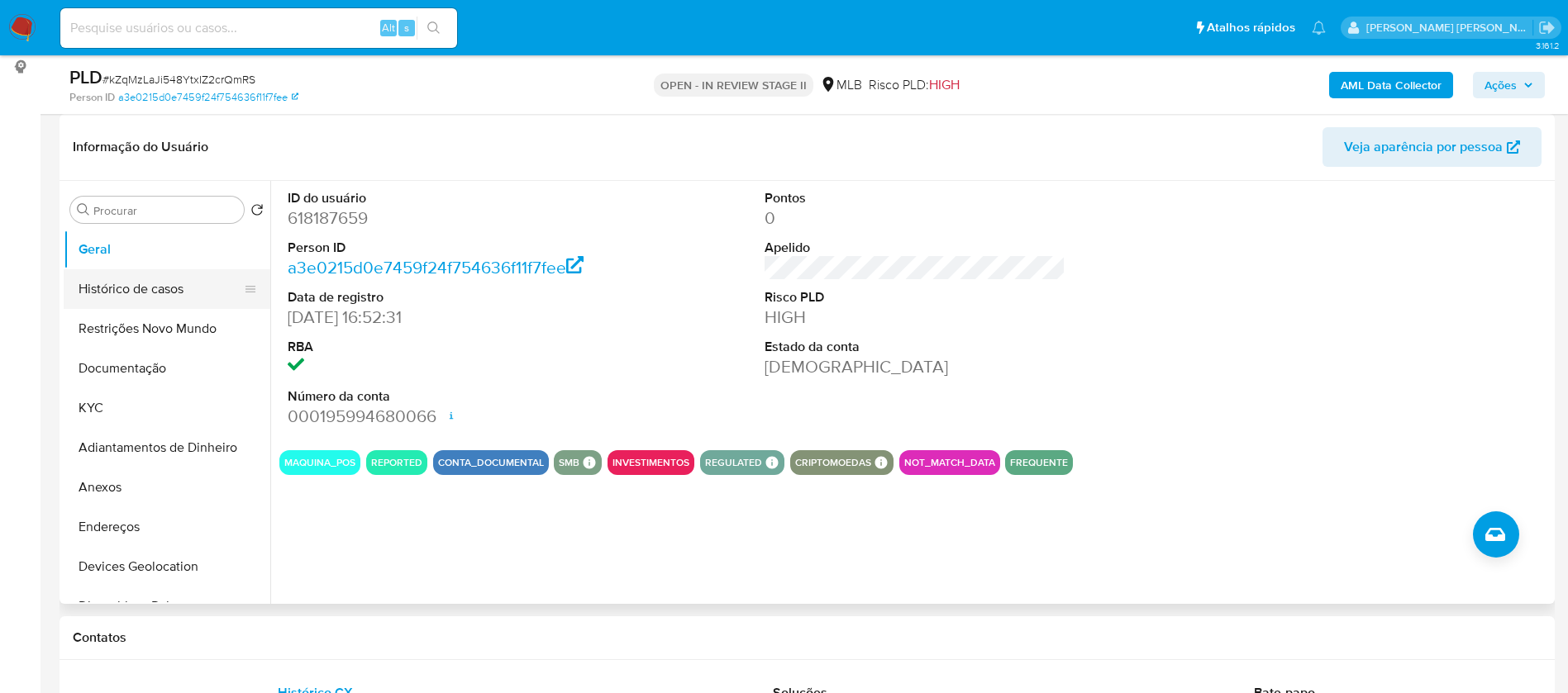
click at [107, 294] on button "Histórico de casos" at bounding box center [160, 289] width 194 height 40
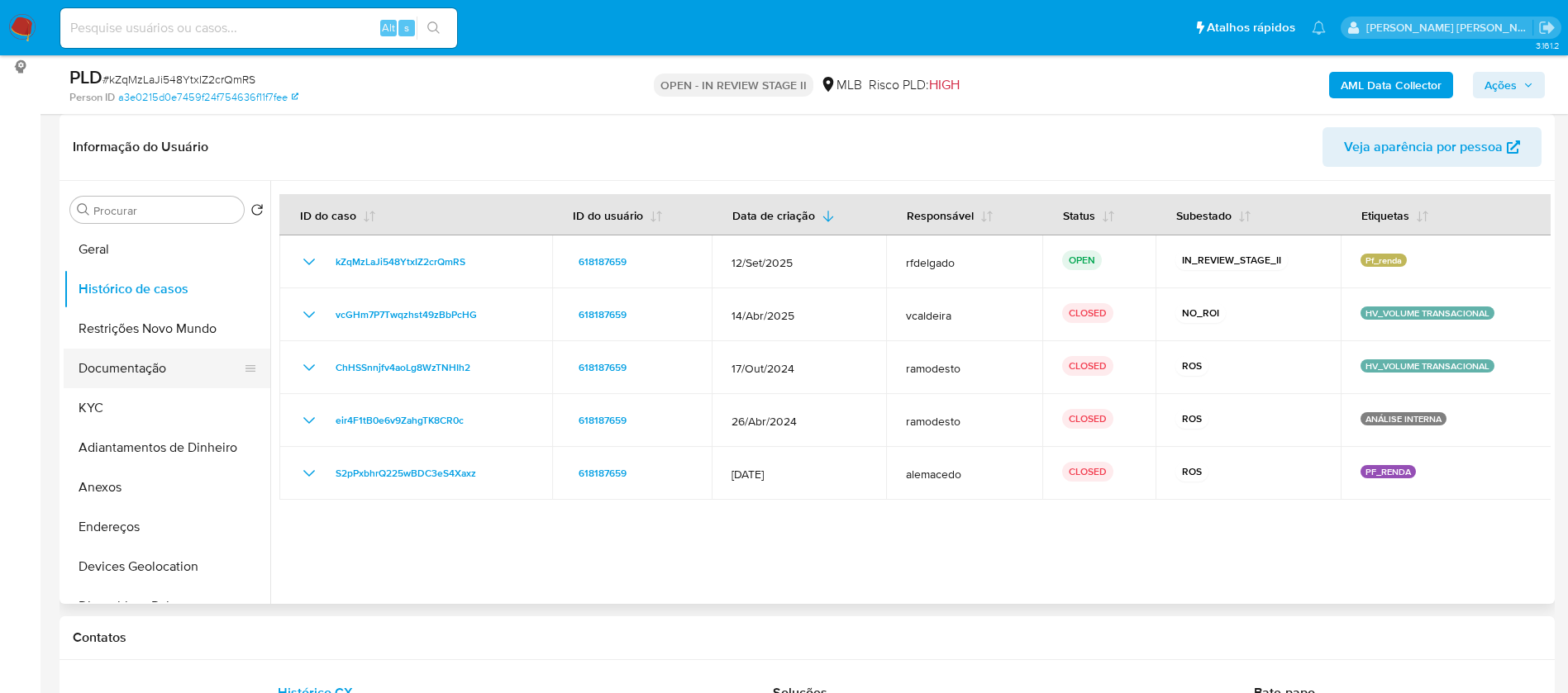
click at [159, 363] on button "Documentação" at bounding box center [160, 368] width 194 height 40
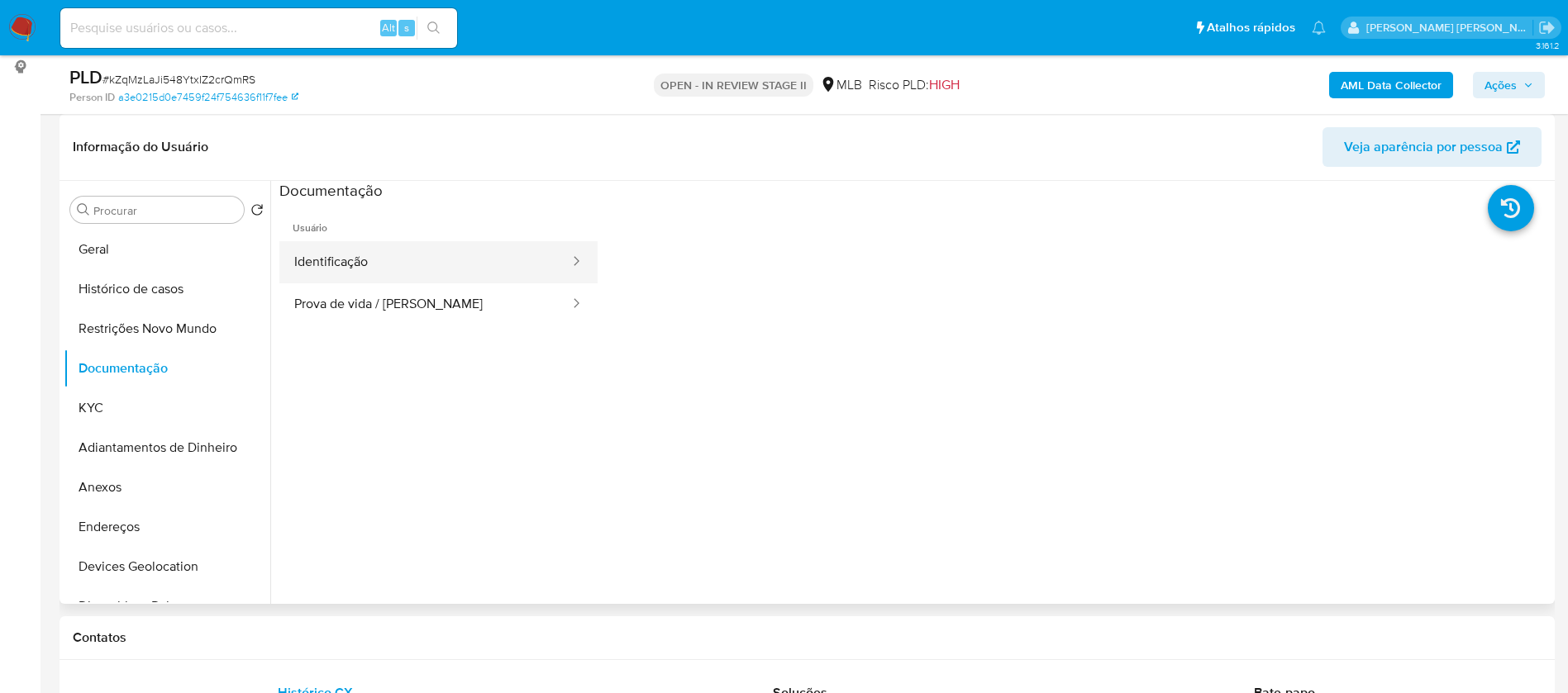
click at [411, 265] on button "Identificação" at bounding box center [425, 261] width 292 height 42
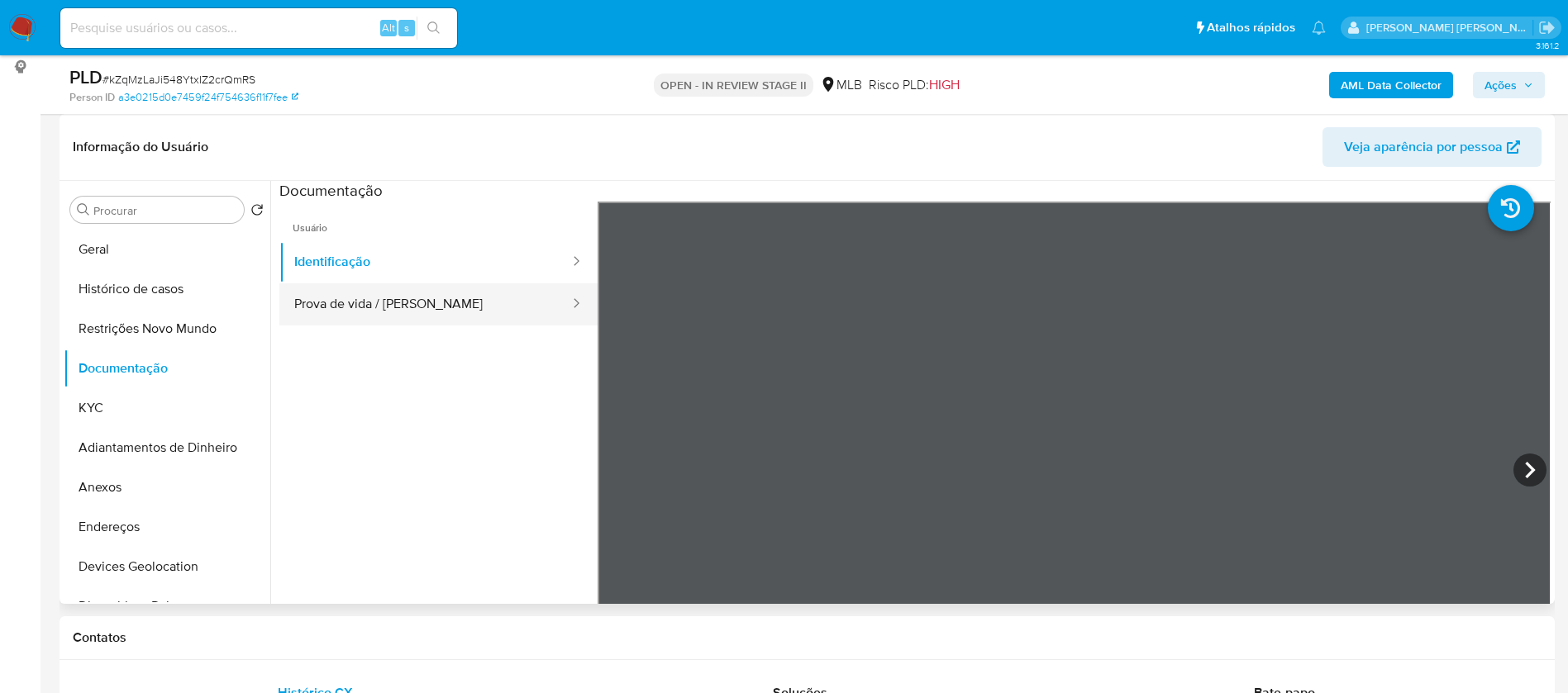
click at [411, 307] on button "Prova de vida / [PERSON_NAME]" at bounding box center [425, 304] width 292 height 42
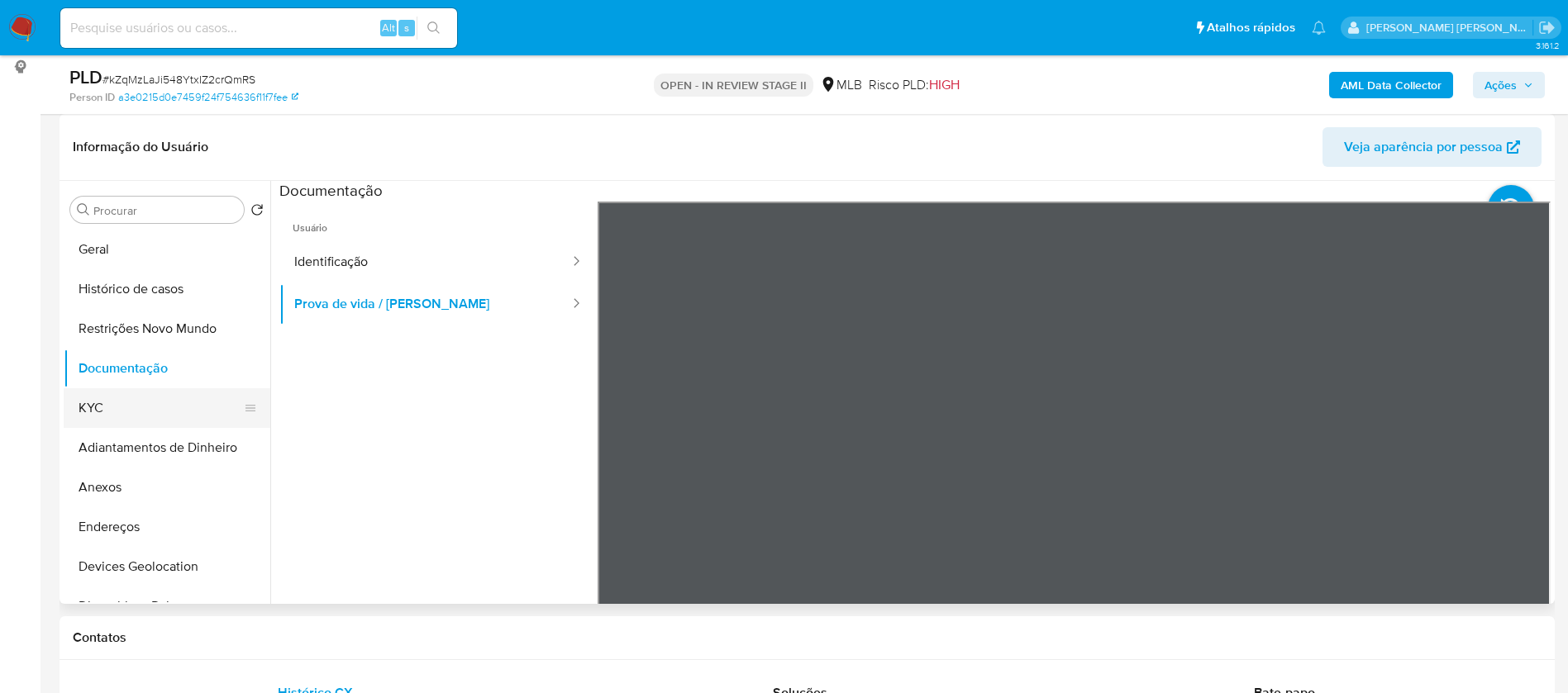
click at [128, 405] on button "KYC" at bounding box center [160, 407] width 194 height 40
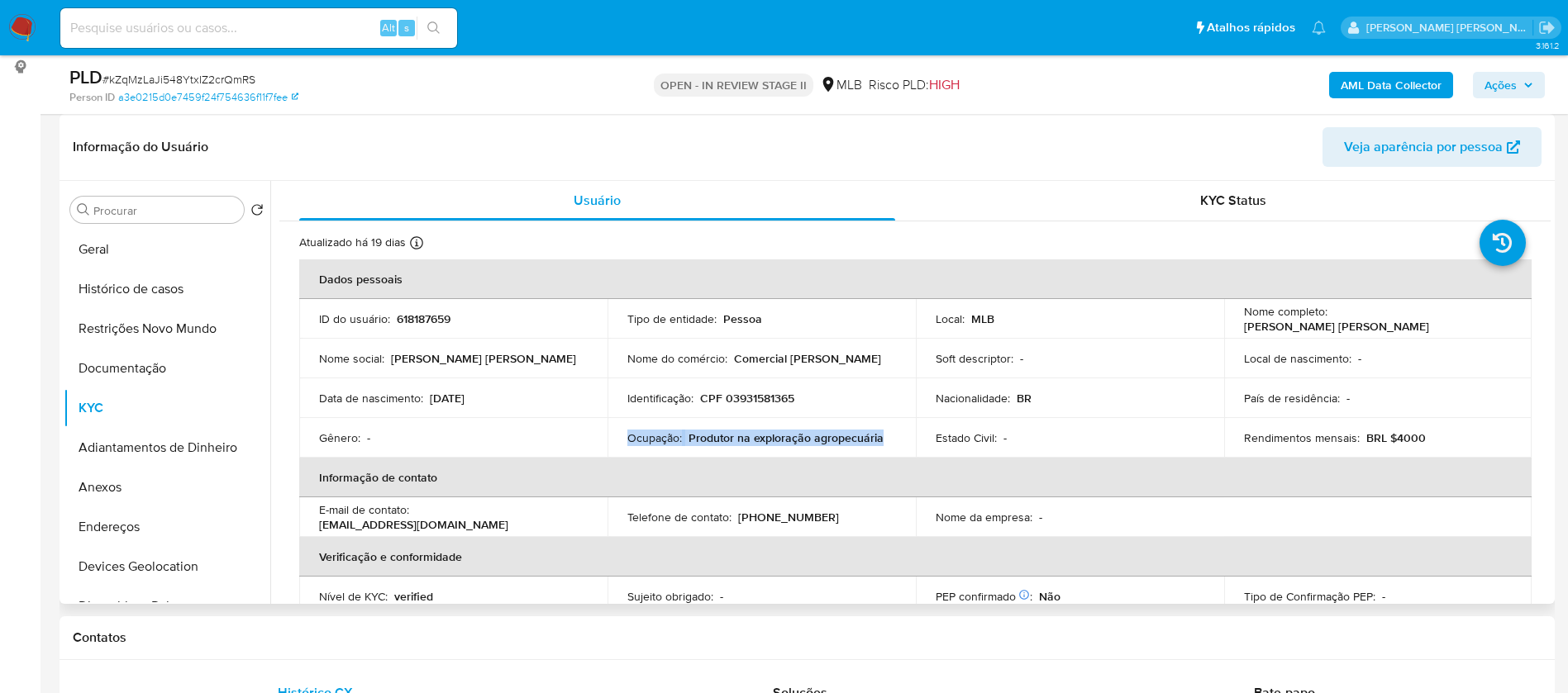
drag, startPoint x: 882, startPoint y: 438, endPoint x: 623, endPoint y: 443, distance: 259.0
click at [623, 443] on td "Ocupação : Produtor na exploração agropecuária" at bounding box center [761, 437] width 308 height 40
copy div "Ocupação : Produtor na exploração agropecuária"
click at [1400, 90] on b "AML Data Collector" at bounding box center [1391, 85] width 101 height 26
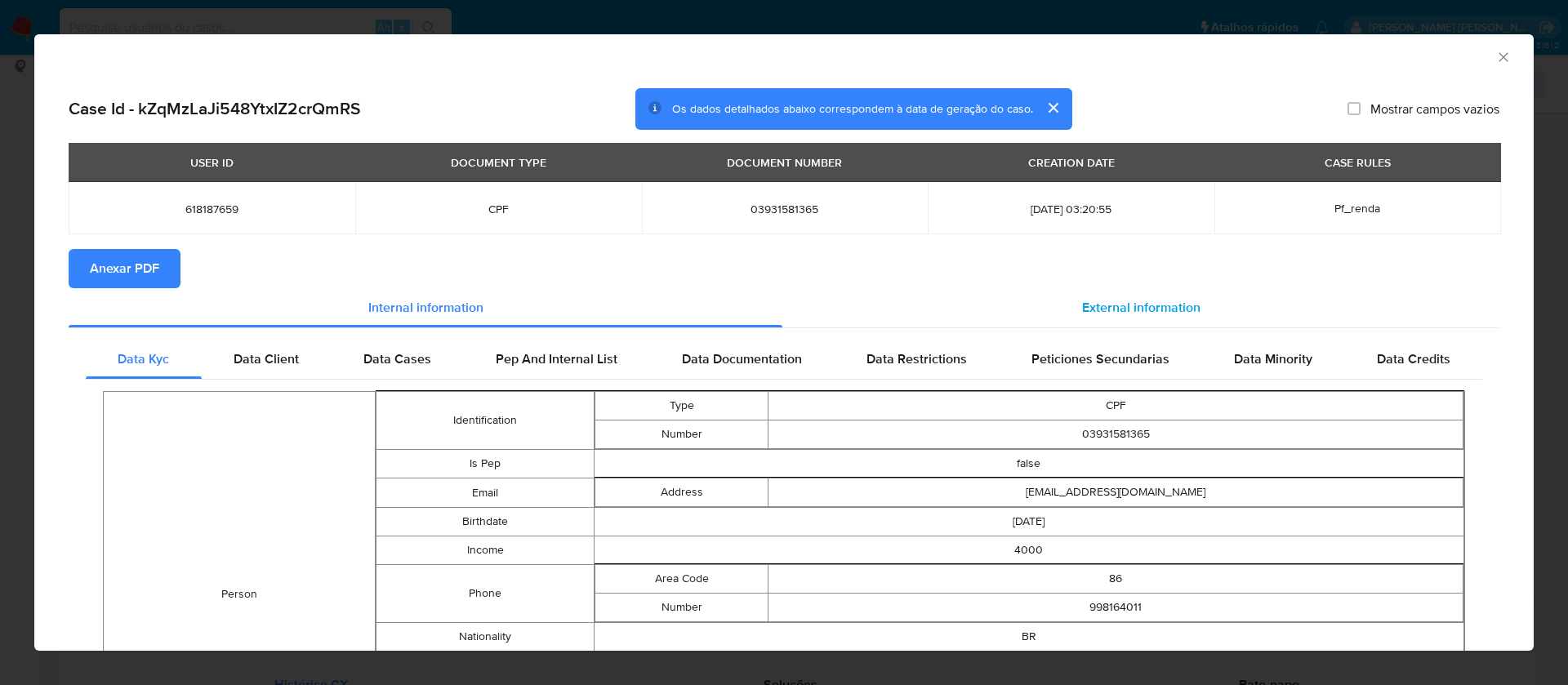
click at [1088, 295] on div "External information" at bounding box center [1141, 308] width 717 height 40
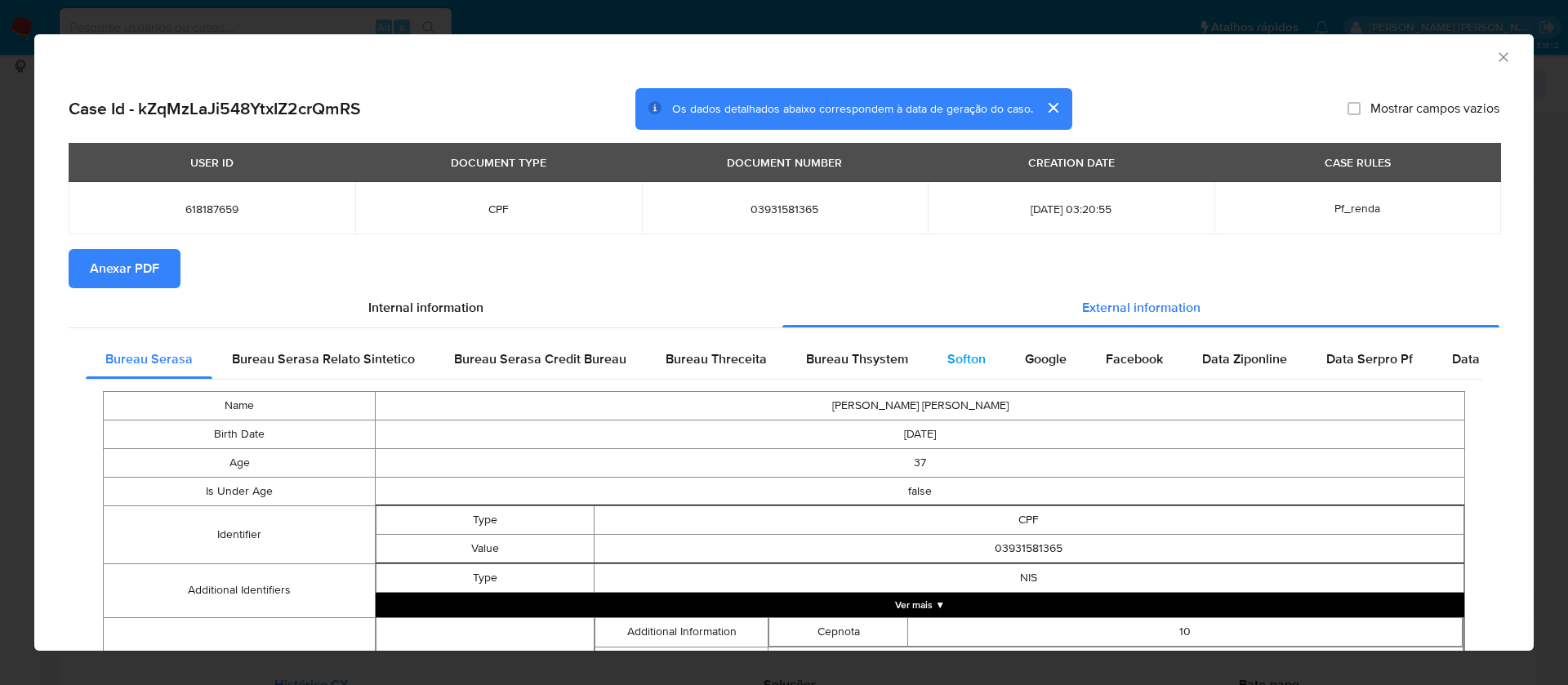
click at [948, 346] on div "Softon" at bounding box center [967, 360] width 77 height 40
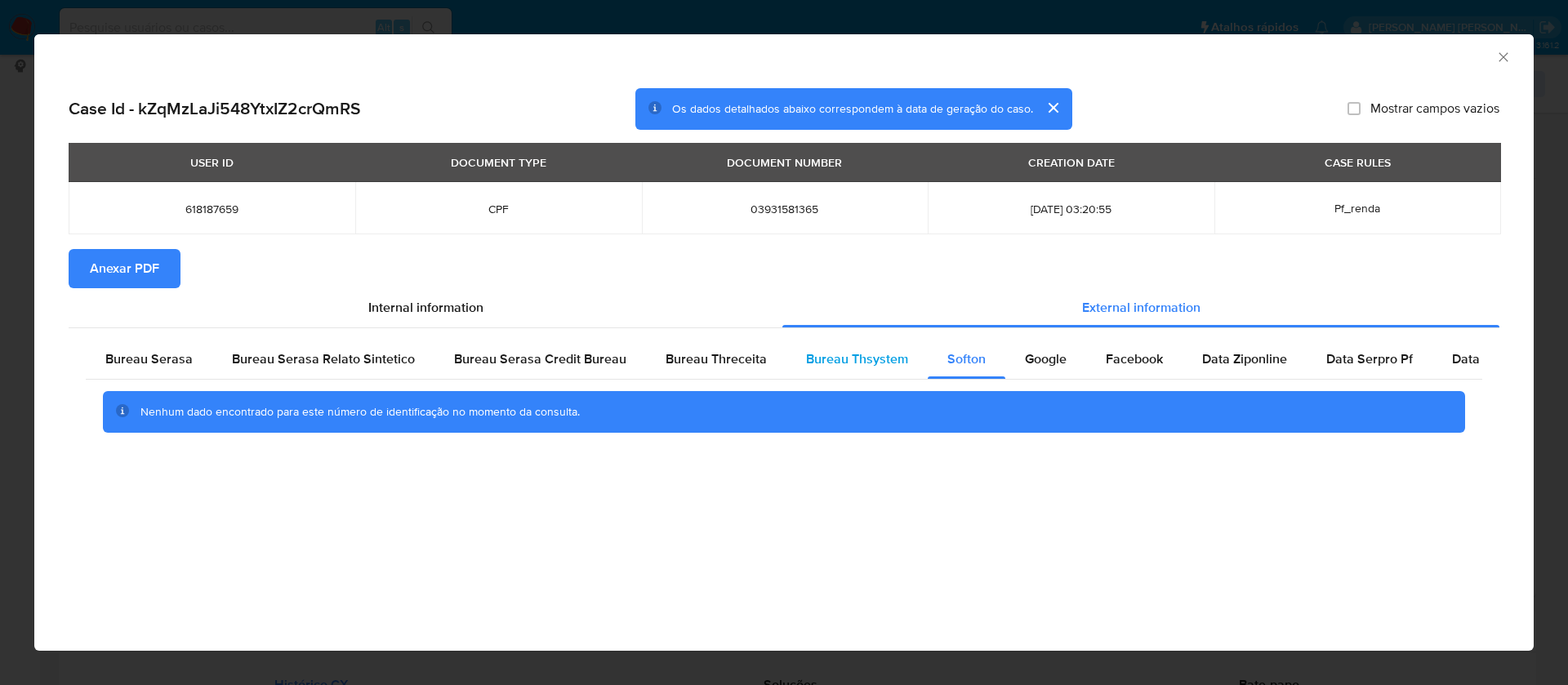
click at [807, 349] on span "Bureau Thsystem" at bounding box center [857, 359] width 102 height 18
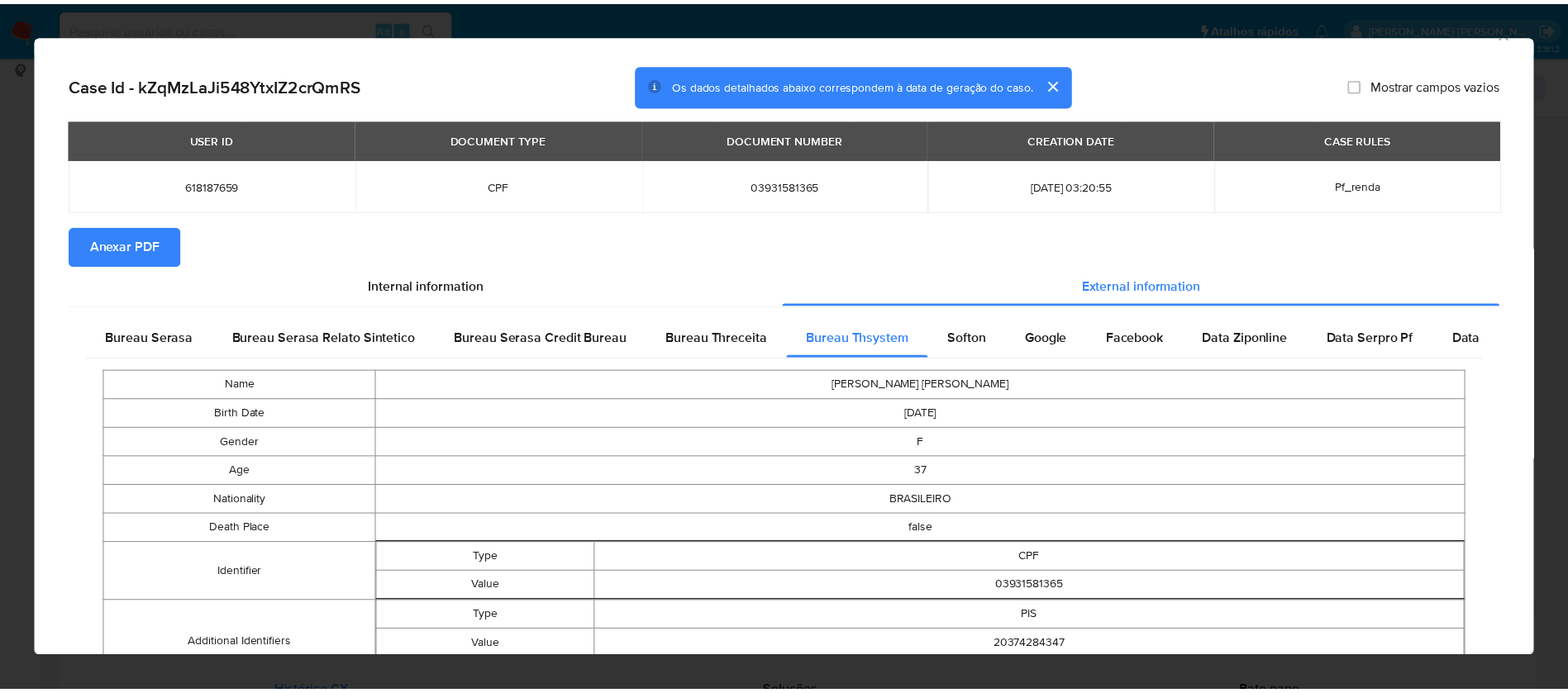
scroll to position [0, 0]
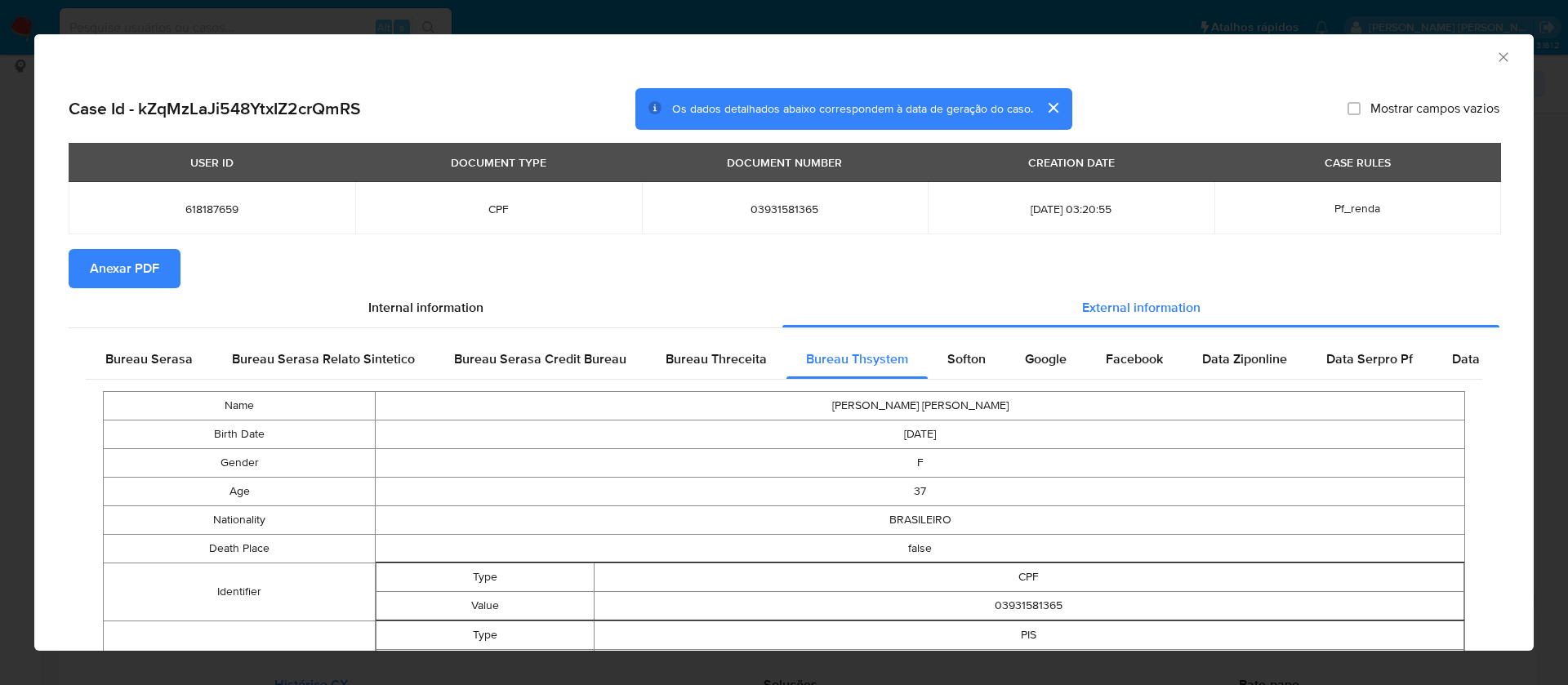
drag, startPoint x: 103, startPoint y: 269, endPoint x: 150, endPoint y: 239, distance: 55.8
click at [103, 268] on span "Anexar PDF" at bounding box center [125, 268] width 70 height 36
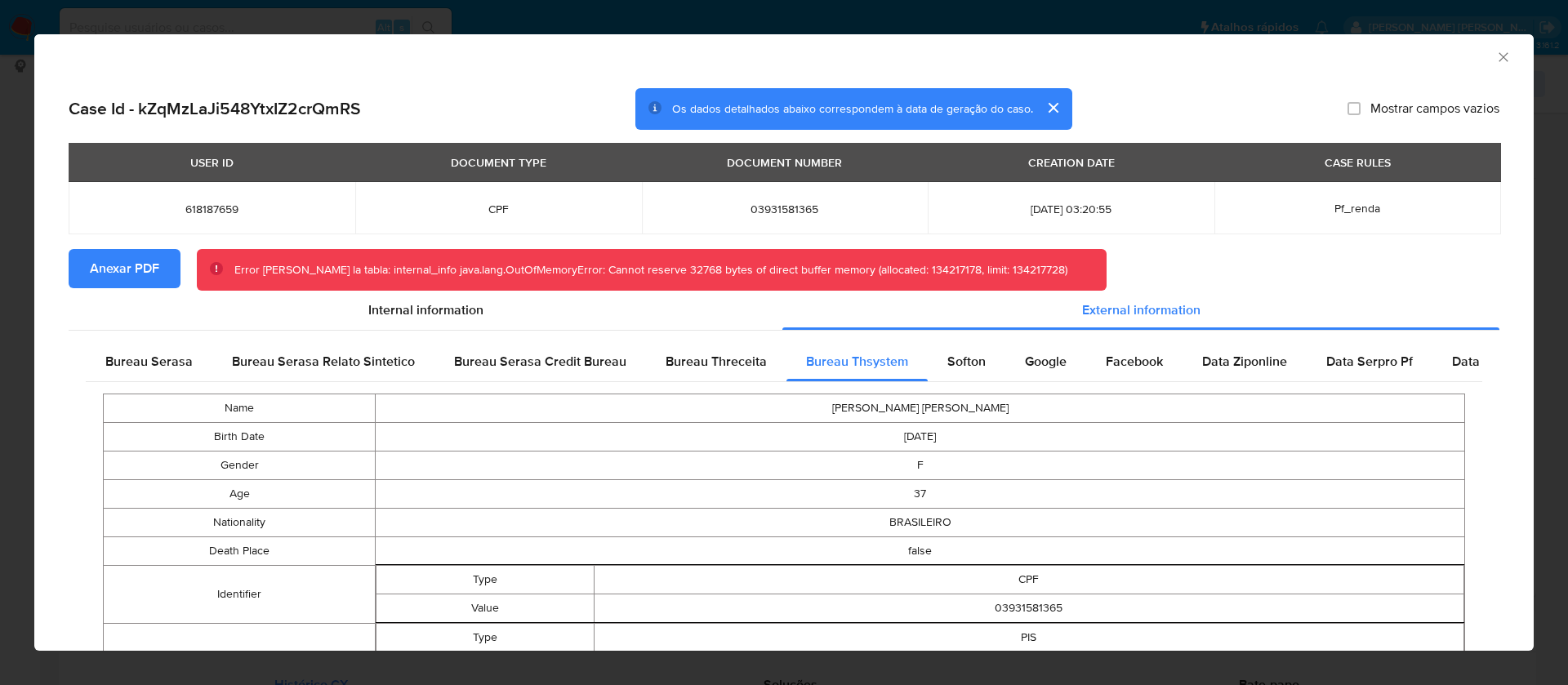
click at [1495, 49] on icon "Fechar a janela" at bounding box center [1504, 57] width 17 height 17
